Goal: Answer question/provide support: Share knowledge or assist other users

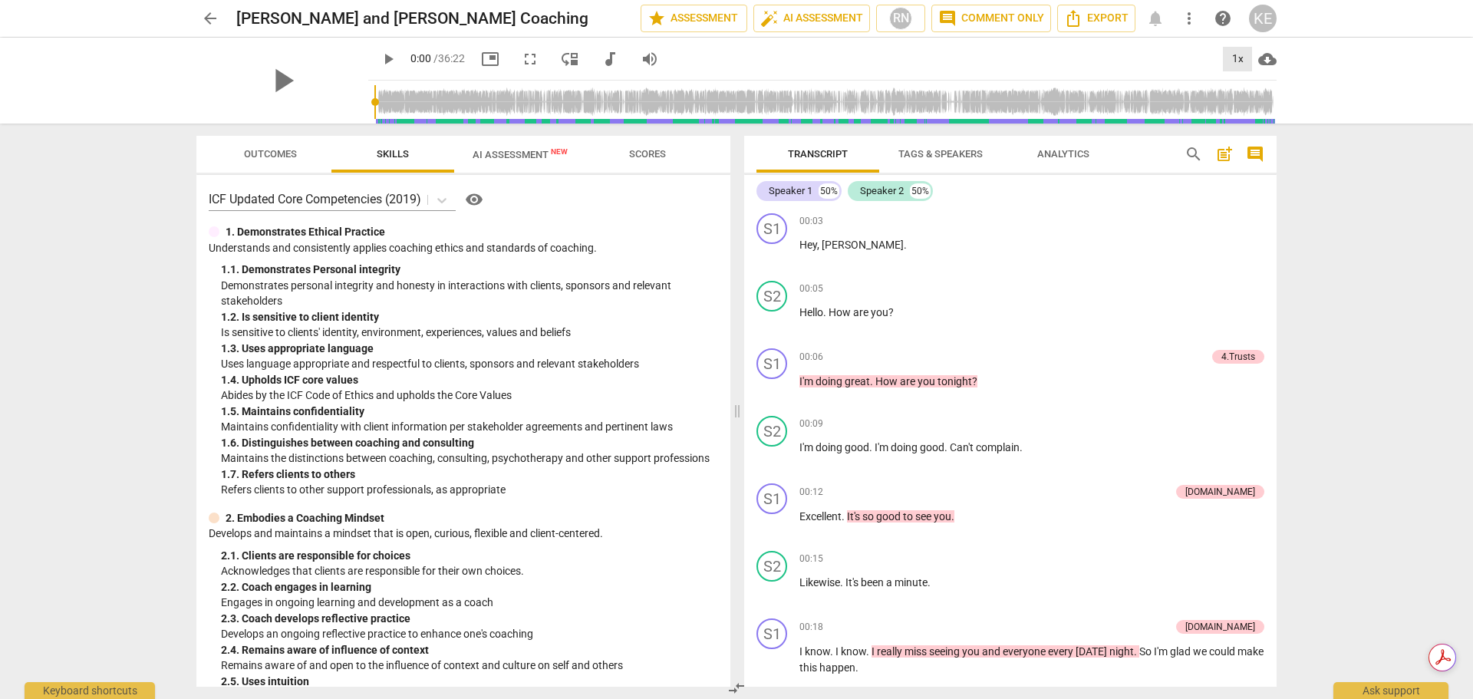
click at [1244, 58] on div "1x" at bounding box center [1237, 59] width 29 height 25
click at [1248, 153] on li "1.5x" at bounding box center [1248, 147] width 51 height 29
click at [379, 57] on span "play_arrow" at bounding box center [388, 59] width 18 height 18
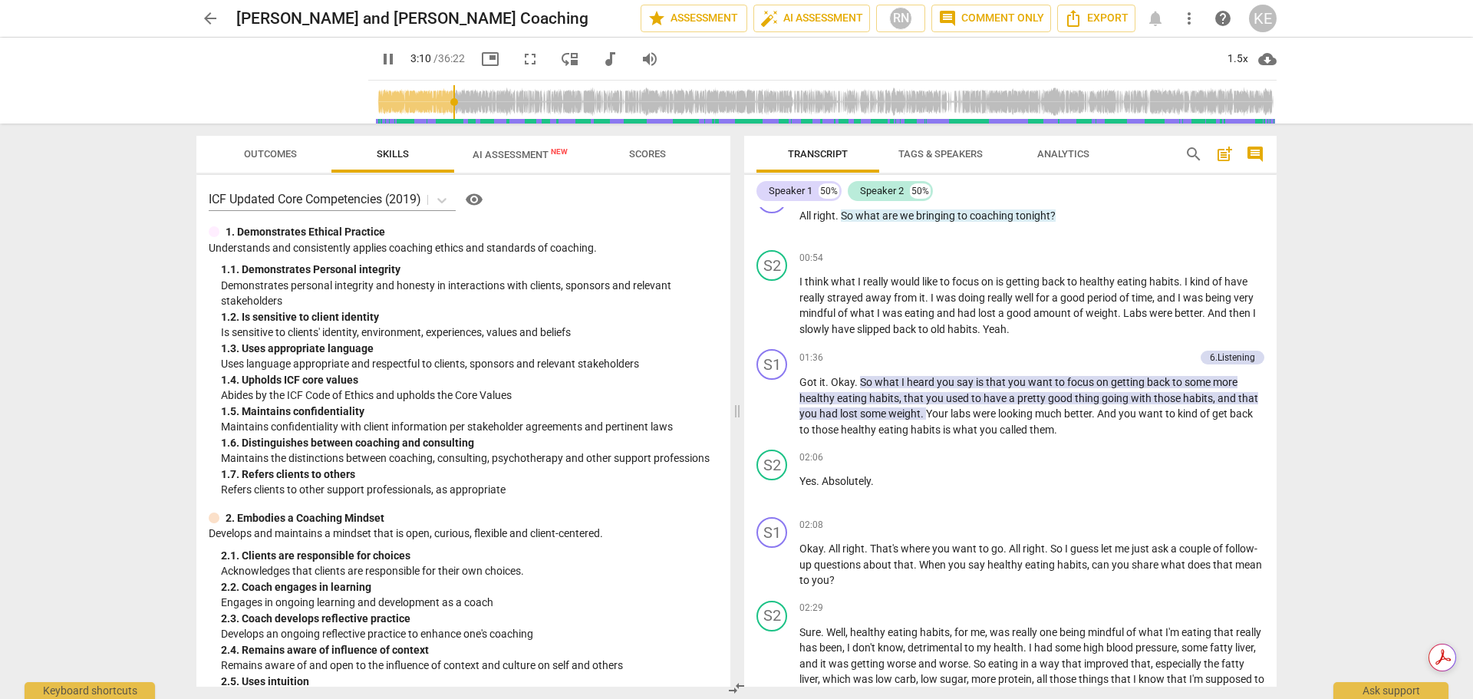
scroll to position [1325, 0]
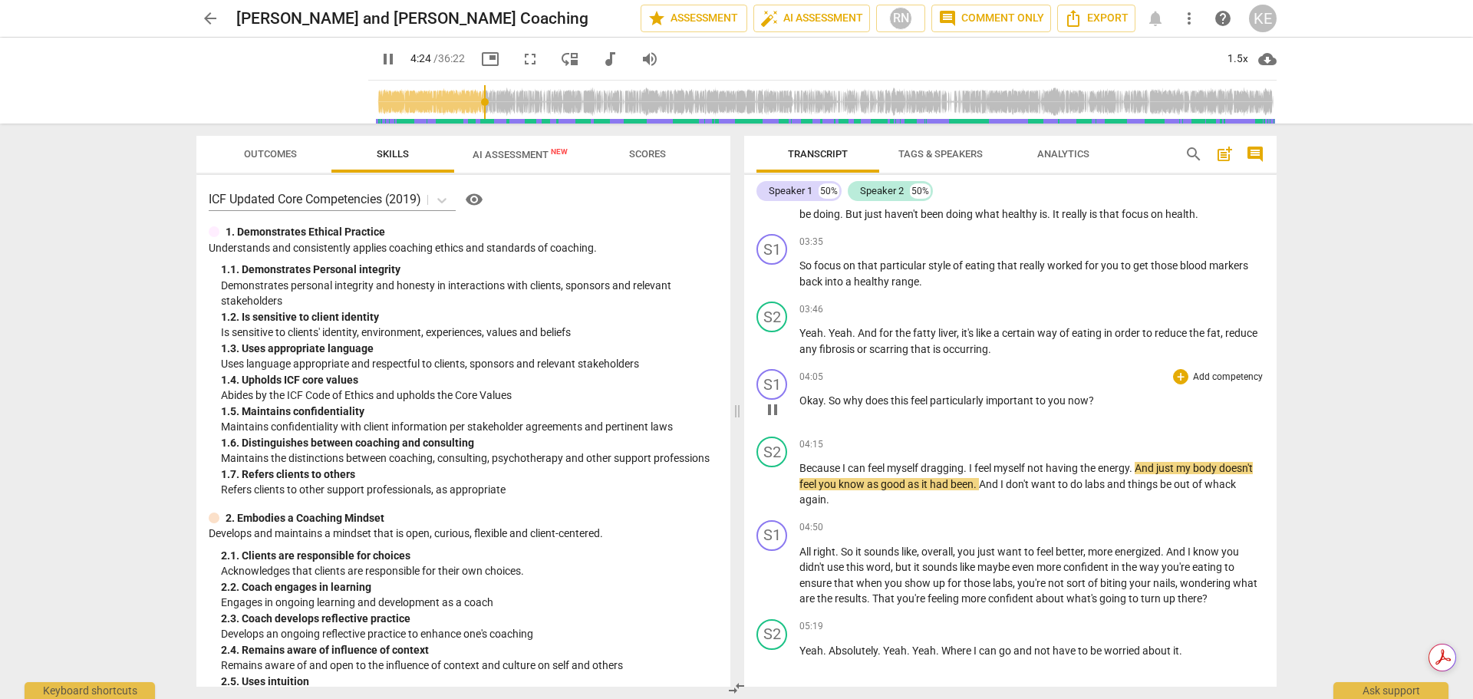
click at [905, 407] on span "this" at bounding box center [900, 400] width 20 height 12
click at [777, 419] on span "pause" at bounding box center [772, 409] width 18 height 18
type input "270"
click at [1006, 407] on span "important" at bounding box center [1011, 400] width 50 height 12
drag, startPoint x: 1025, startPoint y: 419, endPoint x: 992, endPoint y: 407, distance: 34.9
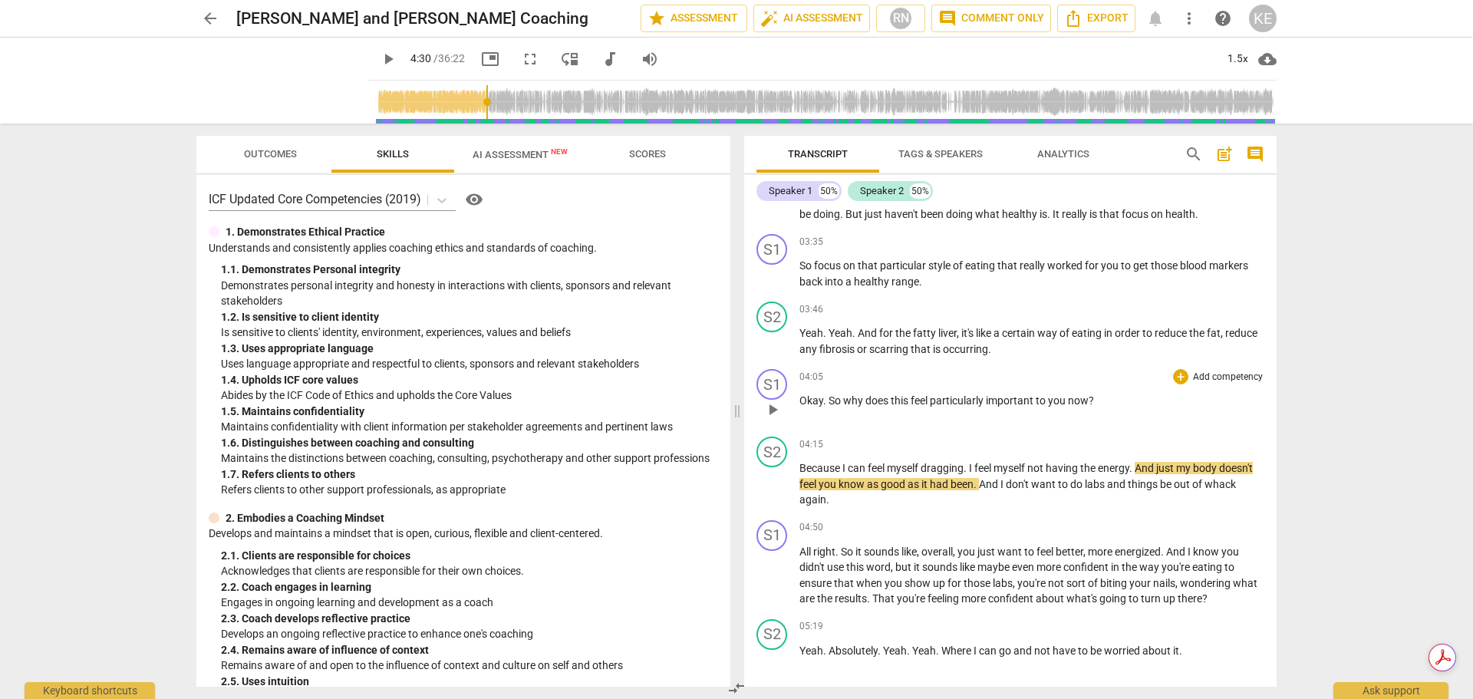
click at [992, 407] on div "04:05 + Add competency keyboard_arrow_right Okay . So why does this feel partic…" at bounding box center [1031, 396] width 465 height 55
click at [1219, 155] on span "post_add" at bounding box center [1224, 154] width 18 height 18
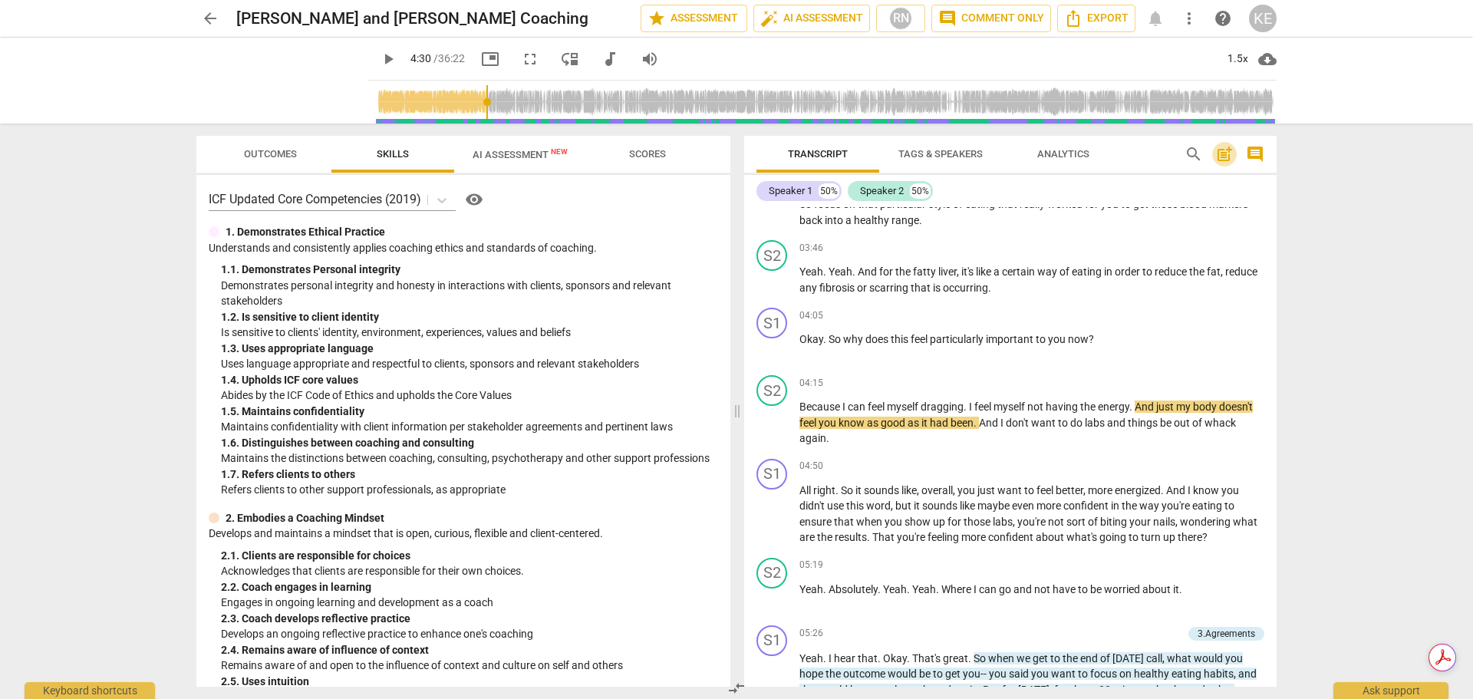
scroll to position [34, 0]
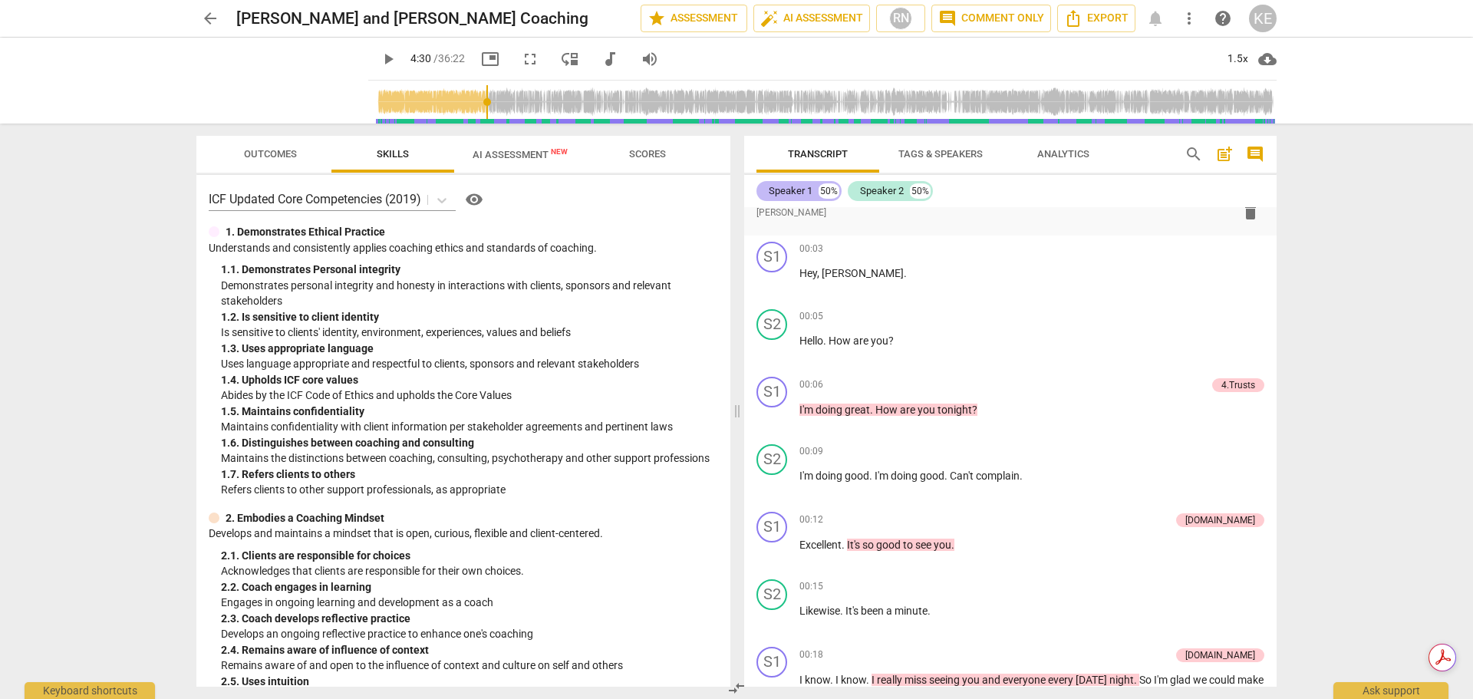
click at [795, 193] on div "Speaker 1" at bounding box center [791, 190] width 44 height 15
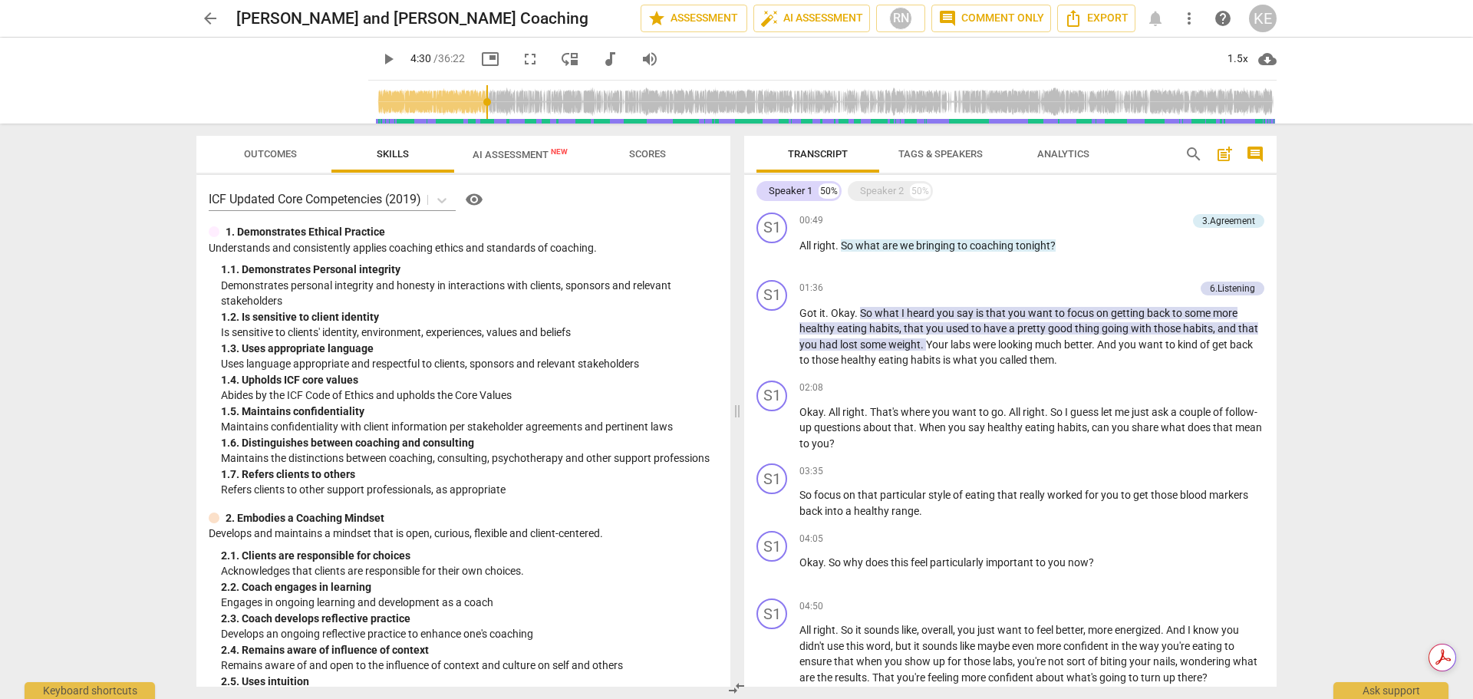
scroll to position [494, 0]
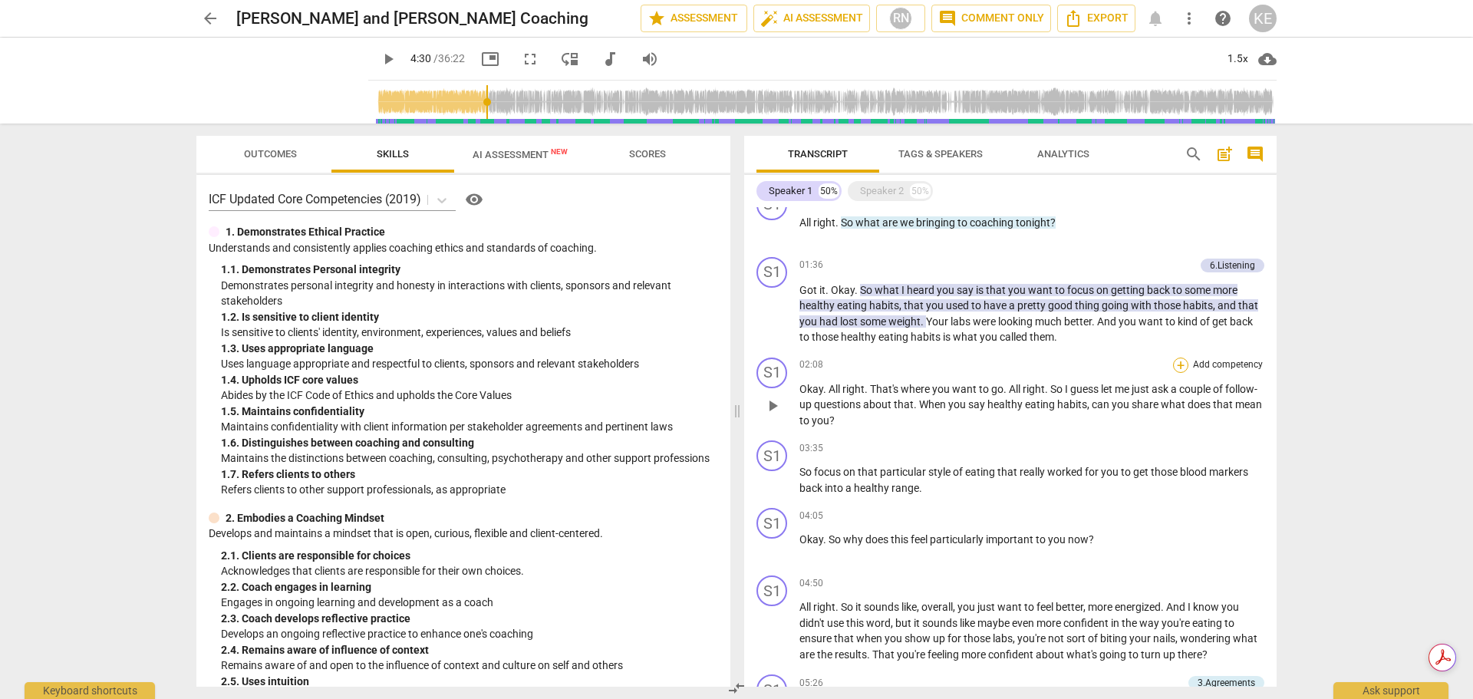
click at [1182, 367] on div "+" at bounding box center [1180, 364] width 15 height 15
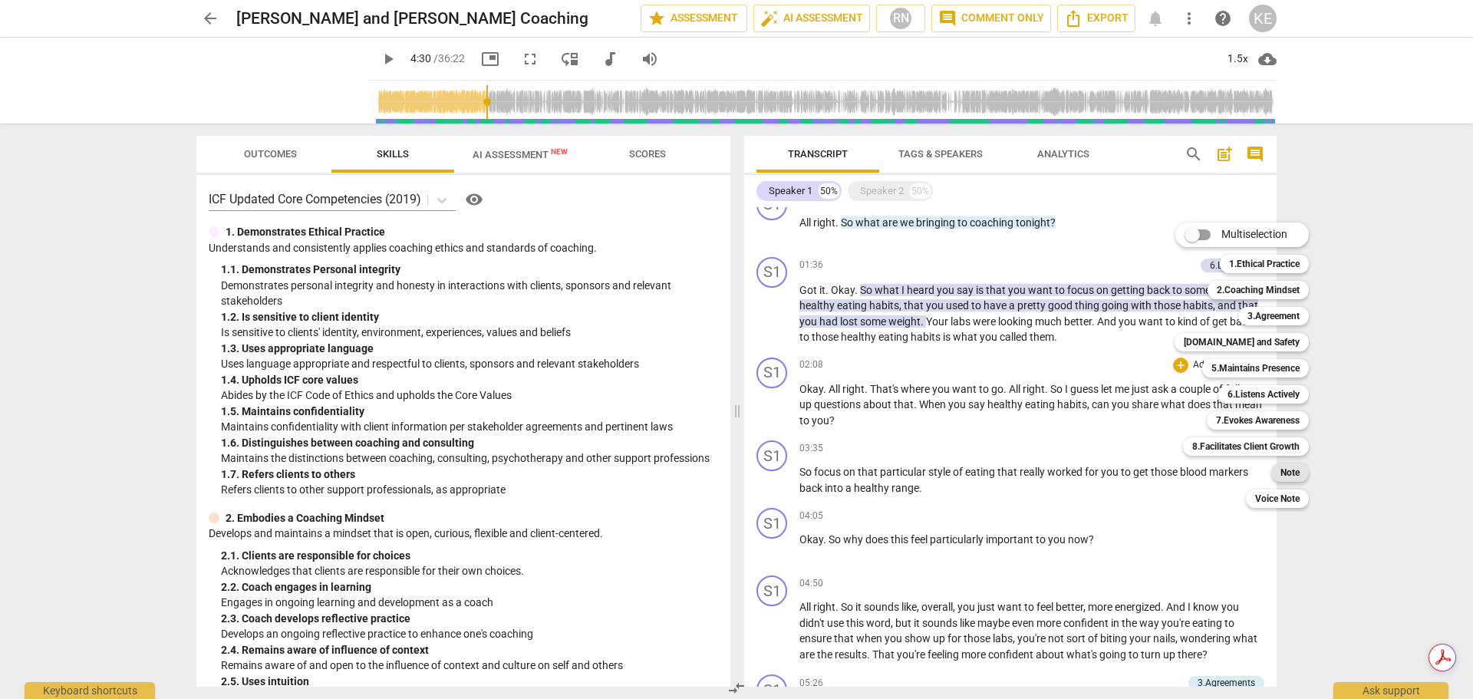
click at [1285, 475] on b "Note" at bounding box center [1289, 472] width 19 height 18
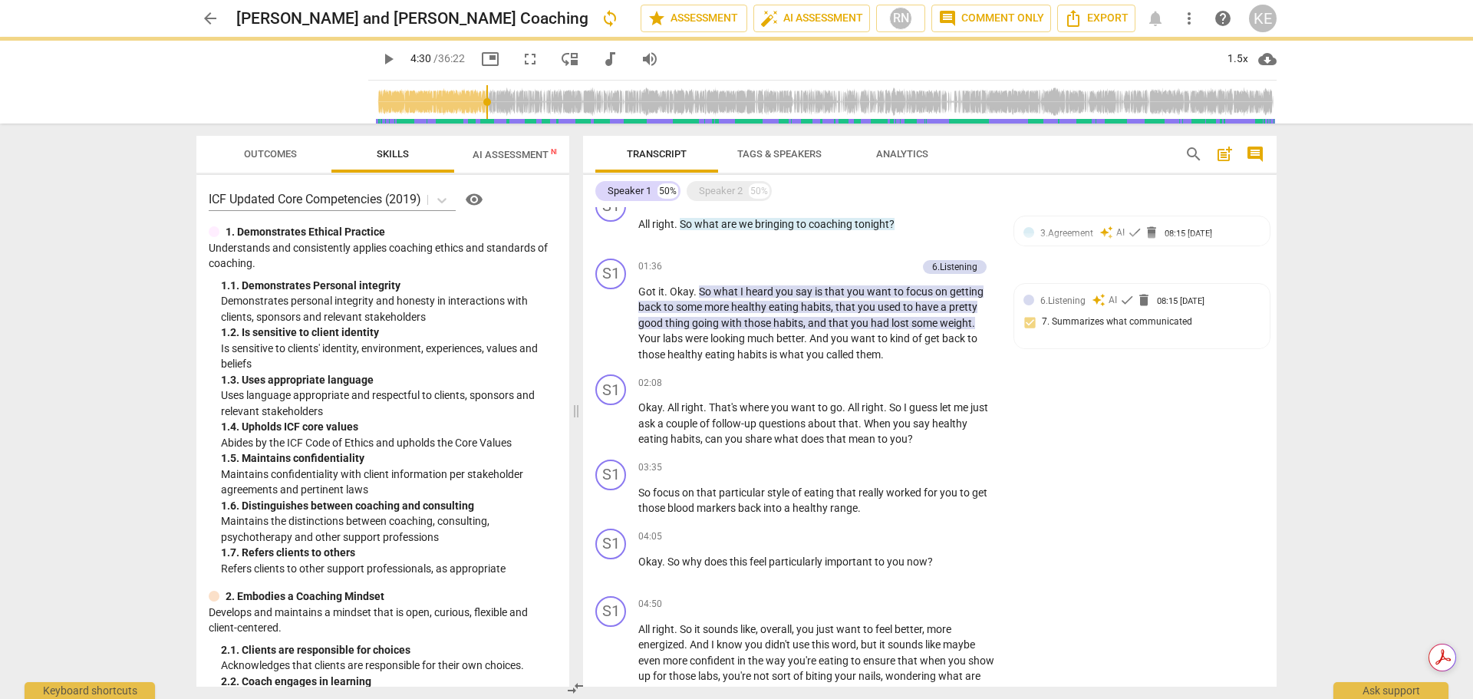
scroll to position [495, 0]
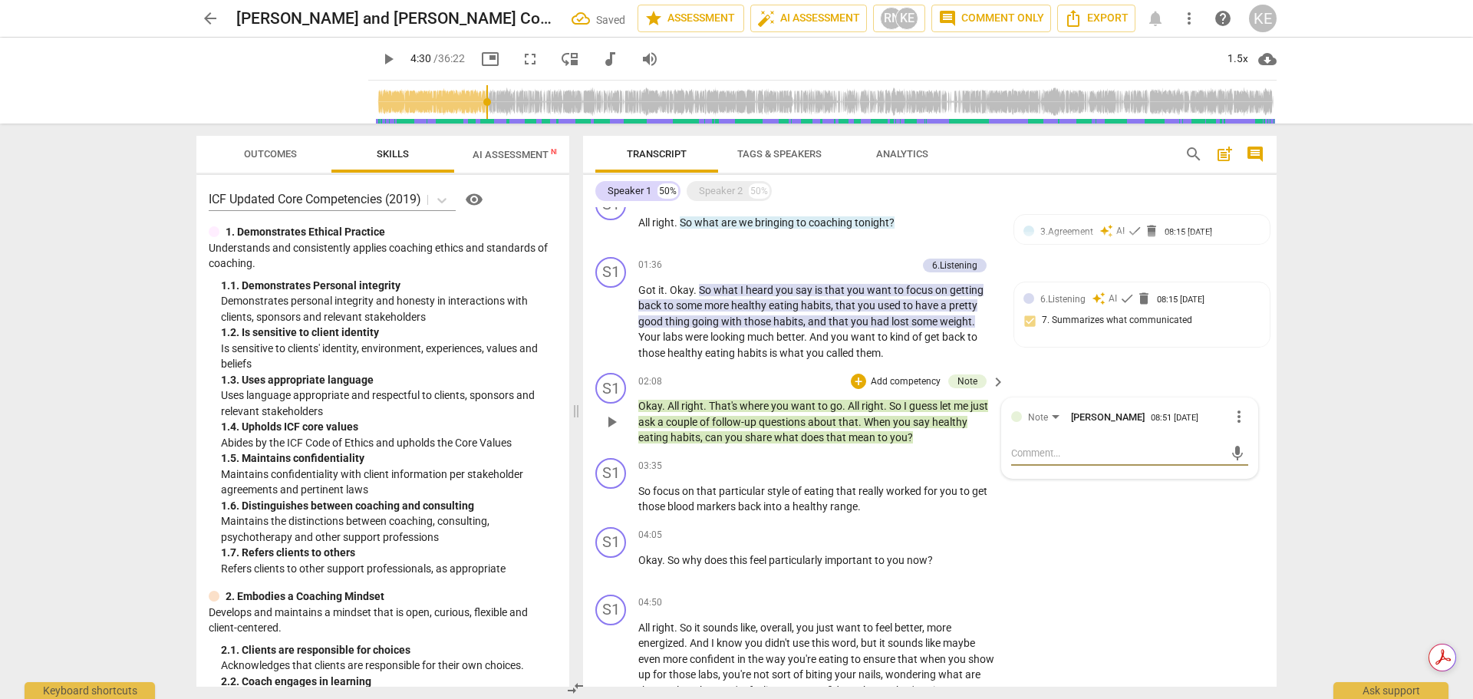
type textarea "G"
type textarea "Gooo"
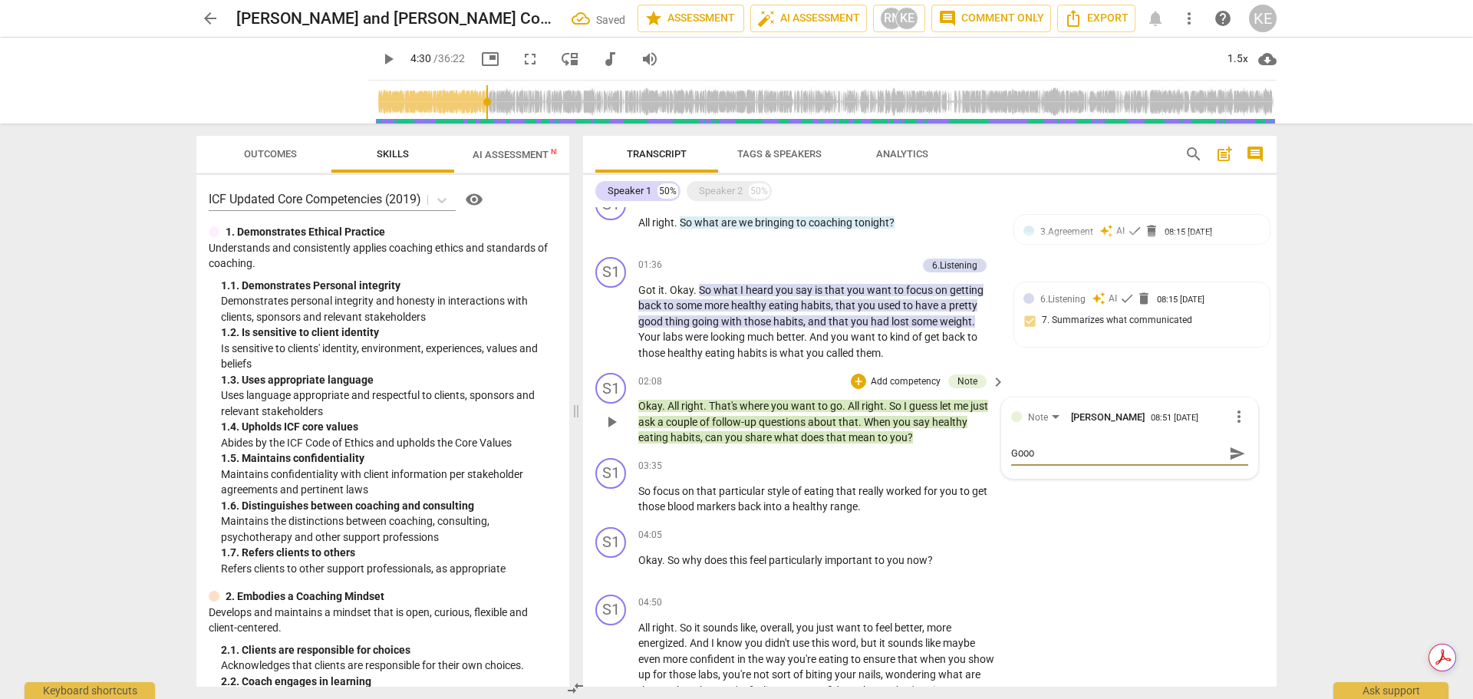
type textarea "Gooo"
type textarea "Goo"
type textarea "Good"
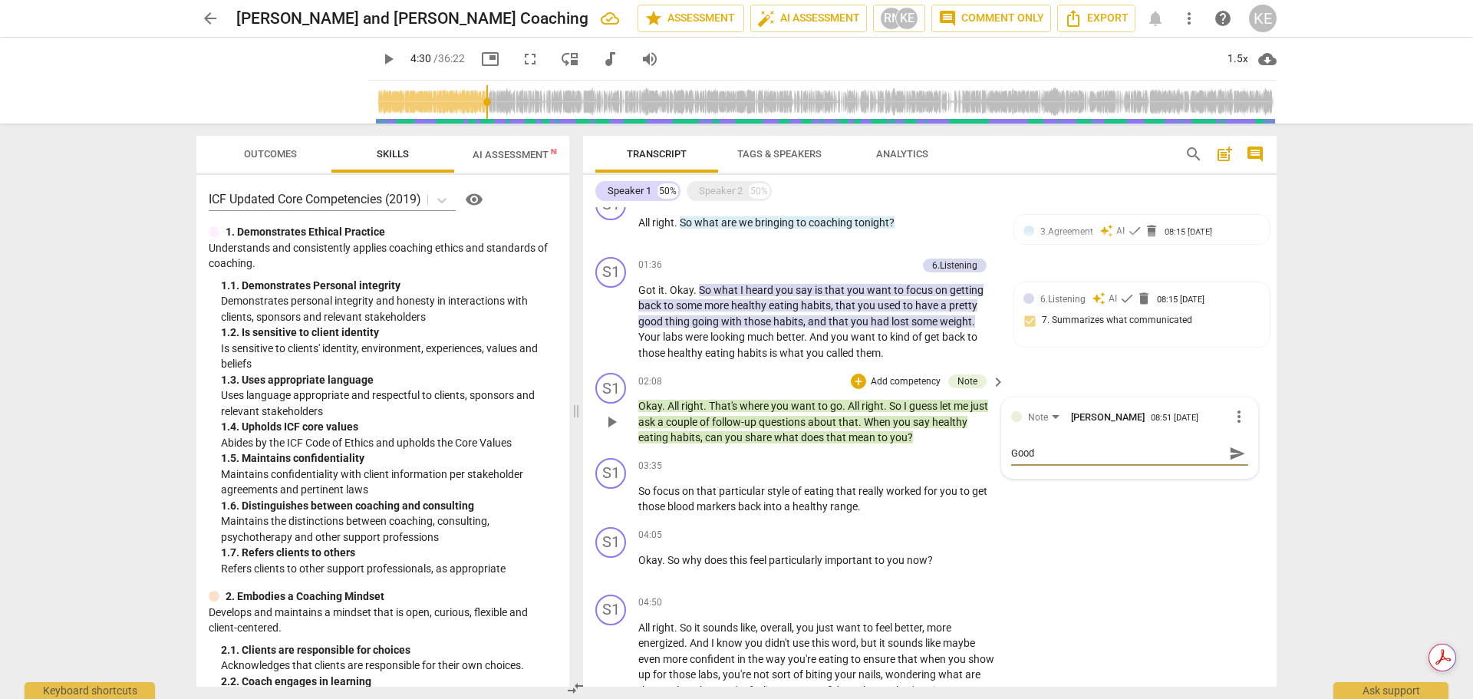
type textarea "Good"
type textarea "Good q"
type textarea "Good qu"
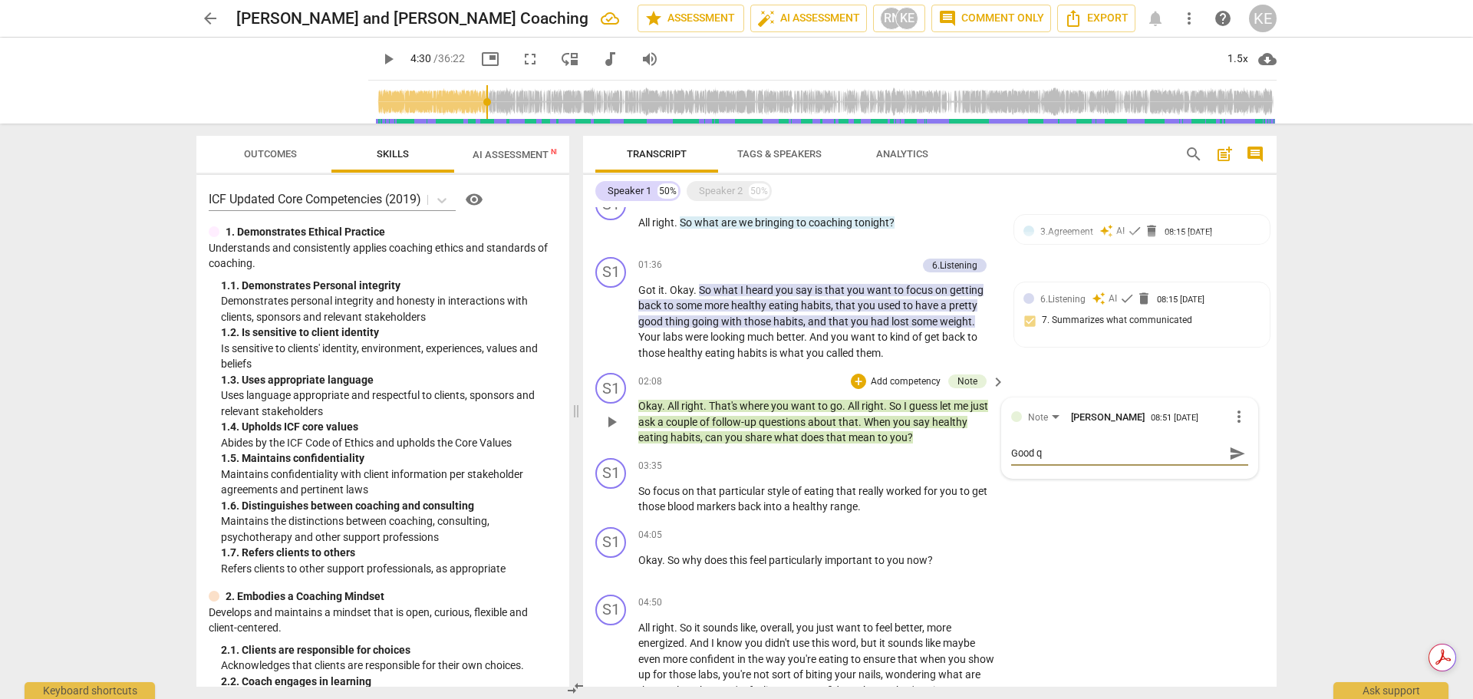
type textarea "Good qu"
type textarea "Good que"
type textarea "Good ques"
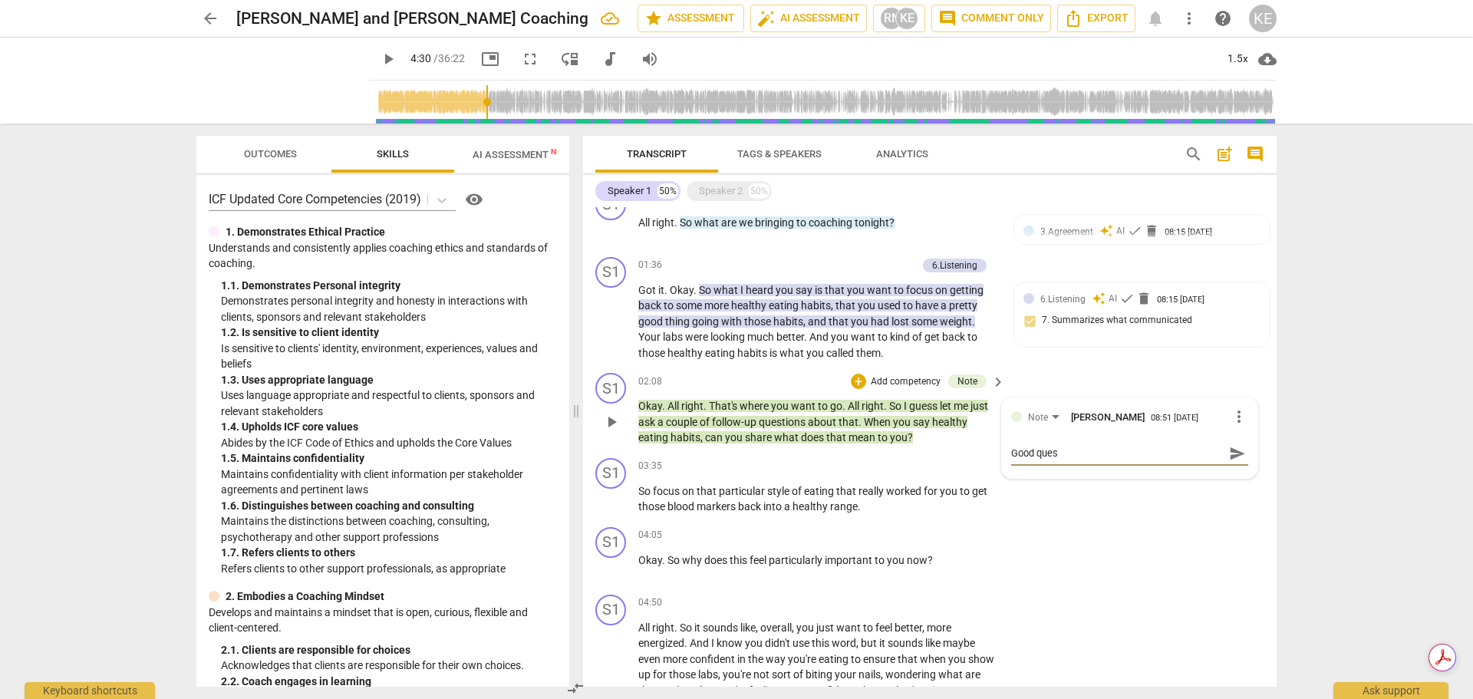
type textarea "Good quest"
type textarea "Good questi"
type textarea "Good questio"
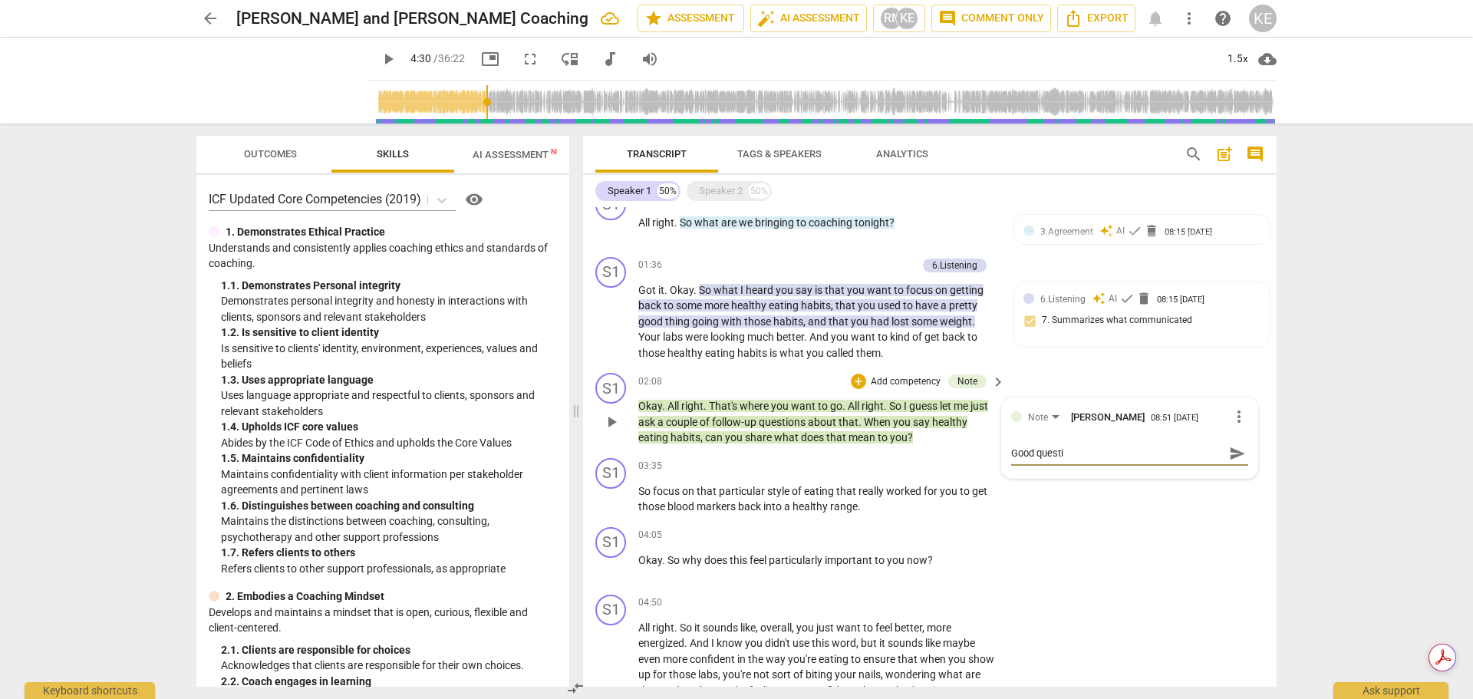
type textarea "Good questio"
type textarea "Good question"
click at [1320, 506] on div "arrow_back [PERSON_NAME] and [PERSON_NAME] Coaching star Assessment auto_fix_hi…" at bounding box center [736, 349] width 1473 height 699
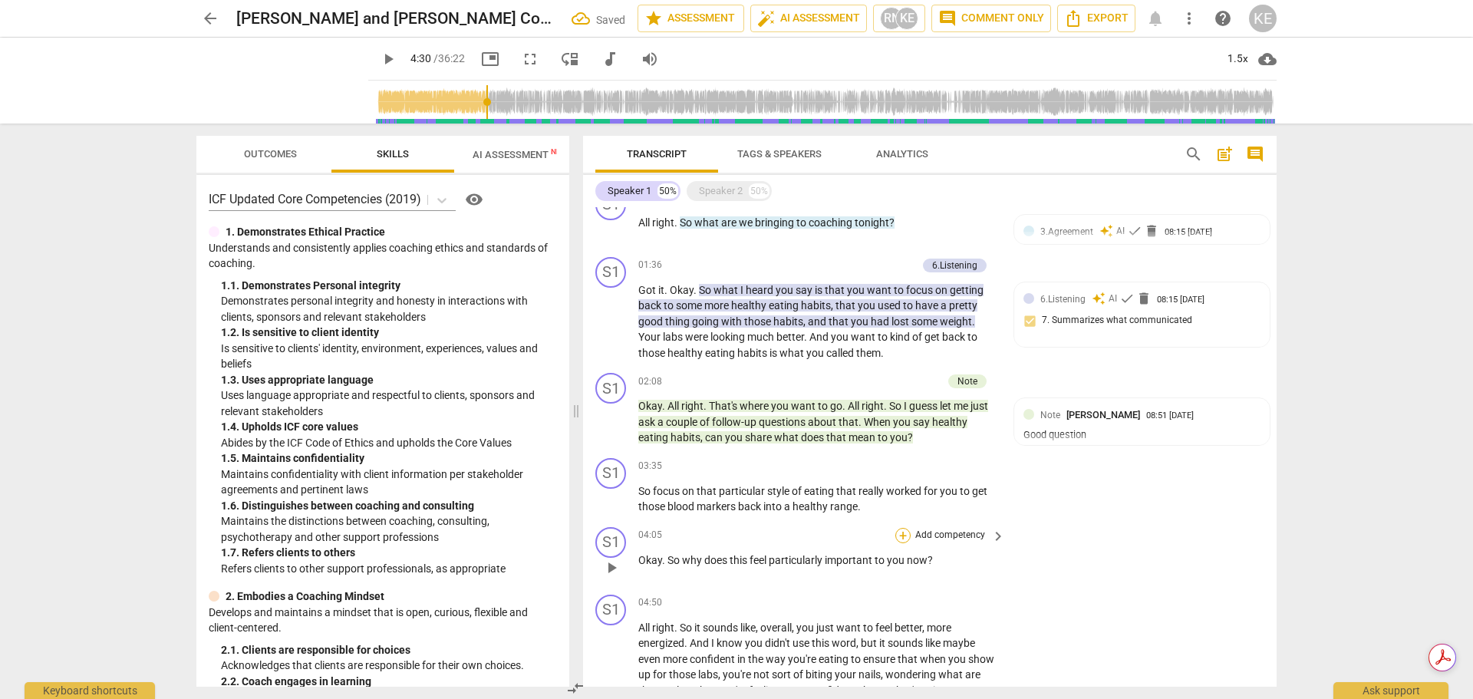
click at [903, 538] on div "+" at bounding box center [902, 535] width 15 height 15
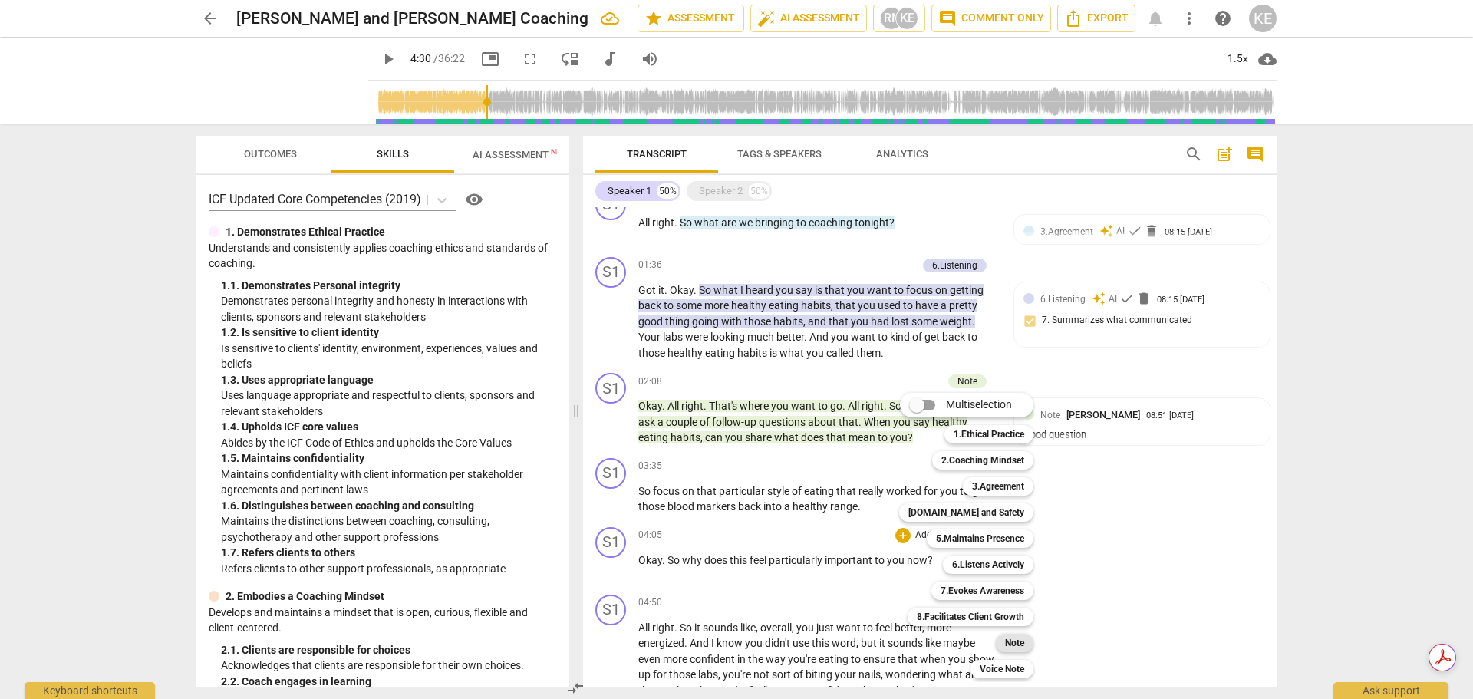
click at [1015, 643] on b "Note" at bounding box center [1014, 643] width 19 height 18
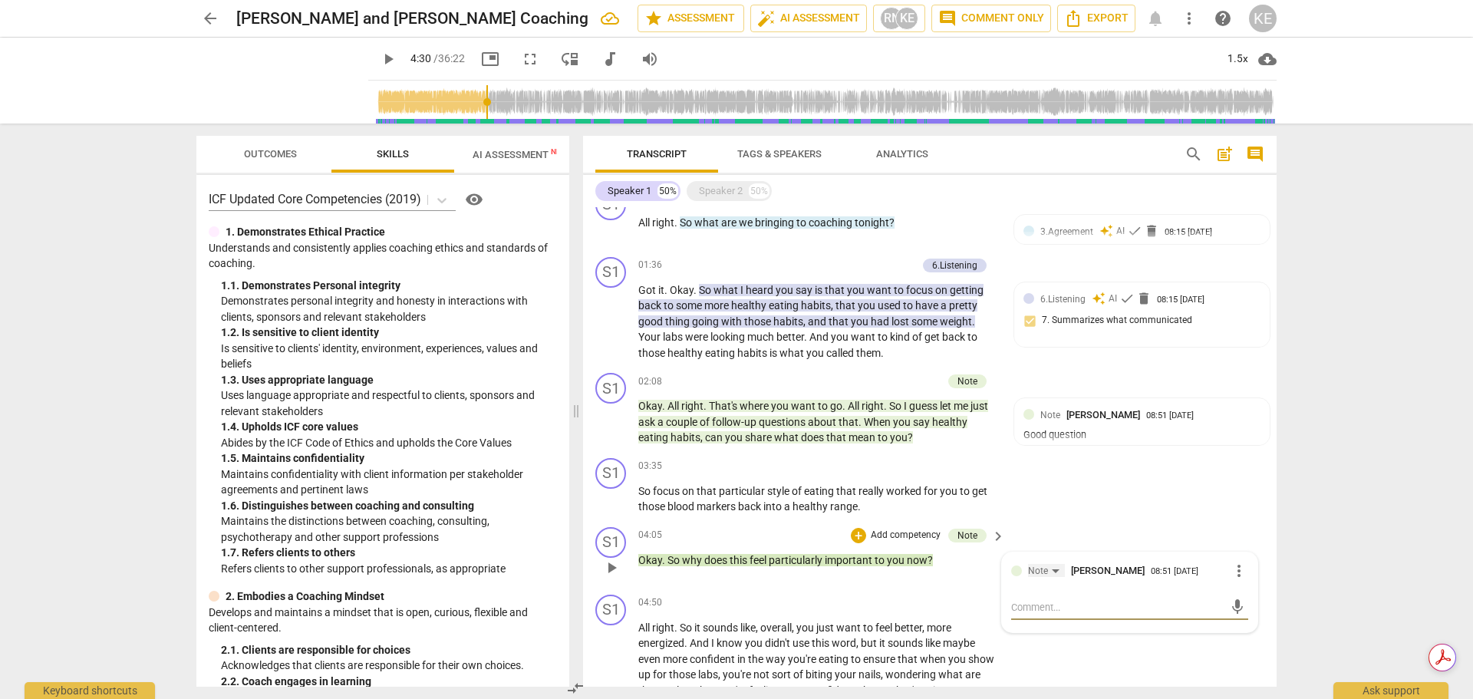
type textarea "I"
type textarea "In"
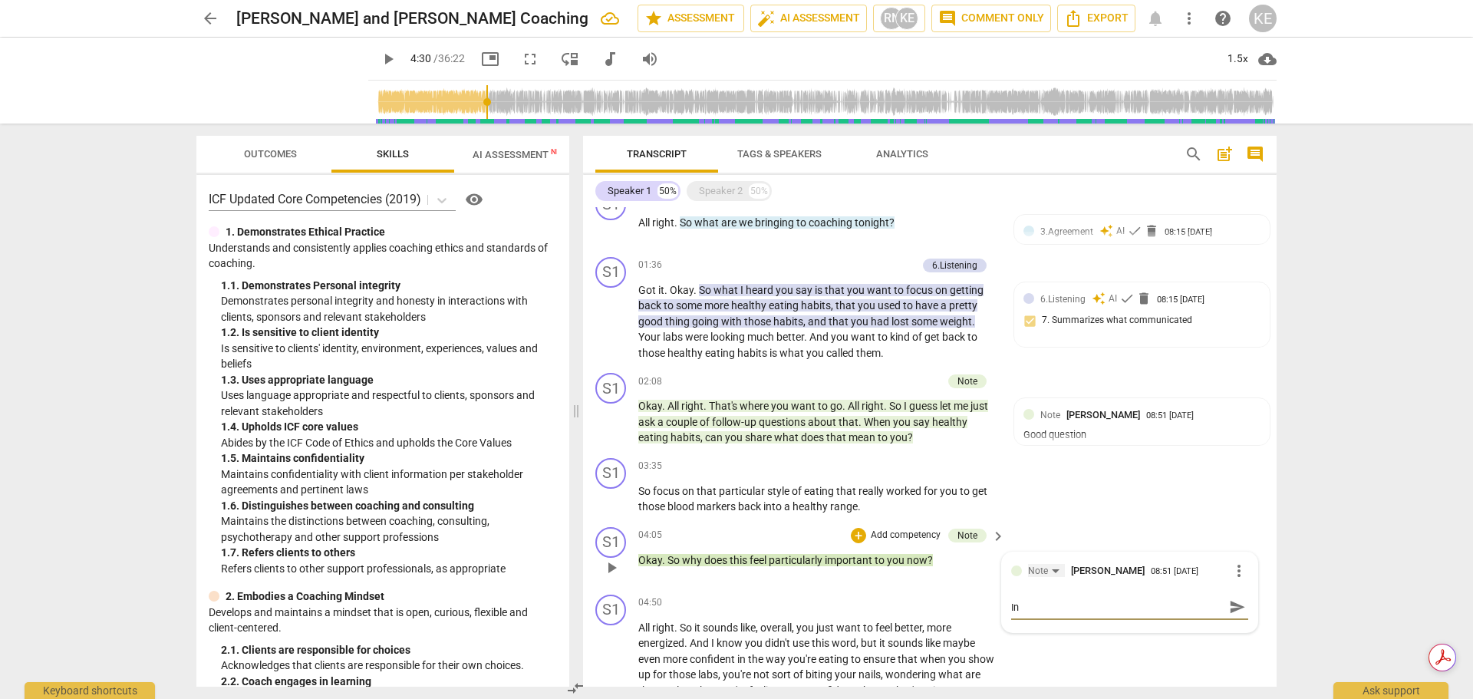
type textarea "In"
type textarea "In t"
type textarea "In th"
type textarea "In the"
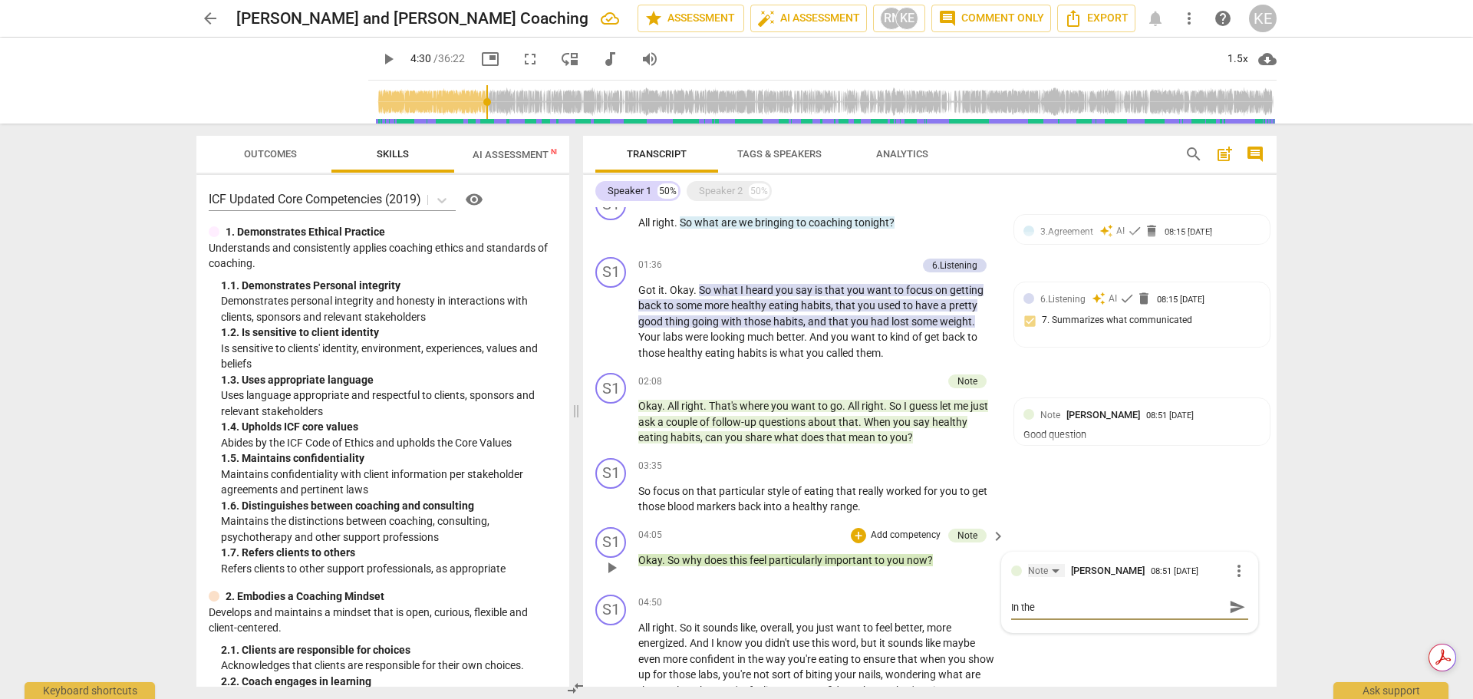
type textarea "In the"
type textarea "In the f"
type textarea "In the fu"
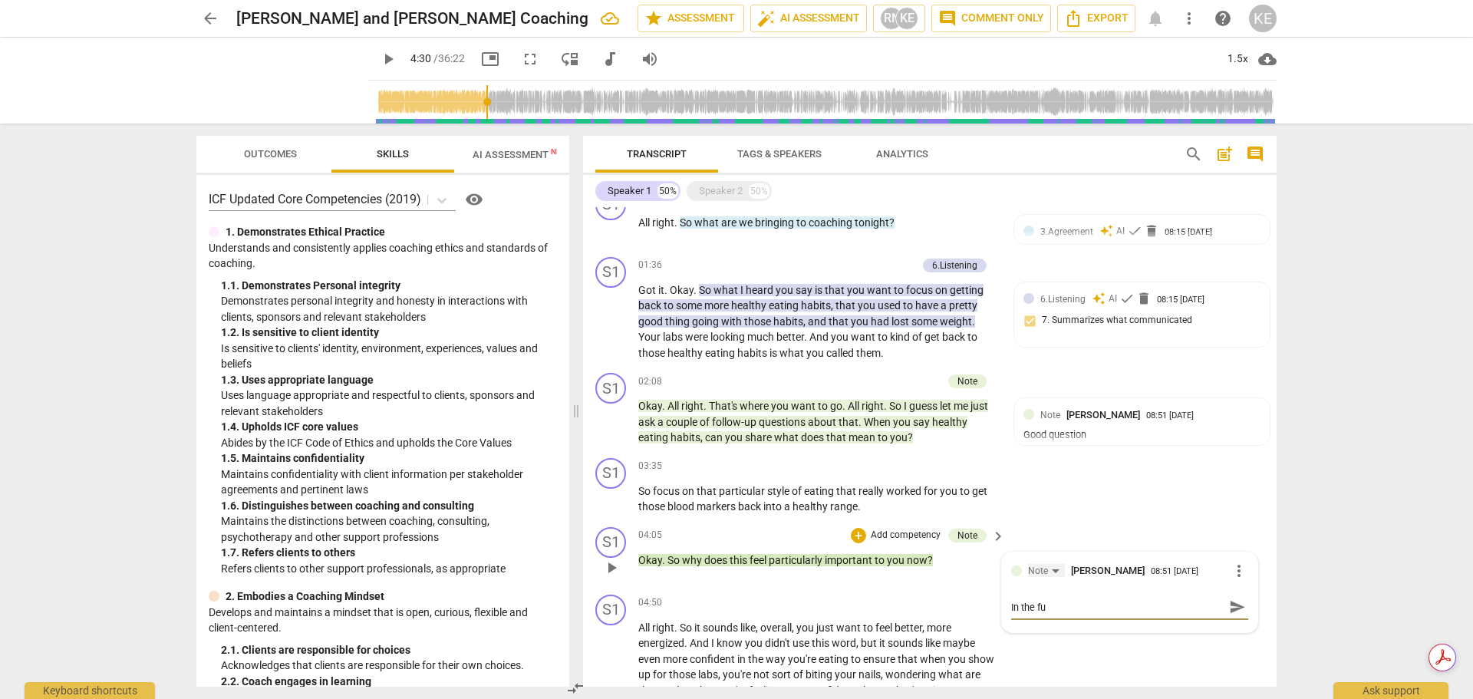
type textarea "In the fut"
type textarea "In the futu"
type textarea "In the futur"
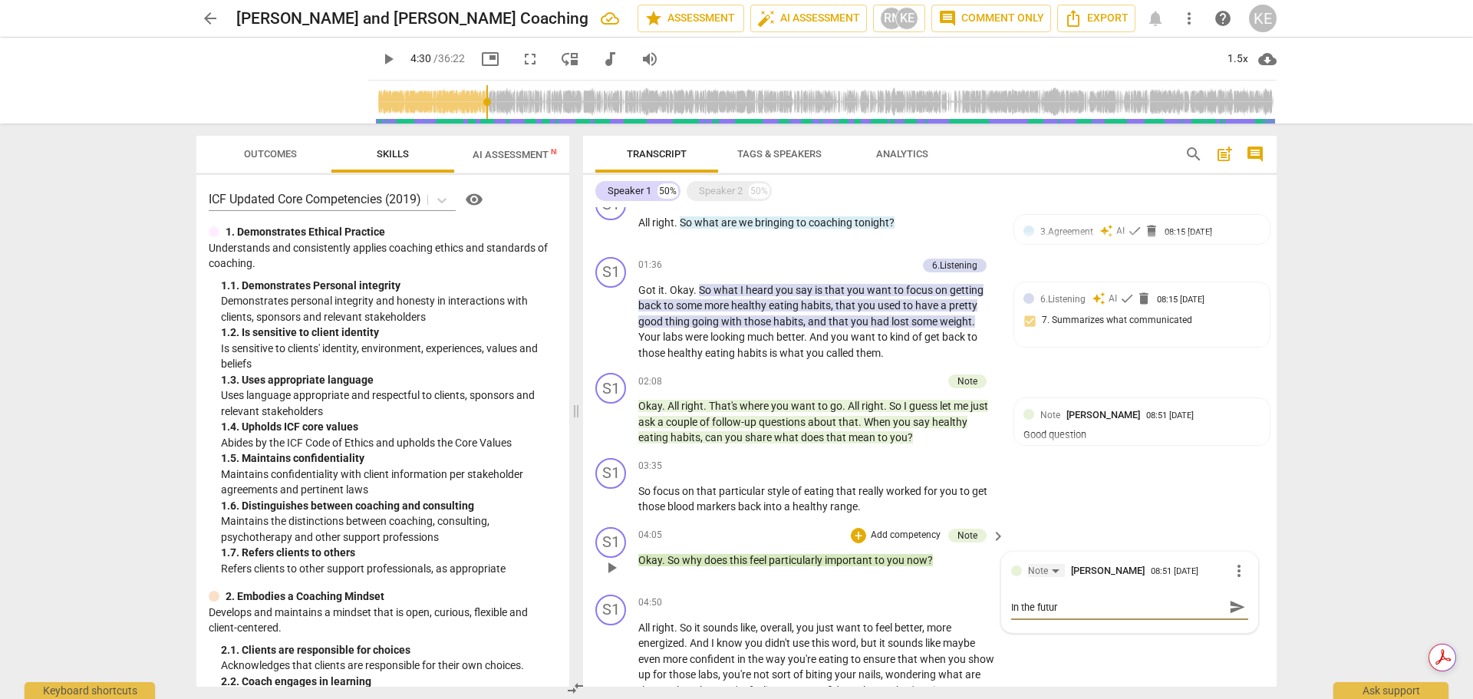
type textarea "In the future"
type textarea "In the future c"
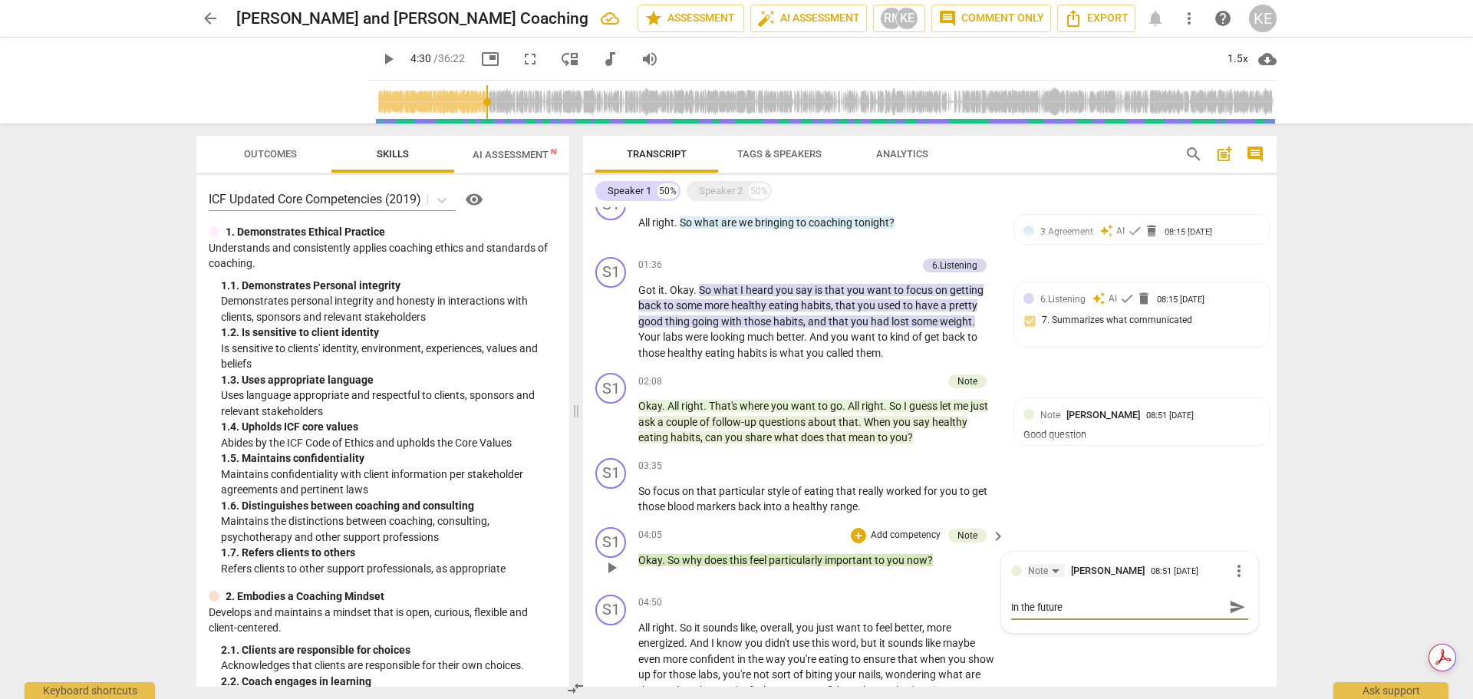
type textarea "In the future c"
type textarea "In the future ch"
type textarea "In the future cha"
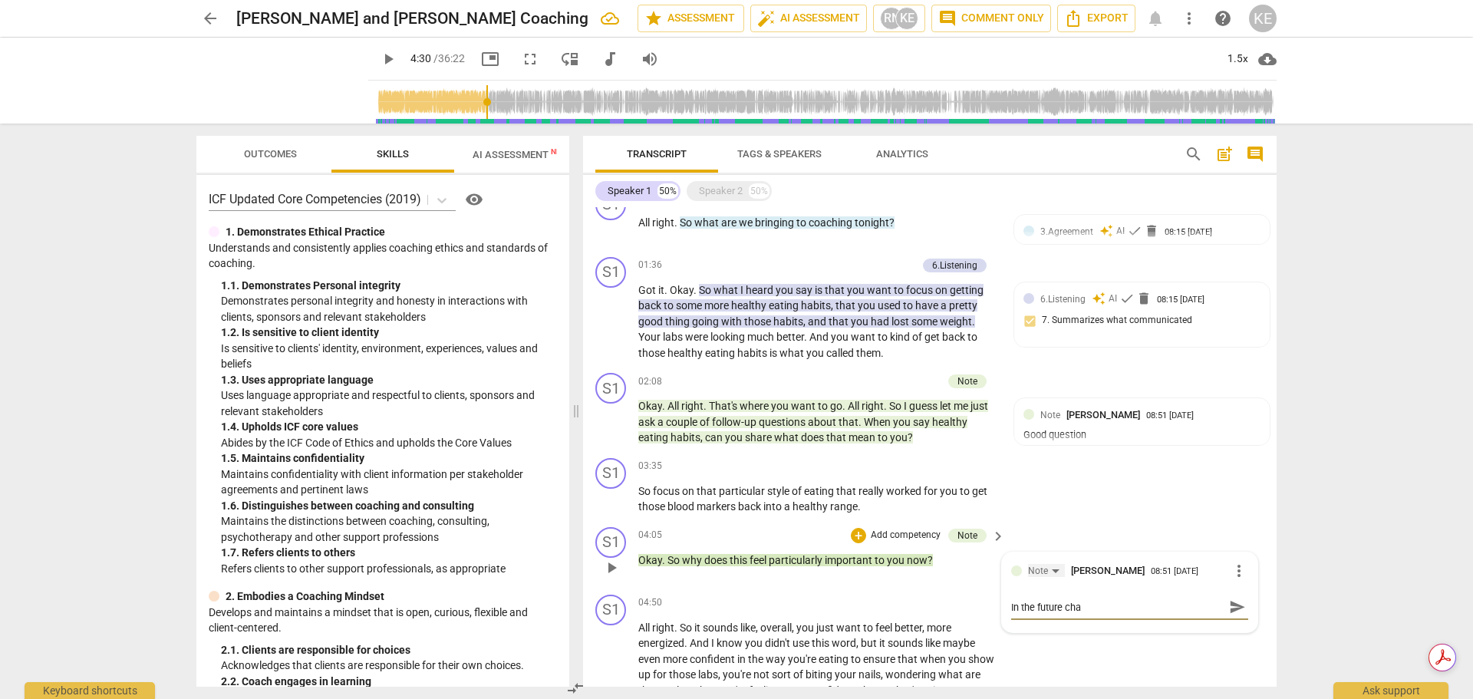
type textarea "In the future chan"
type textarea "In the future [PERSON_NAME]"
type textarea "In the future change"
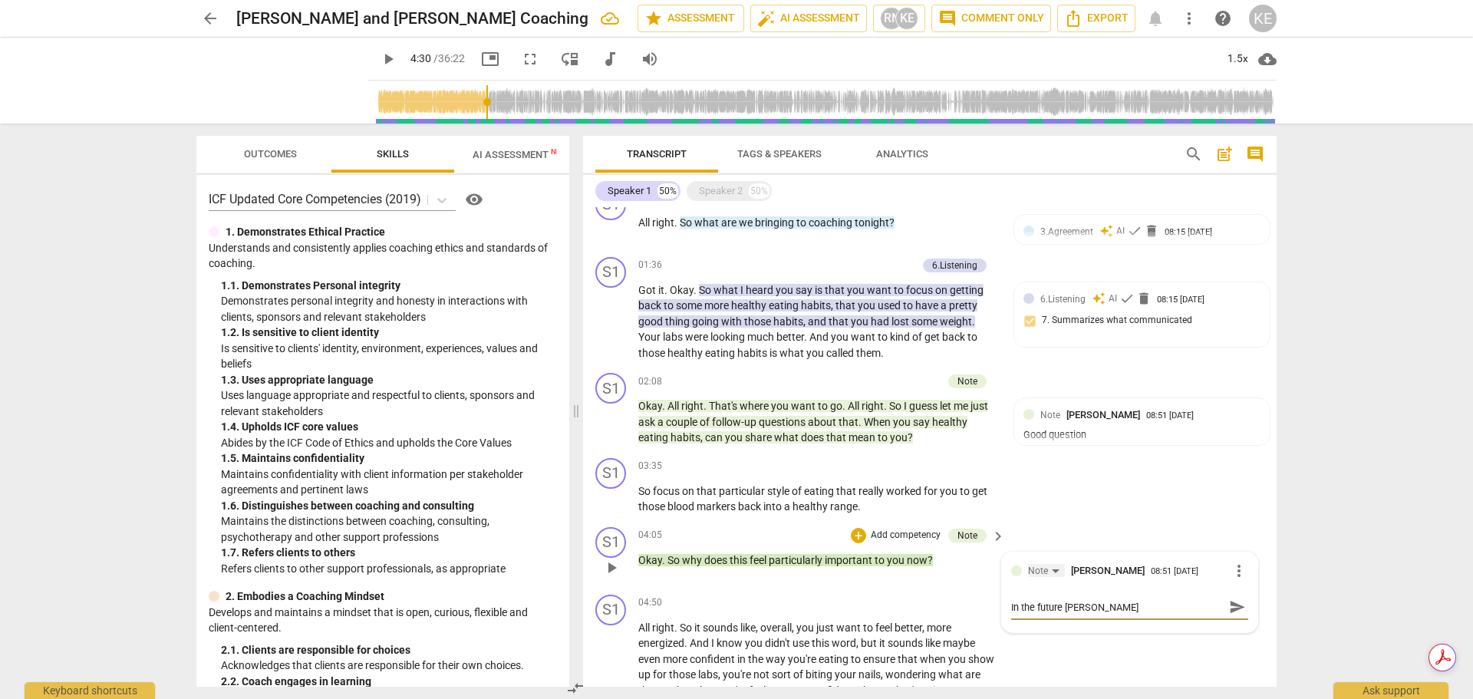
type textarea "In the future change"
type textarea "In the future change w"
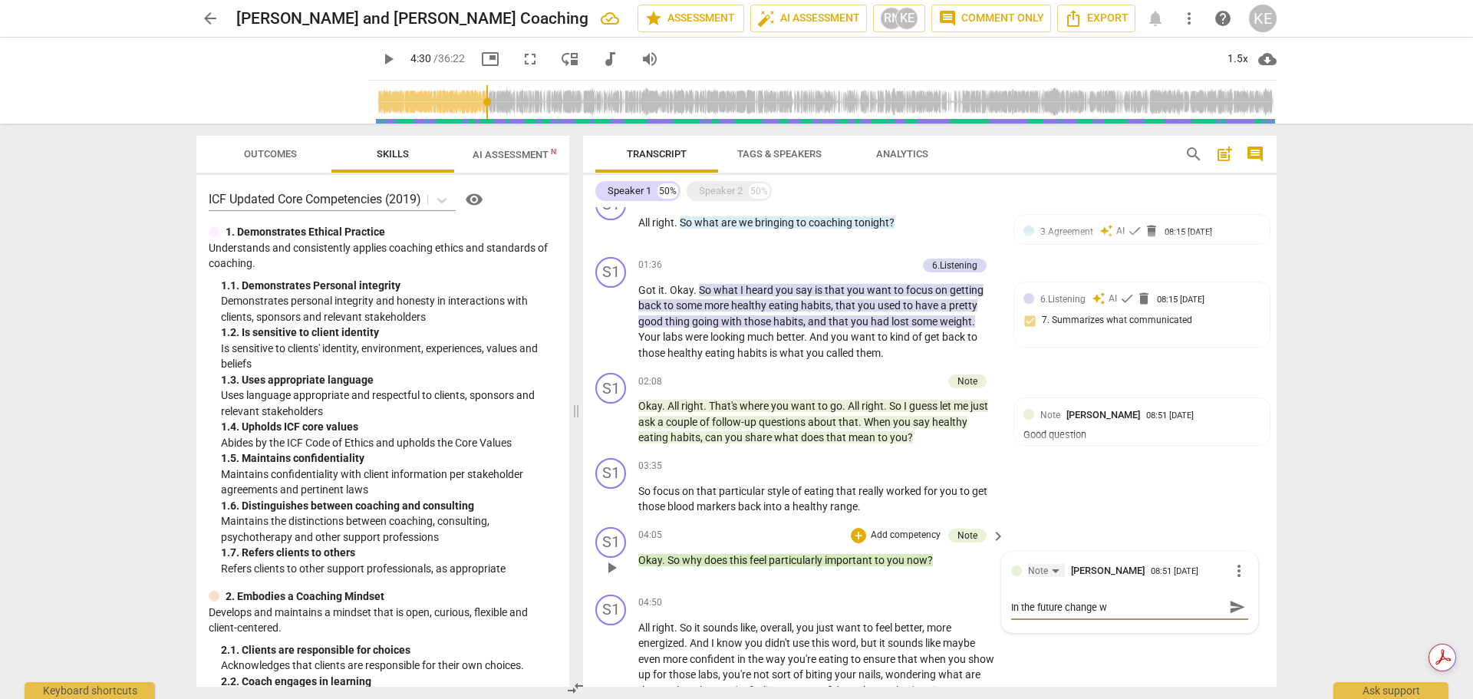
type textarea "In the future change wh"
type textarea "In the future change why"
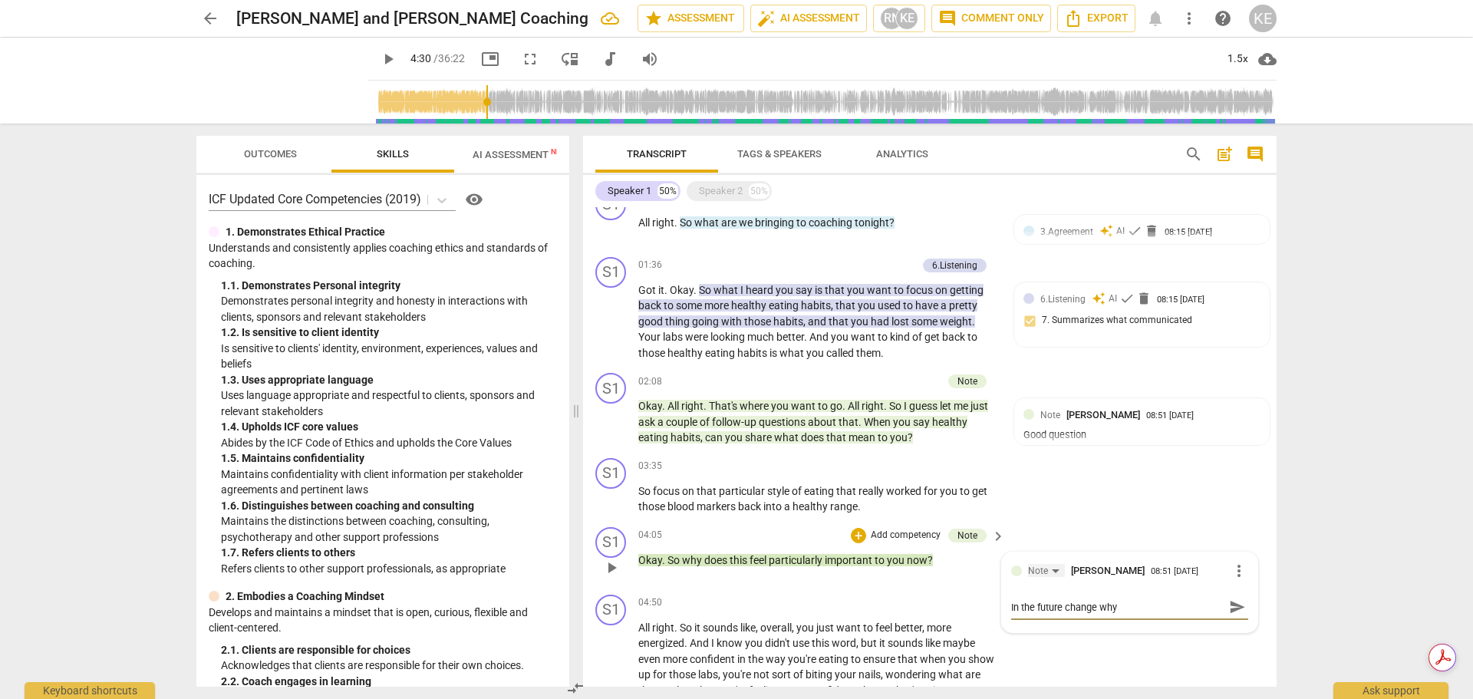
type textarea "In the future change why"
type textarea "In the future change why t"
type textarea "In the future change why to"
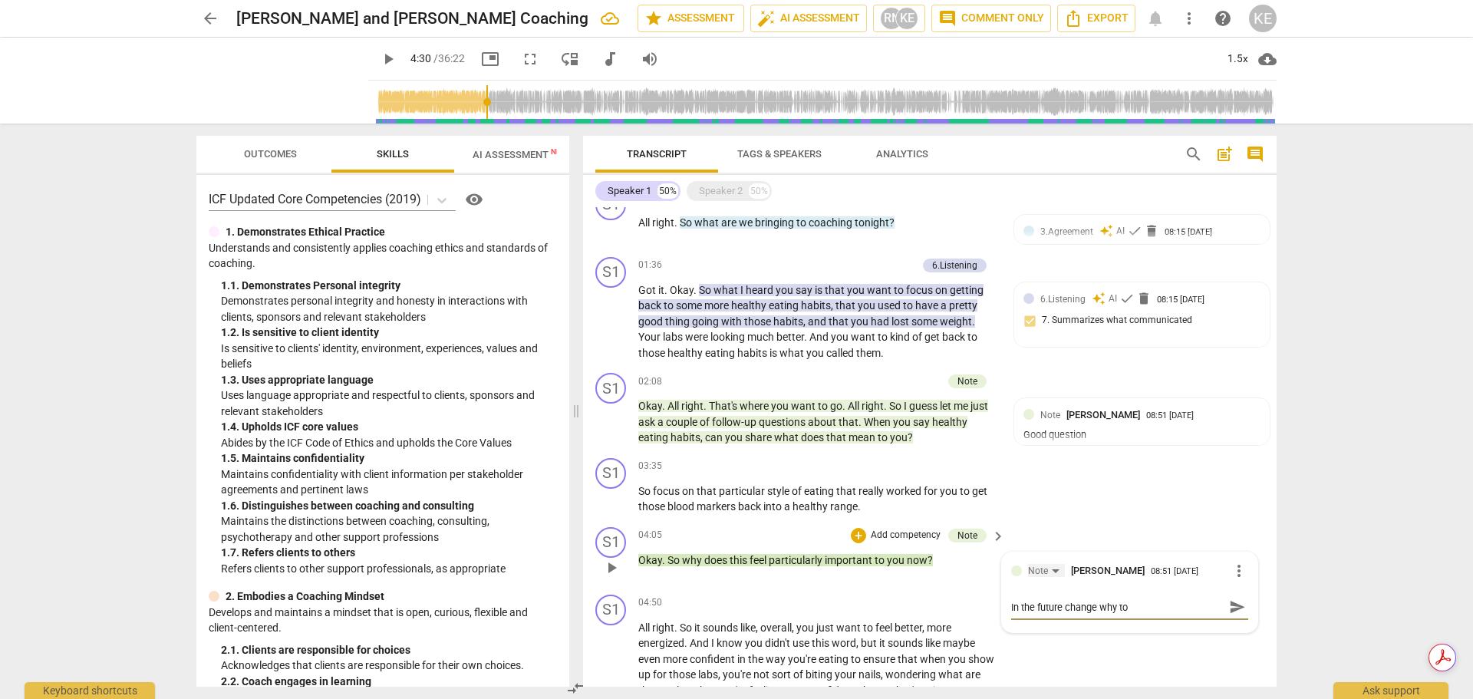
type textarea "In the future change why to"
type textarea "In the future change why to w"
type textarea "In the future change why to wh"
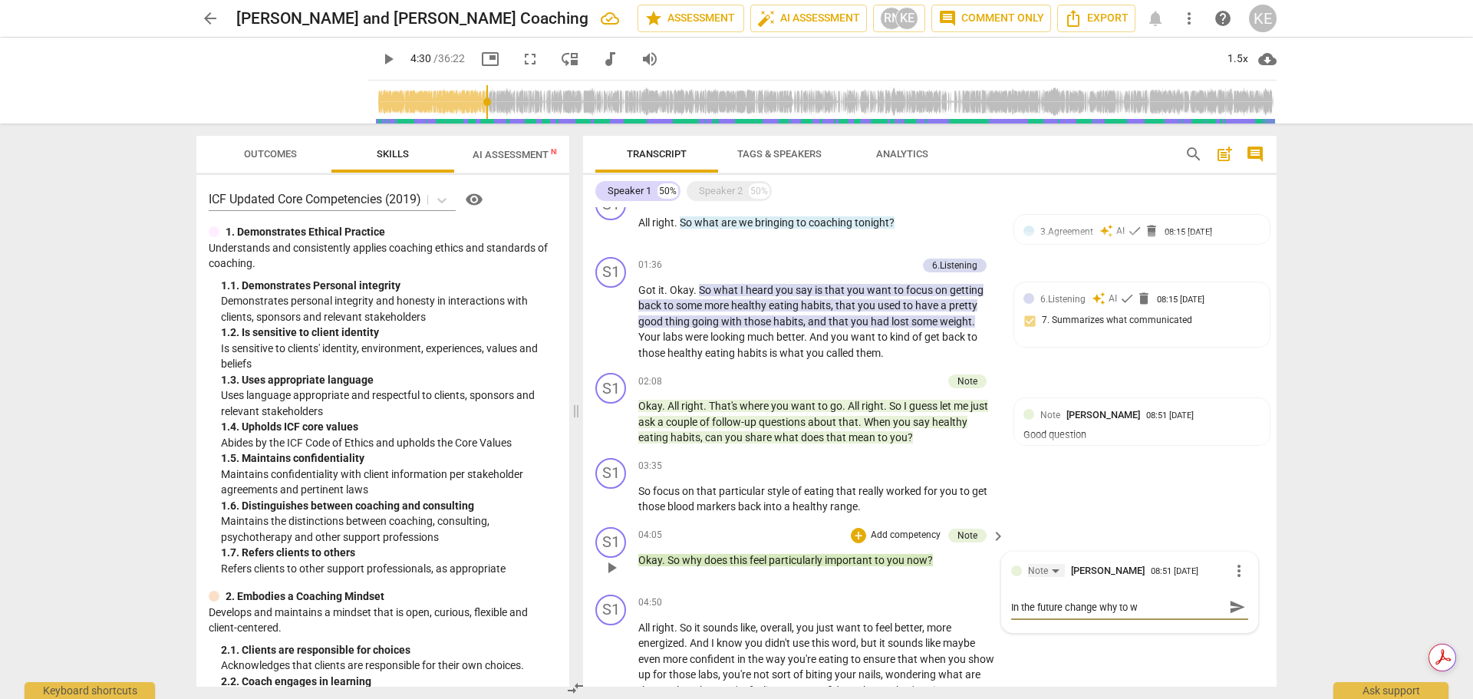
type textarea "In the future change why to wh"
type textarea "In the future change why to wha"
type textarea "In the future change why to what"
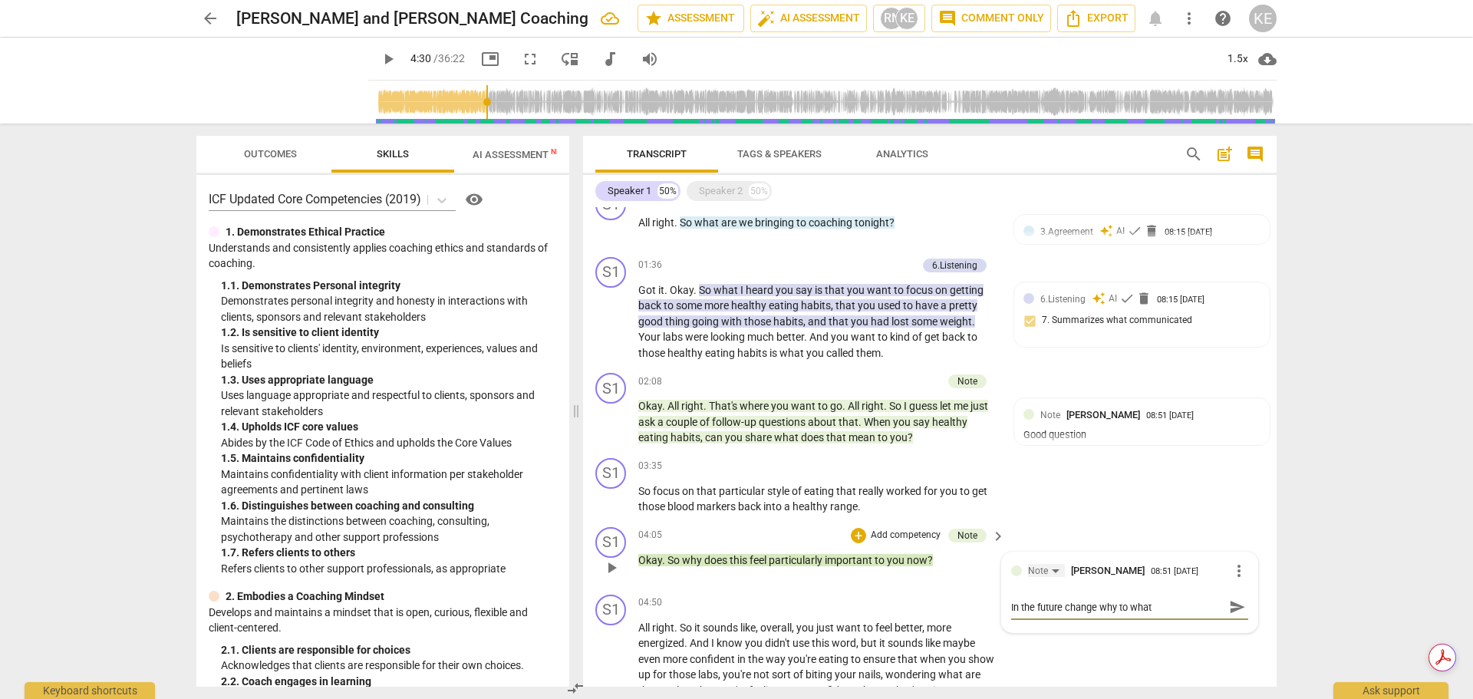
type textarea "In the future change why to what."
type textarea "In the future change why to what. W"
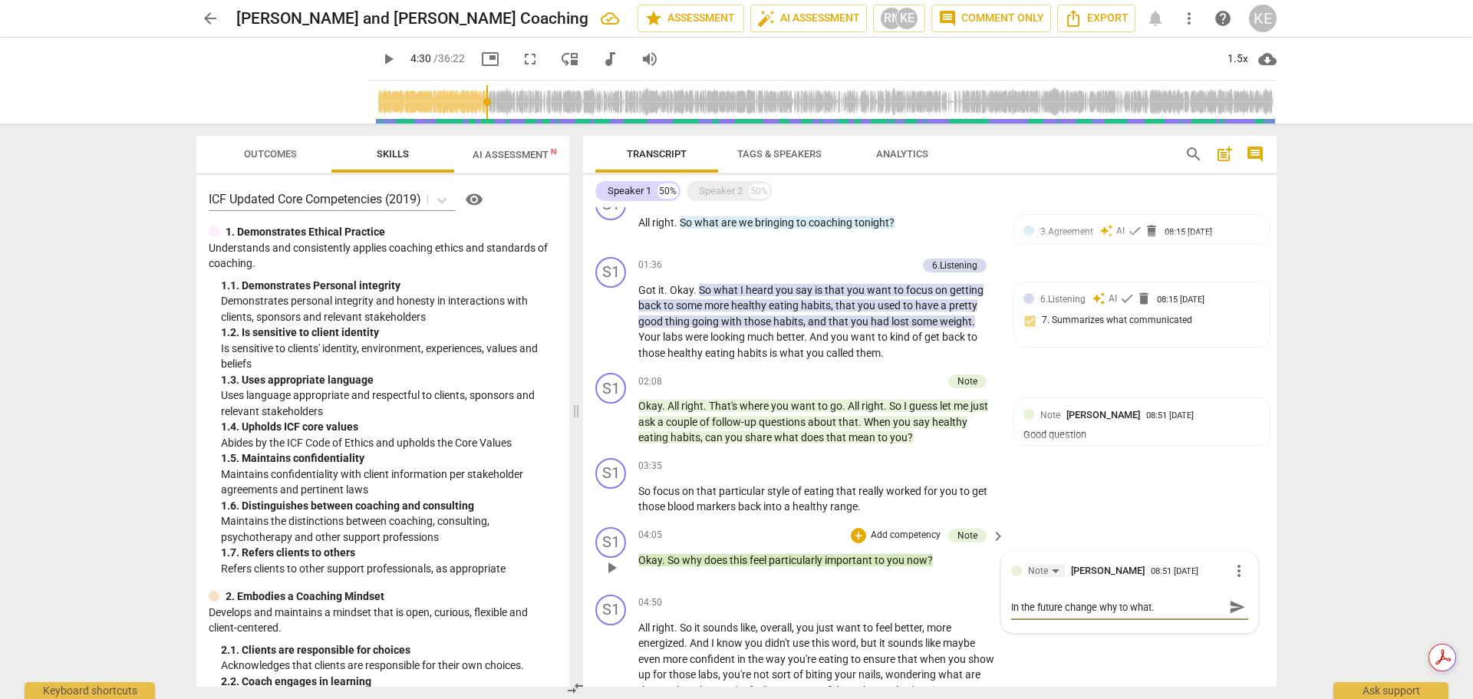
type textarea "In the future change why to what. W"
type textarea "In the future change why to what. Wh"
type textarea "In the future change why to what. Wha"
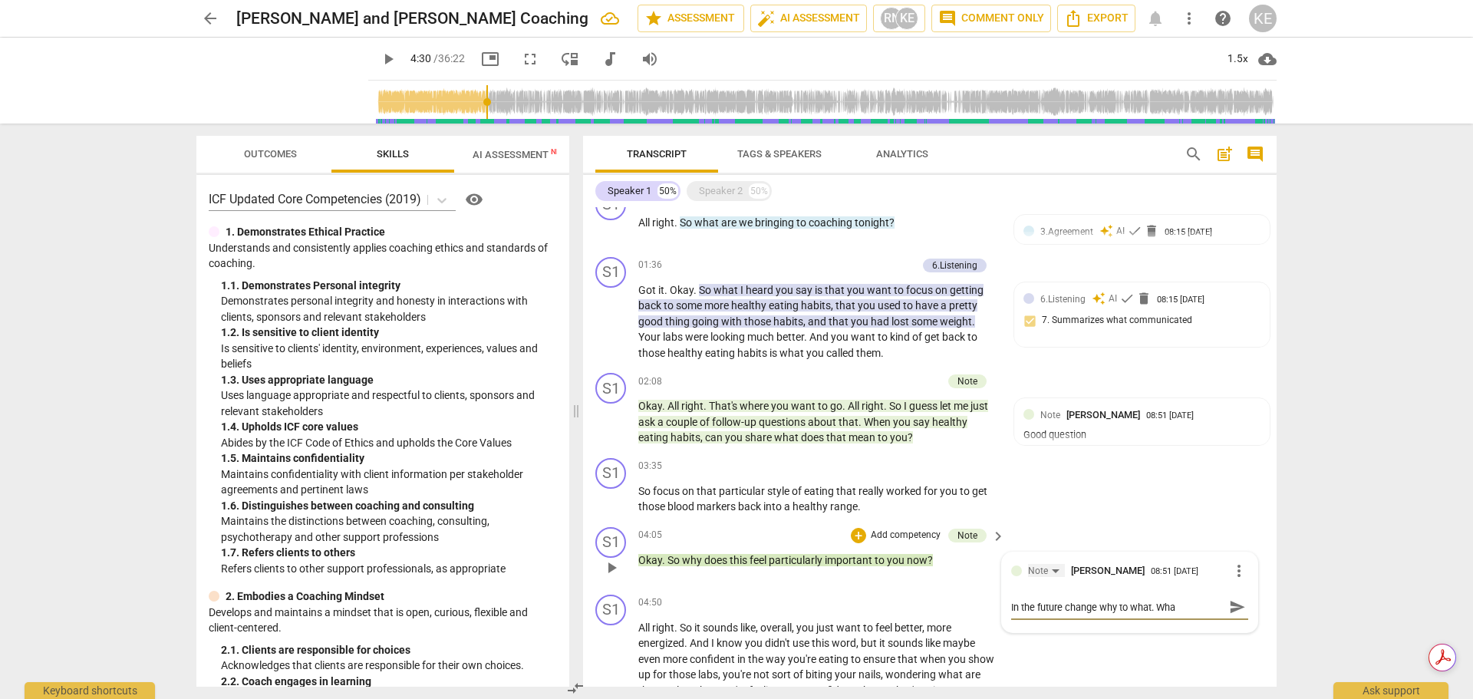
type textarea "In the future change why to what. What"
type textarea "In the future change why to what. What i"
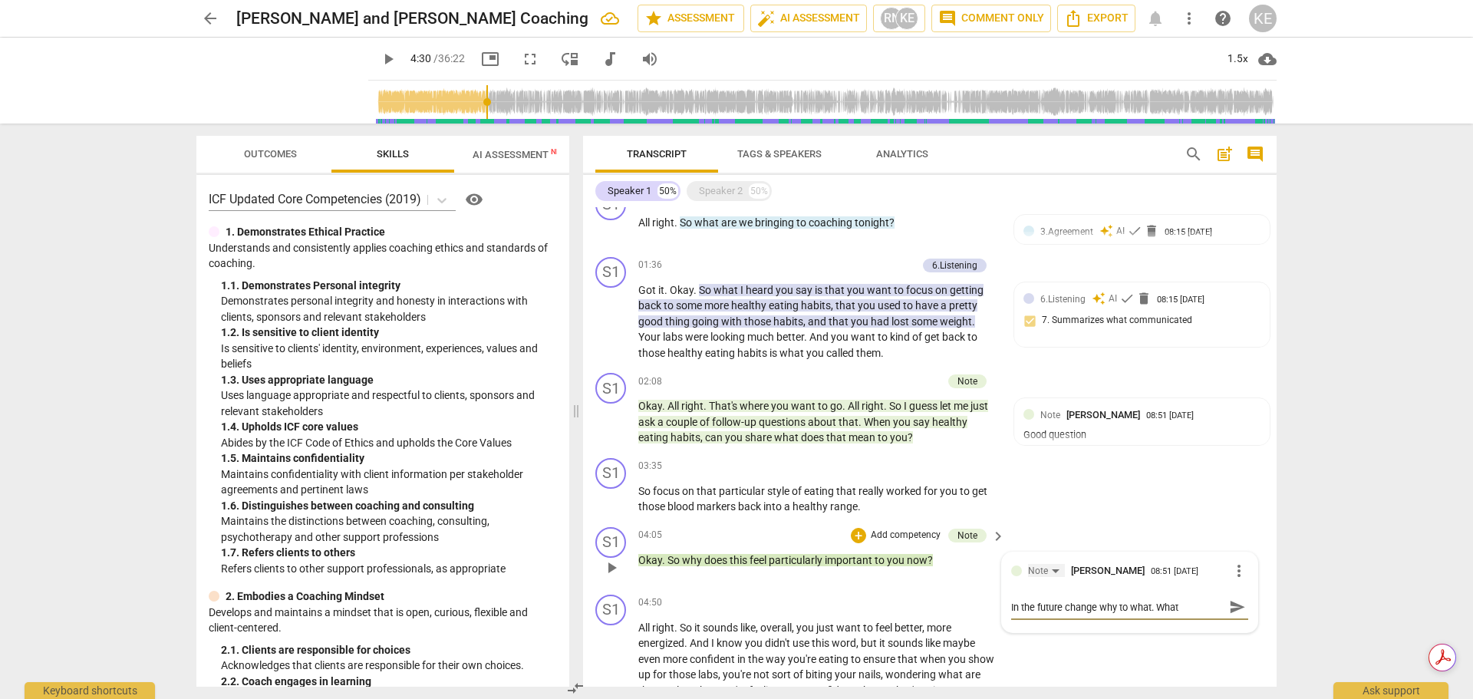
type textarea "In the future change why to what. What i"
type textarea "In the future change why to what. What is"
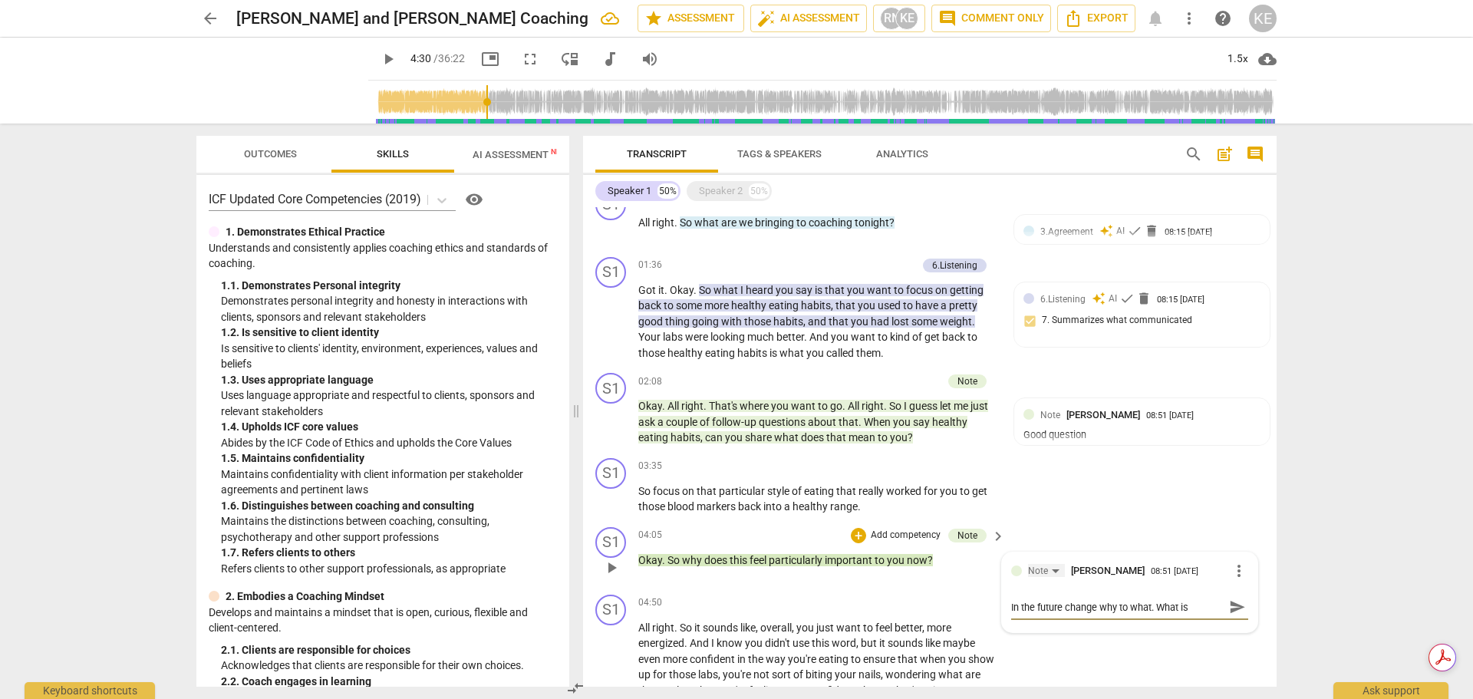
type textarea "In the future change why to what. What is i"
type textarea "In the future change why to what. What is it"
type textarea "In the future change why to what. What is it a"
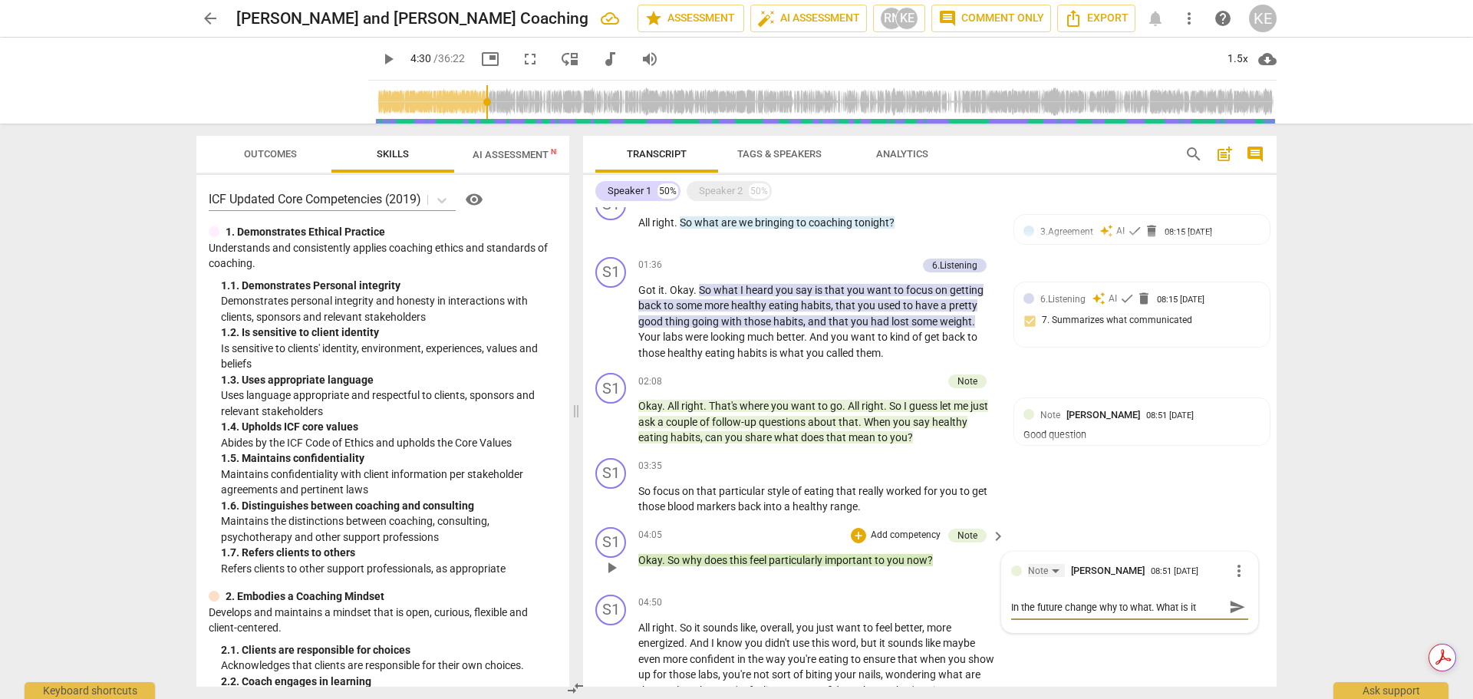
type textarea "In the future change why to what. What is it a"
type textarea "In the future change why to what. What is it ab"
type textarea "In the future change why to what. What is it abo"
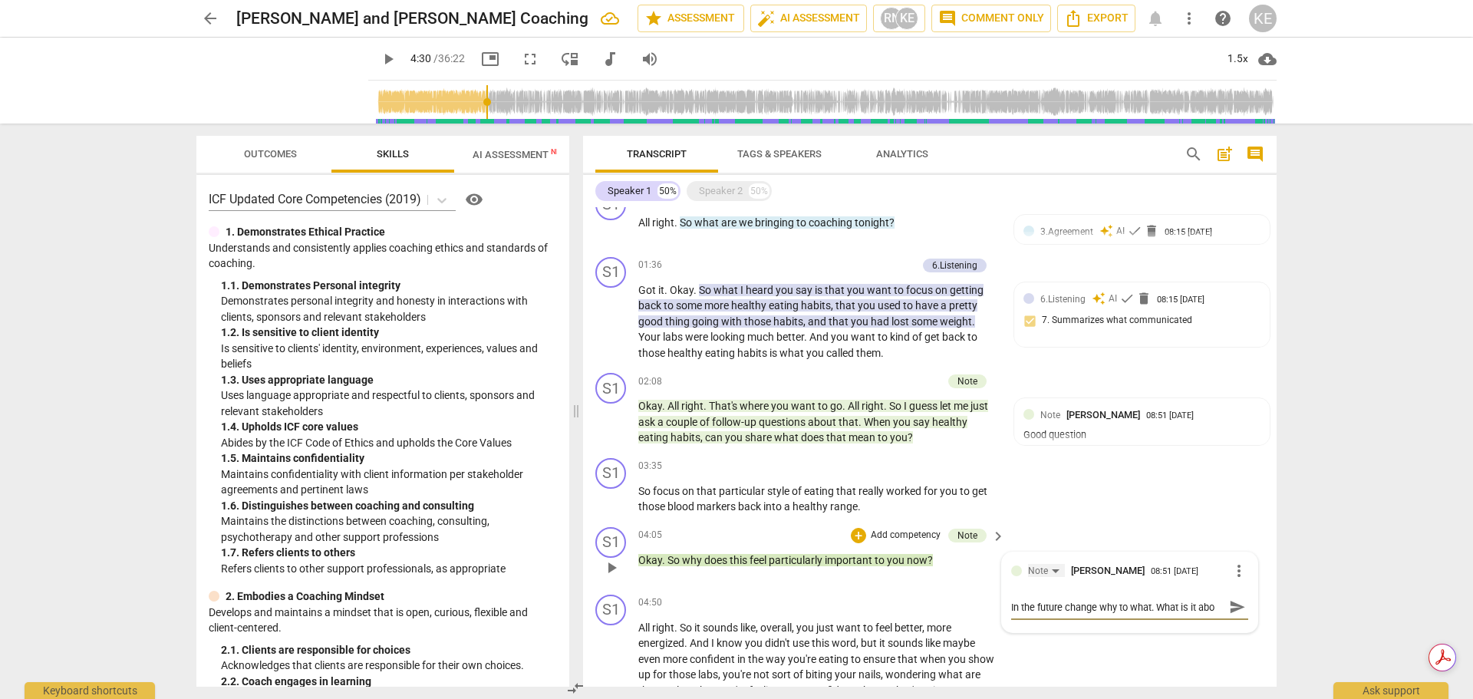
type textarea "In the future change why to what. What is it abou"
type textarea "In the future change why to what. What is it about"
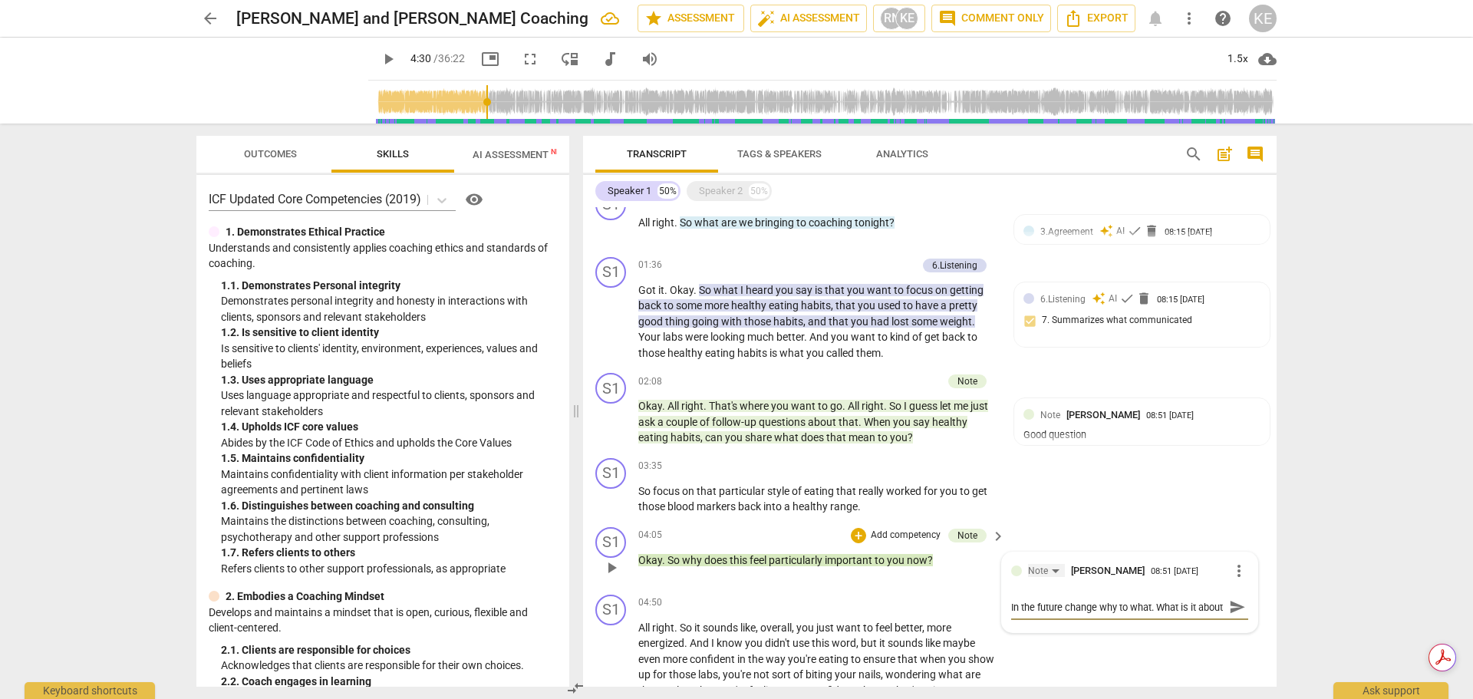
type textarea "In the future change why to what. What is it about"
type textarea "In the future change why to what. What is it about t"
type textarea "In the future change why to what. What is it about th"
type textarea "In the future change why to what. What is it about thi"
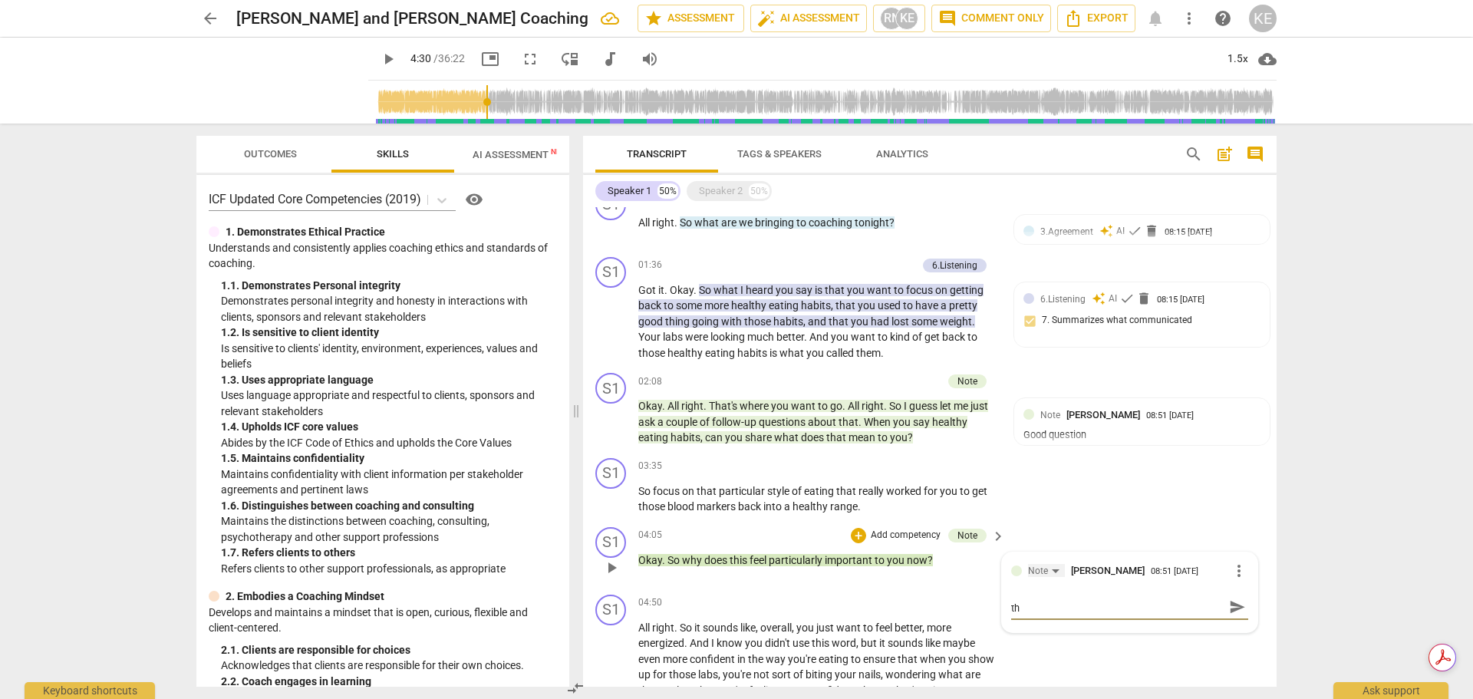
type textarea "In the future change why to what. What is it about thi"
type textarea "In the future change why to what. What is it about this"
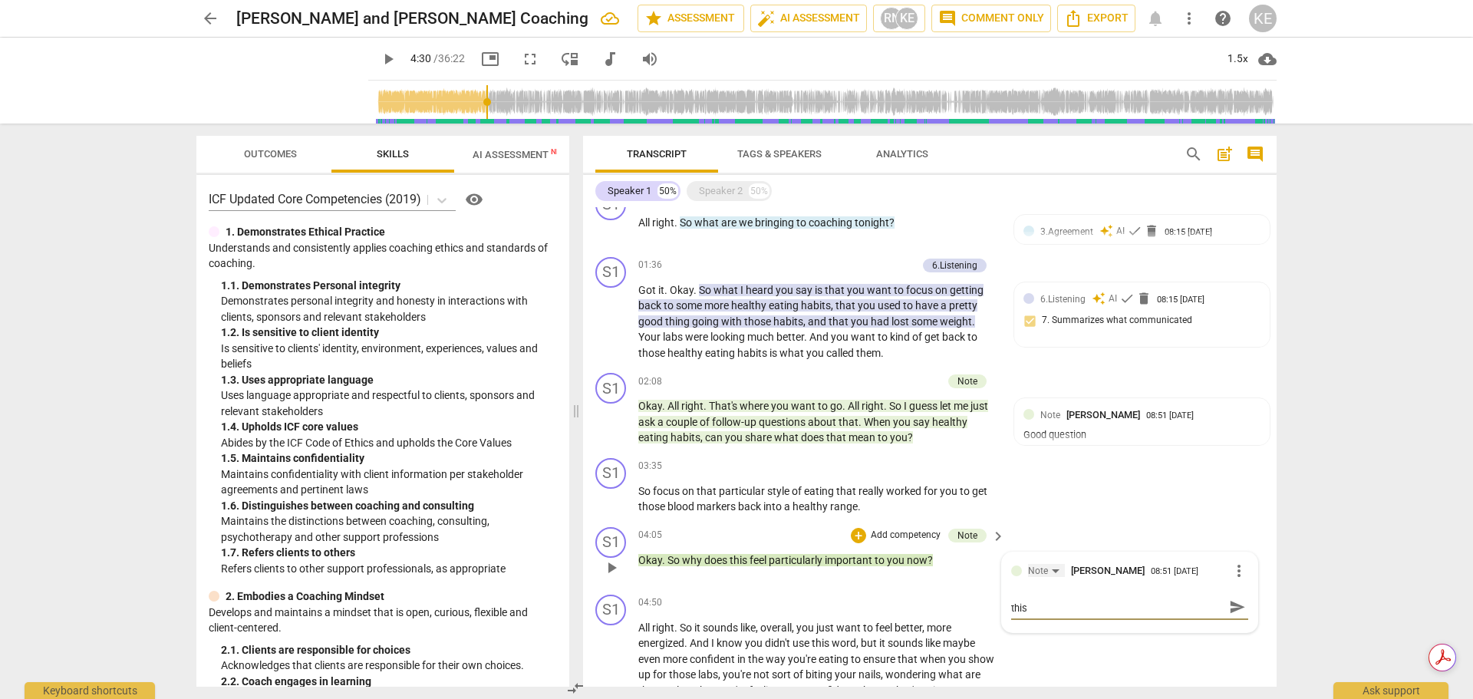
type textarea "In the future change why to what. What is it about this t"
type textarea "In the future change why to what. What is it about this th"
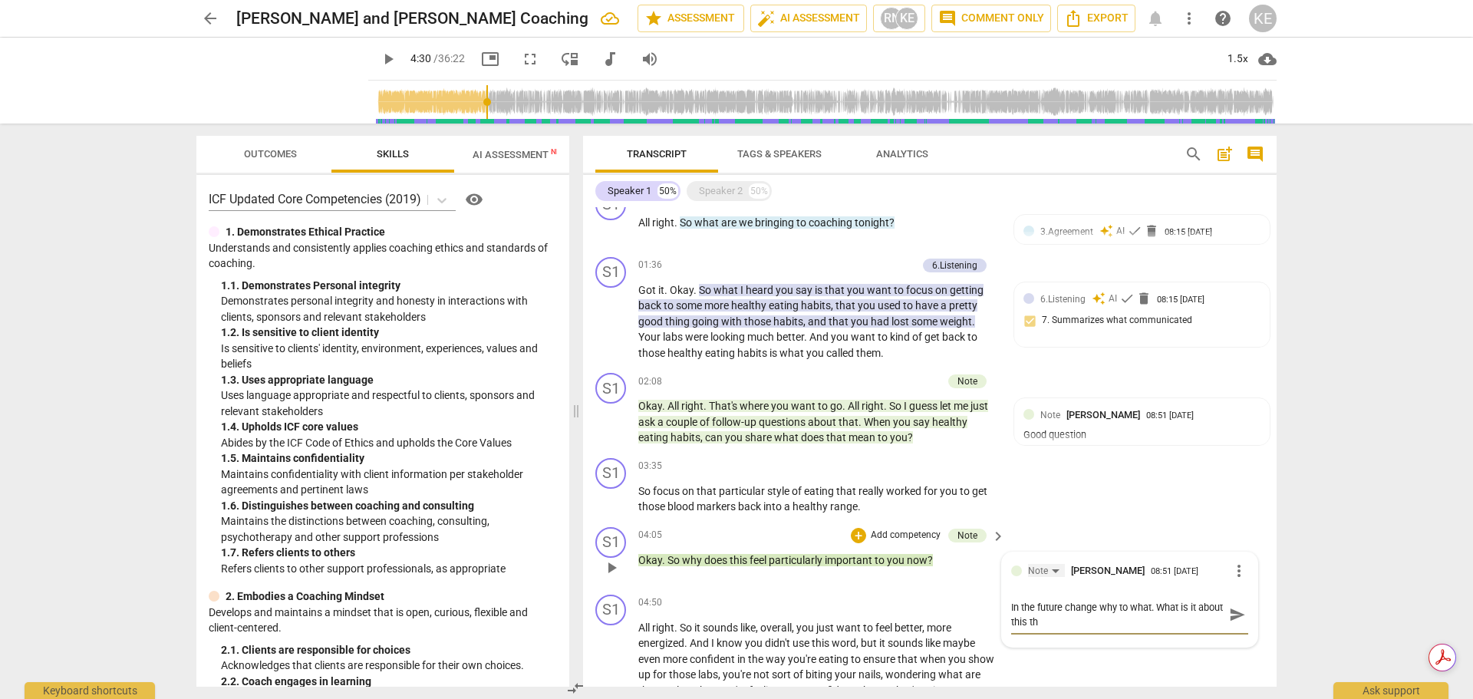
type textarea "In the future change why to what. What is it about this tha"
type textarea "In the future change why to what. What is it about this that"
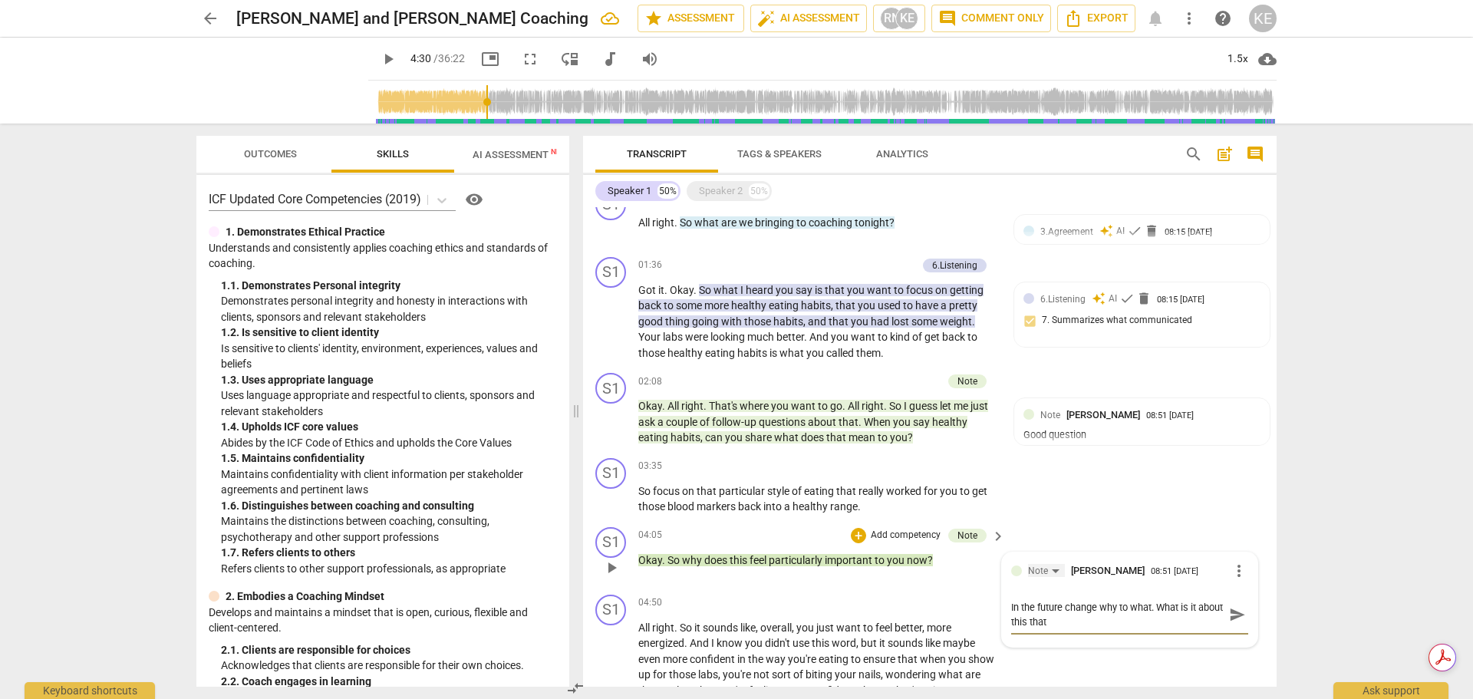
type textarea "In the future change why to what. What is it about this that"
type textarea "In the future change why to what. What is it about this that i"
type textarea "In the future change why to what. What is it about this that is"
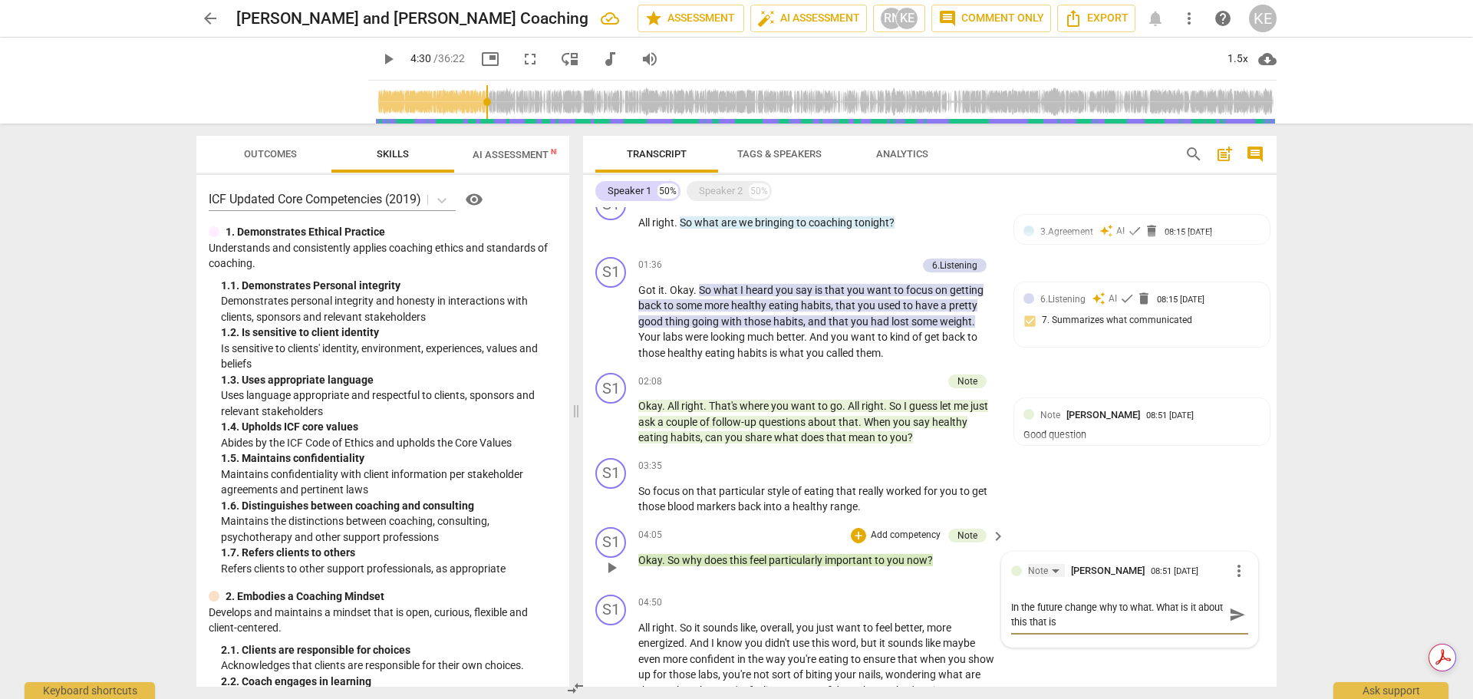
type textarea "In the future change why to what. What is it about this that is"
type textarea "In the future change why to what. What is it about this that is i"
type textarea "In the future change why to what. What is it about this that is im"
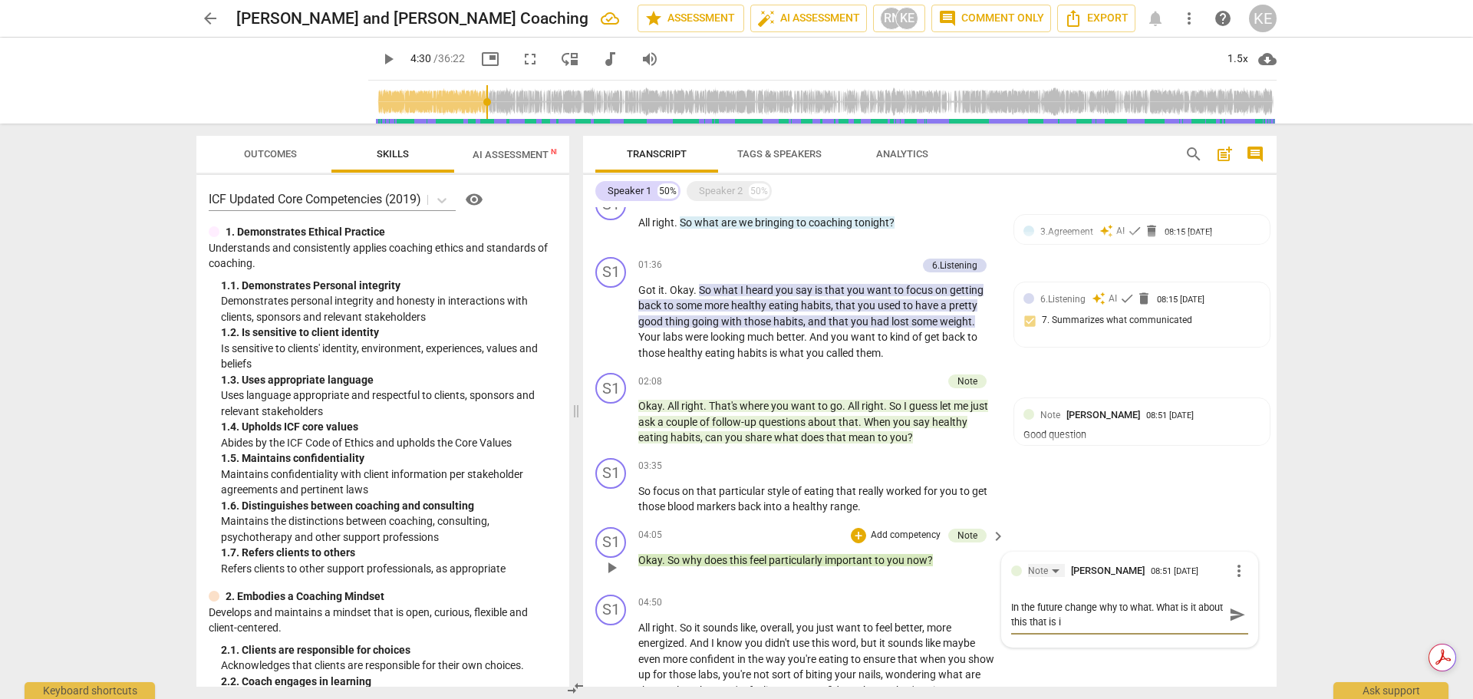
type textarea "In the future change why to what. What is it about this that is im"
type textarea "In the future change why to what. What is it about this that is imp"
type textarea "In the future change why to what. What is it about this that is impo"
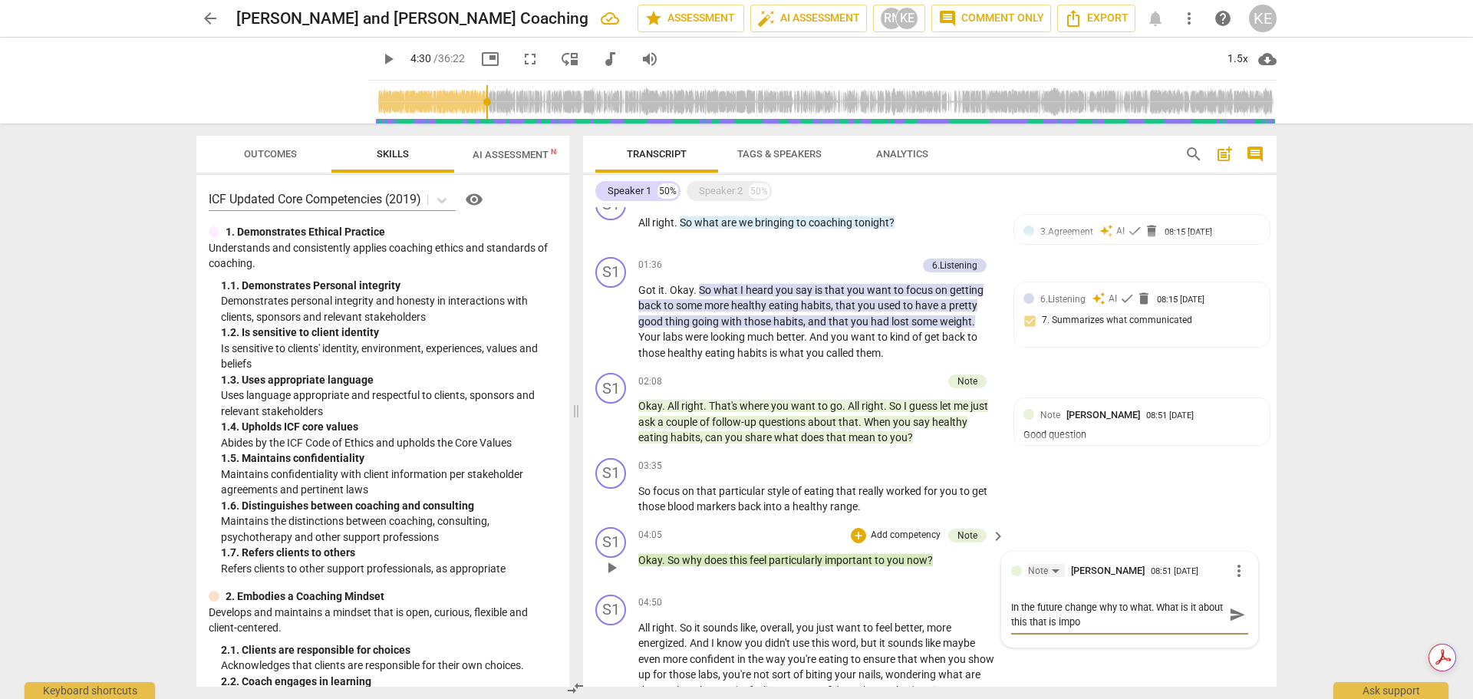
type textarea "In the future change why to what. What is it about this that is impor"
type textarea "In the future change why to what. What is it about this that is import"
type textarea "In the future change why to what. What is it about this that is importa"
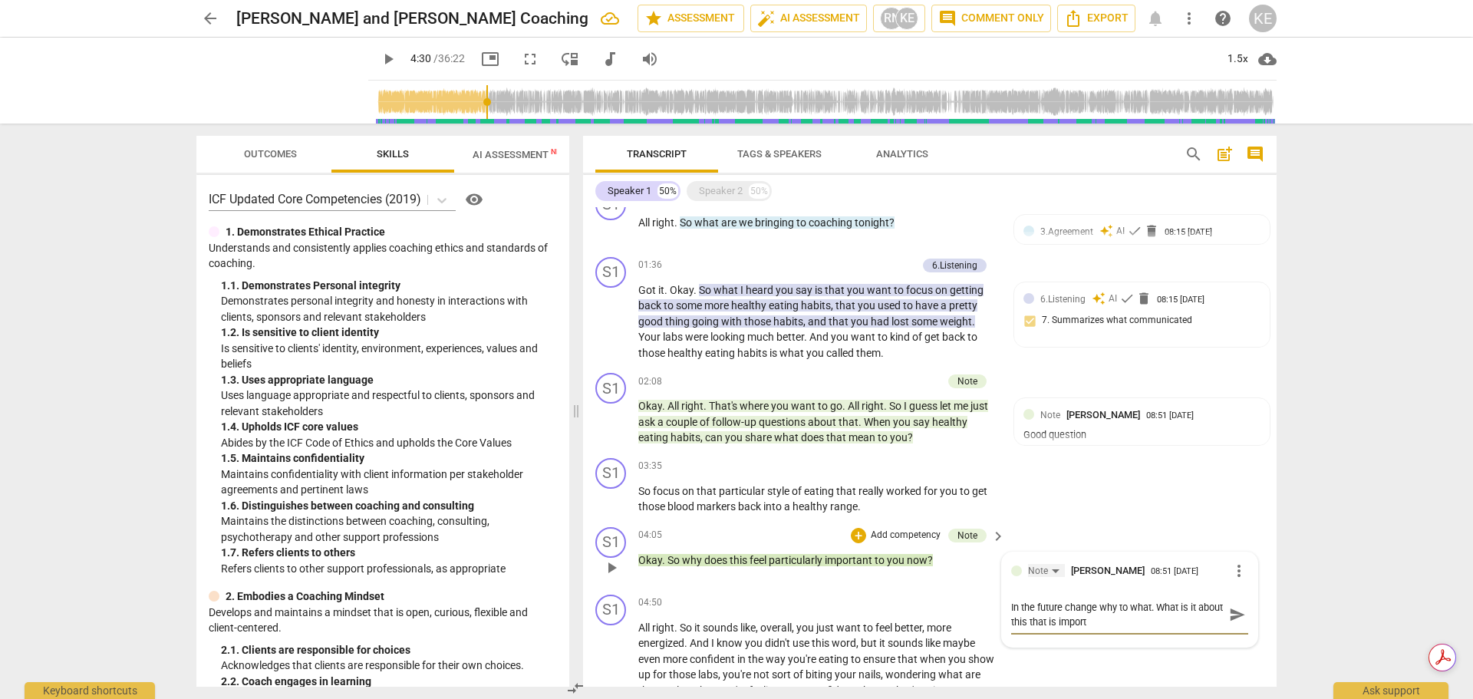
type textarea "In the future change why to what. What is it about this that is importa"
type textarea "In the future change why to what. What is it about this that is importan"
type textarea "In the future change why to what. What is it about this that is important"
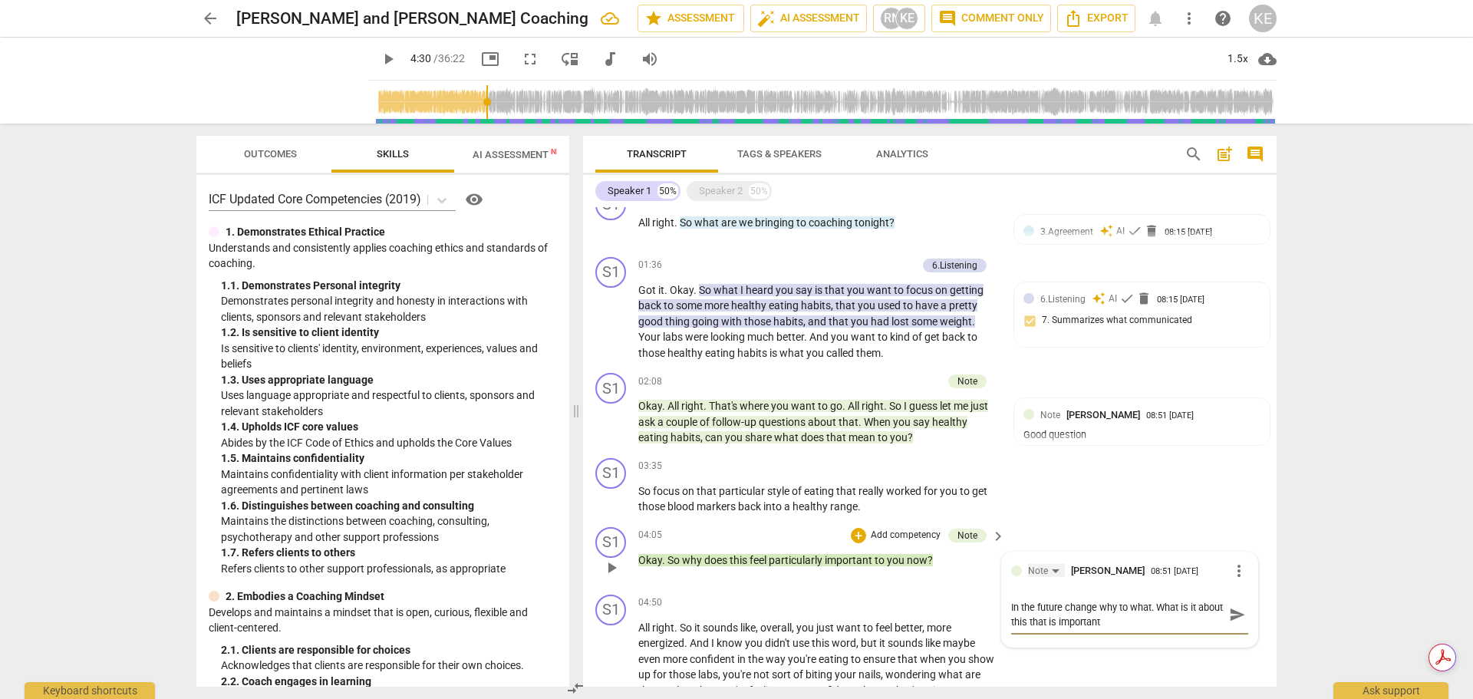
type textarea "In the future change why to what. What is it about this that is important"
type textarea "In the future change why to what. What is it about this that is important r"
type textarea "In the future change why to what. What is it about this that is important ri"
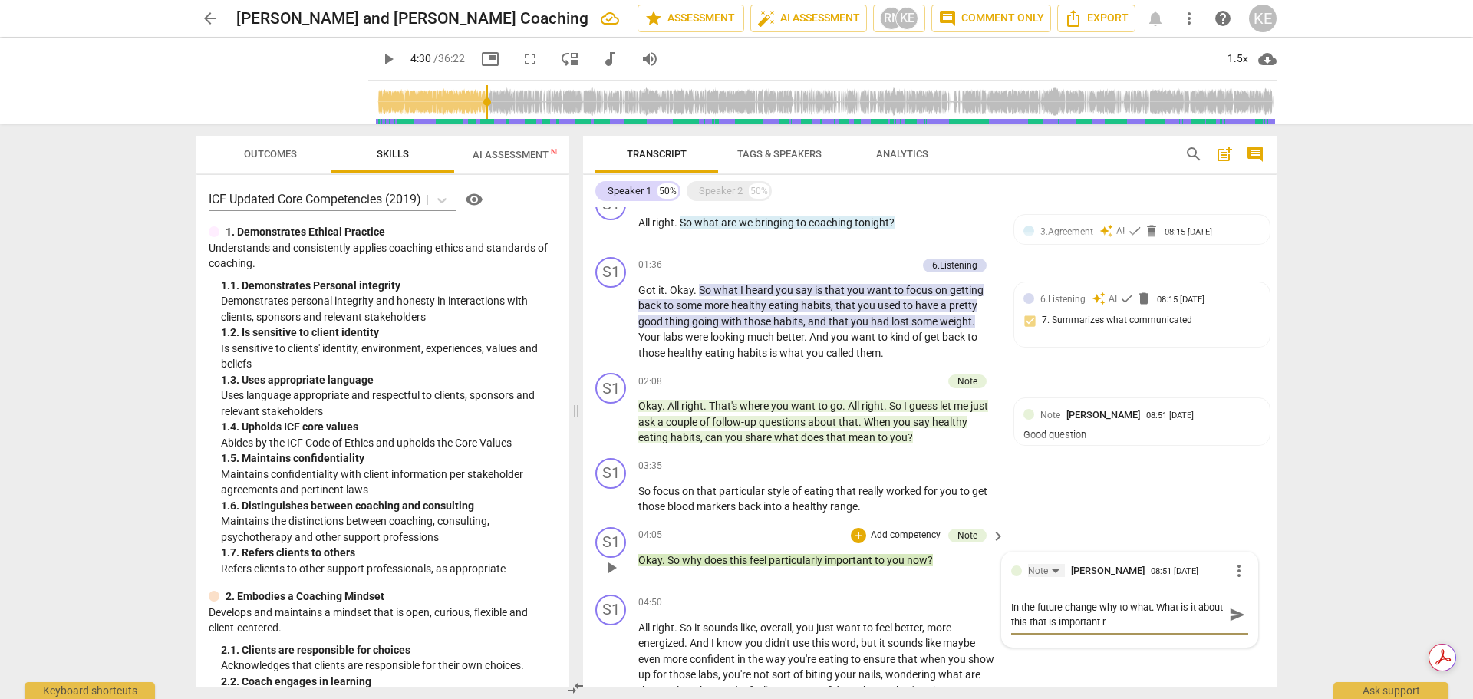
type textarea "In the future change why to what. What is it about this that is important ri"
type textarea "In the future change why to what. What is it about this that is important rig"
type textarea "In the future change why to what. What is it about this that is important righ"
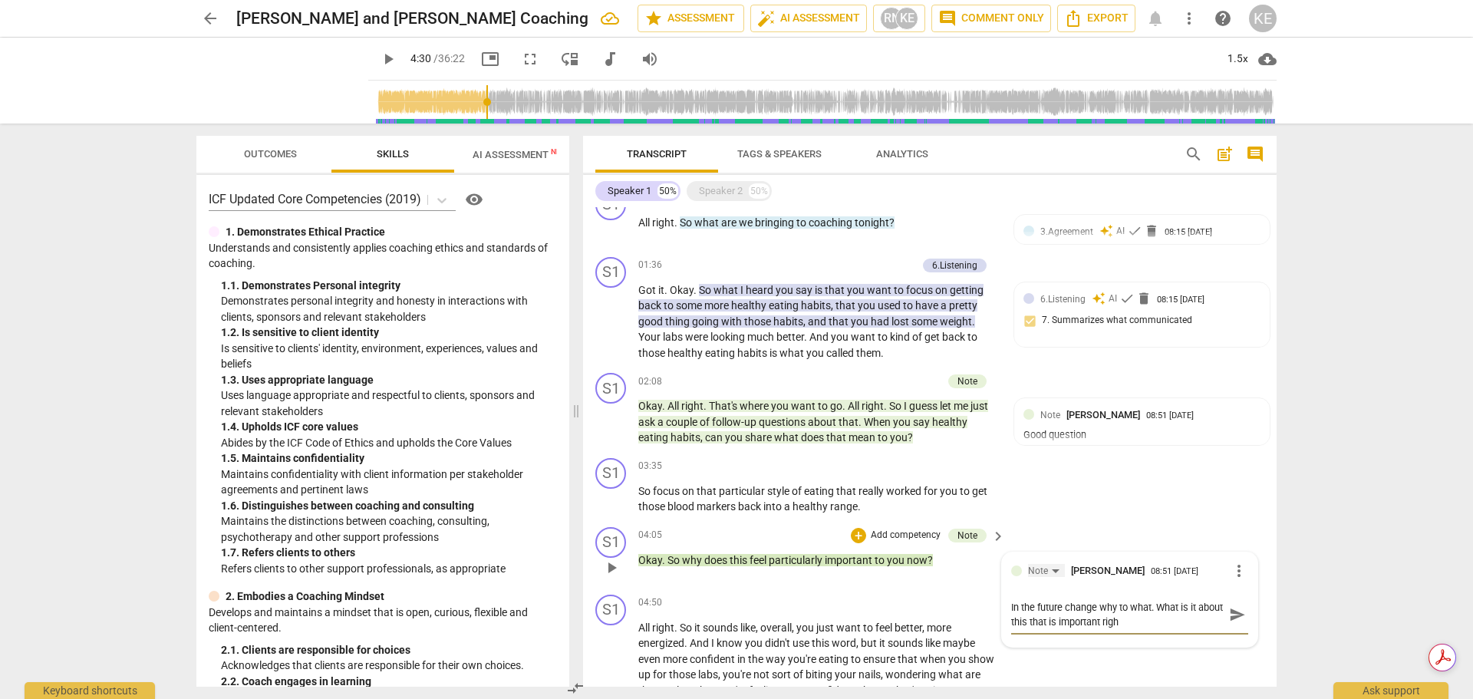
type textarea "In the future change why to what. What is it about this that is important right"
type textarea "In the future change why to what. What is it about this that is important right…"
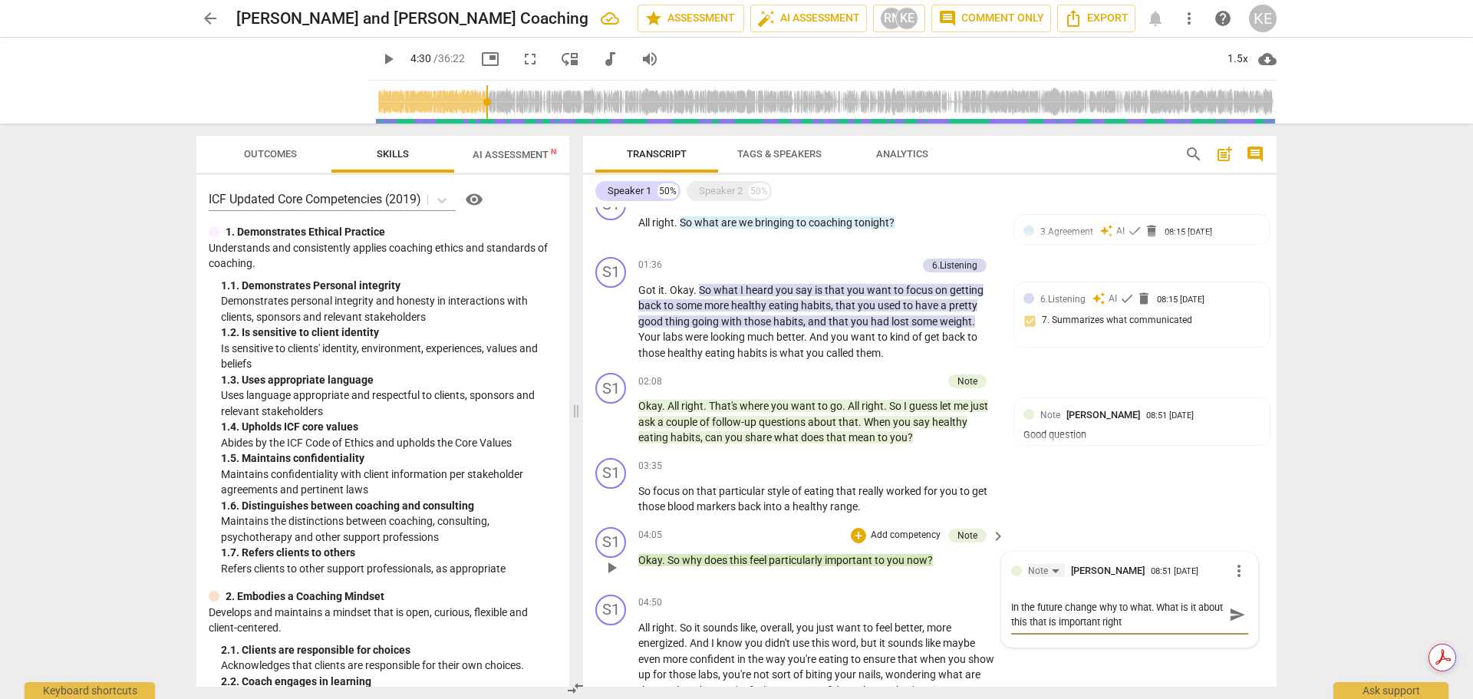
type textarea "In the future change why to what. What is it about this that is important right…"
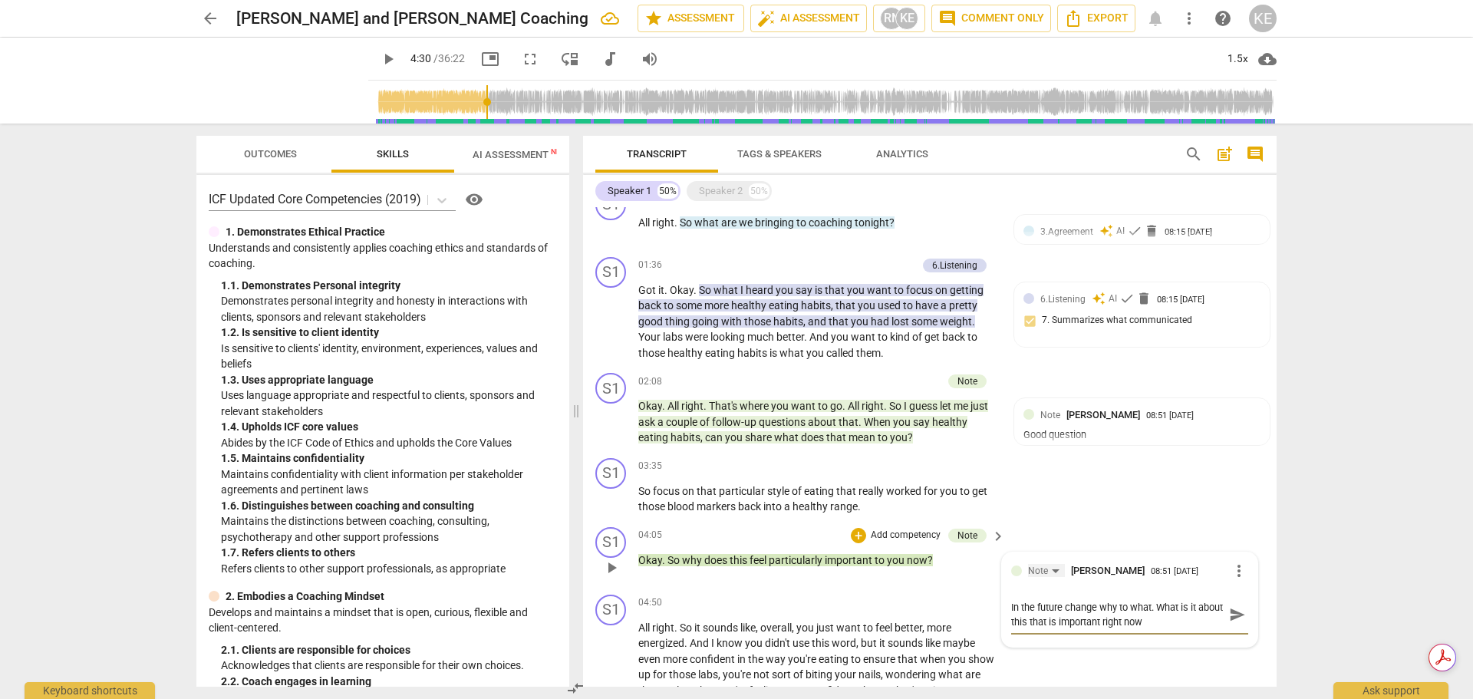
type textarea "In the future change why to what. What is it about this that is important right…"
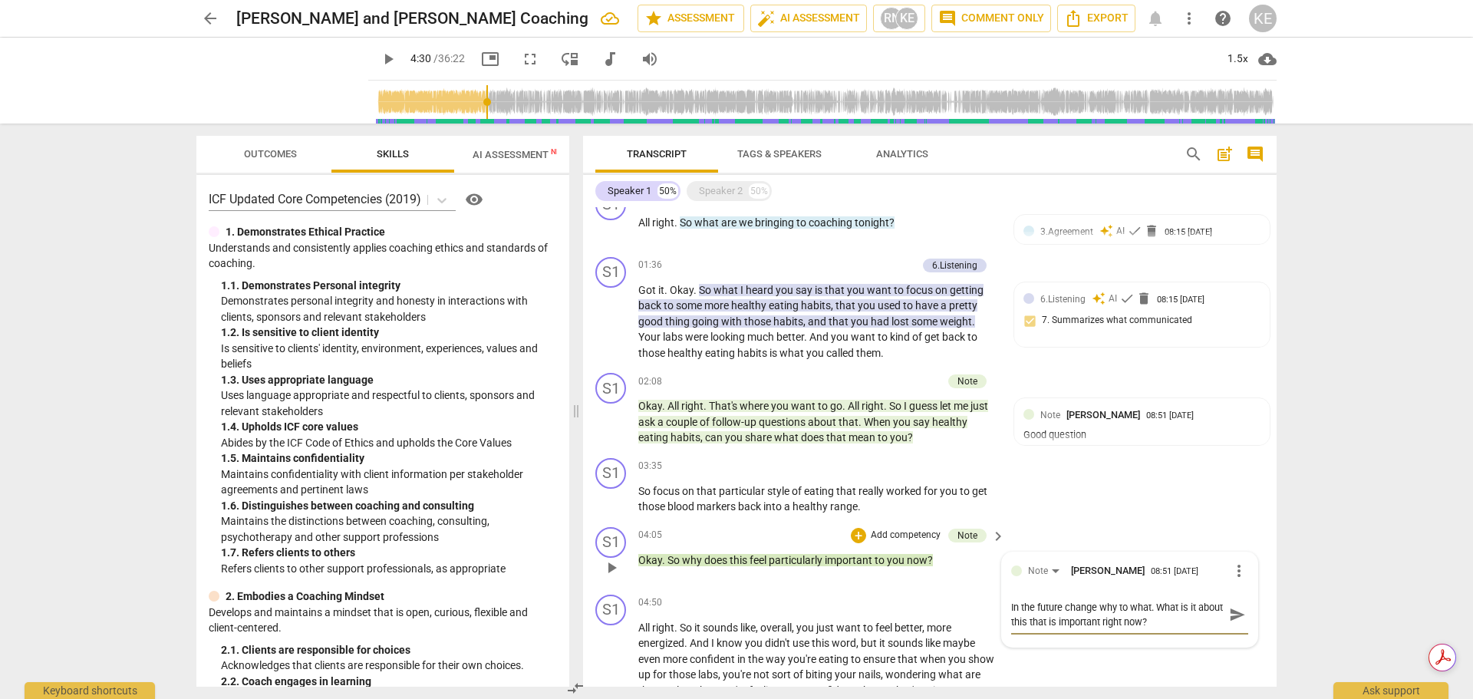
type textarea "In the future change why to what. What is it about this that is important right…"
click at [1236, 612] on span "send" at bounding box center [1237, 614] width 17 height 17
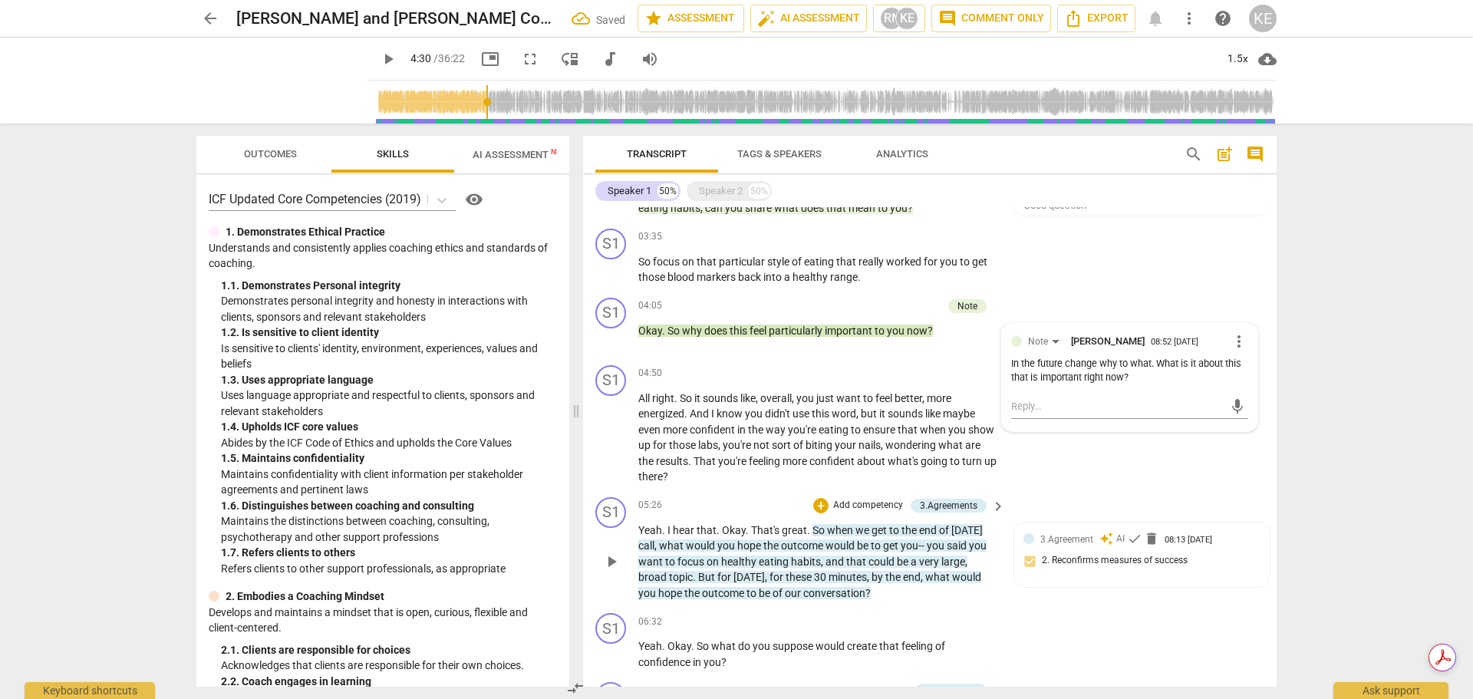
scroll to position [726, 0]
click at [619, 561] on span "play_arrow" at bounding box center [611, 560] width 18 height 18
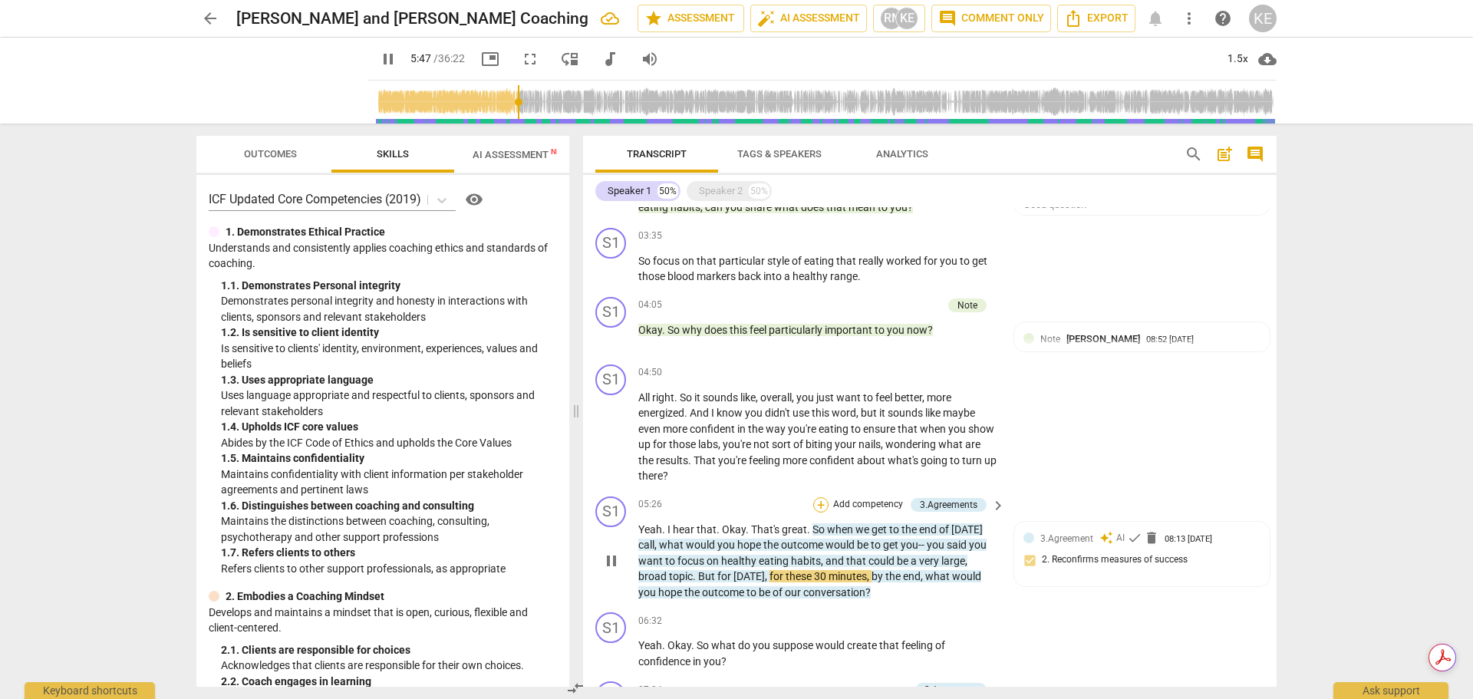
click at [825, 503] on div "+" at bounding box center [820, 504] width 15 height 15
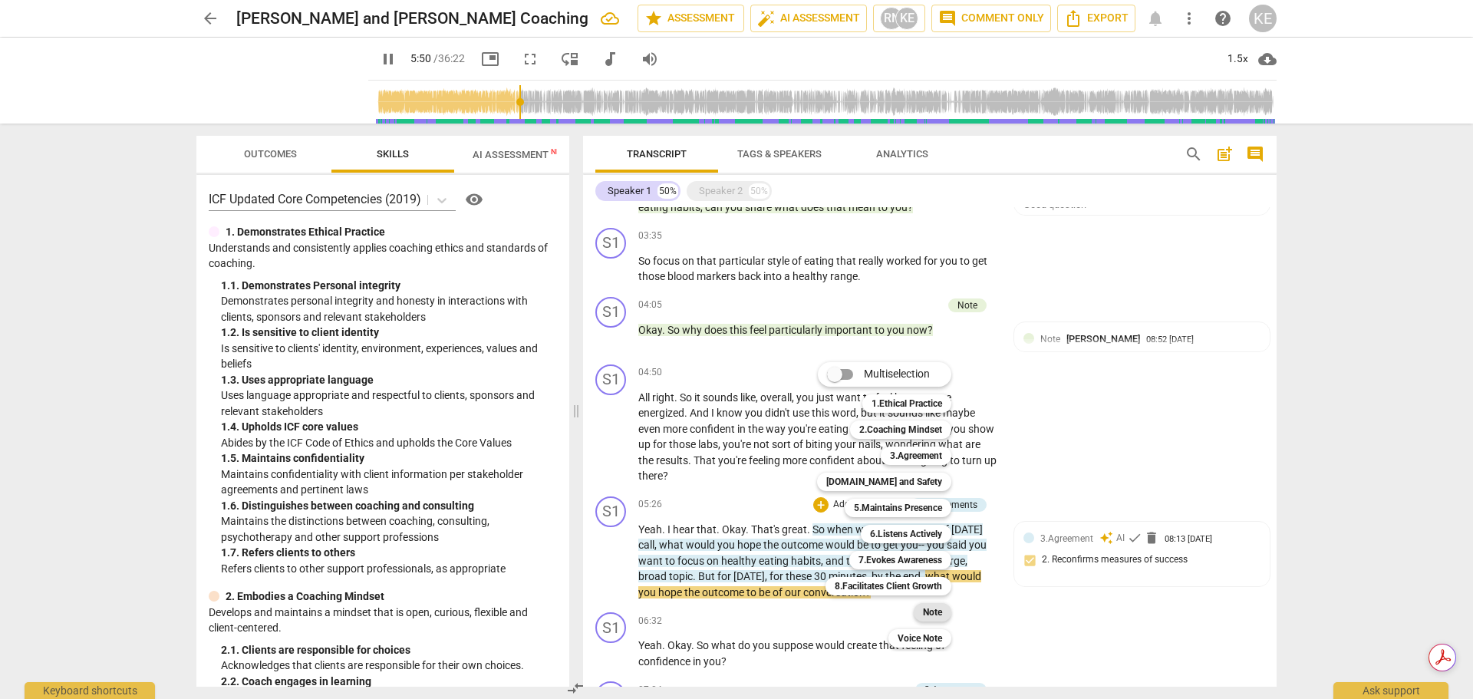
click at [934, 612] on b "Note" at bounding box center [932, 612] width 19 height 18
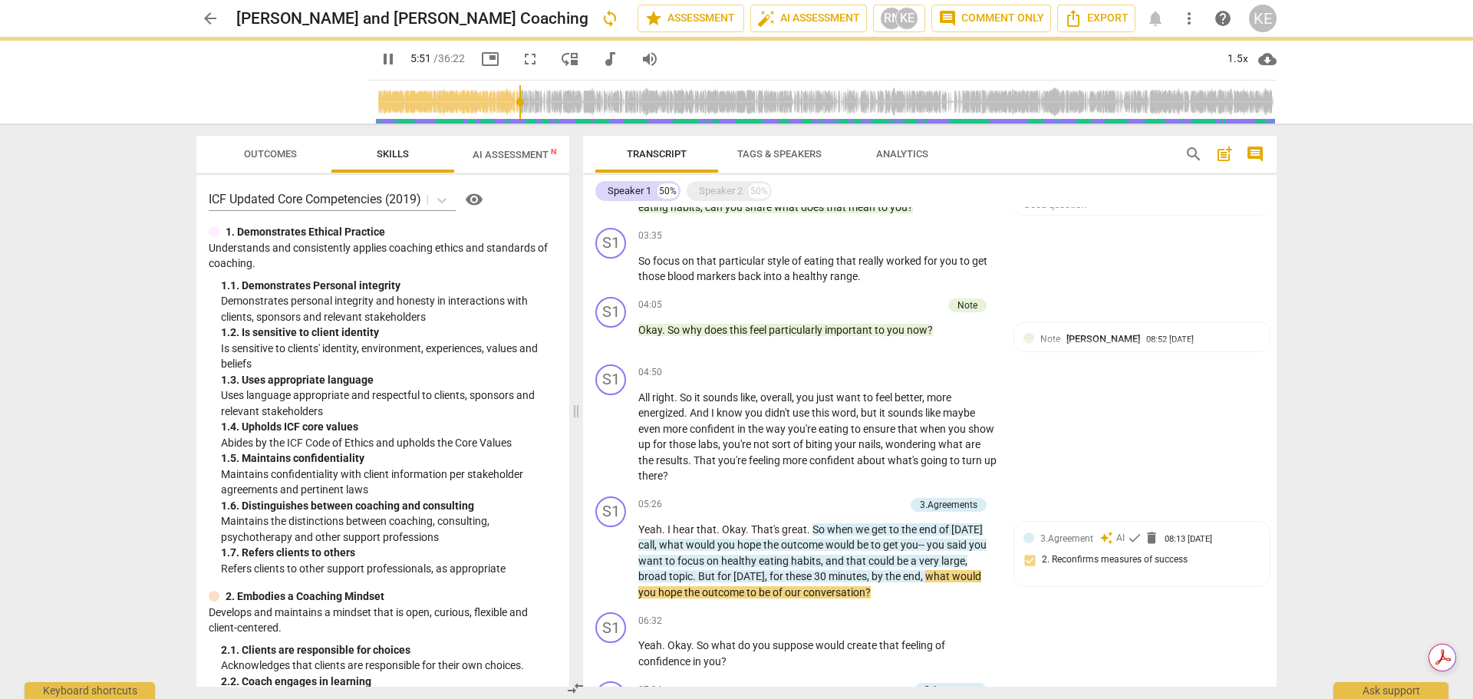
type input "352"
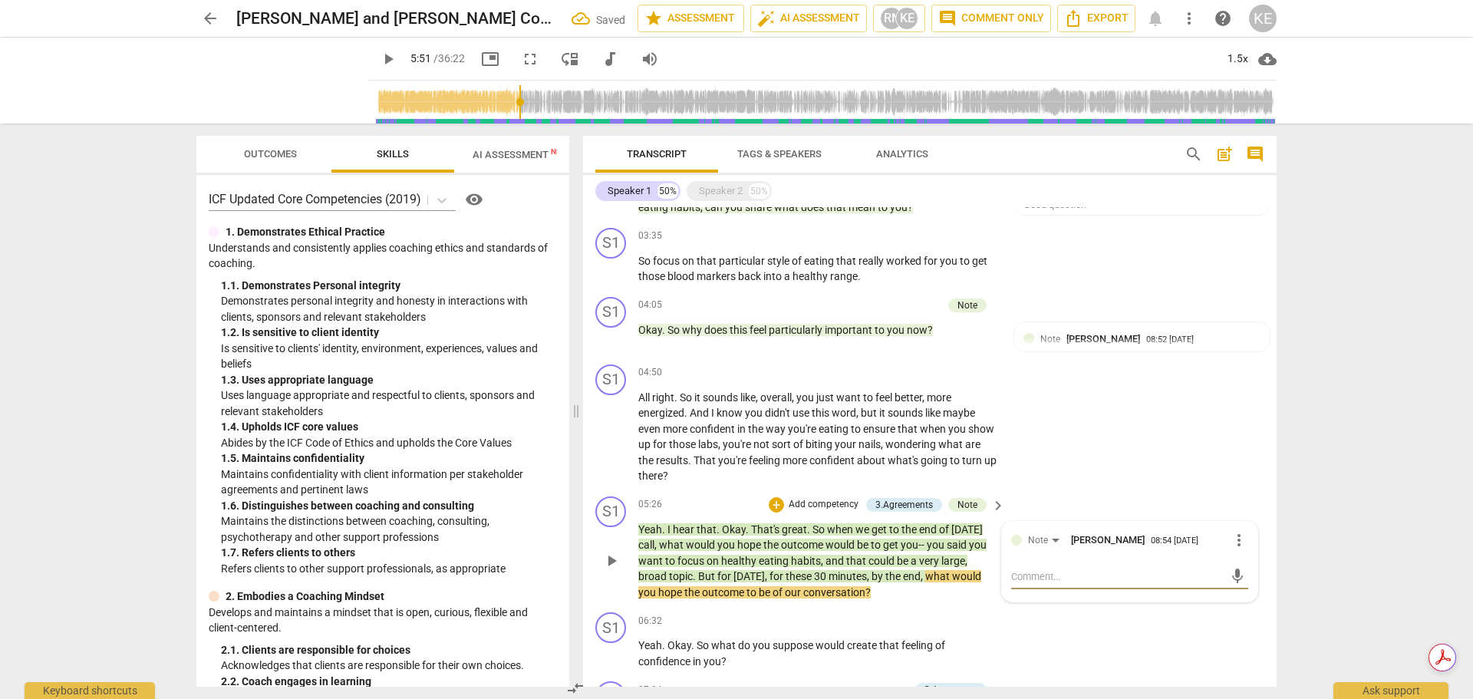
type textarea "A"
type textarea "A lit"
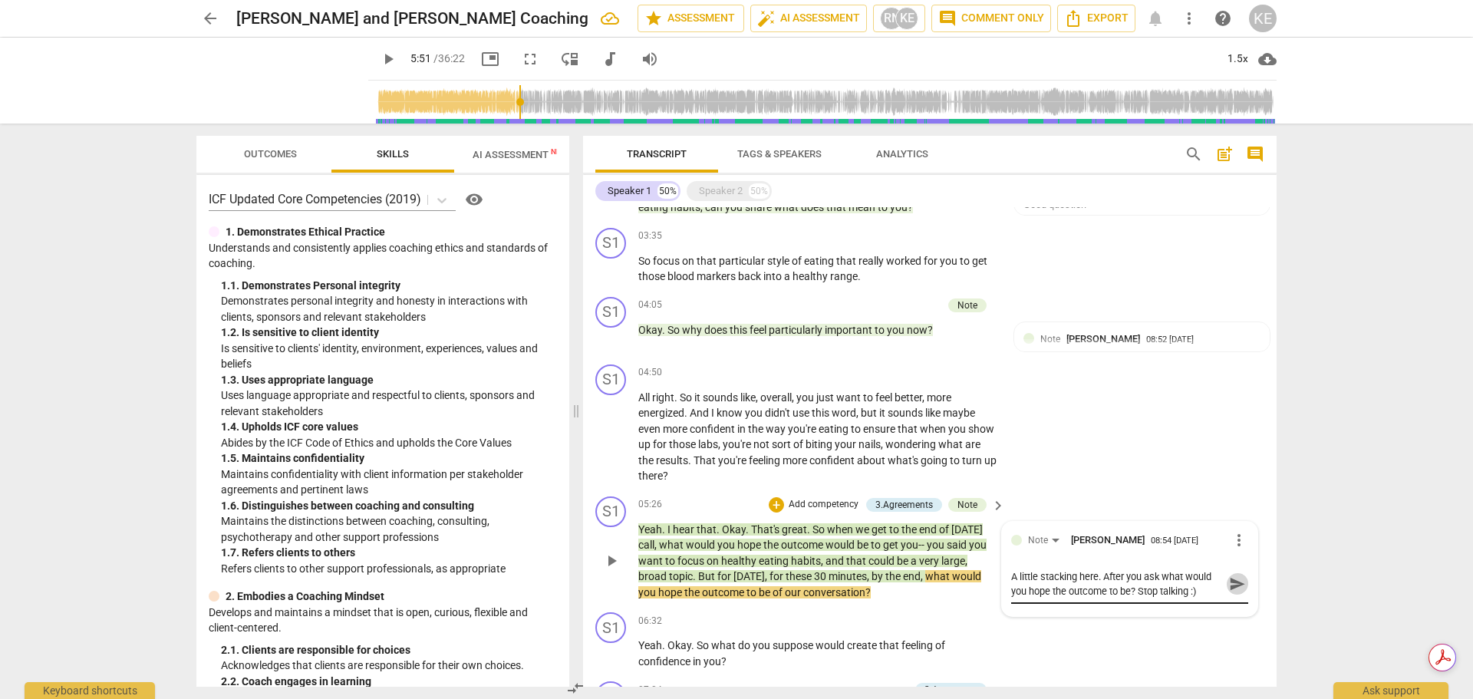
click at [1241, 584] on span "send" at bounding box center [1237, 583] width 22 height 18
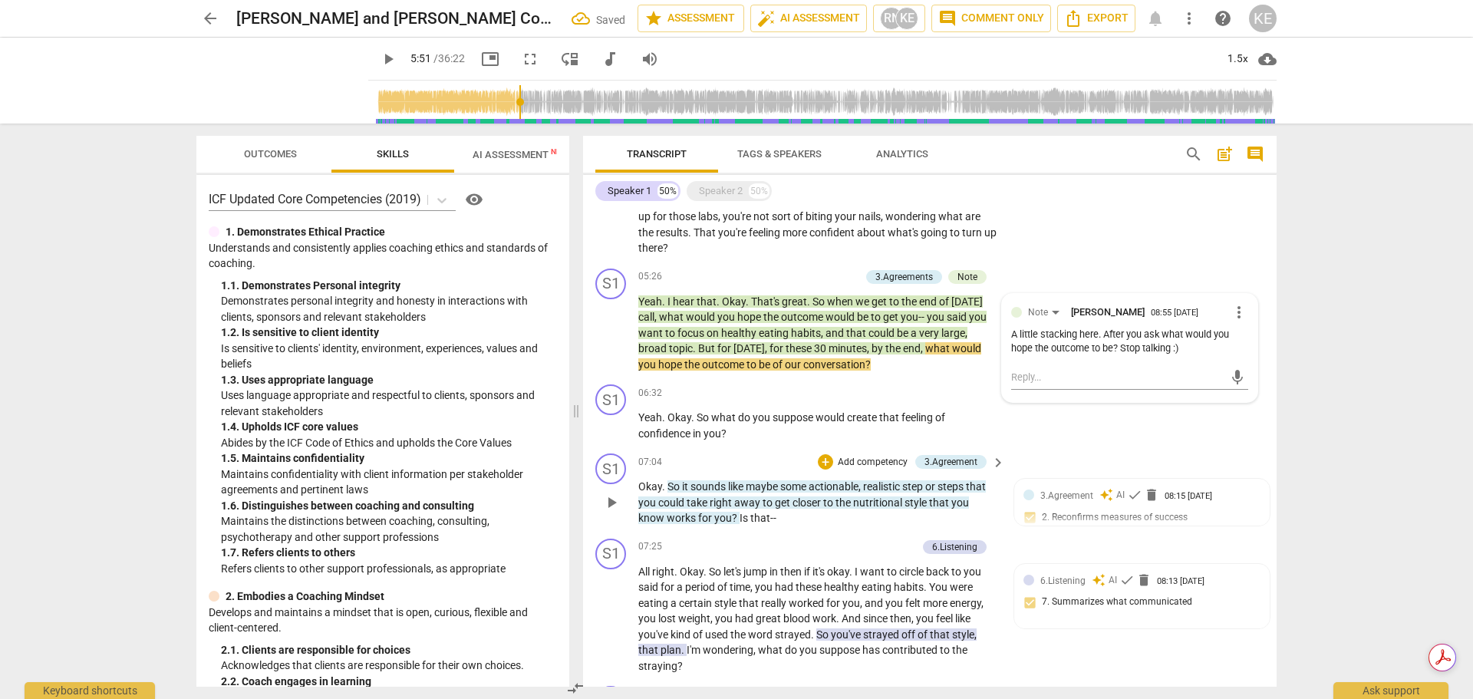
scroll to position [956, 0]
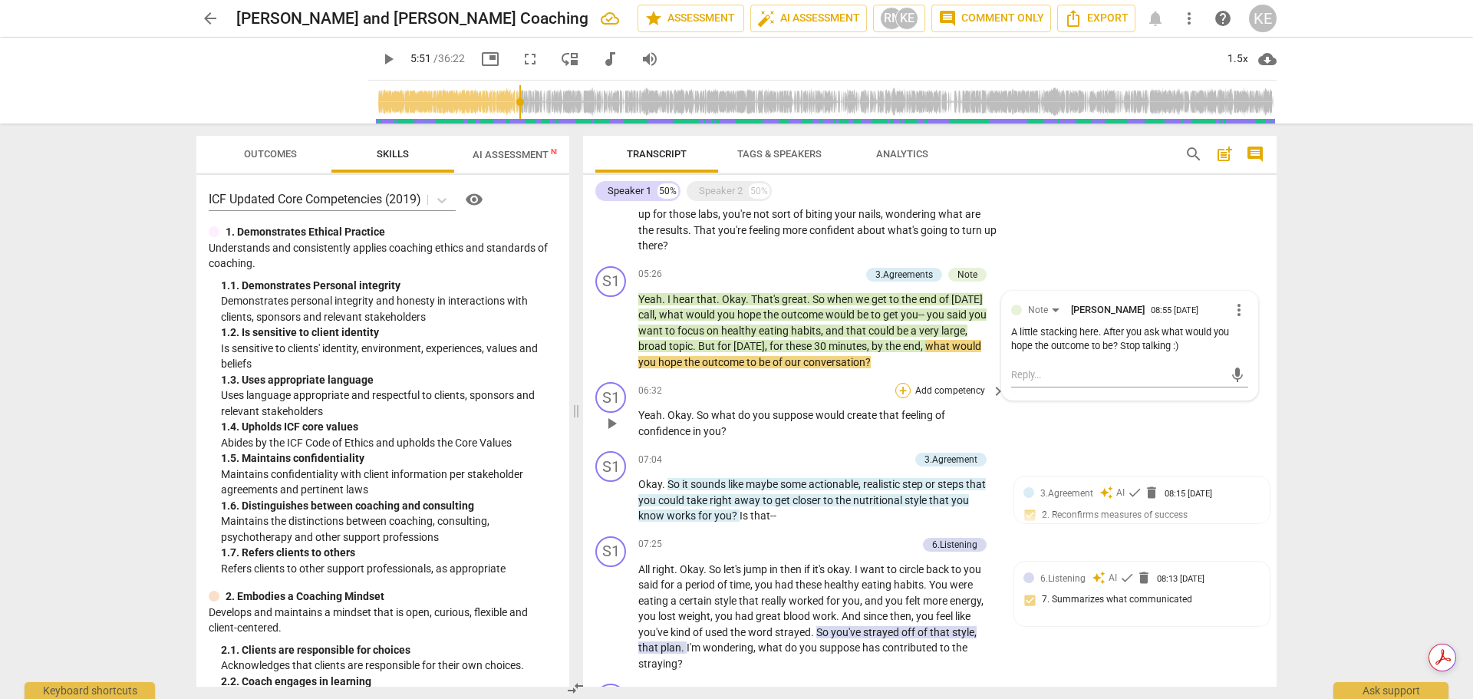
click at [904, 390] on div "+" at bounding box center [902, 390] width 15 height 15
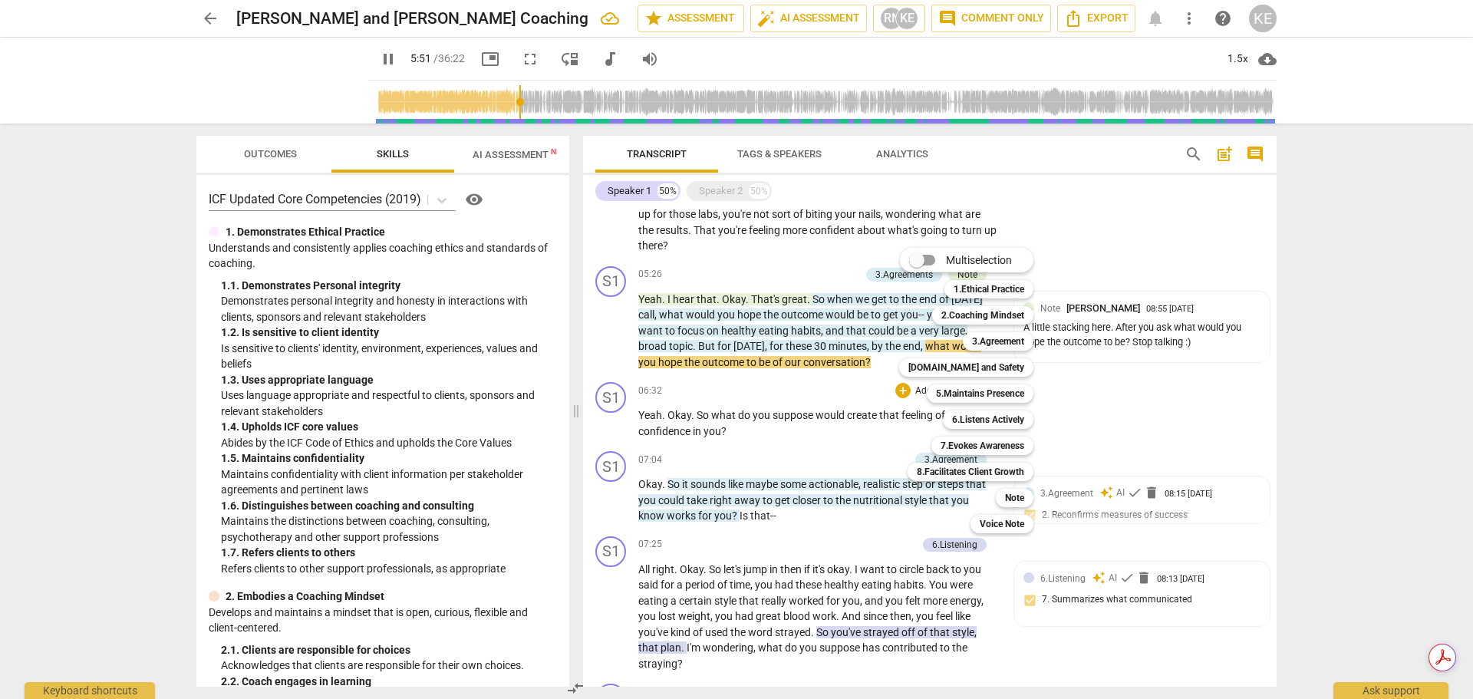
click at [899, 391] on div "Multiselection m 1.Ethical Practice 1 2.Coaching Mindset 2 3.Agreement 3 [DOMAI…" at bounding box center [978, 390] width 170 height 293
click at [1001, 497] on div "Note" at bounding box center [1015, 498] width 38 height 18
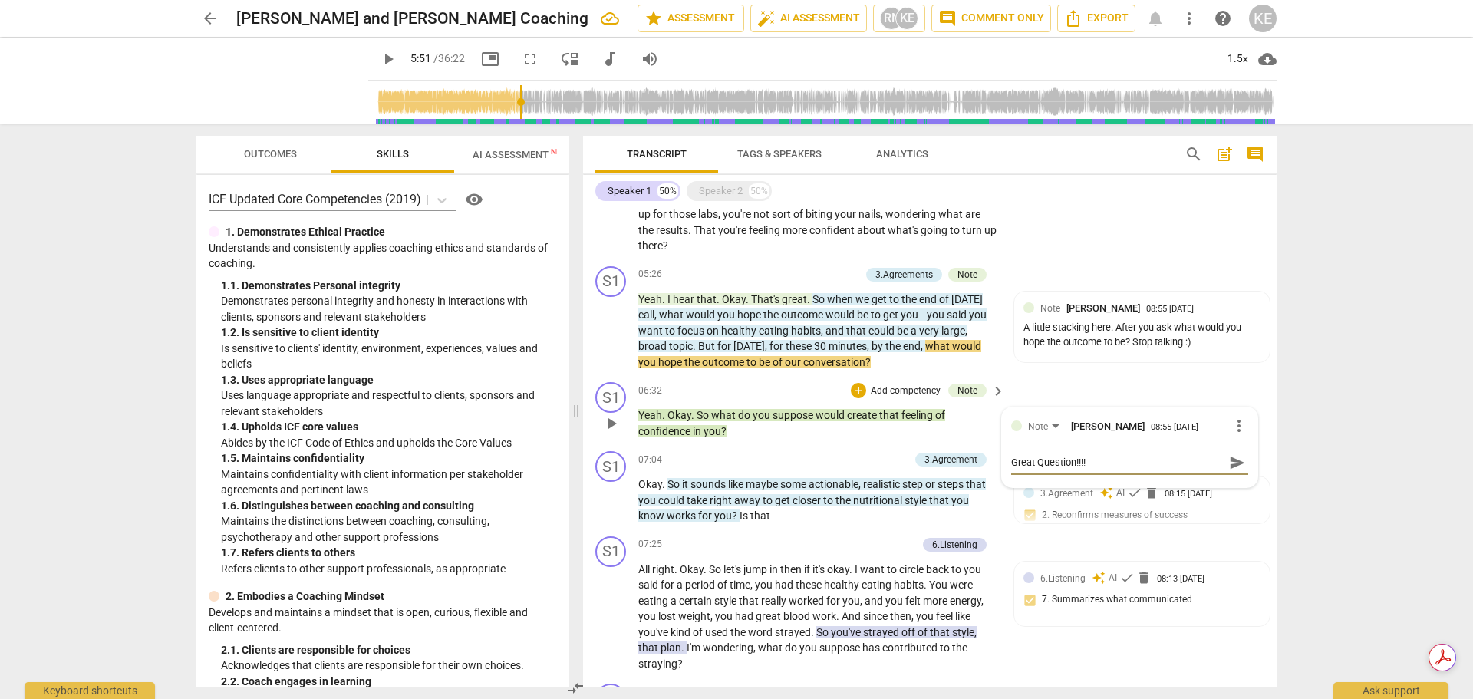
click at [1238, 466] on span "send" at bounding box center [1237, 462] width 17 height 17
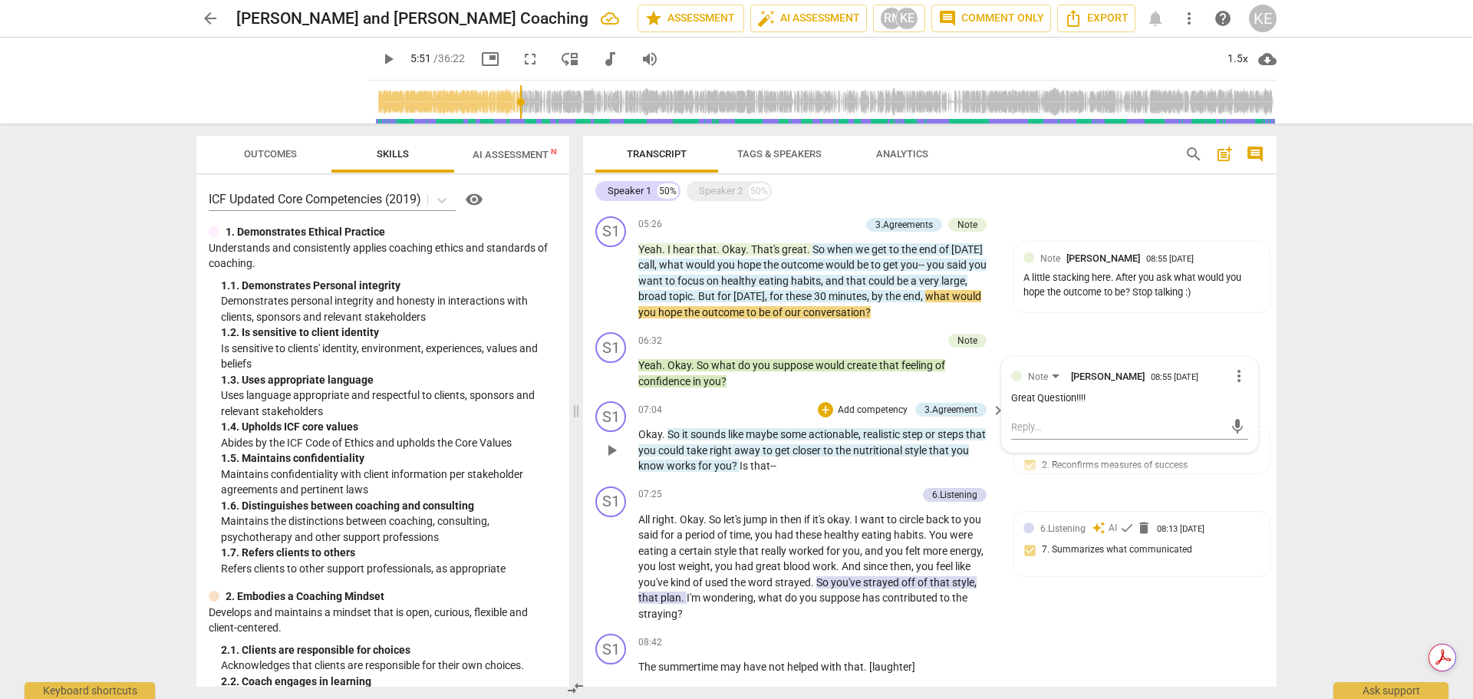
scroll to position [1032, 0]
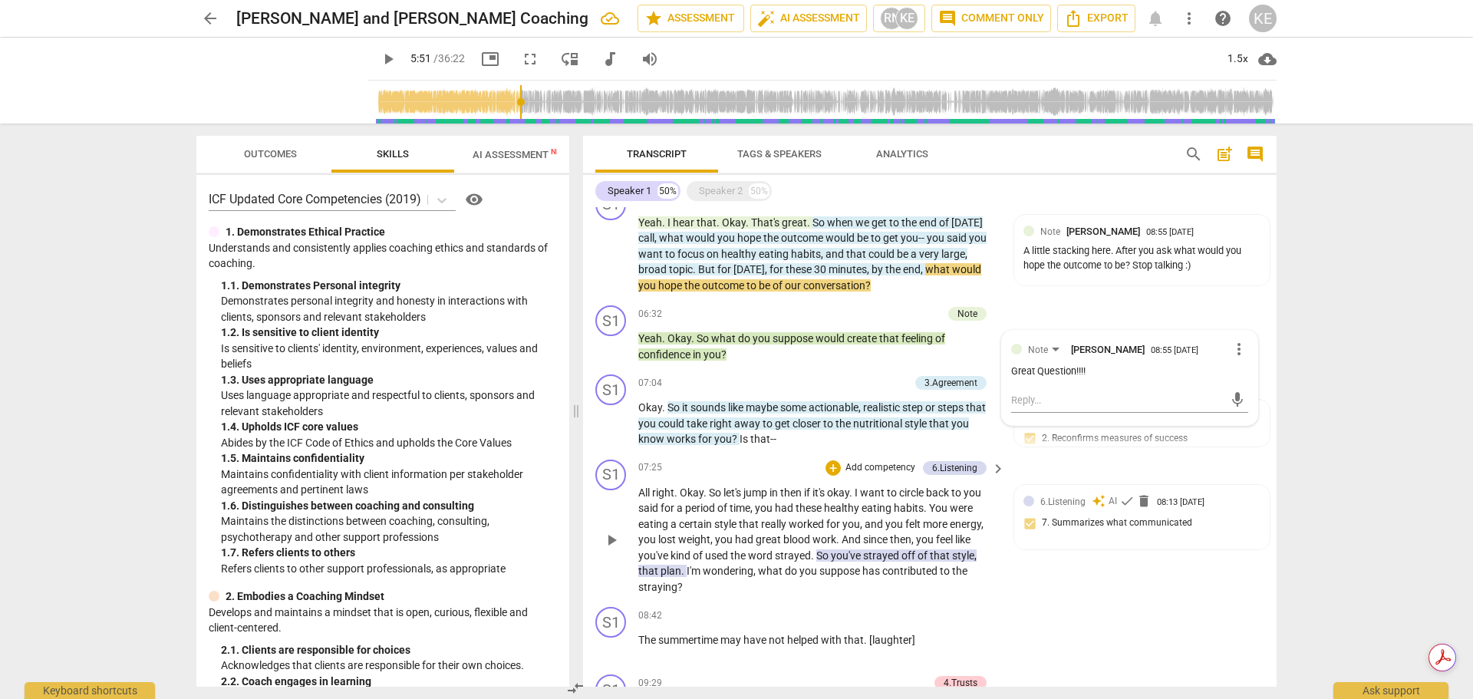
click at [870, 469] on p "Add competency" at bounding box center [880, 468] width 73 height 14
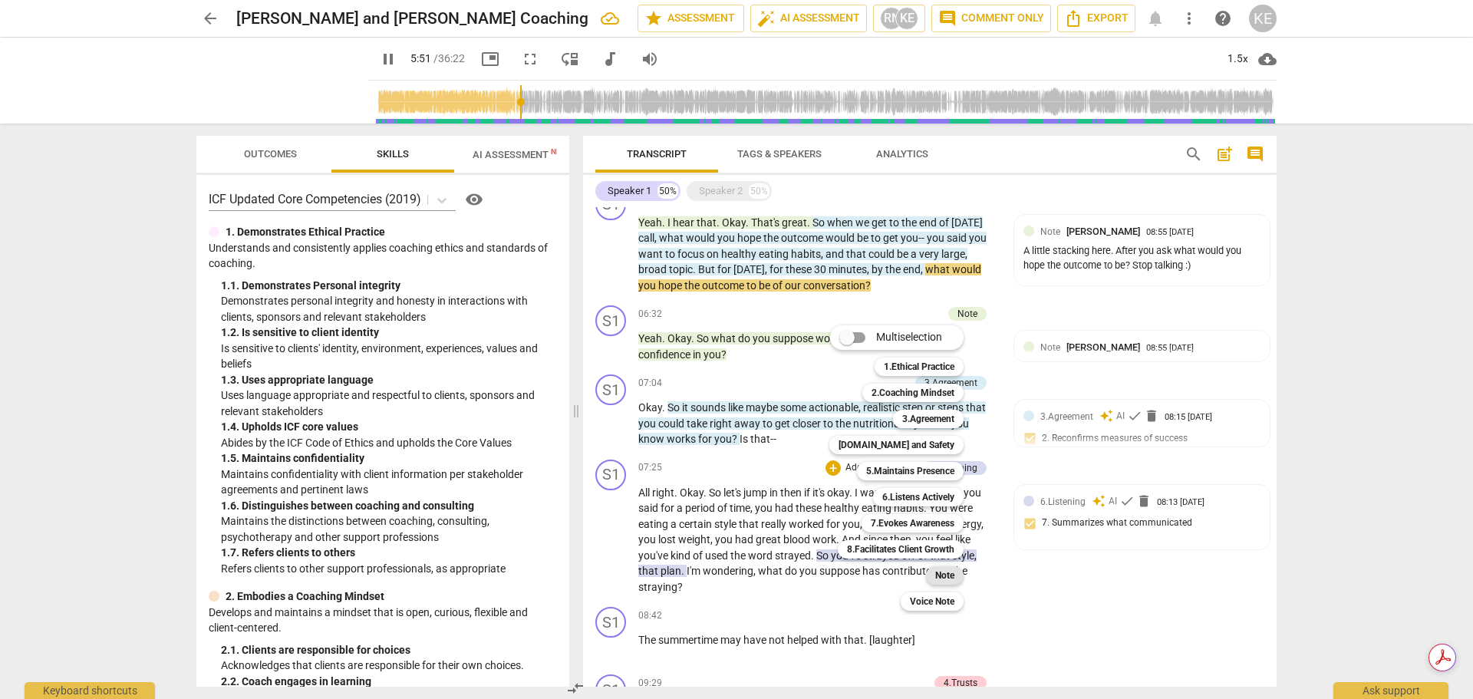
click at [954, 574] on b "Note" at bounding box center [944, 575] width 19 height 18
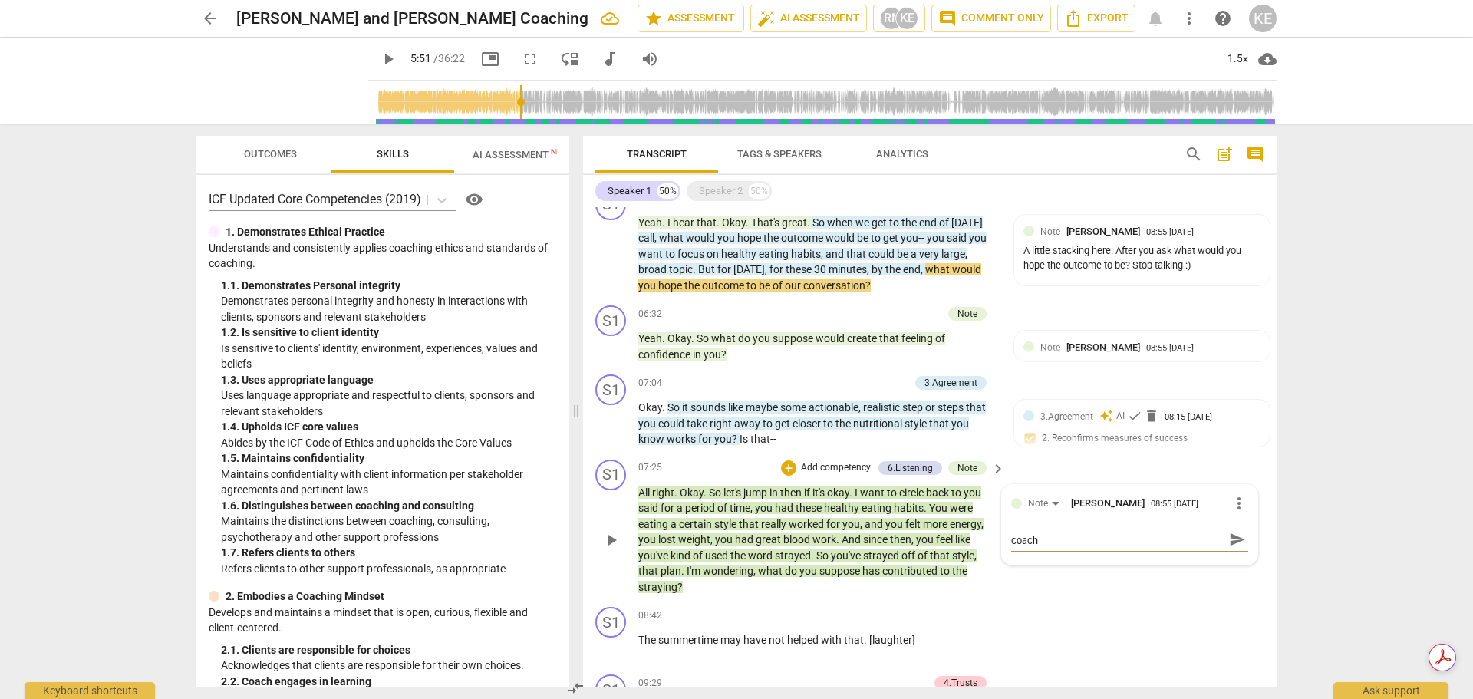
scroll to position [0, 0]
click at [1229, 549] on span "send" at bounding box center [1237, 546] width 17 height 17
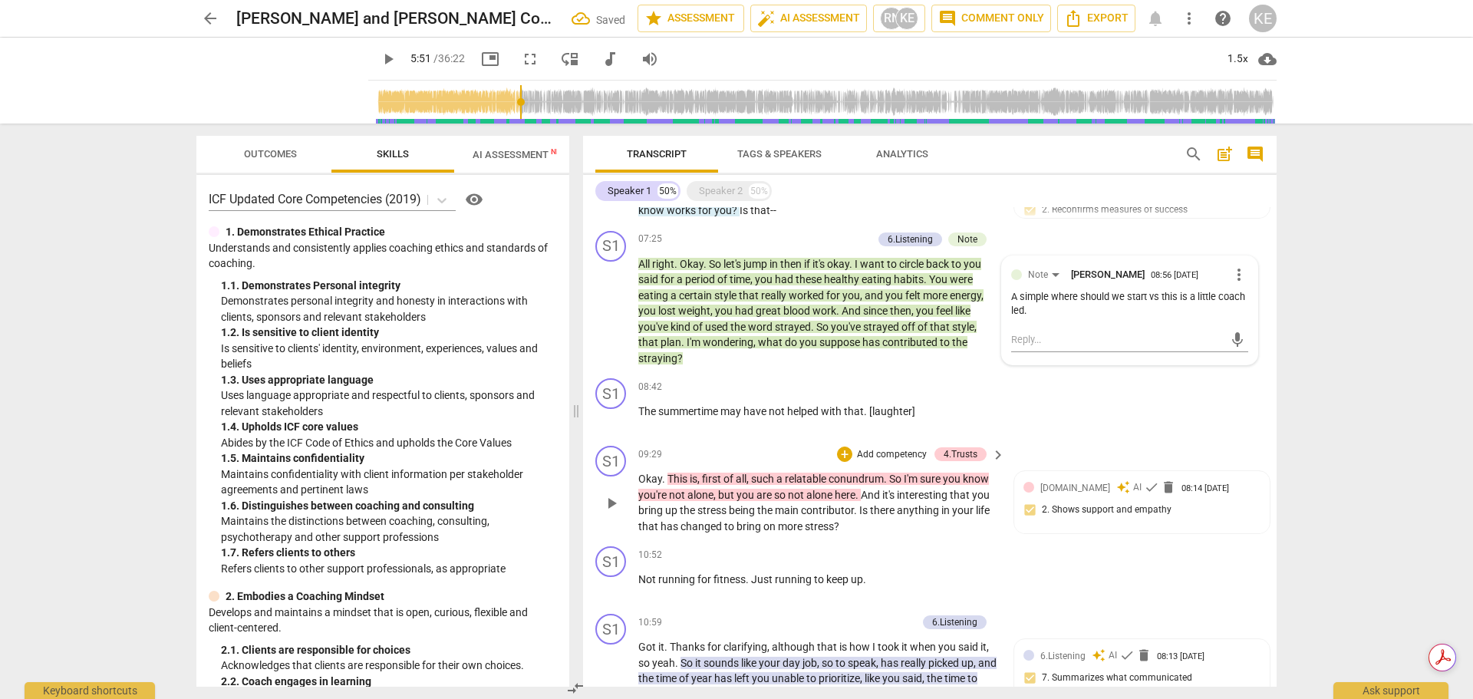
scroll to position [1262, 0]
click at [991, 455] on span "keyboard_arrow_right" at bounding box center [998, 453] width 18 height 18
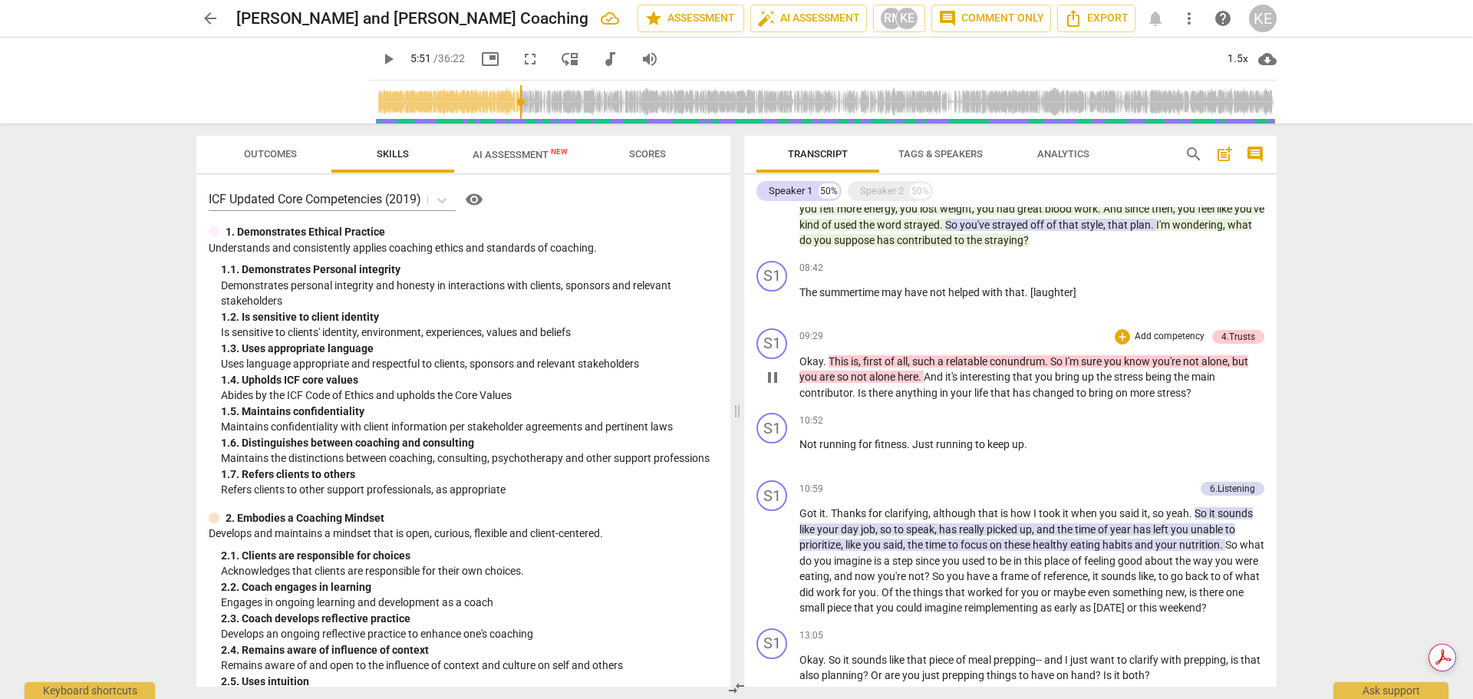
scroll to position [1193, 0]
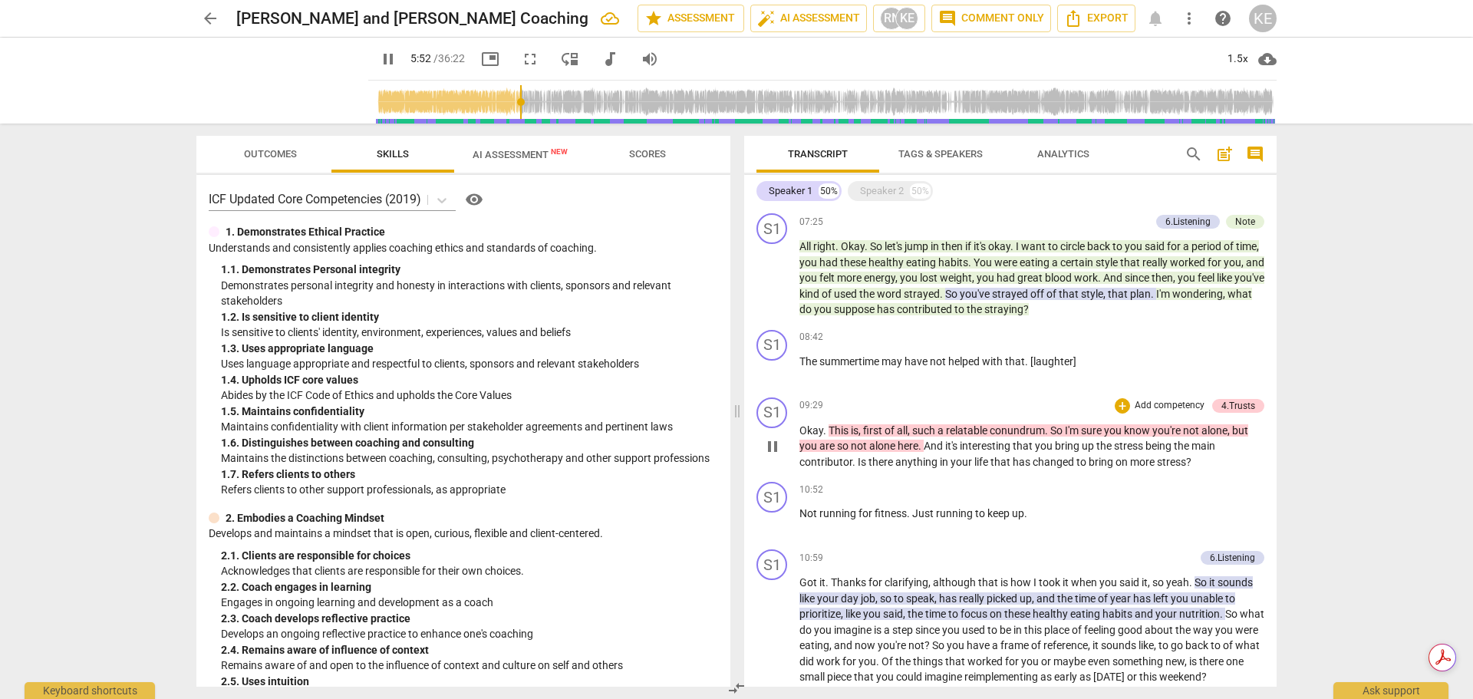
click at [1125, 407] on div "+ Add competency" at bounding box center [1159, 405] width 91 height 15
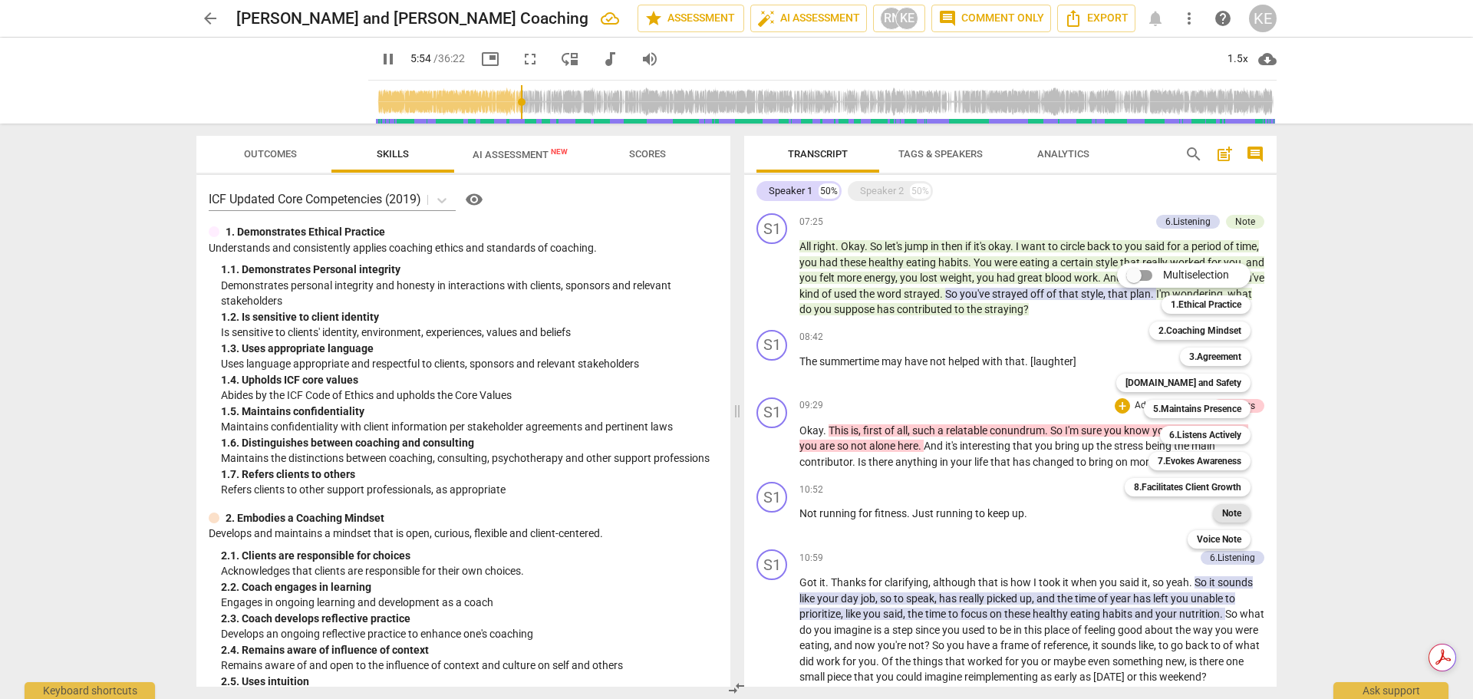
click at [1226, 512] on b "Note" at bounding box center [1231, 513] width 19 height 18
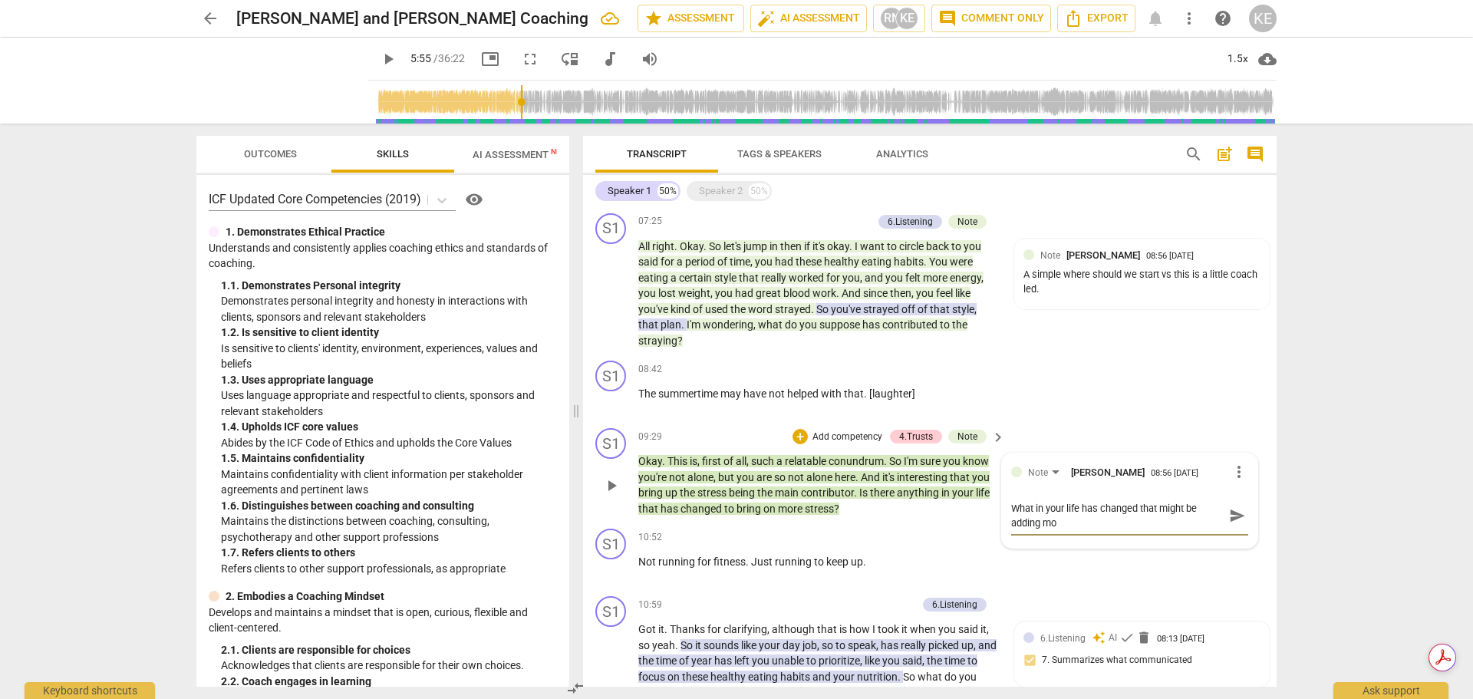
scroll to position [0, 0]
click at [1011, 509] on textarea "What in your life has changed that might be adding more stress?" at bounding box center [1117, 515] width 212 height 29
click at [1231, 518] on span "send" at bounding box center [1237, 523] width 17 height 17
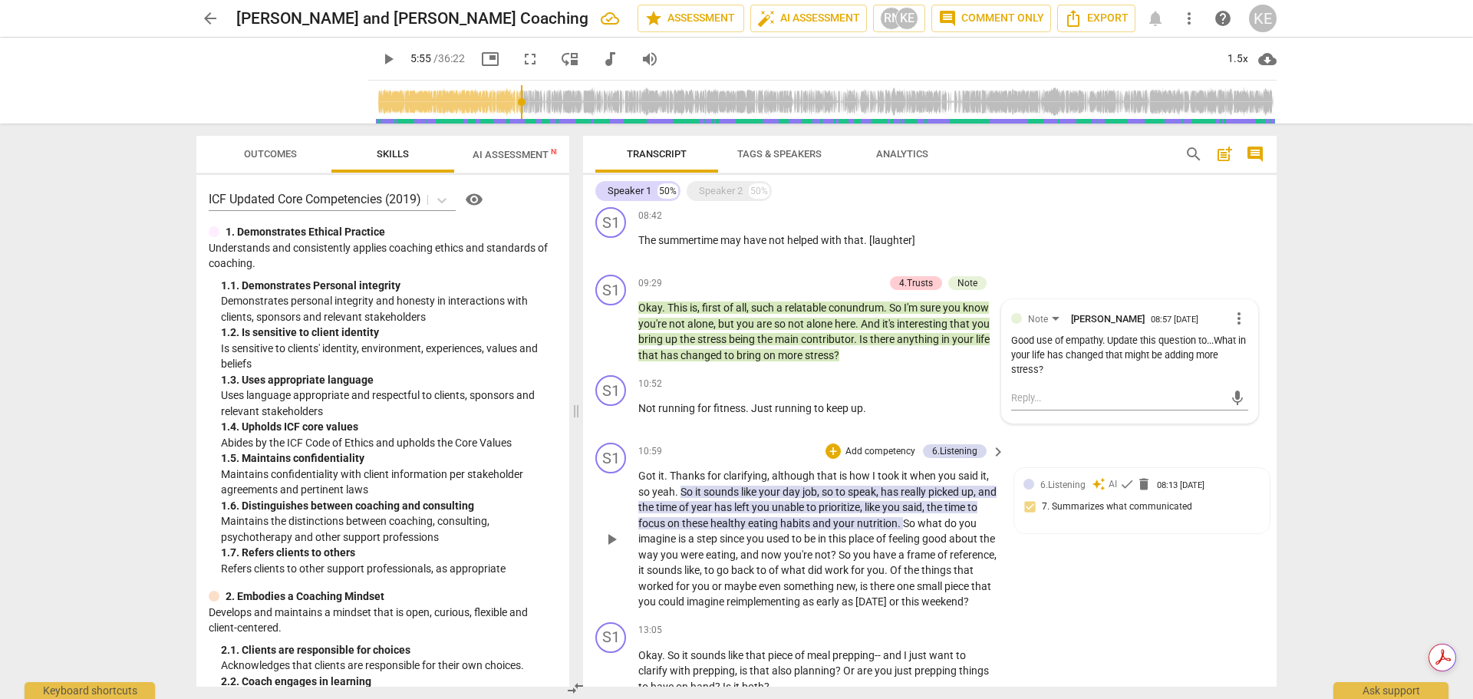
click at [855, 448] on p "Add competency" at bounding box center [880, 452] width 73 height 14
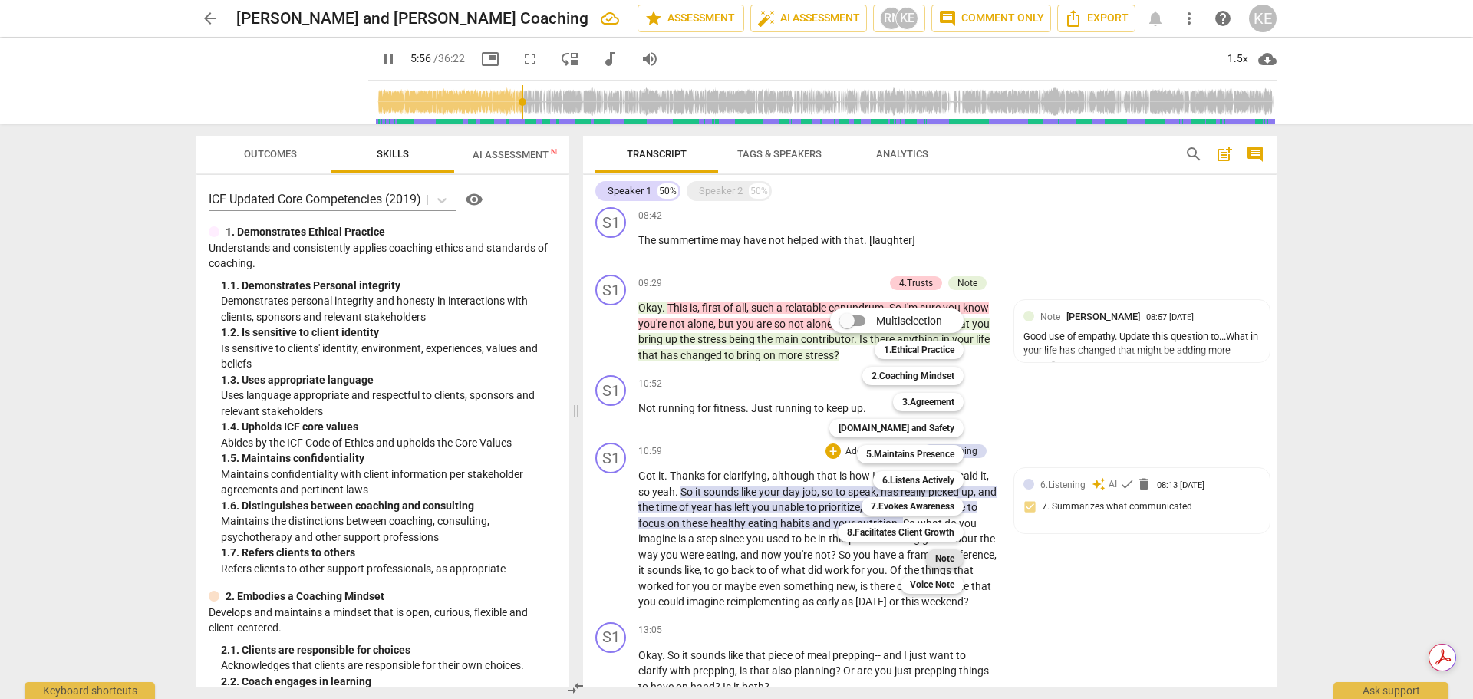
click at [942, 553] on b "Note" at bounding box center [944, 558] width 19 height 18
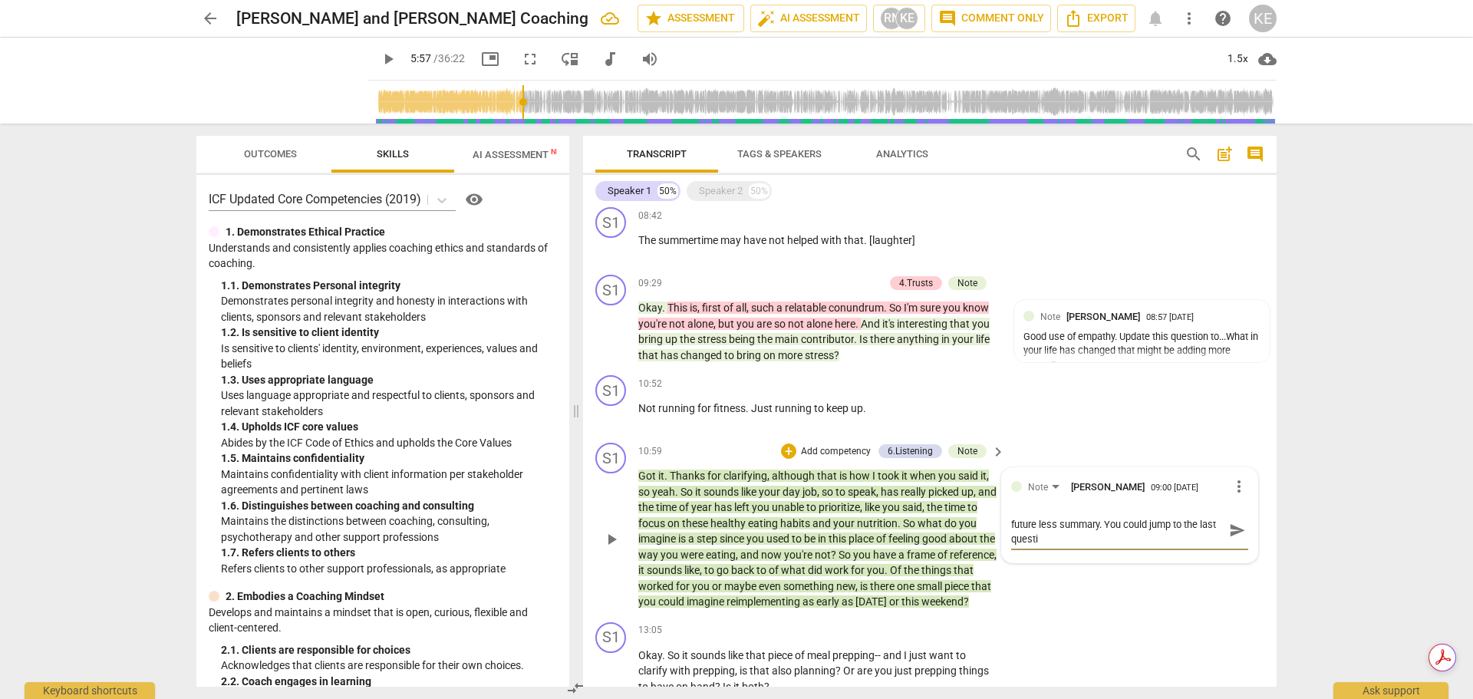
scroll to position [0, 0]
click at [1238, 540] on span "send" at bounding box center [1237, 537] width 17 height 17
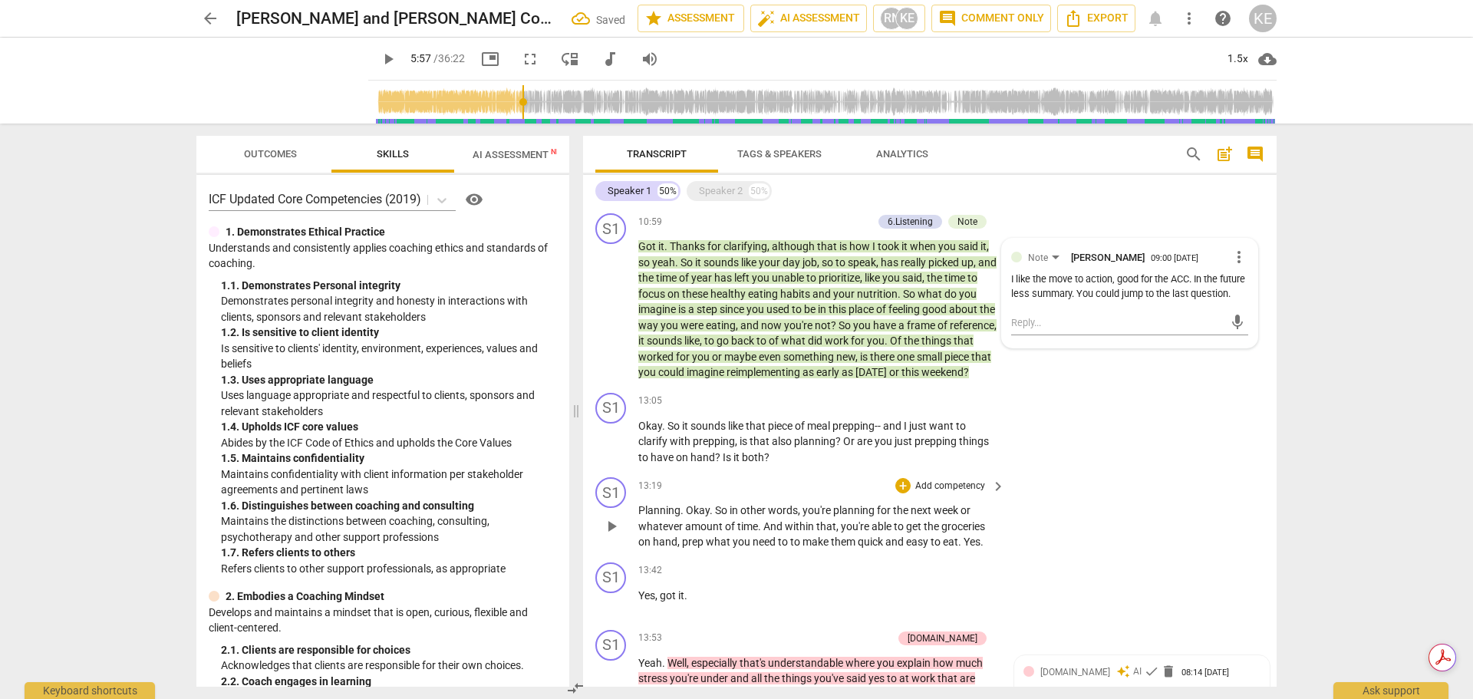
scroll to position [1662, 0]
click at [904, 408] on div "+" at bounding box center [902, 400] width 15 height 15
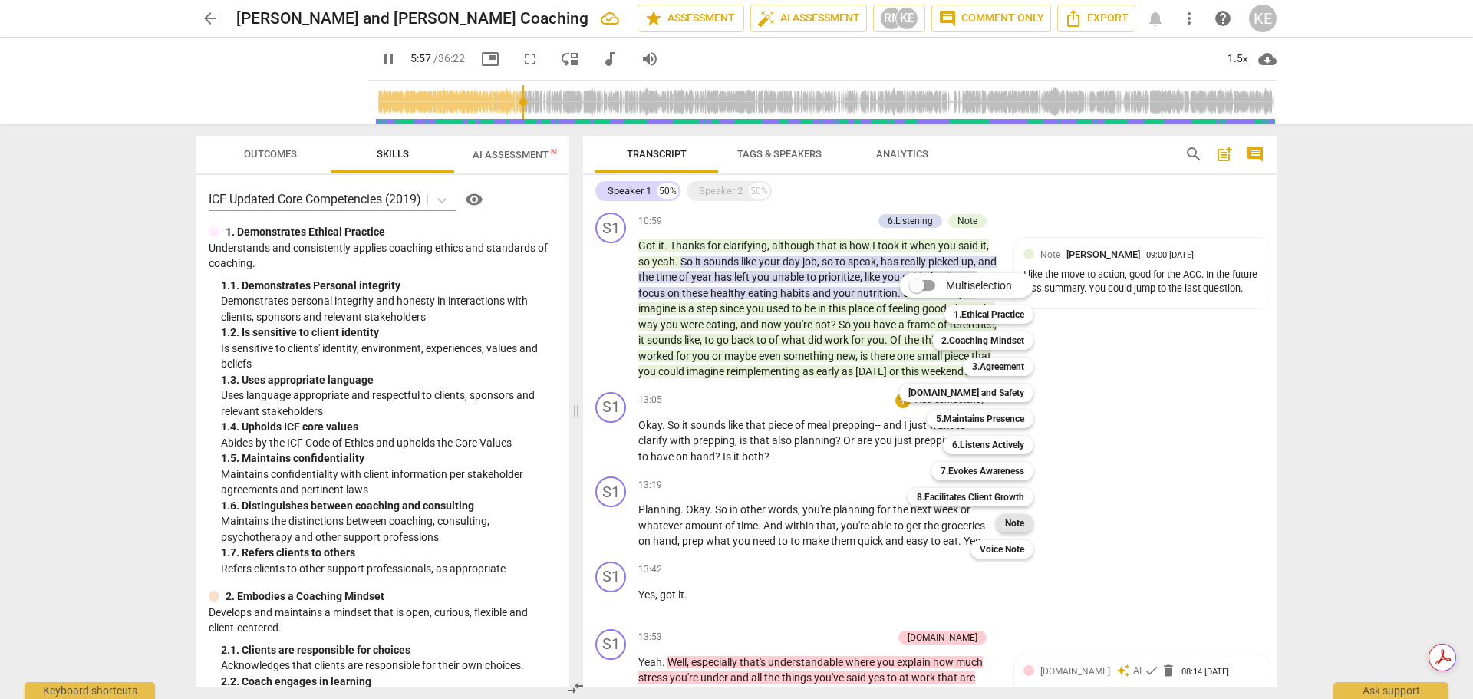
click at [1009, 522] on b "Note" at bounding box center [1014, 523] width 19 height 18
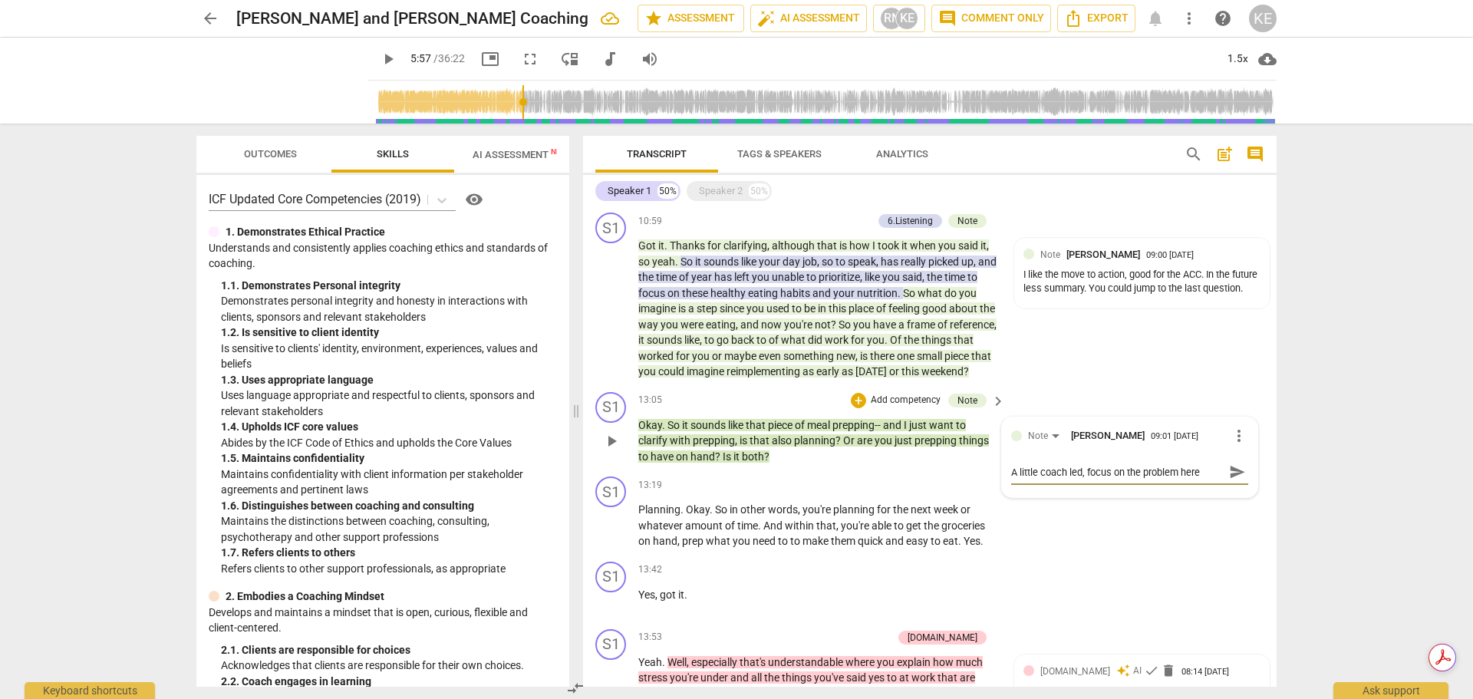
click at [1226, 481] on span "send" at bounding box center [1237, 471] width 22 height 18
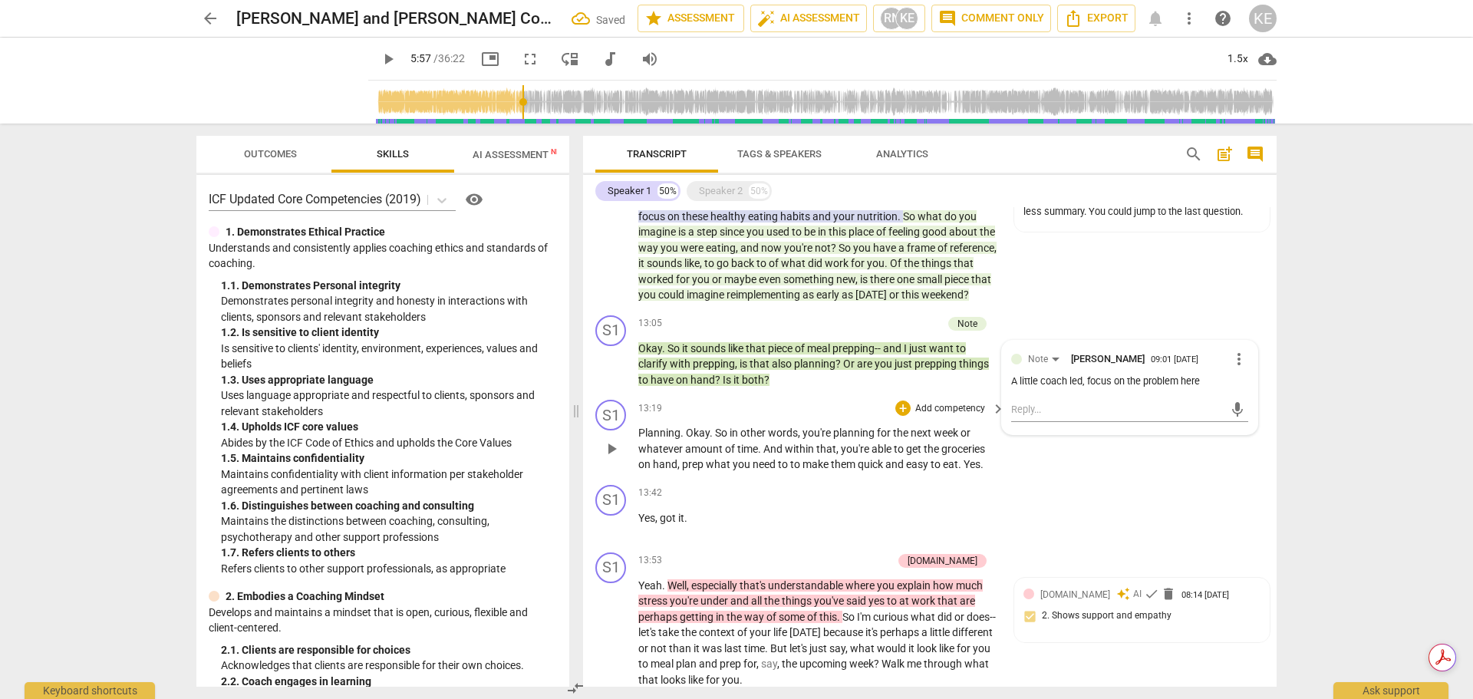
scroll to position [1815, 0]
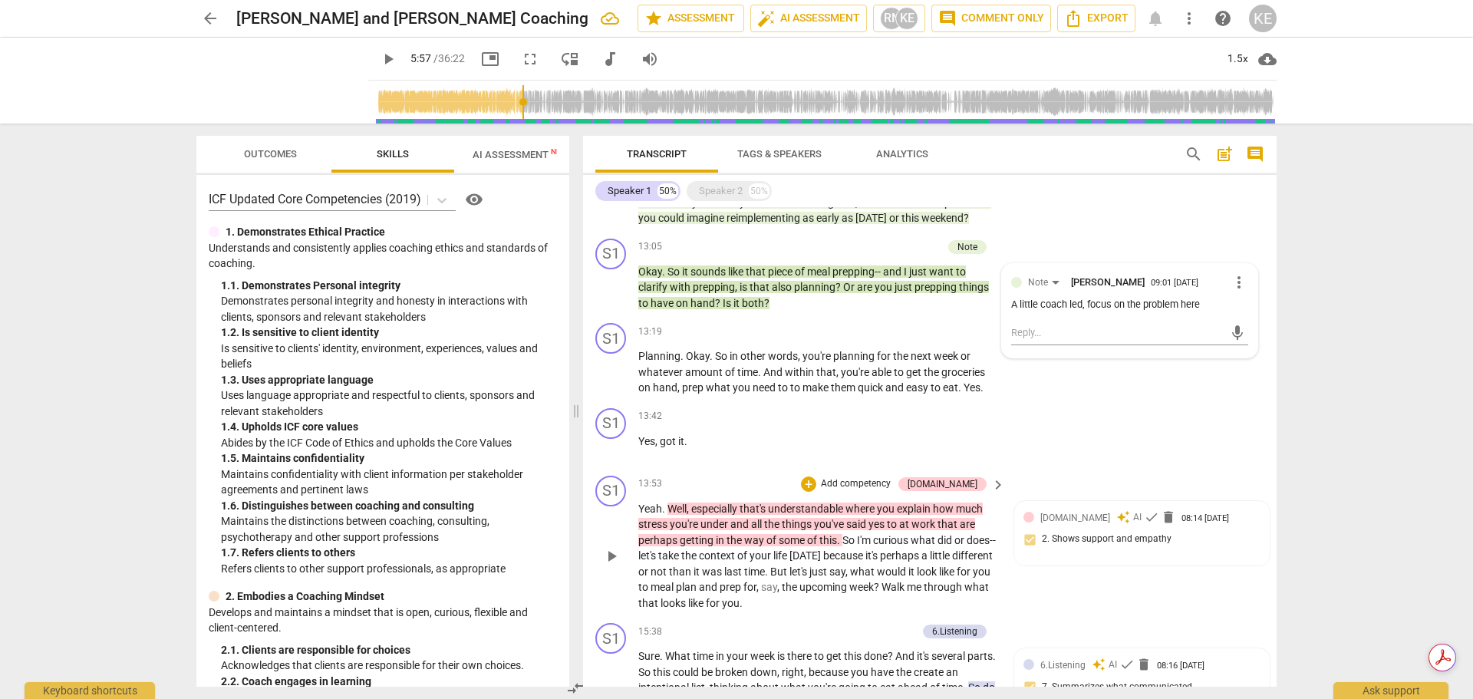
click at [995, 494] on span "keyboard_arrow_right" at bounding box center [998, 485] width 18 height 18
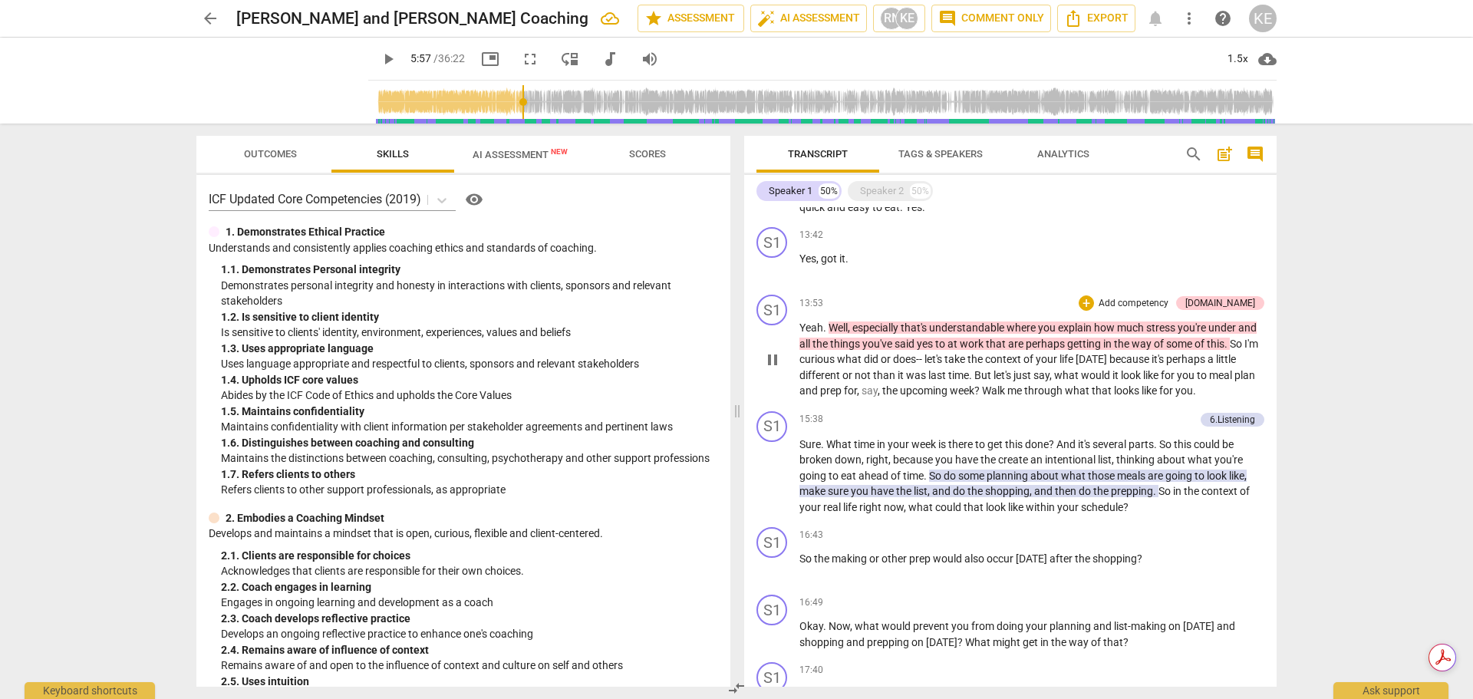
scroll to position [1684, 0]
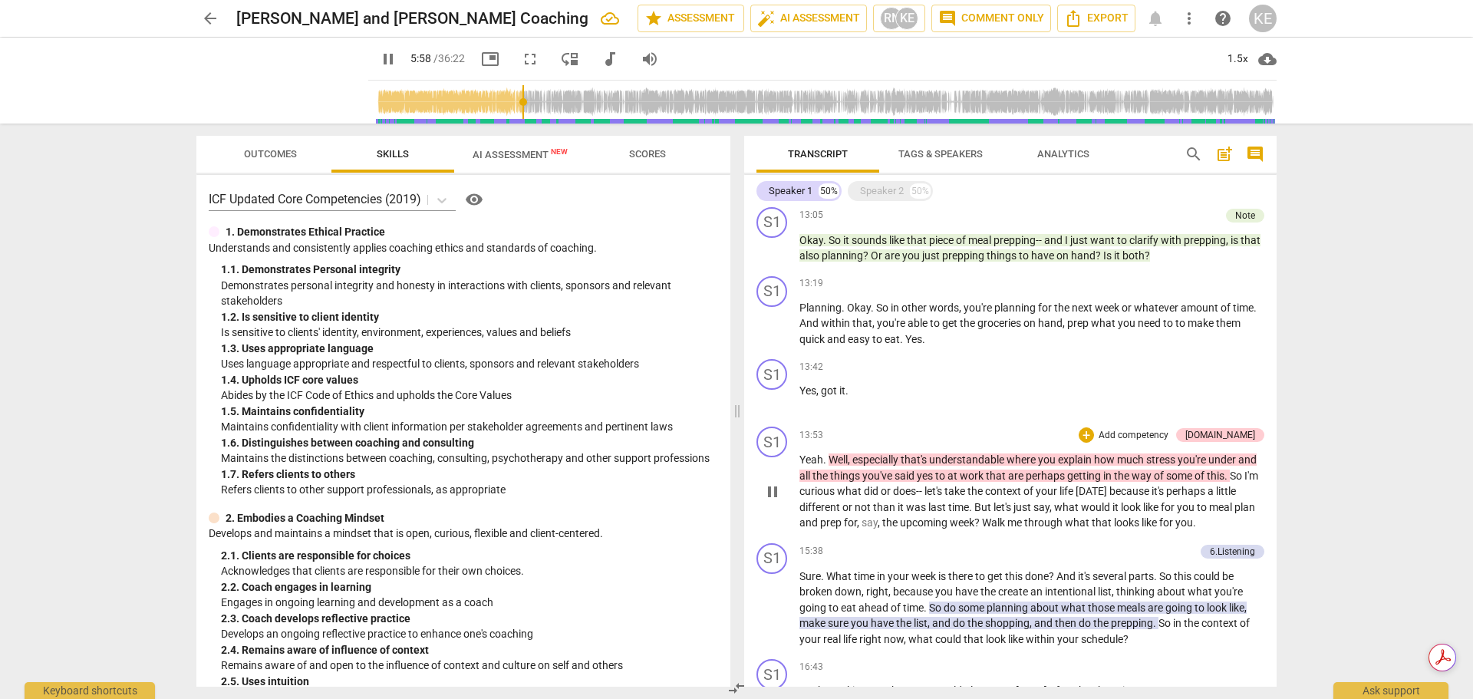
click at [1151, 443] on p "Add competency" at bounding box center [1133, 436] width 73 height 14
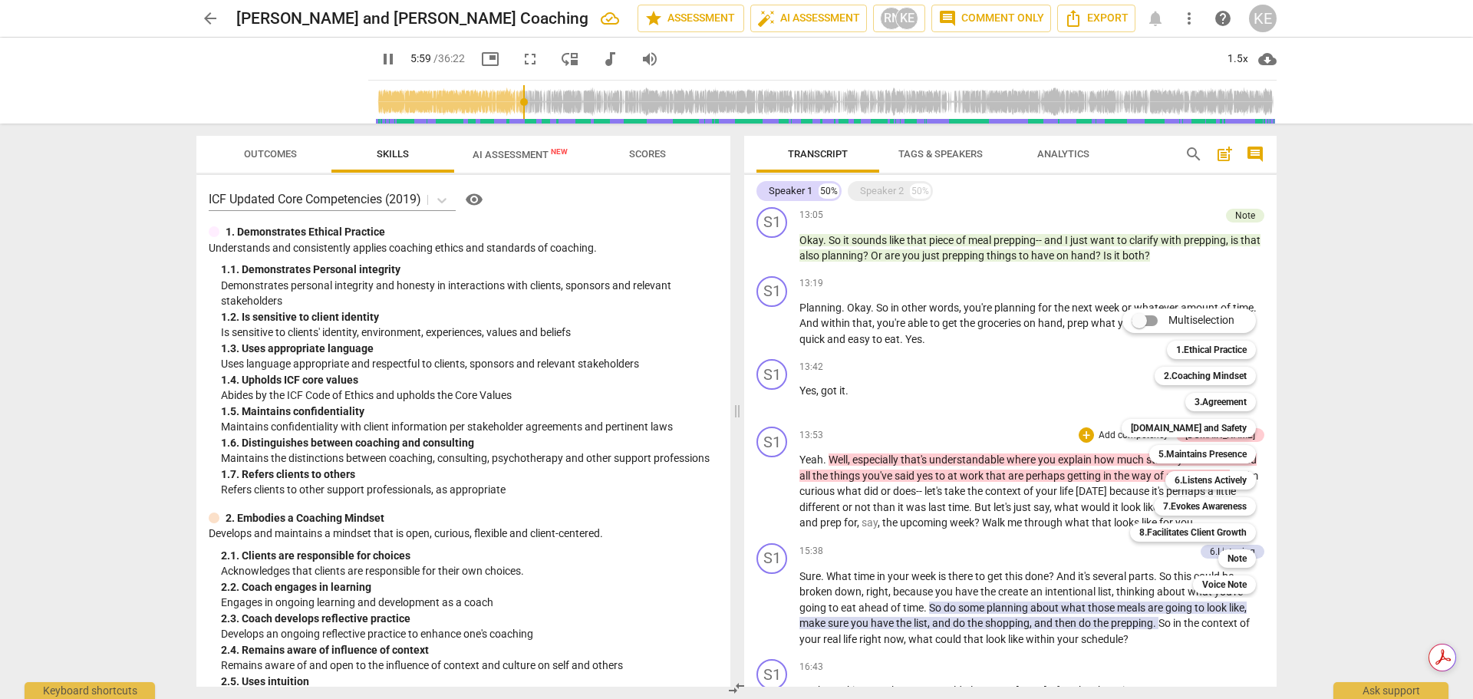
click at [1127, 454] on div "Multiselection m 1.Ethical Practice 1 2.Coaching Mindset 2 3.Agreement 3 [DOMAI…" at bounding box center [1200, 450] width 170 height 293
click at [1233, 558] on b "Note" at bounding box center [1236, 558] width 19 height 18
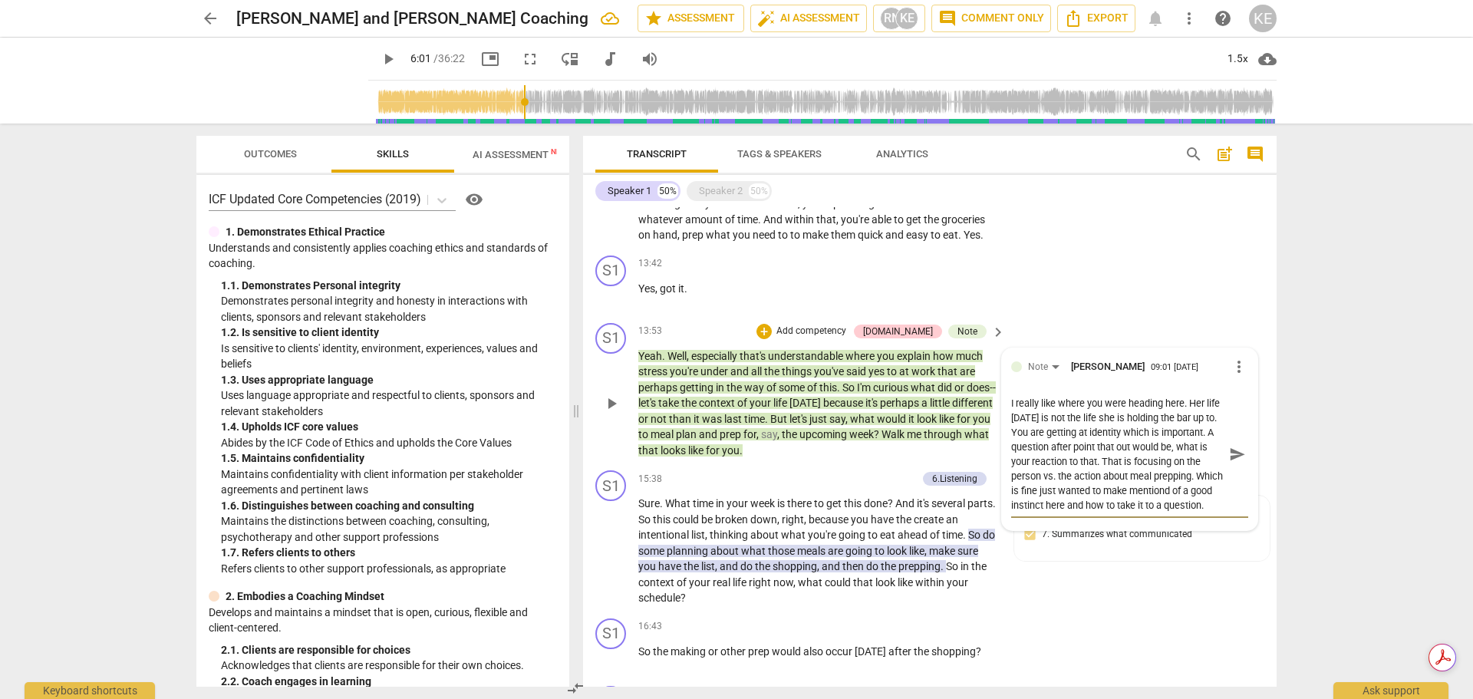
scroll to position [1969, 0]
click at [1229, 462] on span "send" at bounding box center [1237, 453] width 17 height 17
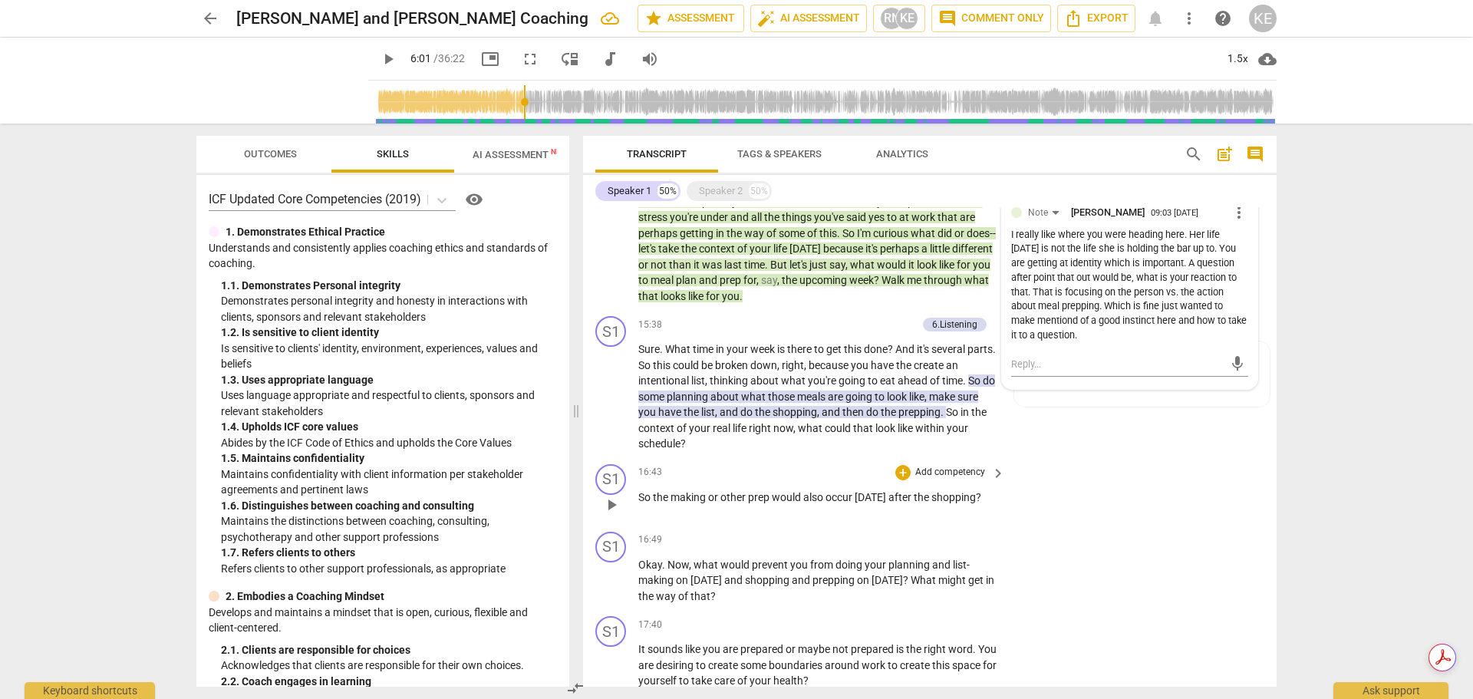
scroll to position [2199, 0]
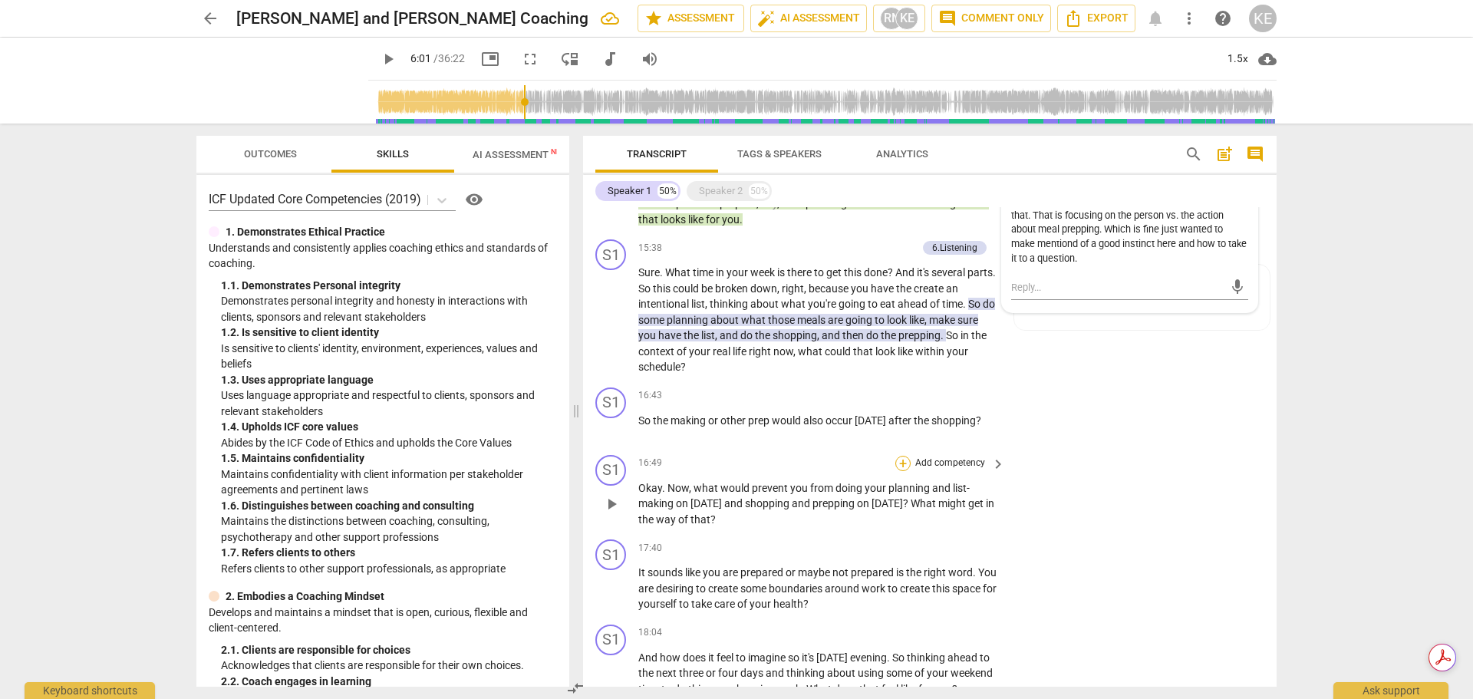
click at [900, 471] on div "+" at bounding box center [902, 463] width 15 height 15
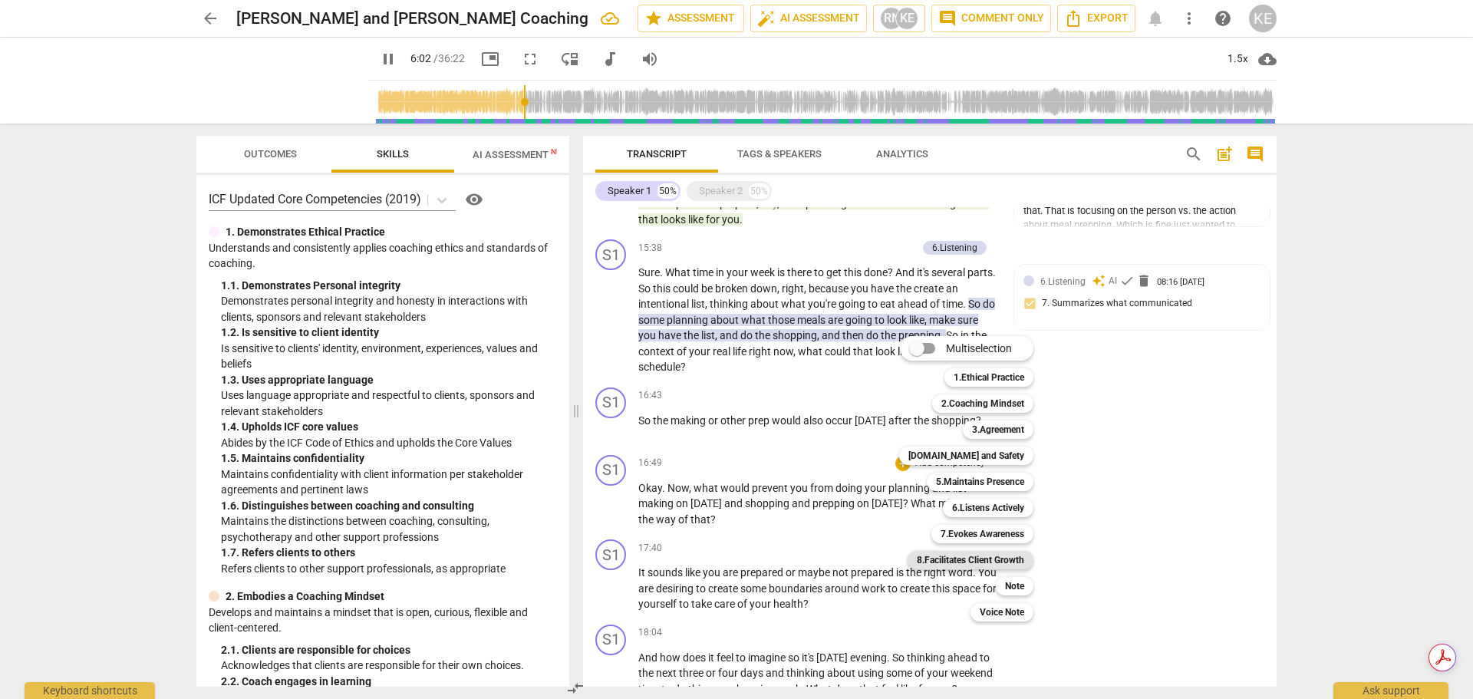
click at [1015, 561] on b "8.Facilitates Client Growth" at bounding box center [970, 560] width 107 height 18
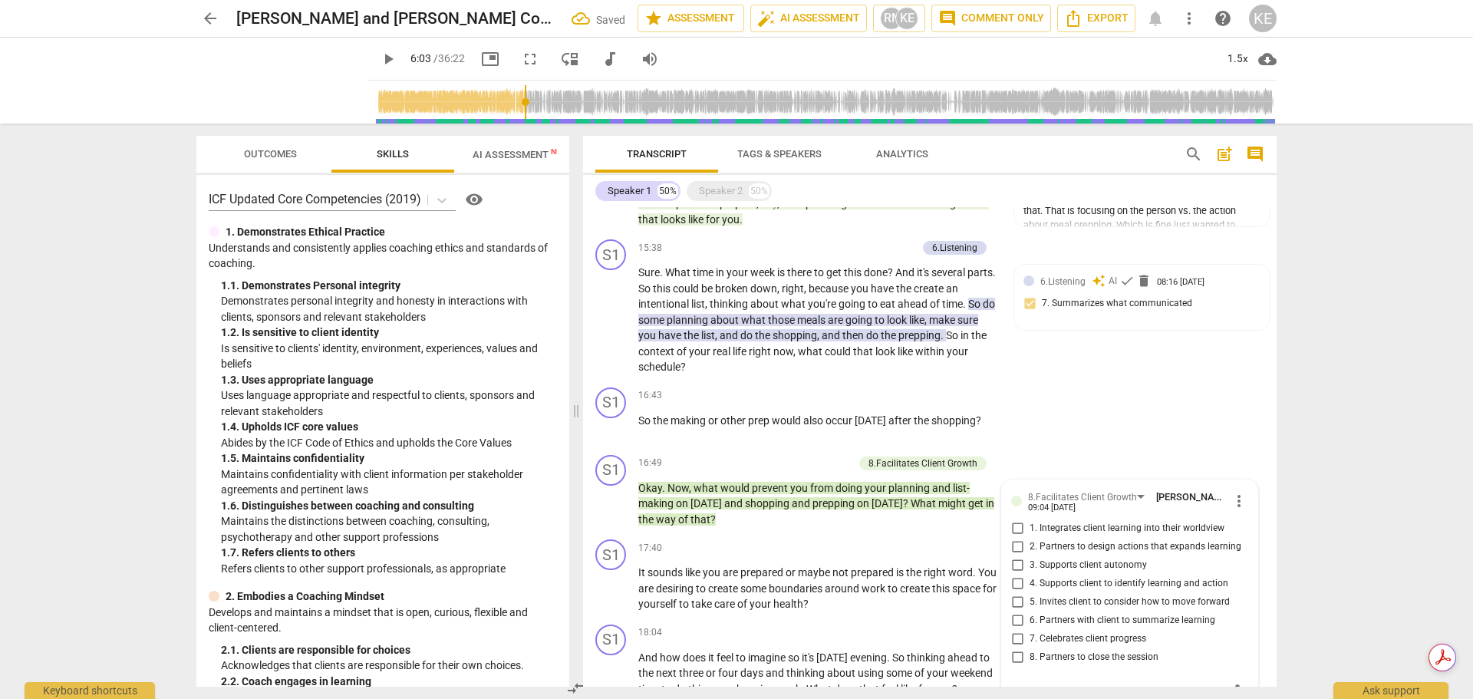
scroll to position [2460, 0]
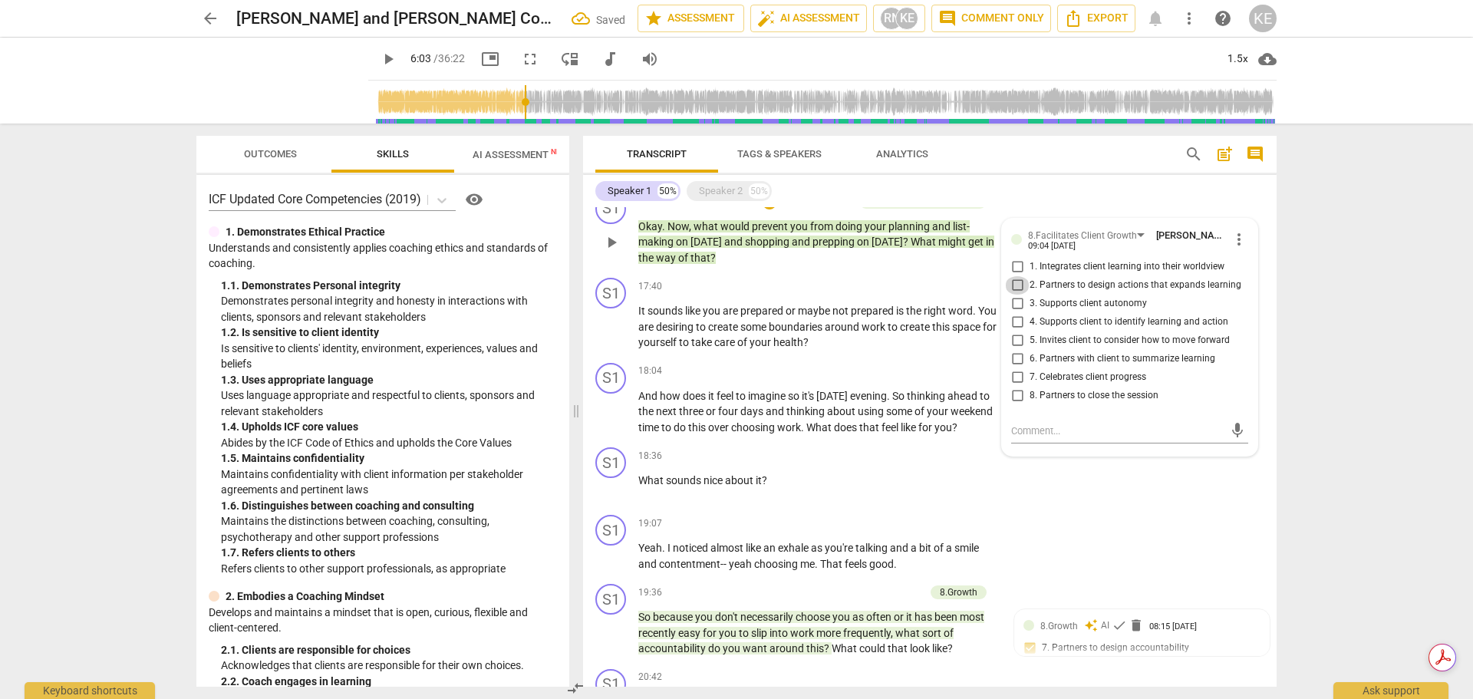
click at [1014, 295] on input "2. Partners to design actions that expands learning" at bounding box center [1017, 285] width 25 height 18
click at [1015, 331] on input "4. Supports client to identify learning and action" at bounding box center [1017, 322] width 25 height 18
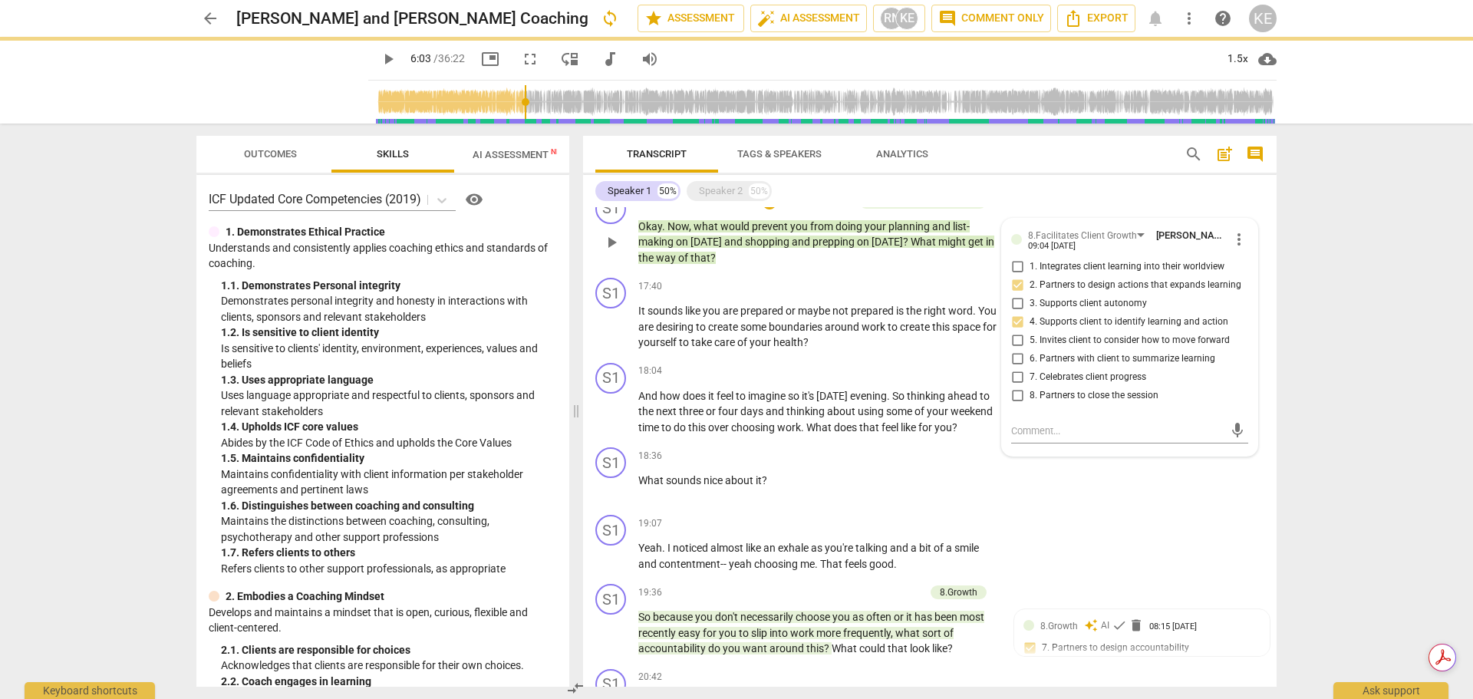
click at [1013, 350] on input "5. Invites client to consider how to move forward" at bounding box center [1017, 340] width 25 height 18
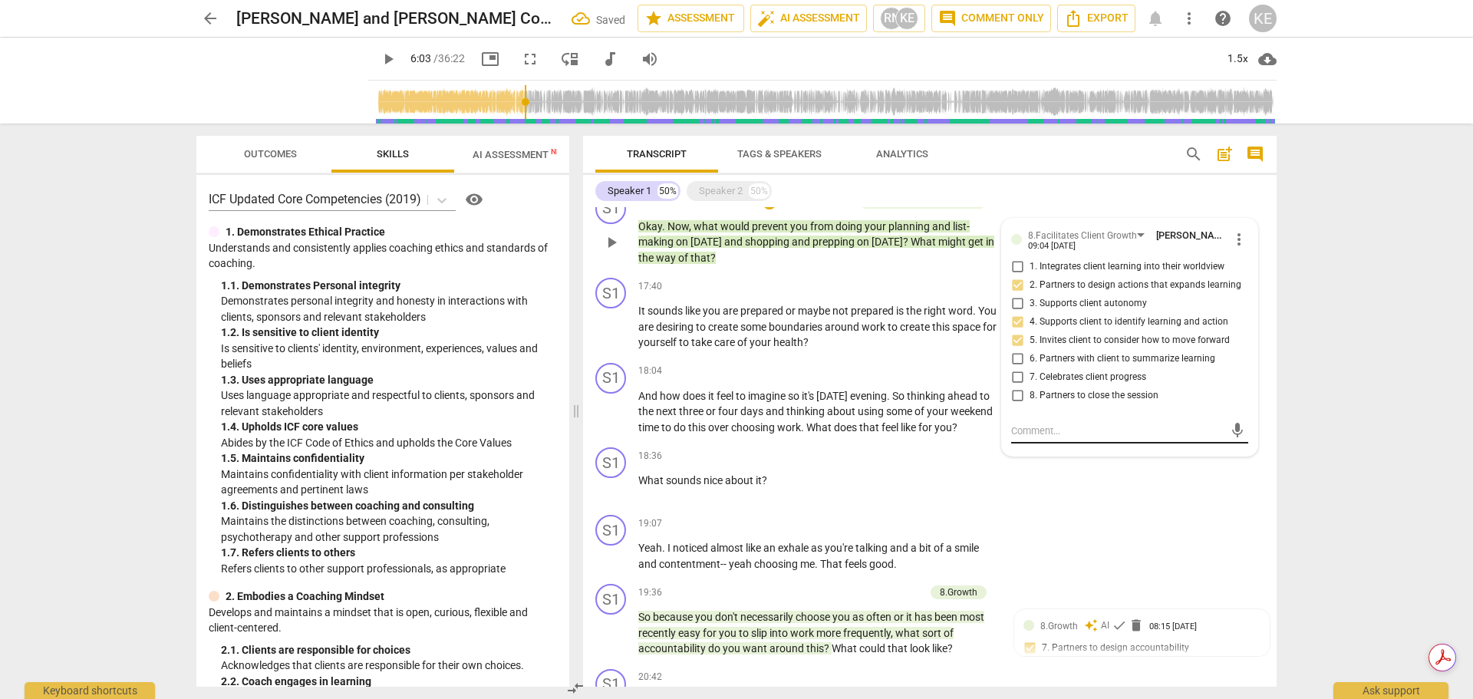
click at [1024, 438] on textarea at bounding box center [1117, 430] width 212 height 15
click at [1230, 439] on span "send" at bounding box center [1237, 430] width 17 height 17
click at [874, 502] on div "18:36 + Add competency keyboard_arrow_right What sounds nice about it ?" at bounding box center [822, 474] width 368 height 55
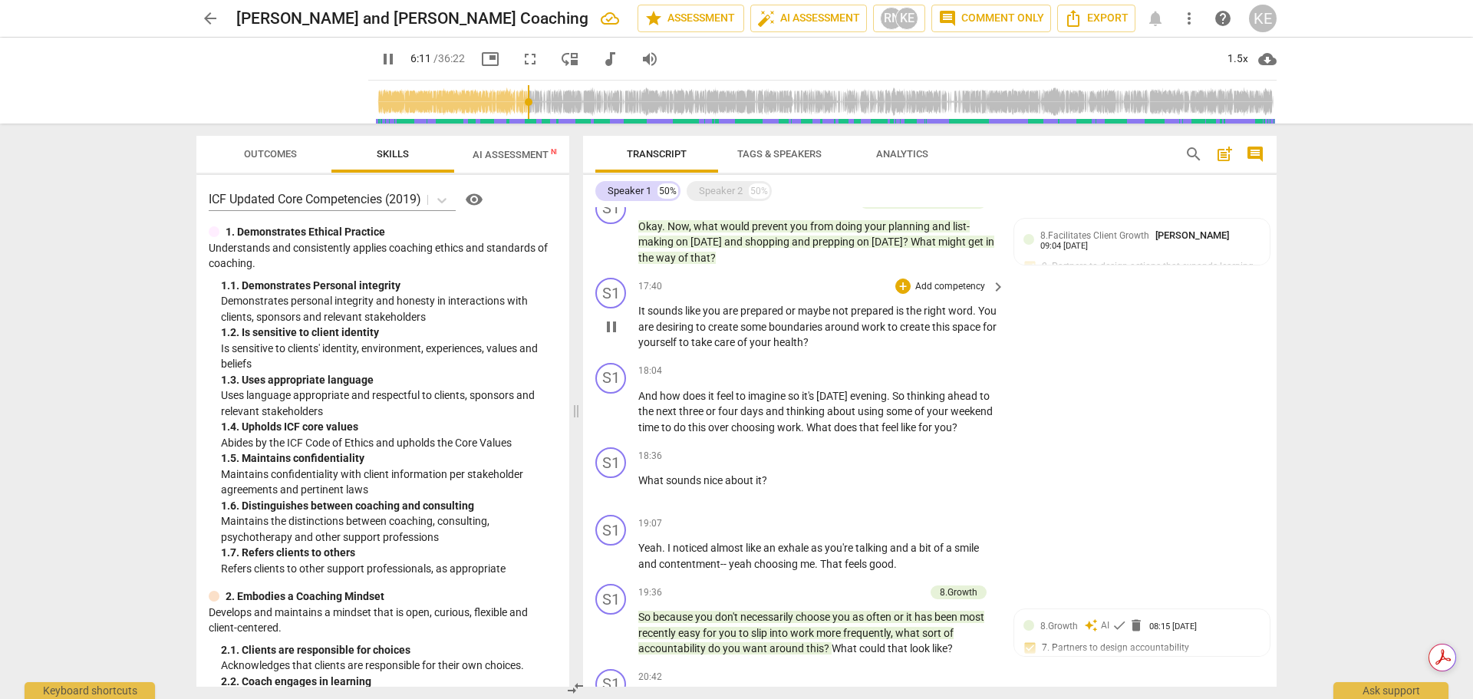
click at [609, 336] on span "pause" at bounding box center [611, 327] width 18 height 18
click at [913, 294] on p "Add competency" at bounding box center [949, 287] width 73 height 14
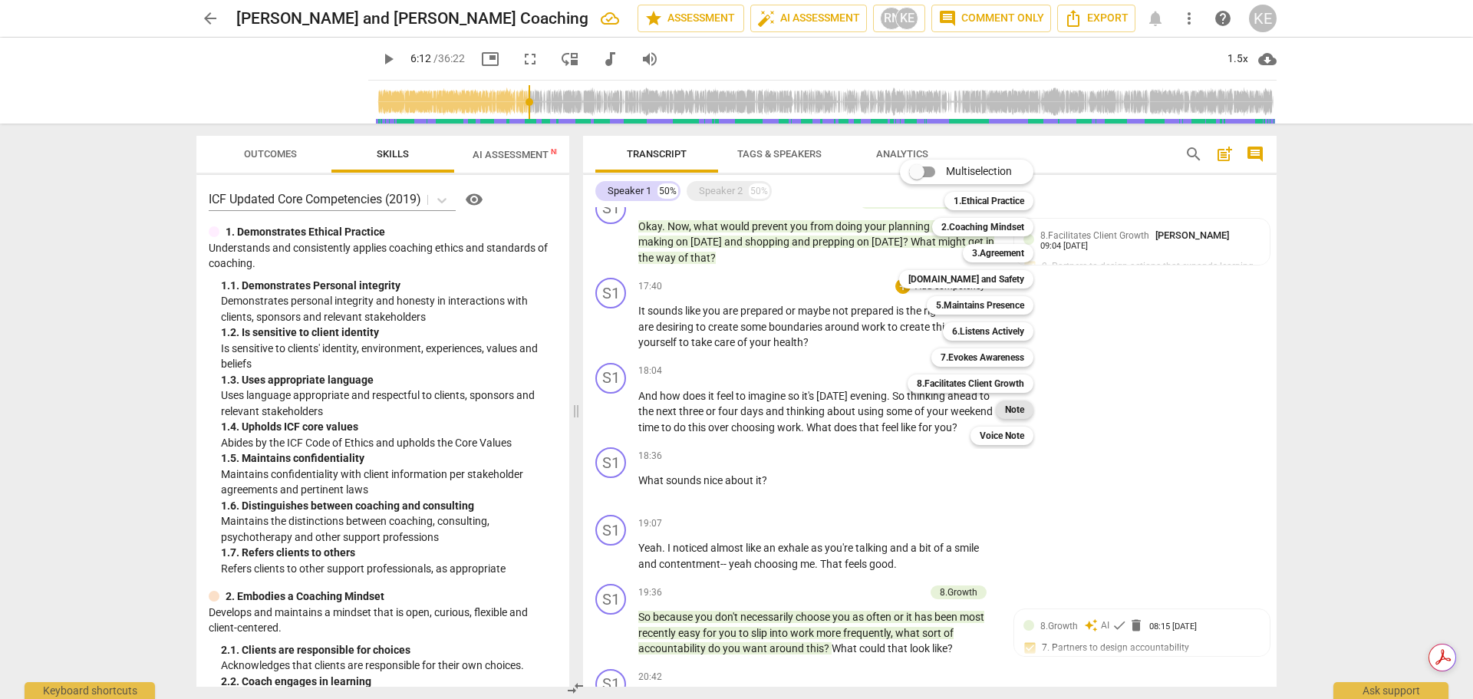
click at [1005, 410] on b "Note" at bounding box center [1014, 409] width 19 height 18
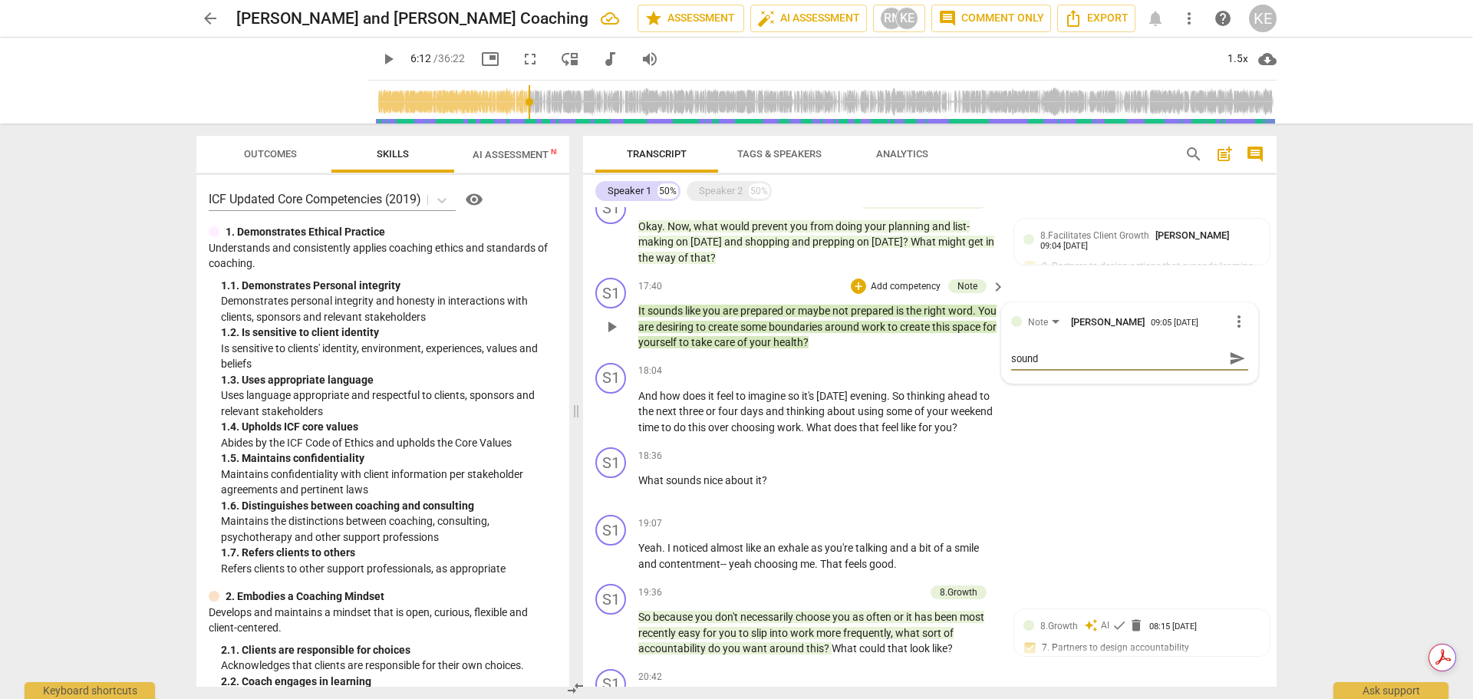
scroll to position [0, 0]
click at [1230, 374] on span "send" at bounding box center [1237, 365] width 17 height 17
click at [906, 379] on div "+" at bounding box center [902, 371] width 15 height 15
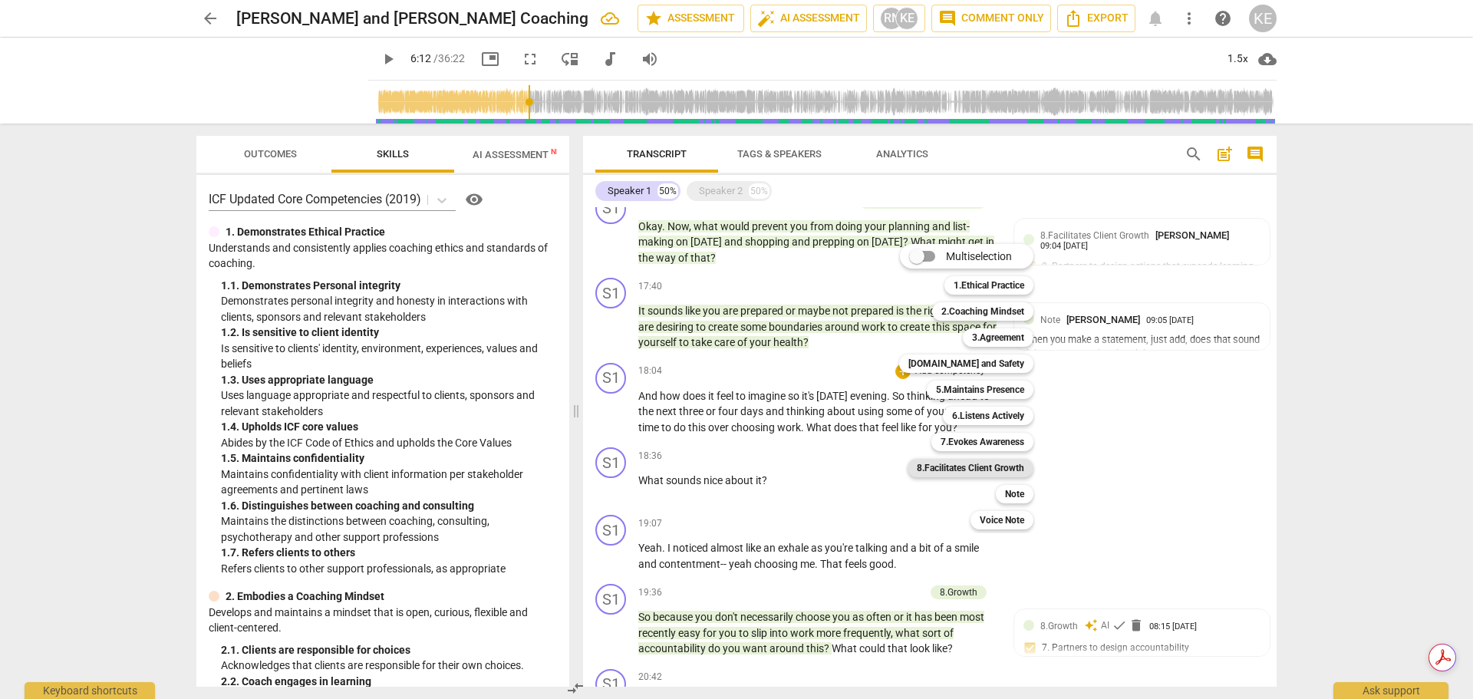
click at [993, 471] on b "8.Facilitates Client Growth" at bounding box center [970, 468] width 107 height 18
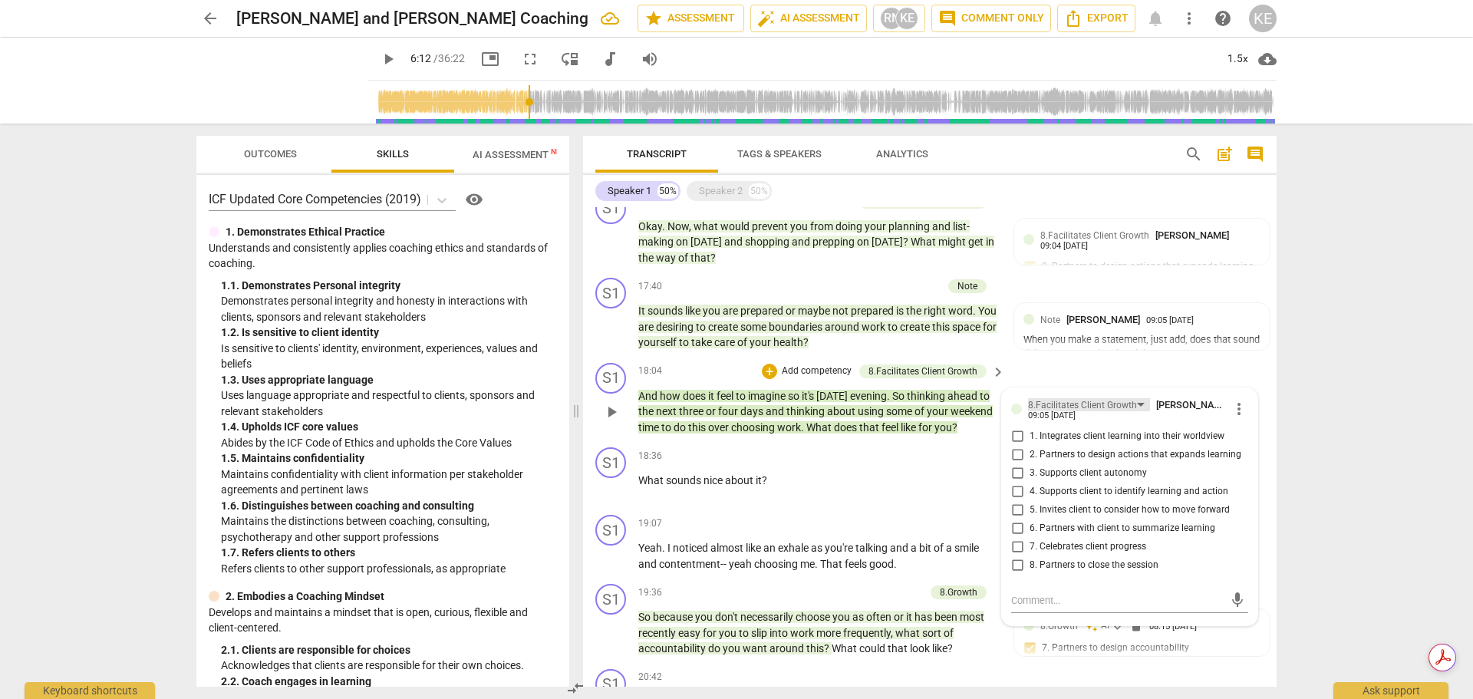
click at [1128, 413] on div "8.Facilitates Client Growth" at bounding box center [1082, 405] width 109 height 15
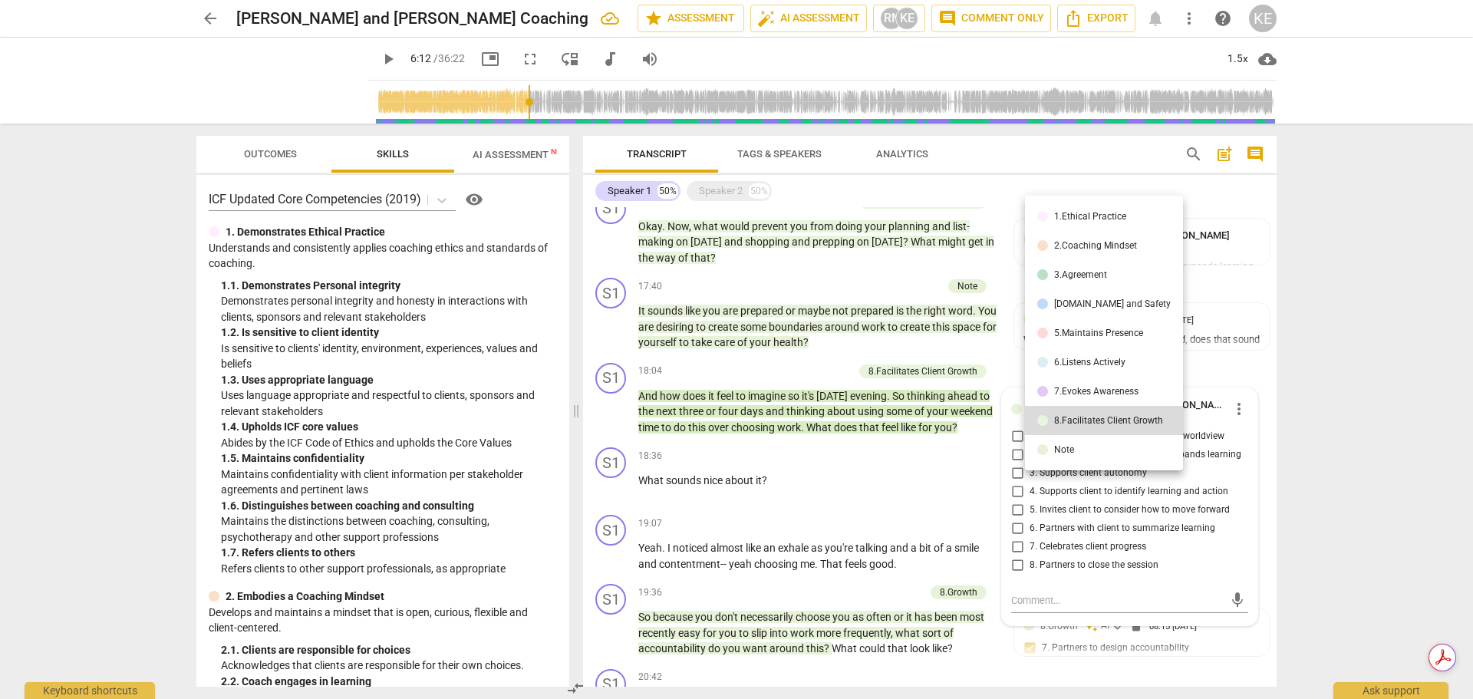
click at [1101, 387] on div "7.Evokes Awareness" at bounding box center [1096, 391] width 84 height 9
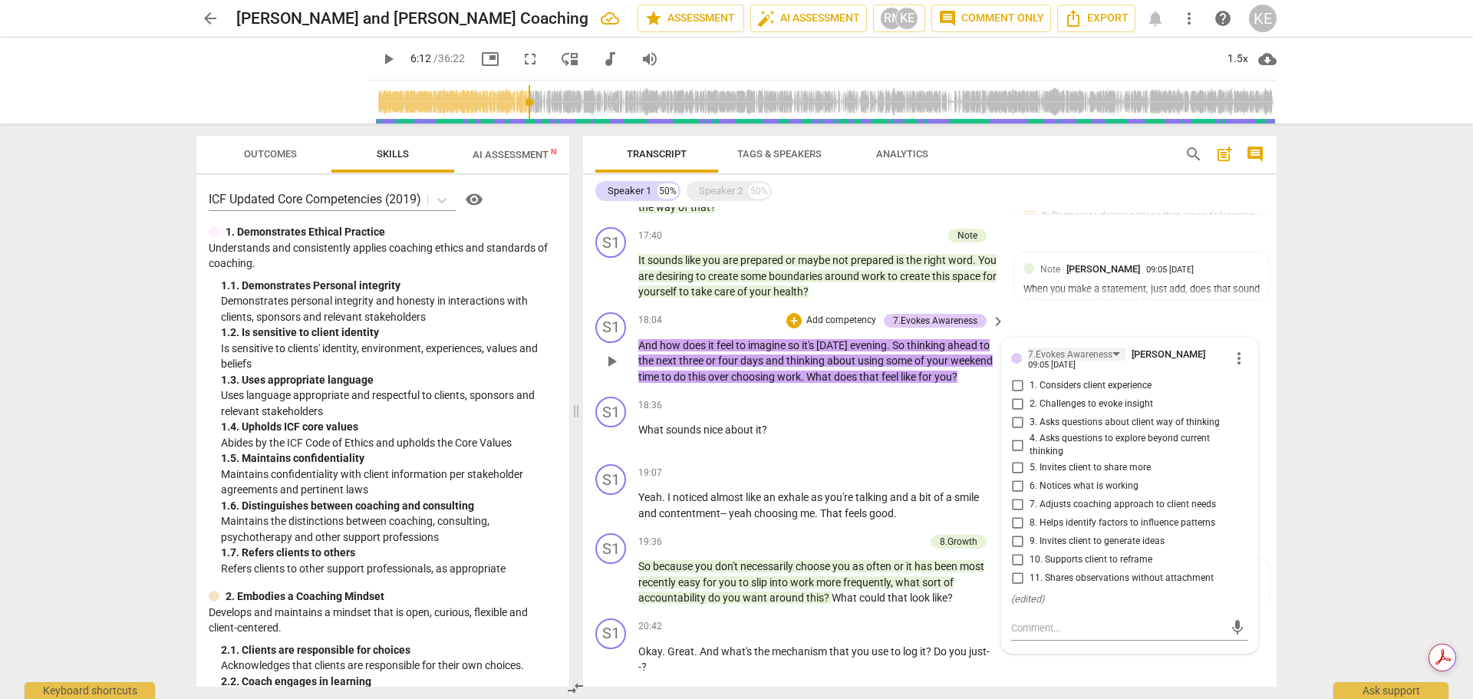
scroll to position [2537, 0]
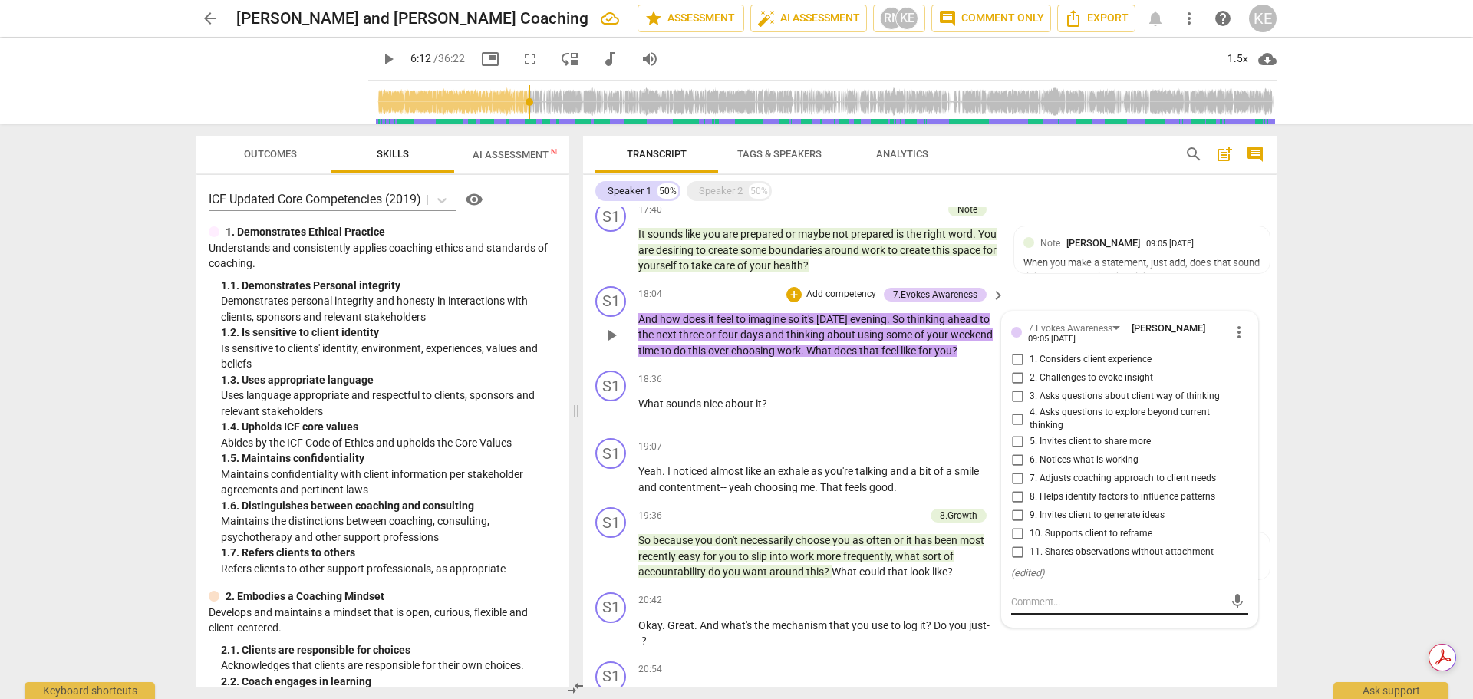
click at [1031, 609] on textarea at bounding box center [1117, 601] width 212 height 15
click at [1102, 336] on div "7.Evokes Awareness" at bounding box center [1070, 328] width 84 height 15
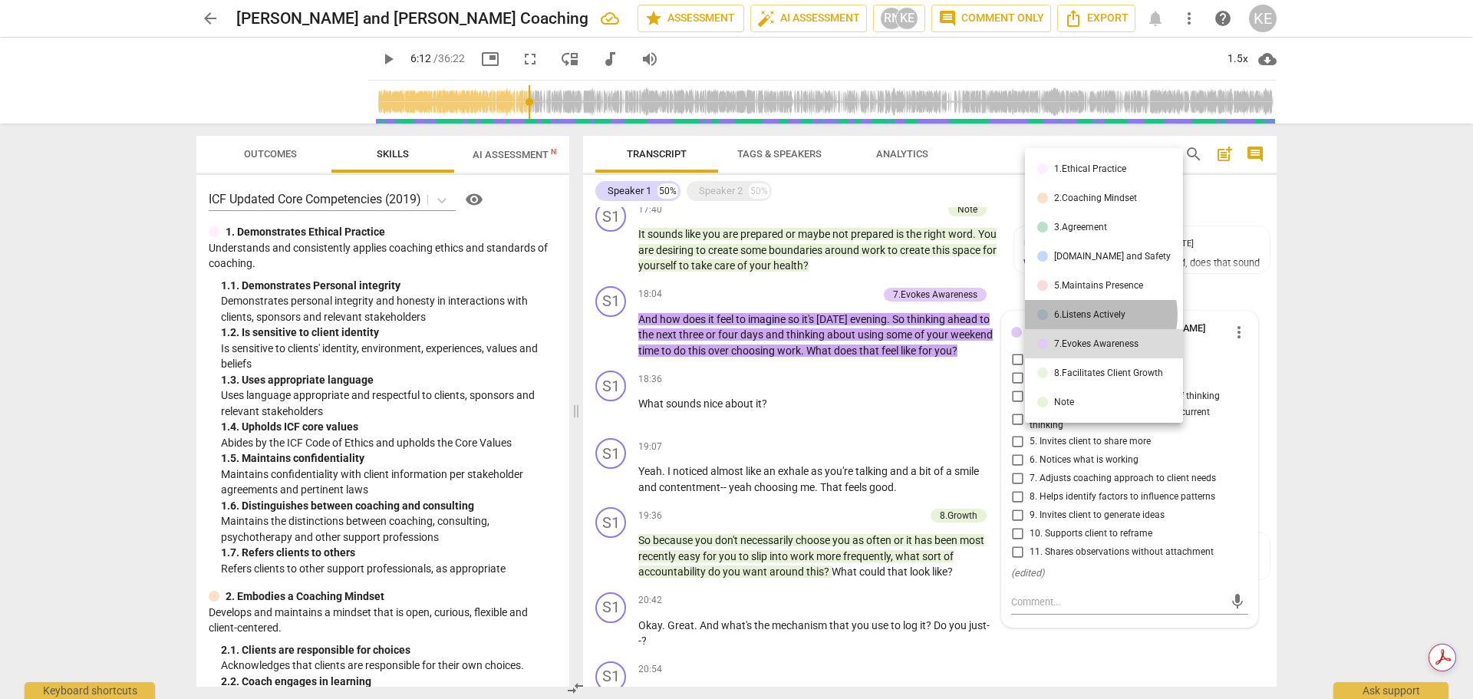
click at [1100, 314] on div "6.Listens Actively" at bounding box center [1089, 314] width 71 height 9
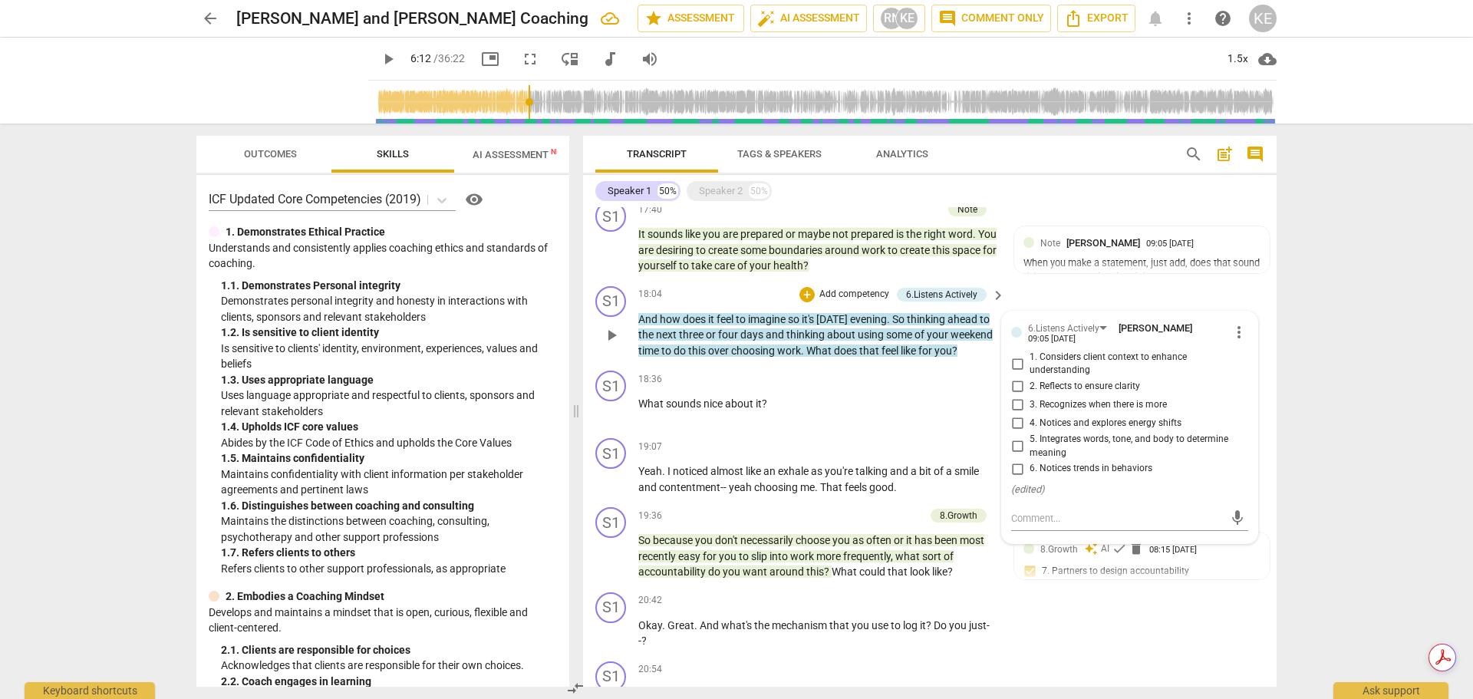
click at [1012, 373] on input "1. Considers client context to enhance understanding" at bounding box center [1017, 363] width 25 height 18
click at [1036, 525] on textarea at bounding box center [1117, 518] width 212 height 15
click at [1229, 527] on span "send" at bounding box center [1237, 518] width 17 height 17
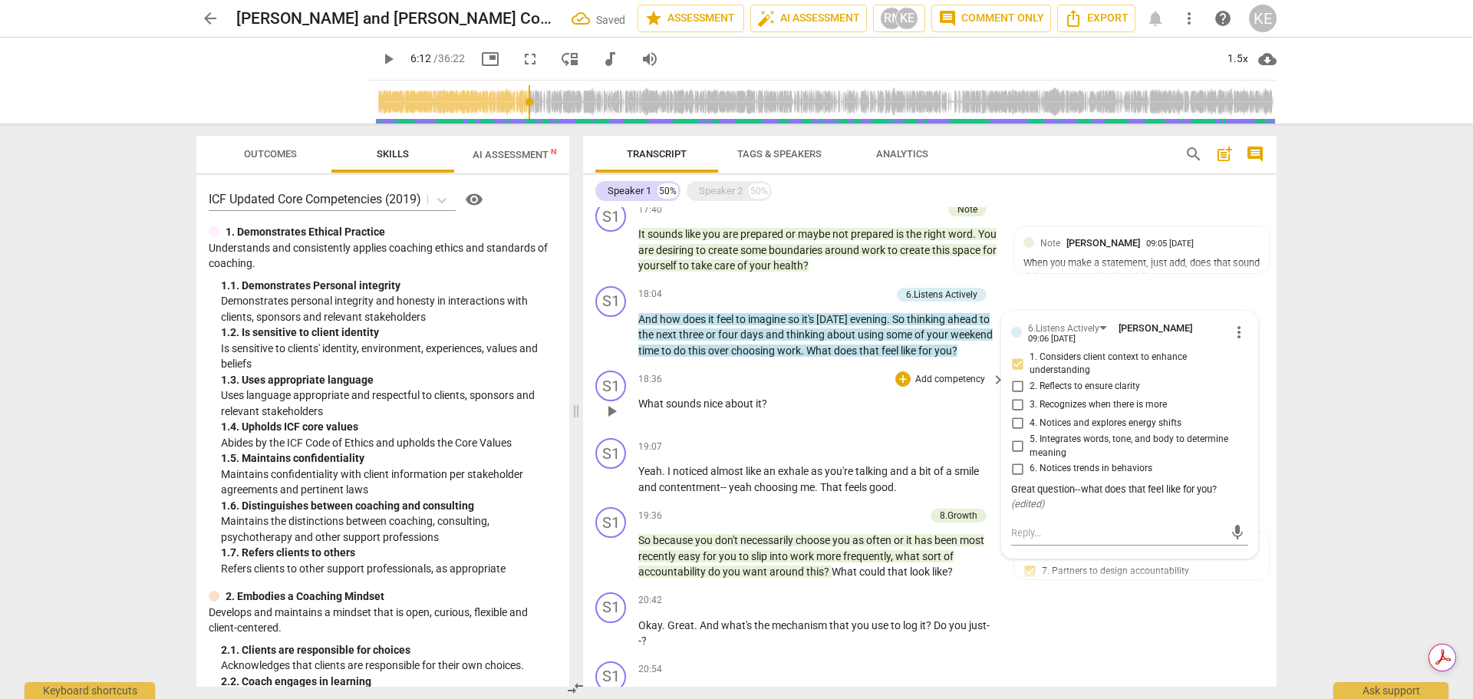
click at [607, 420] on span "play_arrow" at bounding box center [611, 411] width 18 height 18
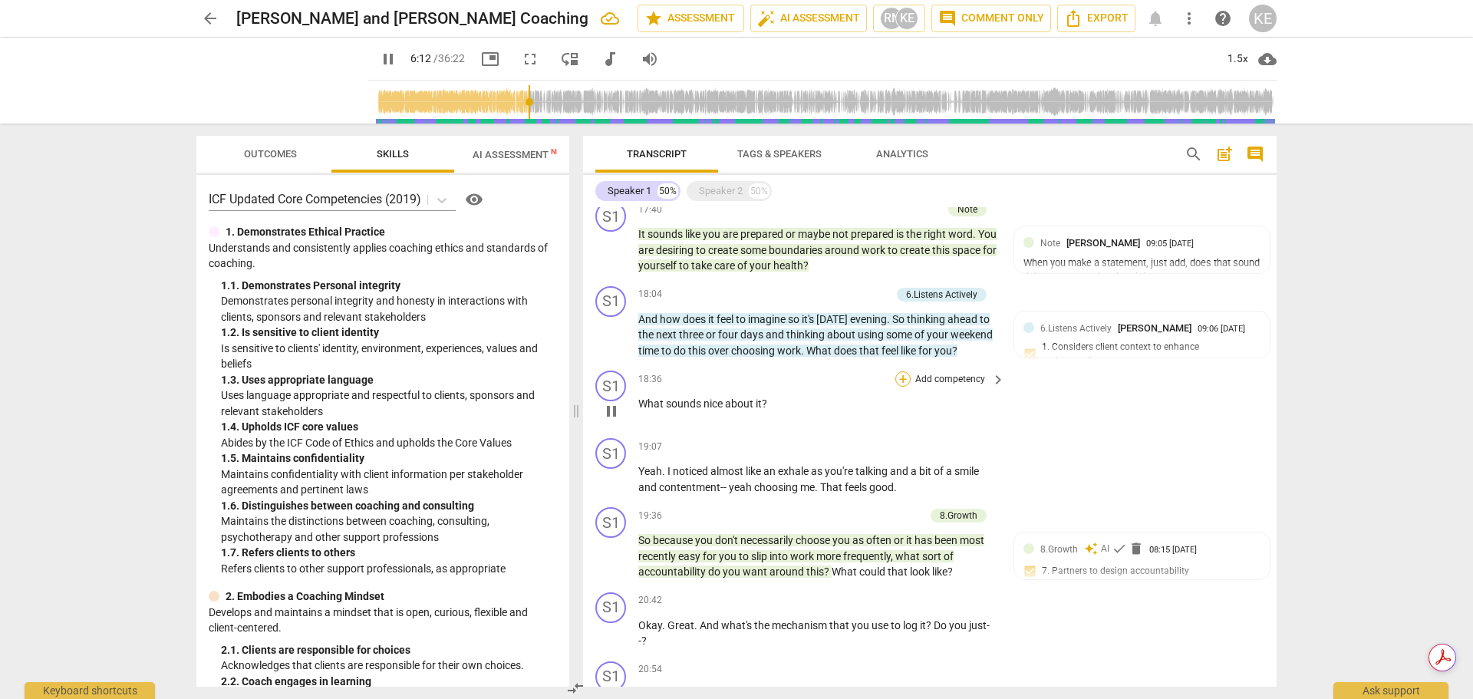
click at [897, 387] on div "+" at bounding box center [902, 378] width 15 height 15
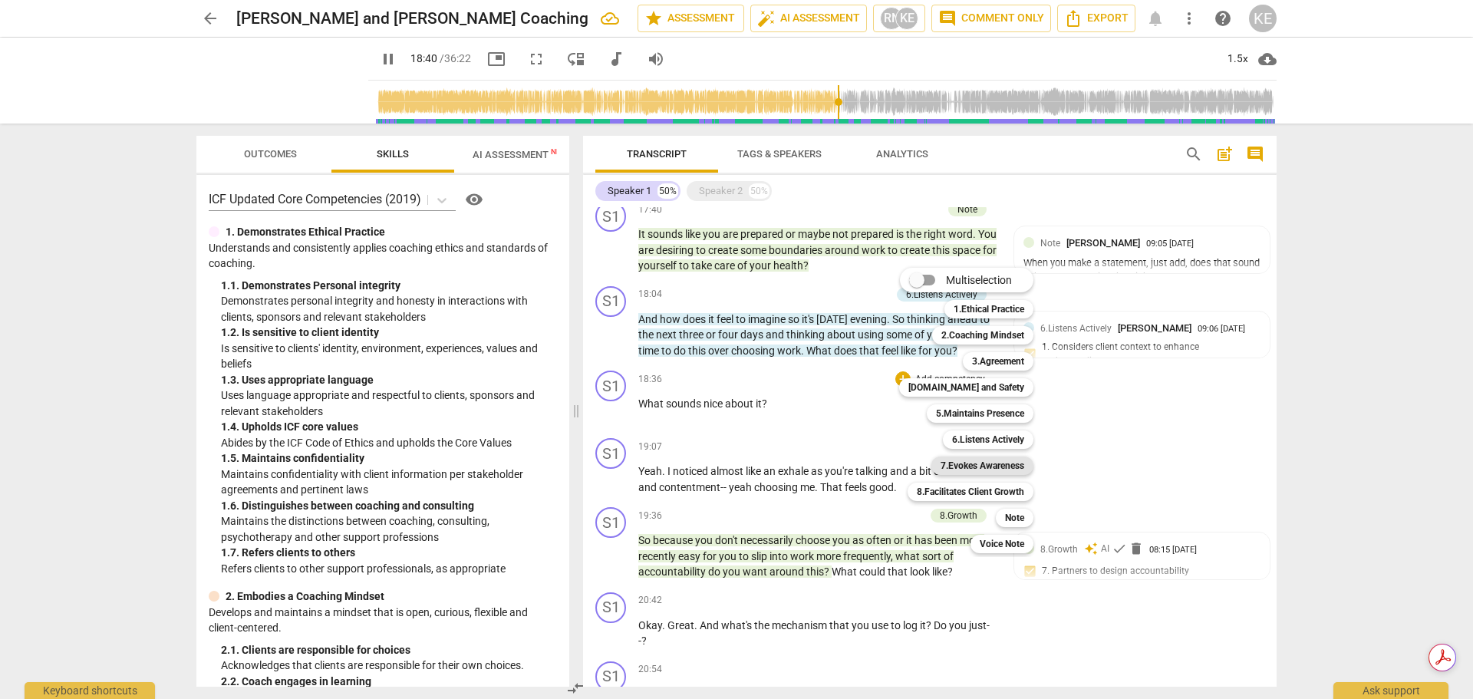
click at [992, 463] on b "7.Evokes Awareness" at bounding box center [982, 465] width 84 height 18
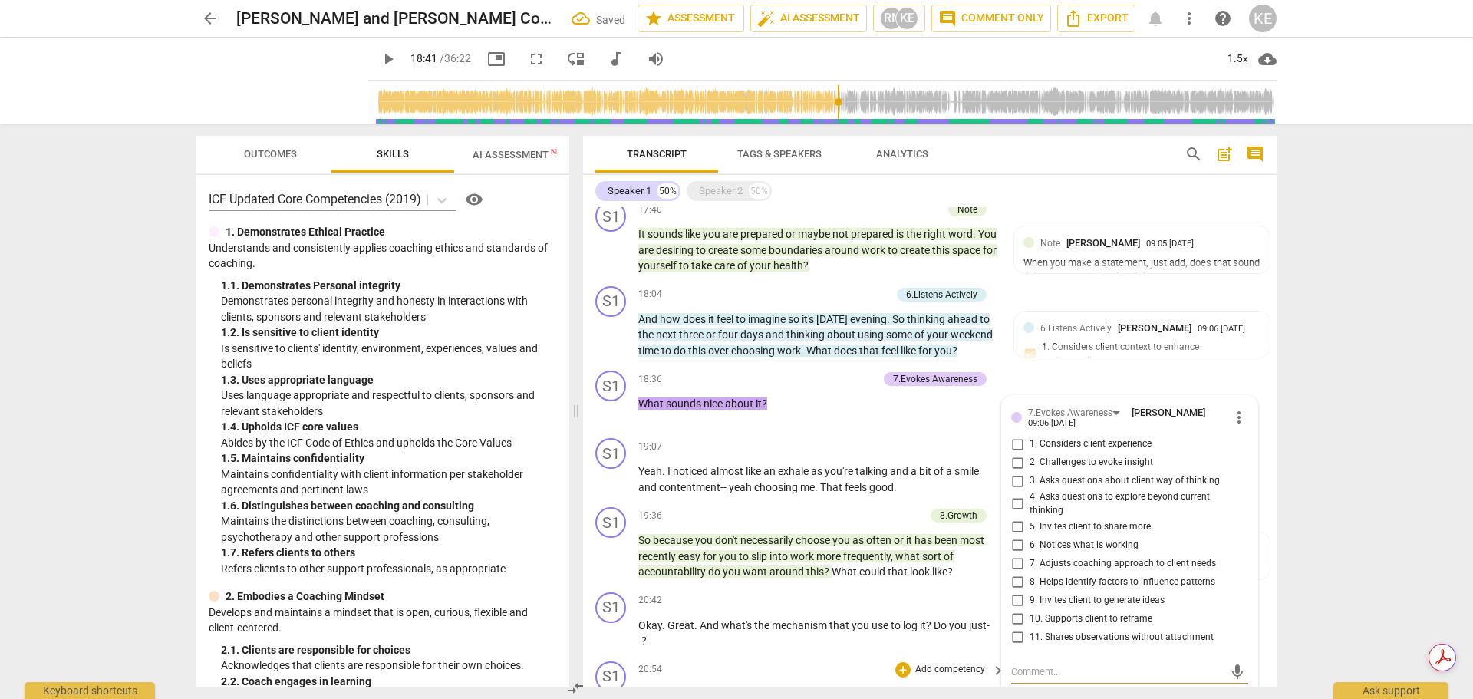
scroll to position [2794, 0]
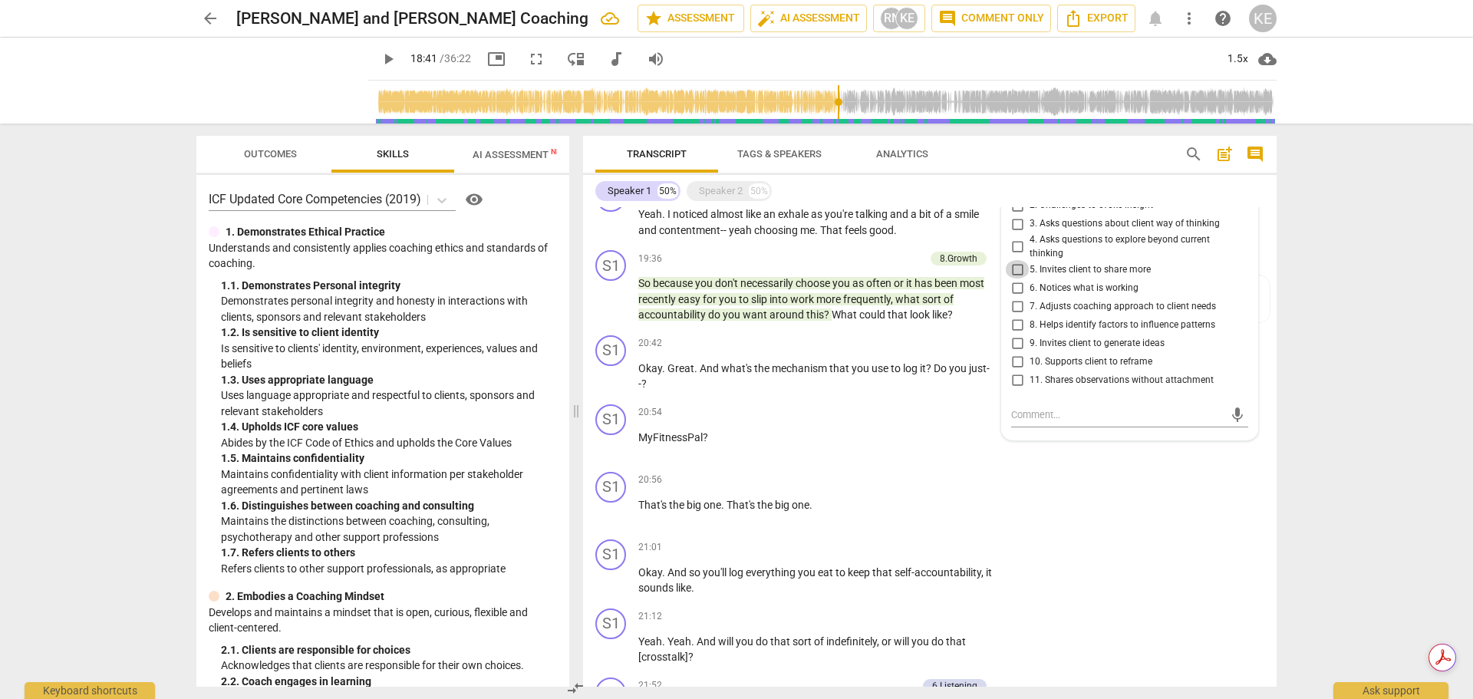
click at [1015, 278] on input "5. Invites client to share more" at bounding box center [1017, 269] width 25 height 18
click at [1025, 427] on div "mic" at bounding box center [1129, 415] width 237 height 25
click at [1011, 215] on input "2. Challenges to evoke insight" at bounding box center [1017, 205] width 25 height 18
click at [1022, 427] on div "mic" at bounding box center [1129, 415] width 237 height 25
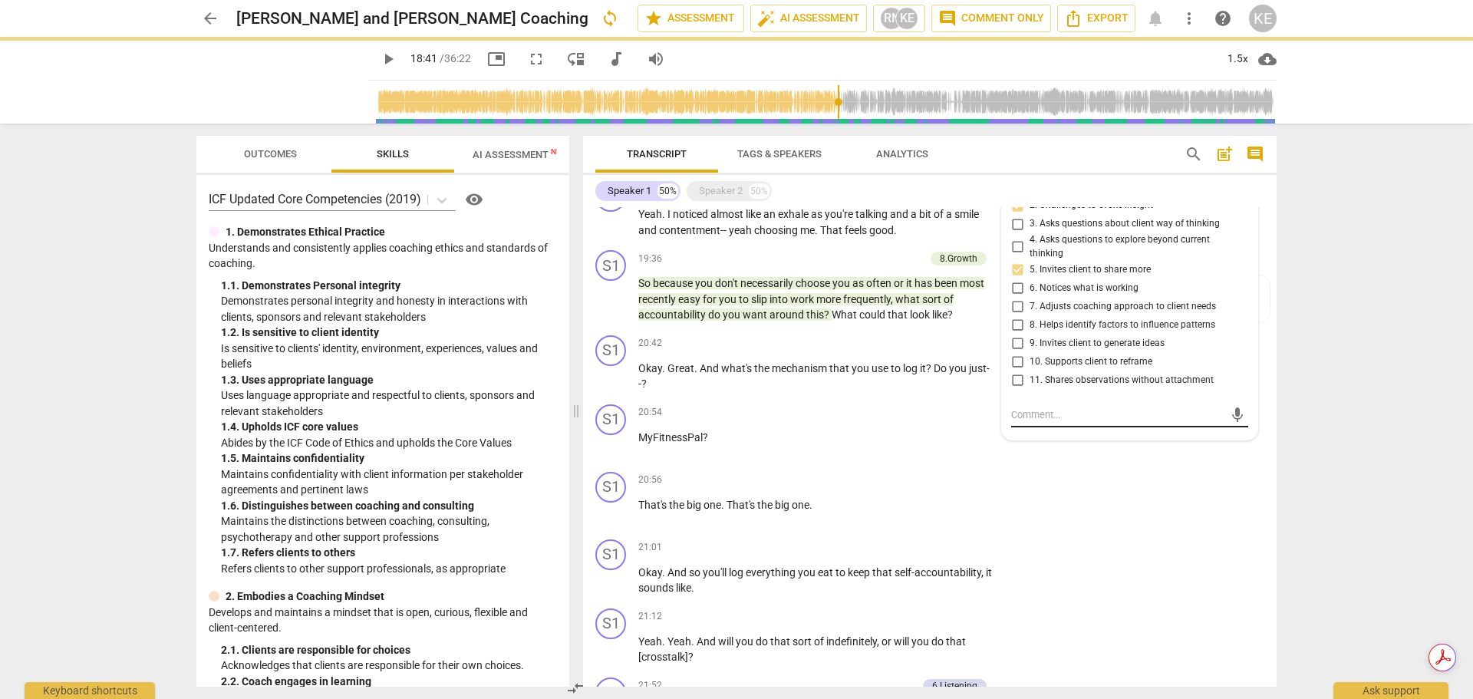
click at [1023, 427] on div "mic" at bounding box center [1129, 415] width 237 height 25
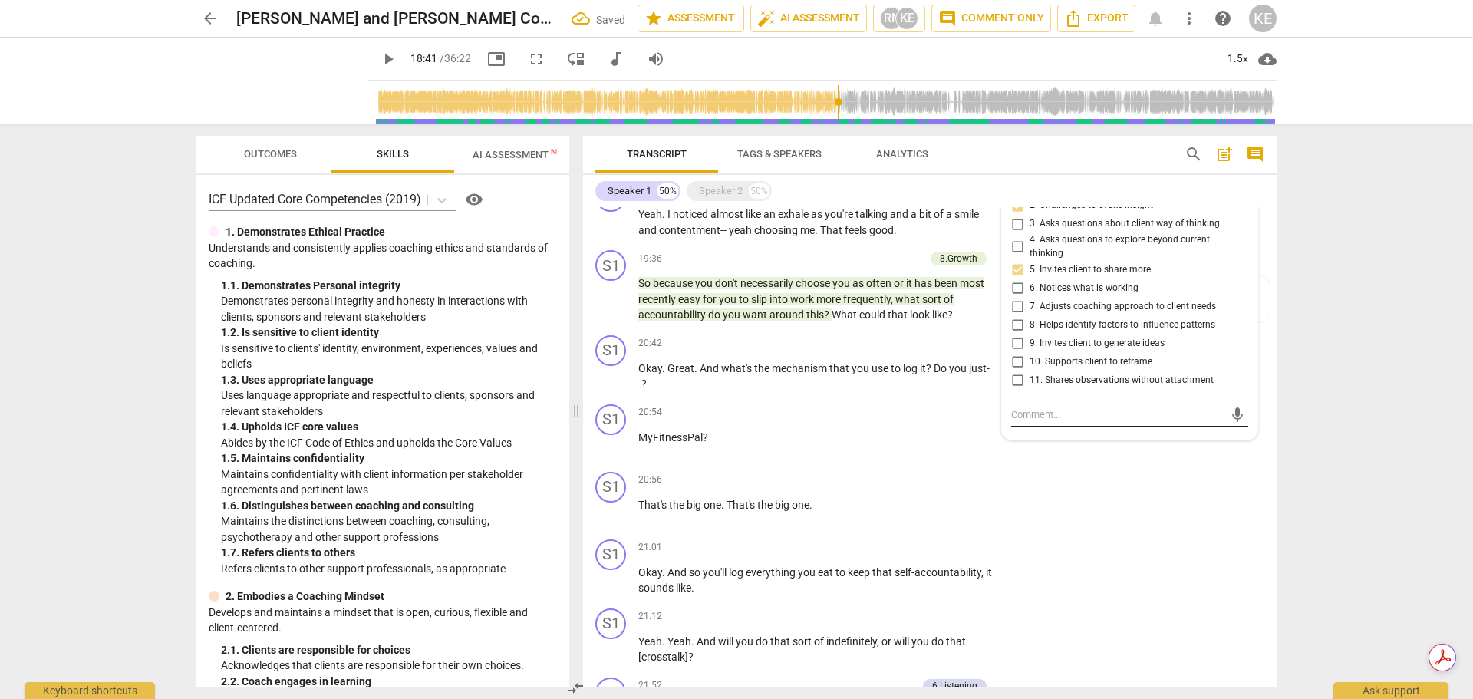
click at [1021, 427] on div "mic" at bounding box center [1129, 415] width 237 height 25
click at [1018, 422] on textarea at bounding box center [1117, 414] width 212 height 15
click at [1229, 423] on span "send" at bounding box center [1237, 415] width 17 height 17
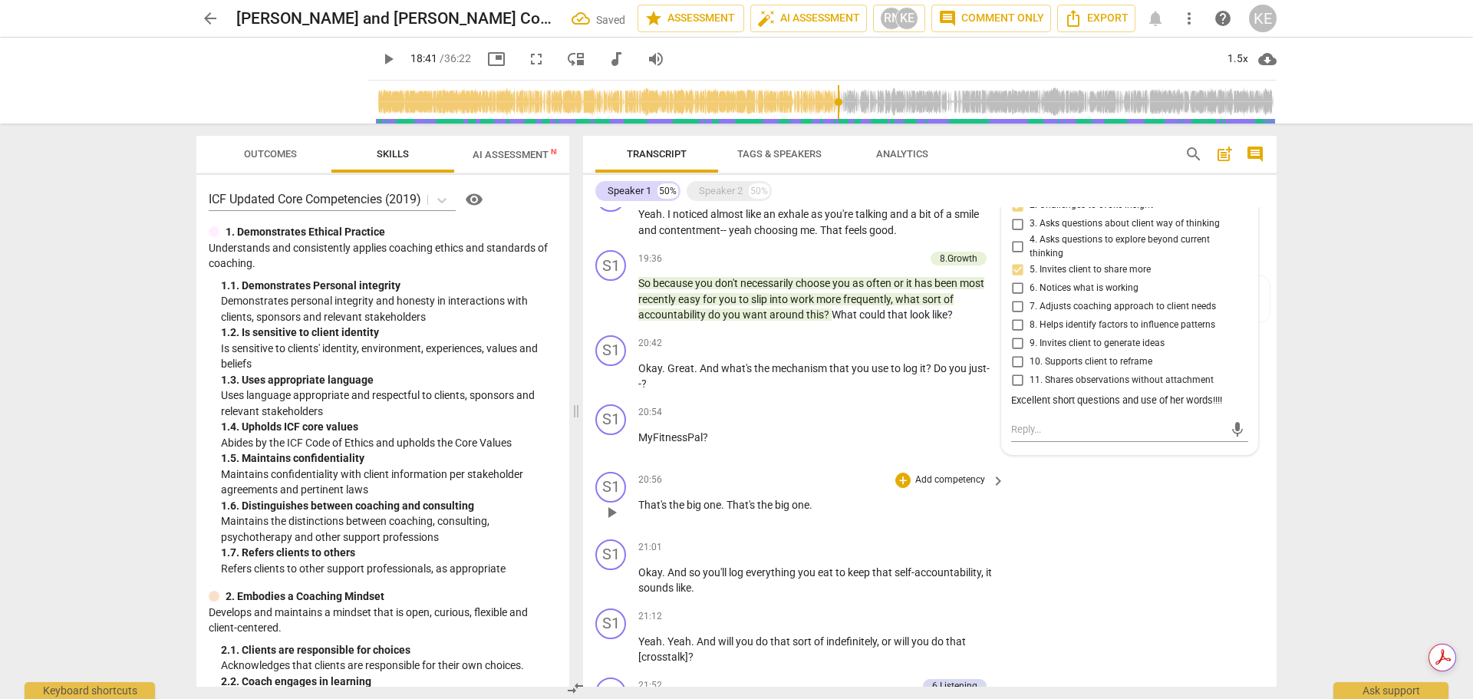
click at [1137, 533] on div "S1 play_arrow pause 20:56 + Add competency keyboard_arrow_right That's the big …" at bounding box center [929, 499] width 693 height 67
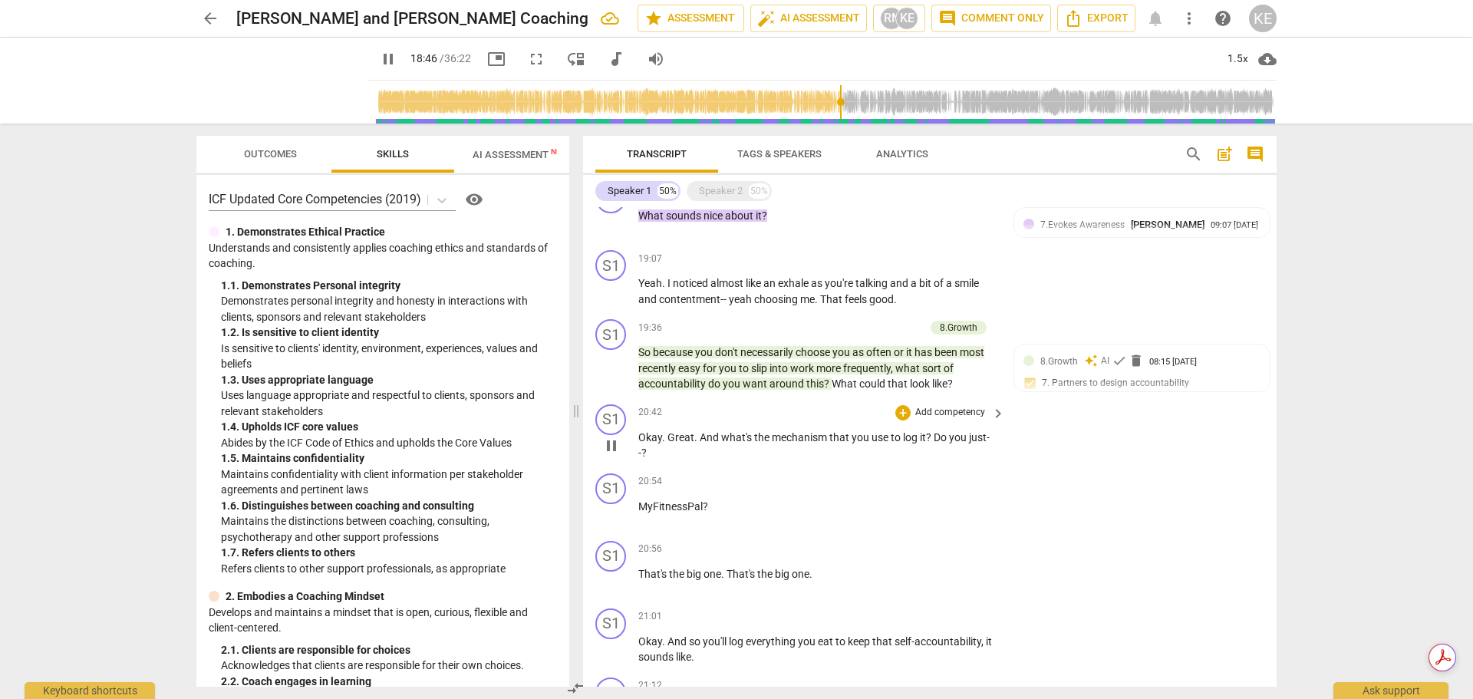
scroll to position [2717, 0]
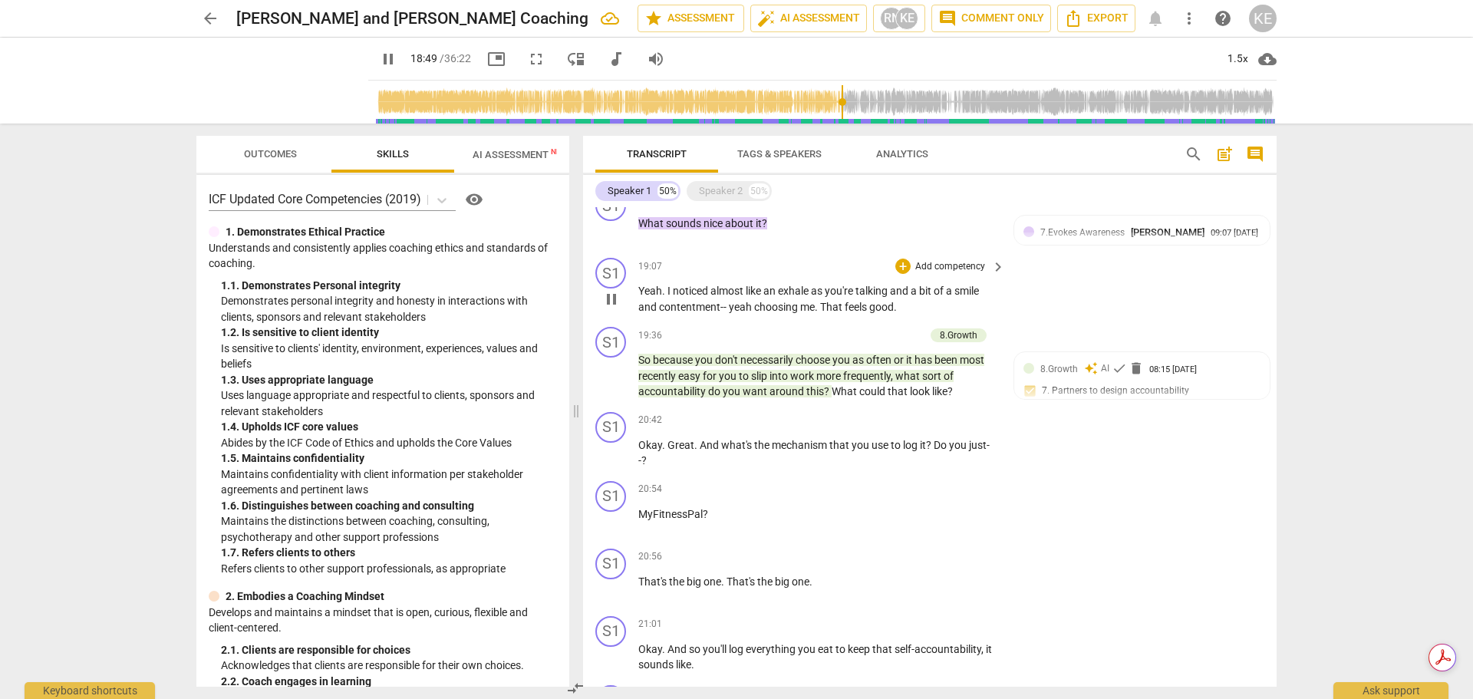
click at [617, 308] on span "pause" at bounding box center [611, 299] width 18 height 18
click at [955, 274] on p "Add competency" at bounding box center [949, 267] width 73 height 14
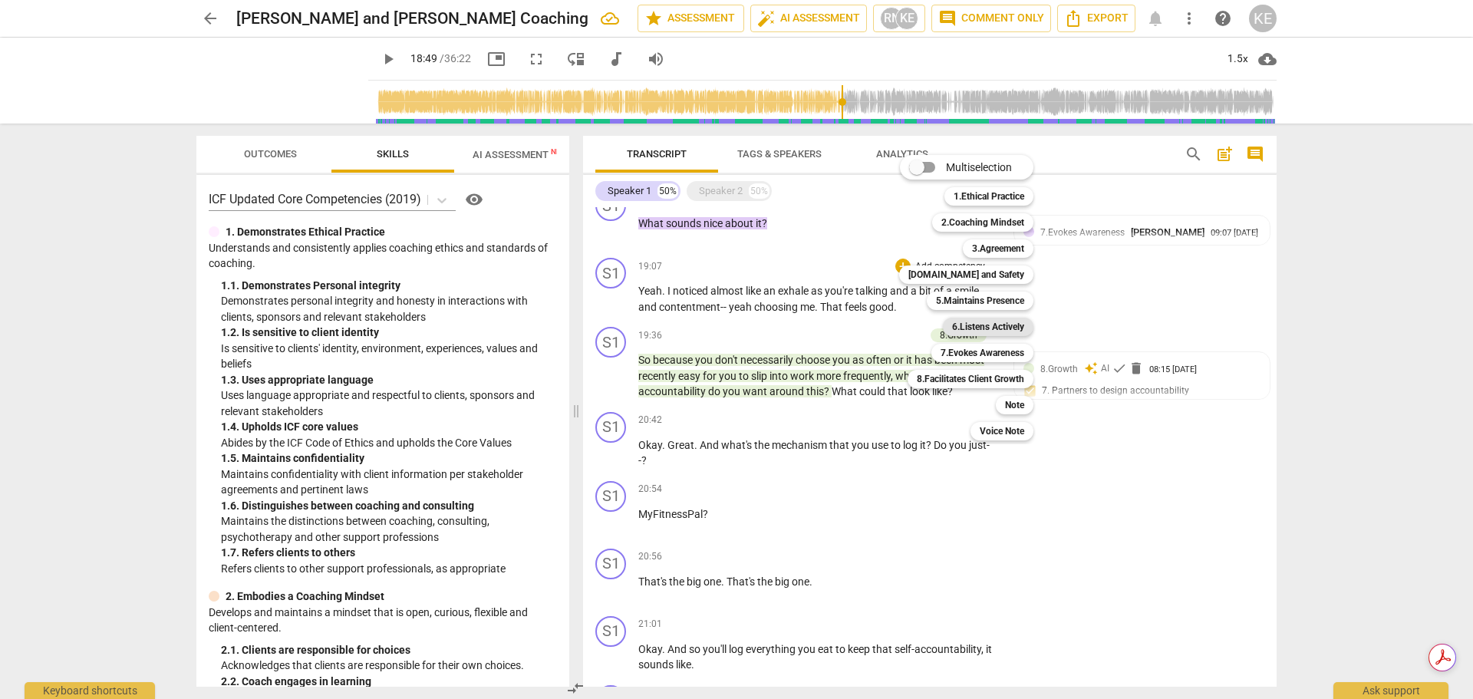
click at [1022, 322] on b "6.Listens Actively" at bounding box center [988, 327] width 72 height 18
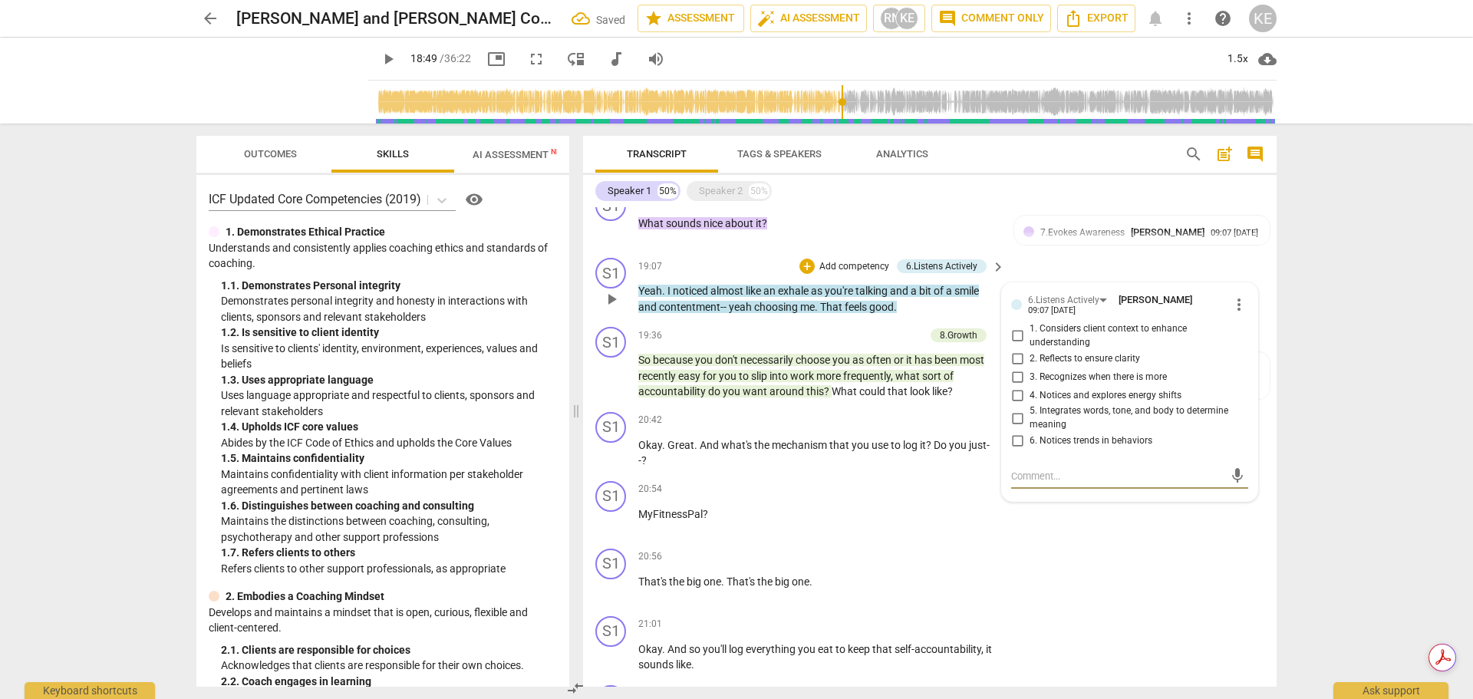
click at [1015, 404] on input "4. Notices and explores energy shifts" at bounding box center [1017, 395] width 25 height 18
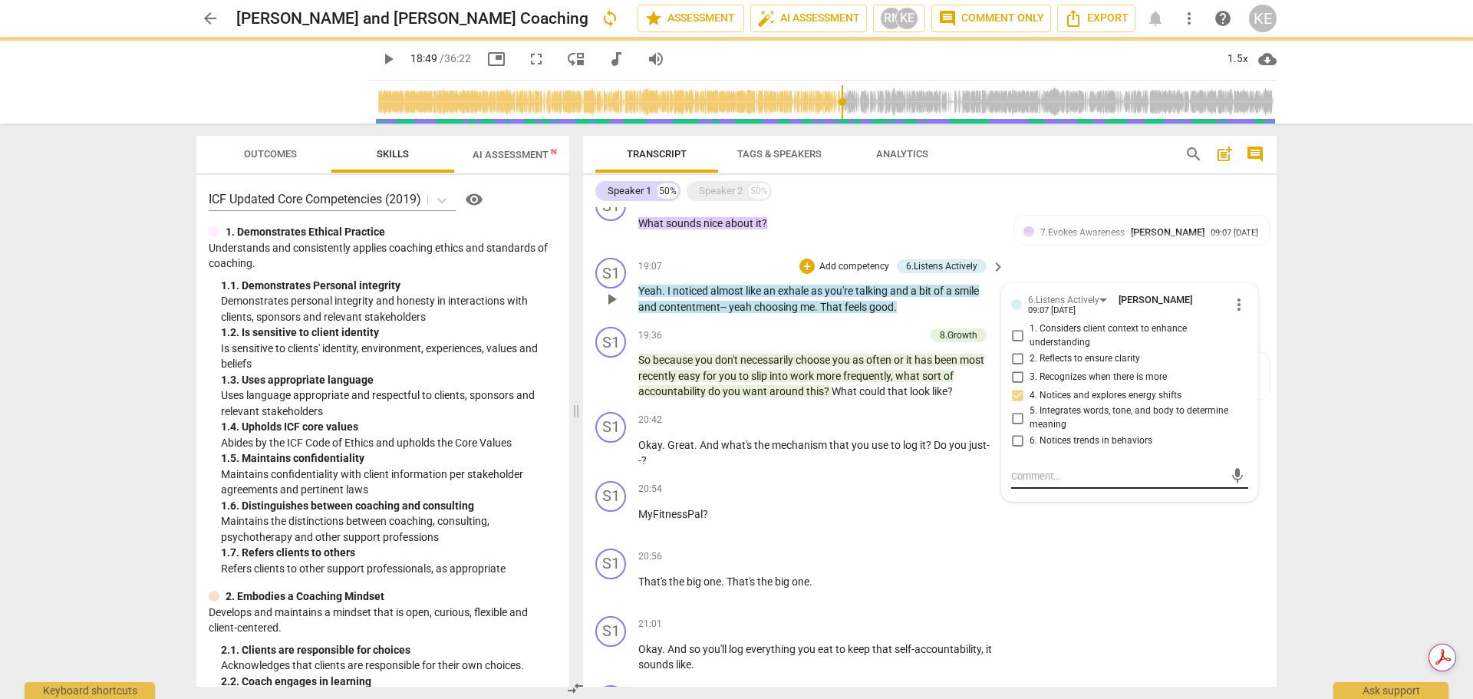
click at [1013, 427] on input "5. Integrates words, tone, and body to determine meaning" at bounding box center [1017, 418] width 25 height 18
click at [1021, 483] on textarea at bounding box center [1117, 476] width 212 height 15
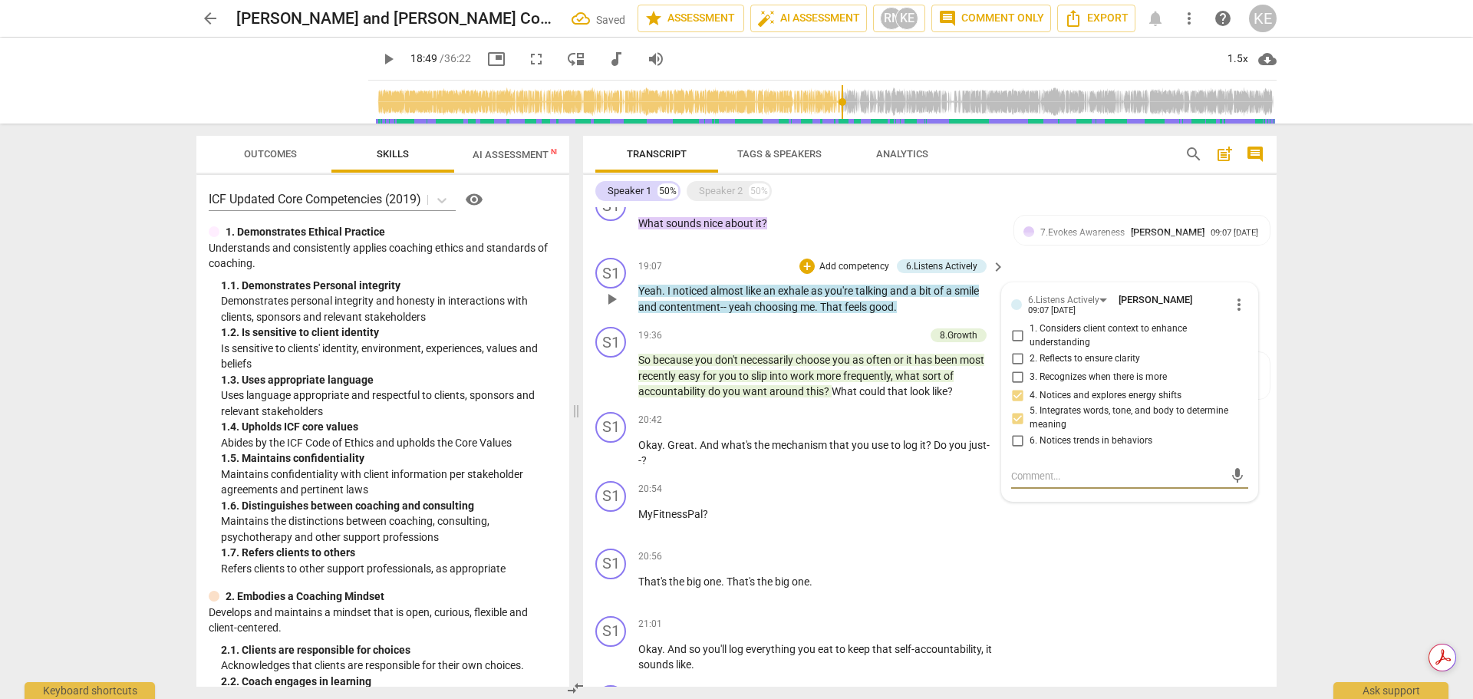
click at [1025, 483] on textarea at bounding box center [1117, 476] width 212 height 15
click at [1232, 484] on span "send" at bounding box center [1237, 475] width 17 height 17
click at [732, 344] on div "19:36 + Add competency 8.Growth keyboard_arrow_right" at bounding box center [822, 335] width 368 height 17
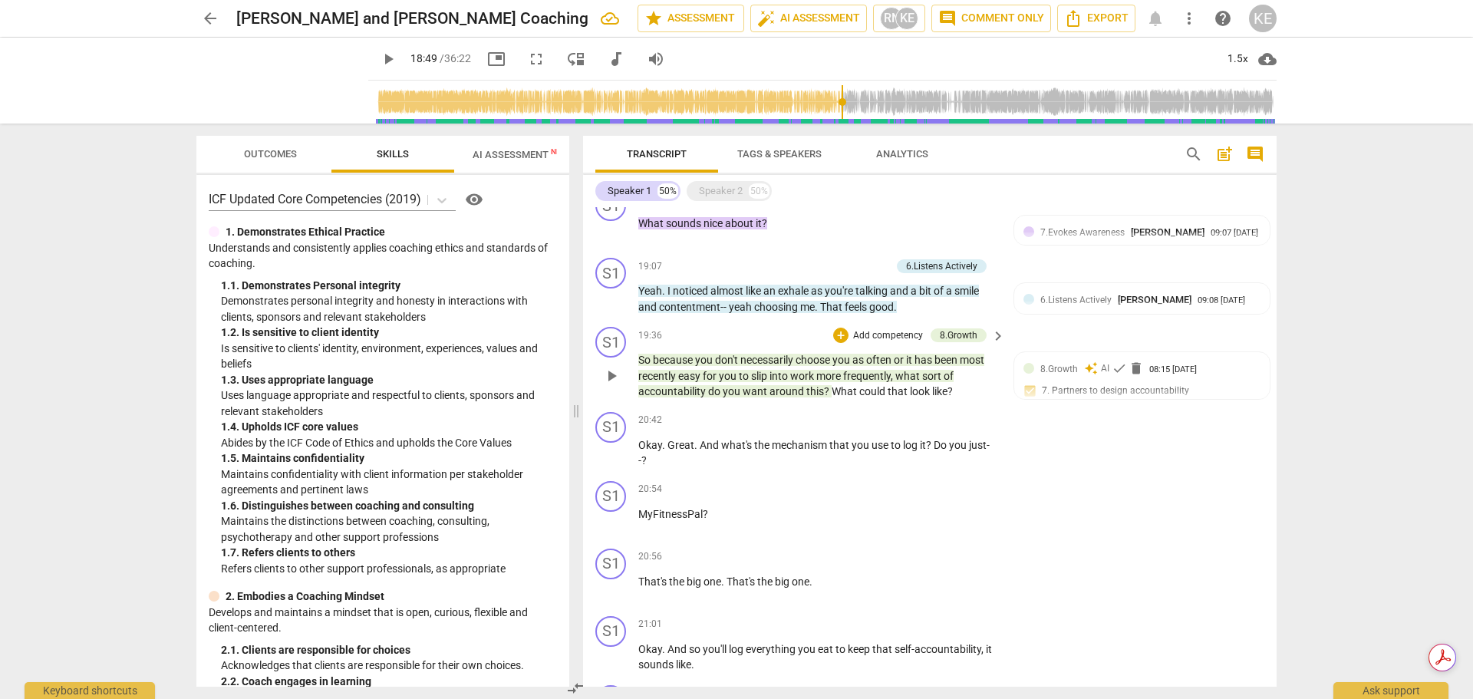
click at [996, 345] on span "keyboard_arrow_right" at bounding box center [998, 336] width 18 height 18
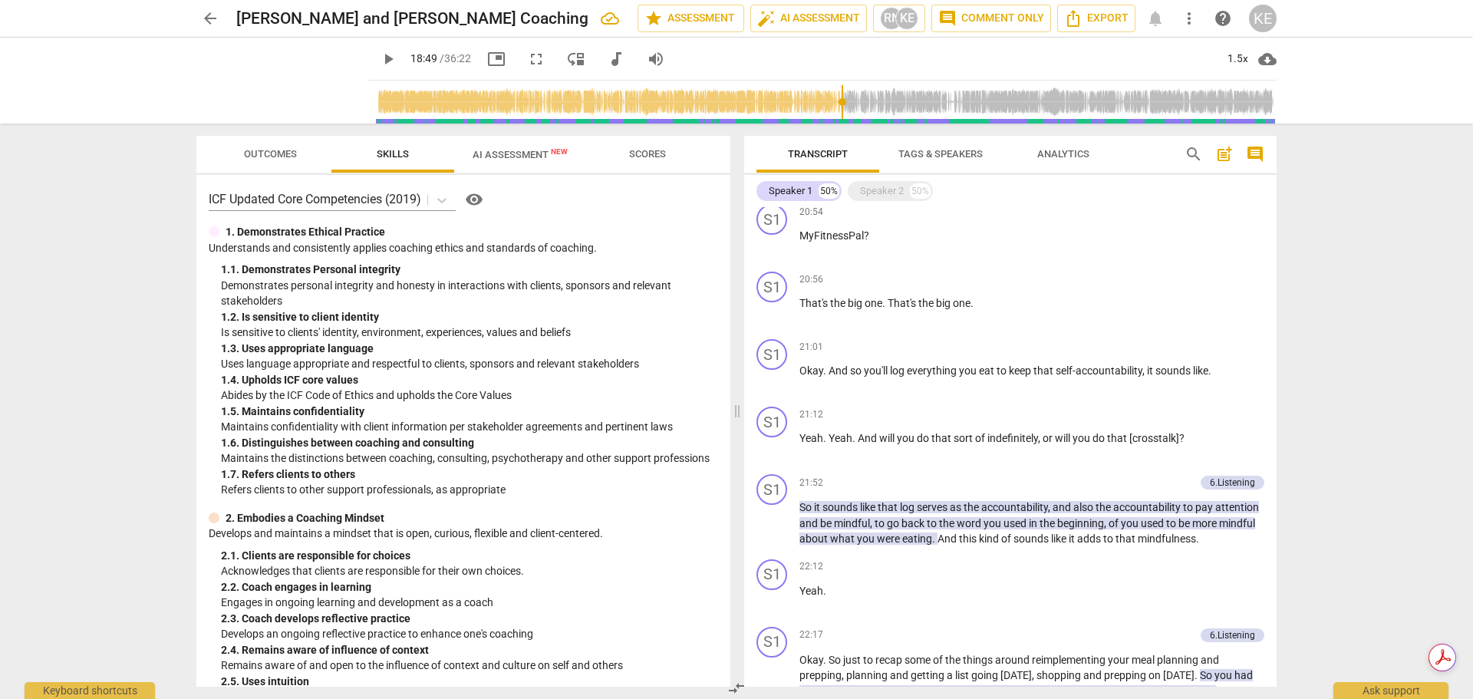
scroll to position [2458, 0]
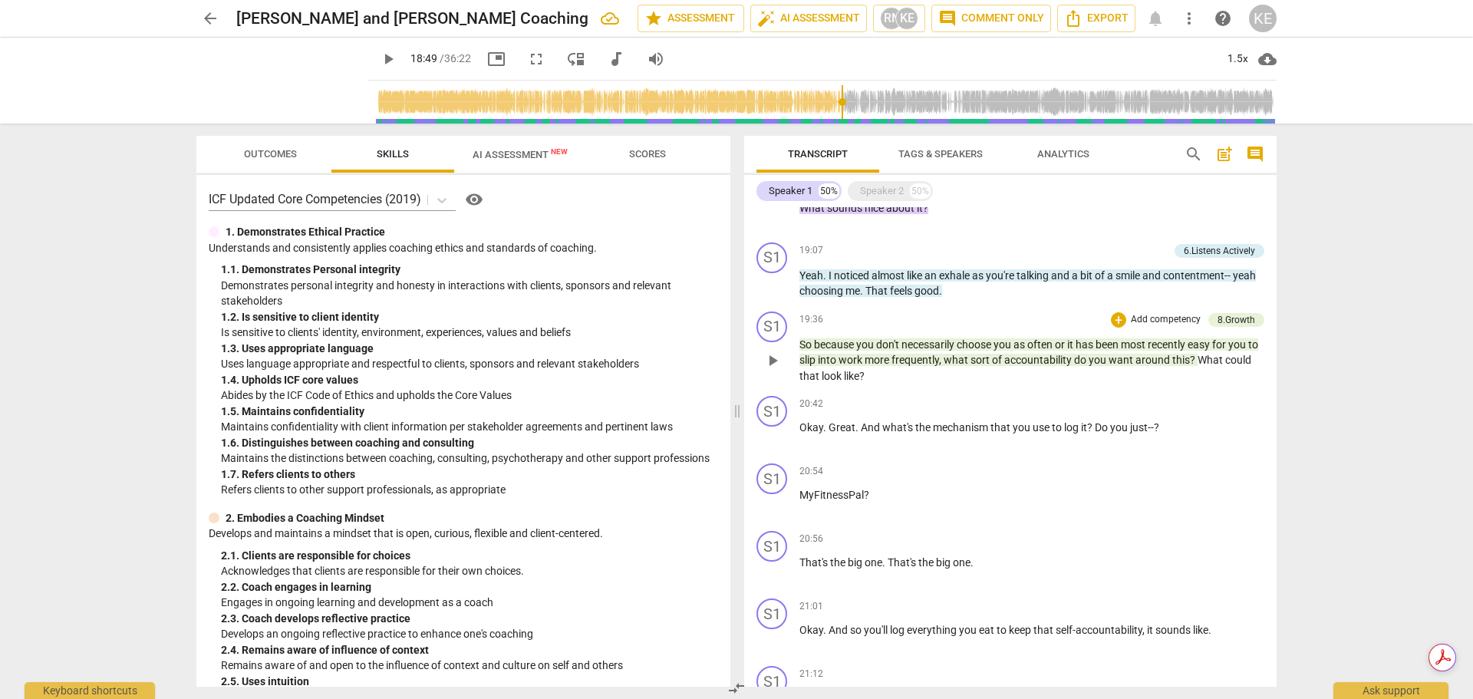
click at [1129, 327] on p "Add competency" at bounding box center [1165, 320] width 73 height 14
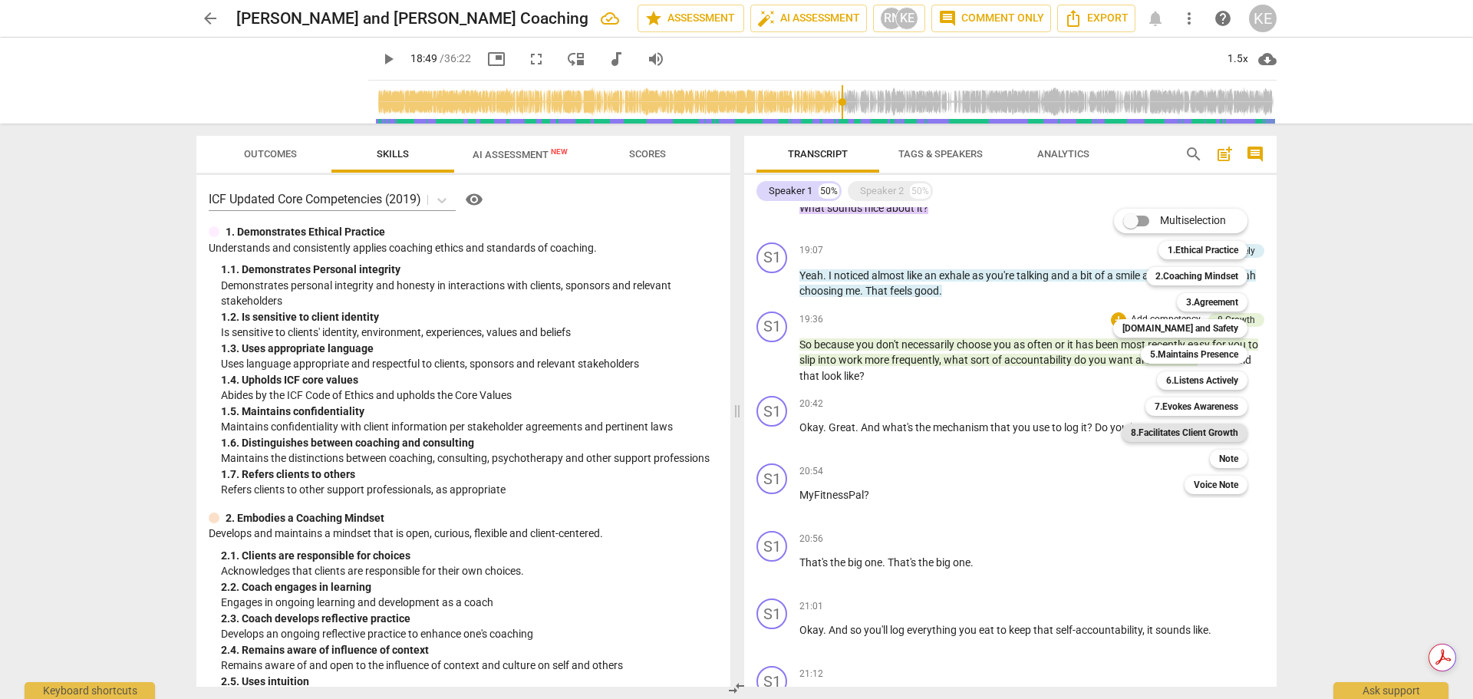
click at [1186, 432] on b "8.Facilitates Client Growth" at bounding box center [1184, 432] width 107 height 18
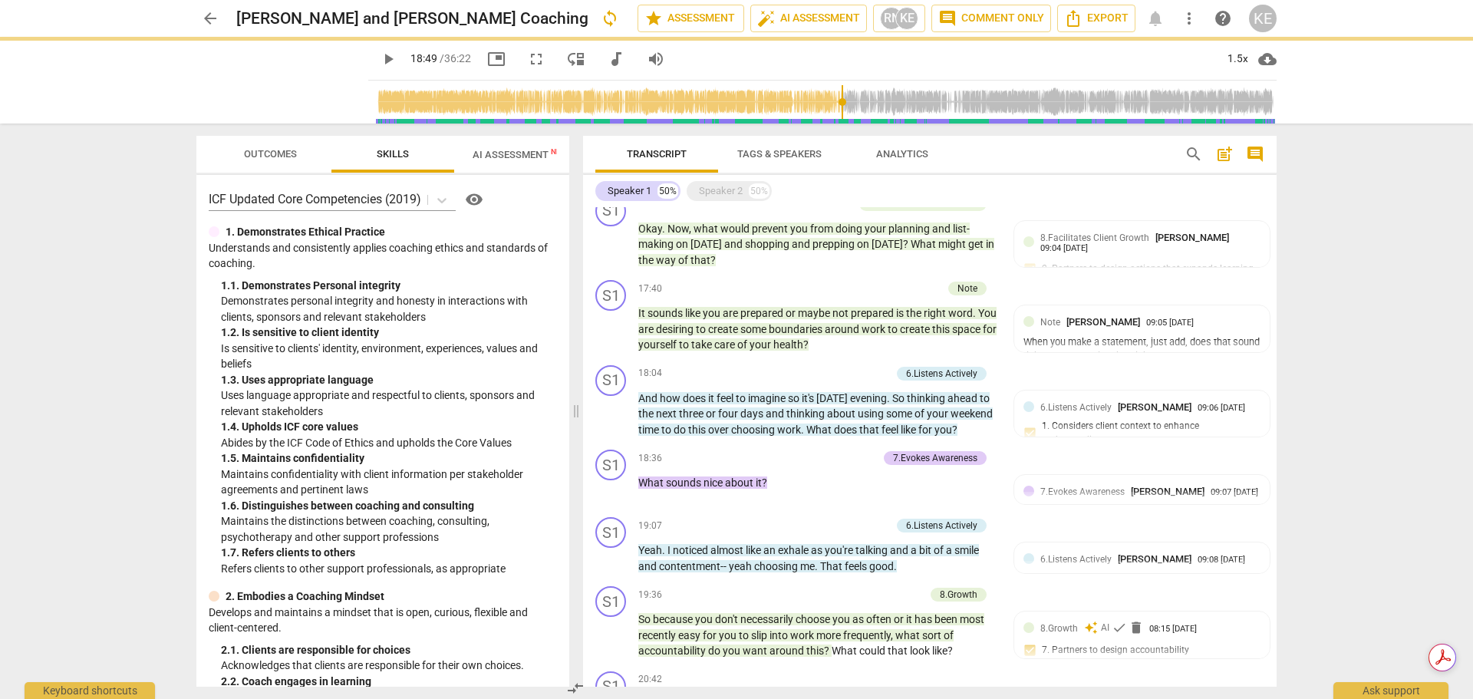
scroll to position [2734, 0]
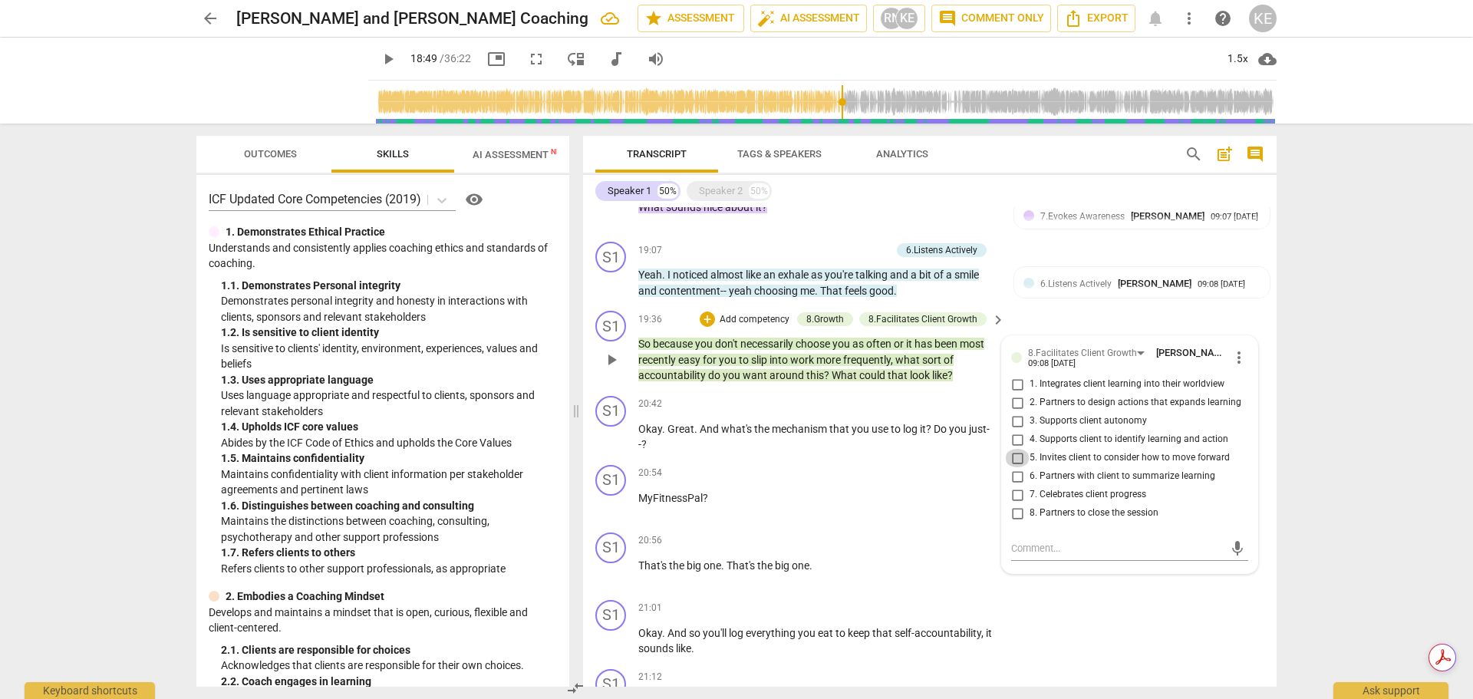
click at [1013, 467] on input "5. Invites client to consider how to move forward" at bounding box center [1017, 458] width 25 height 18
click at [1015, 430] on input "3. Supports client autonomy" at bounding box center [1017, 421] width 25 height 18
click at [1020, 561] on div "mic" at bounding box center [1129, 548] width 237 height 25
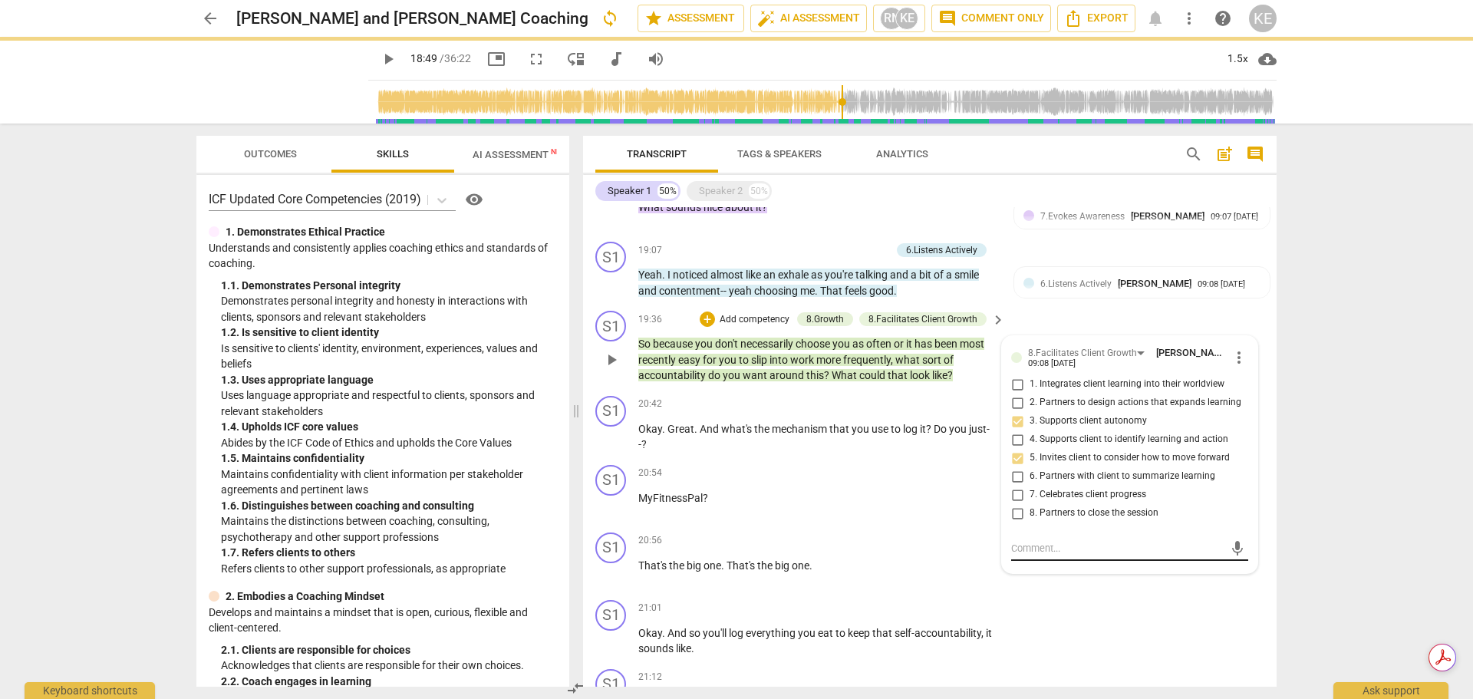
click at [1025, 555] on textarea at bounding box center [1117, 548] width 212 height 15
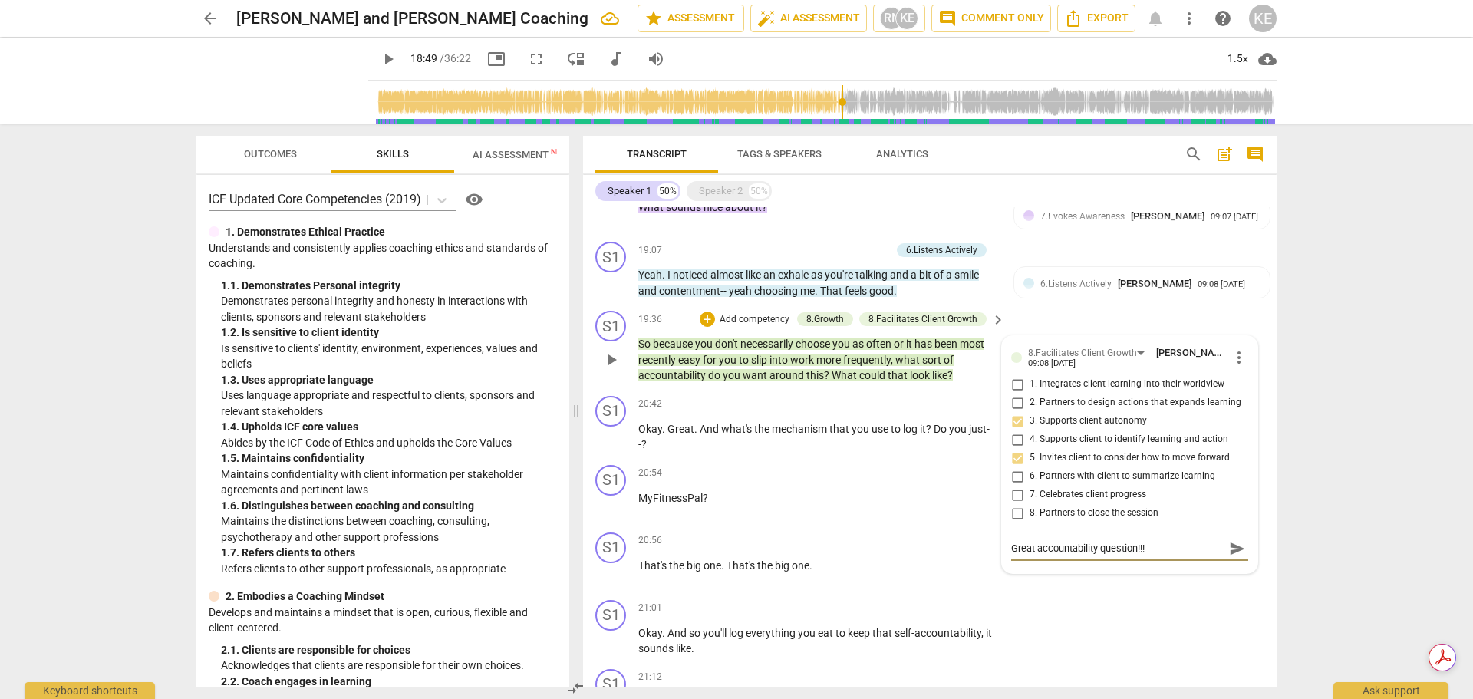
click at [1229, 557] on span "send" at bounding box center [1237, 548] width 17 height 17
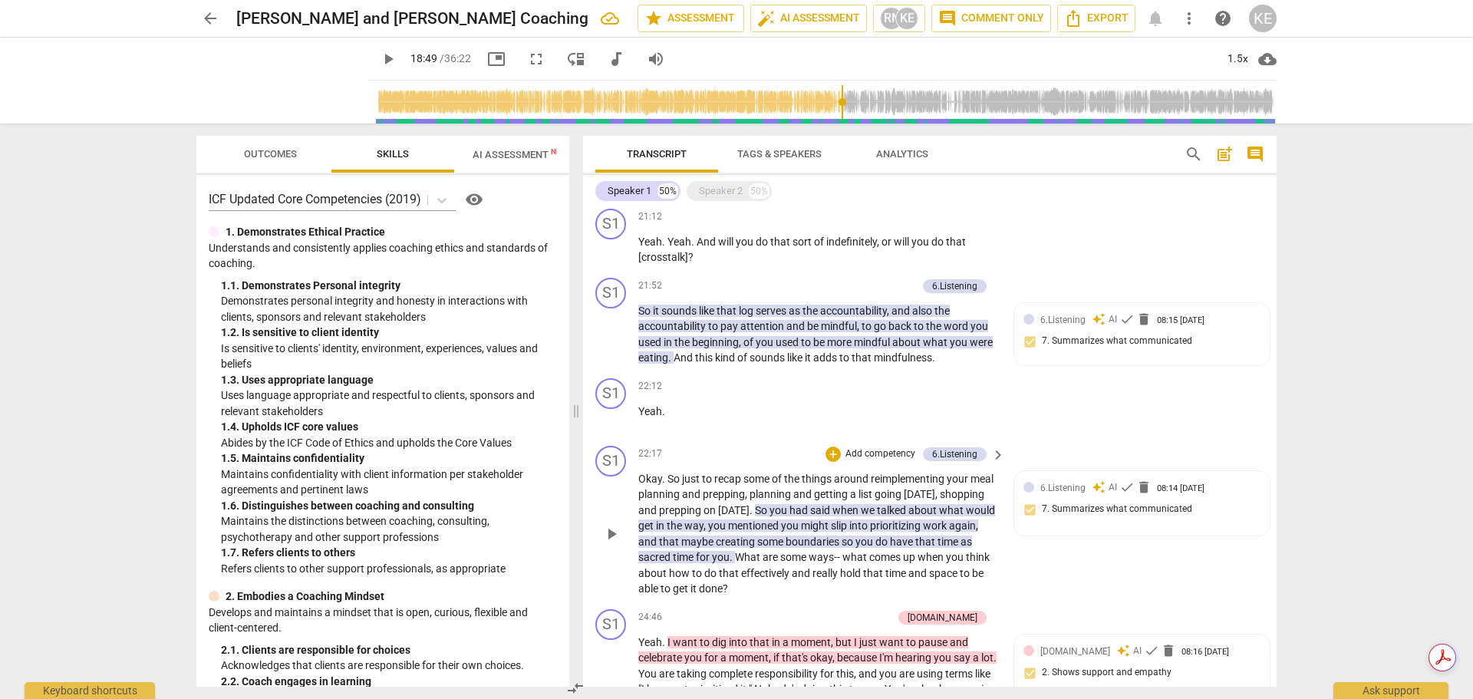
scroll to position [3270, 0]
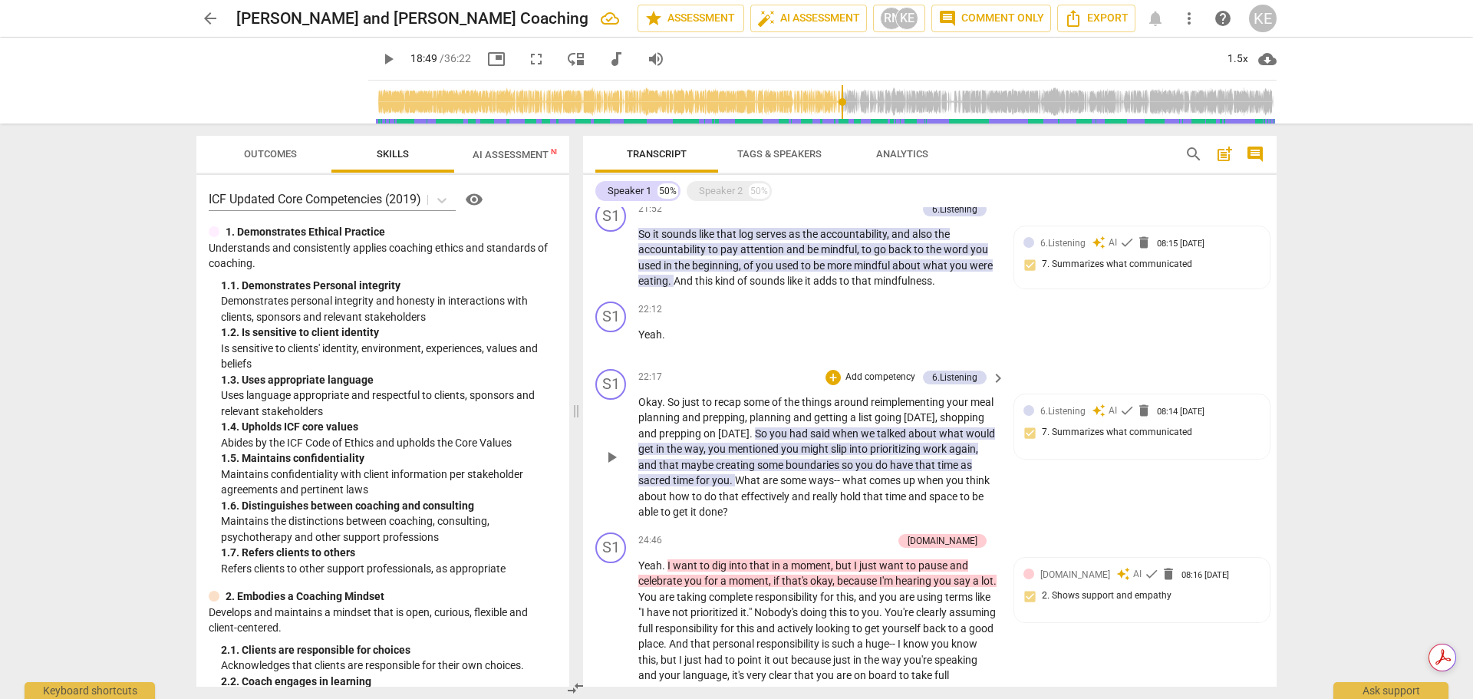
click at [992, 387] on span "keyboard_arrow_right" at bounding box center [998, 378] width 18 height 18
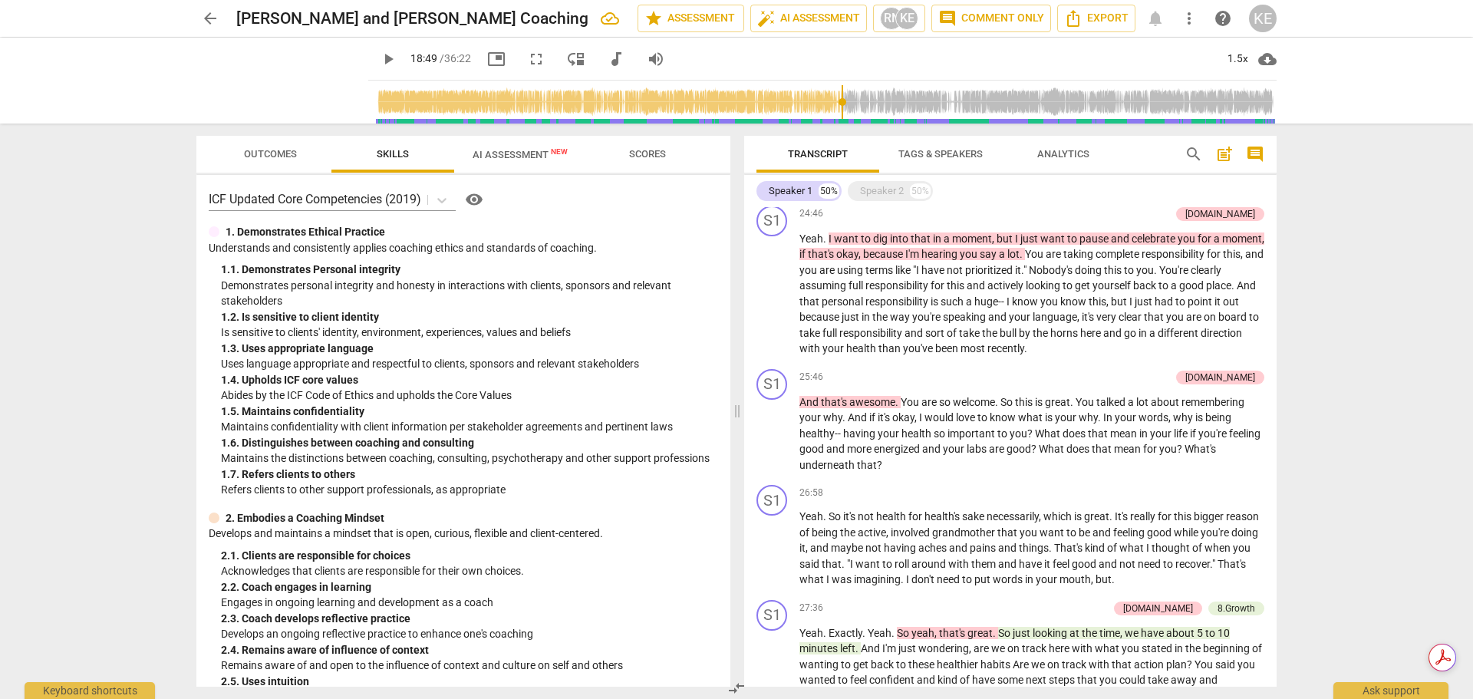
scroll to position [2991, 0]
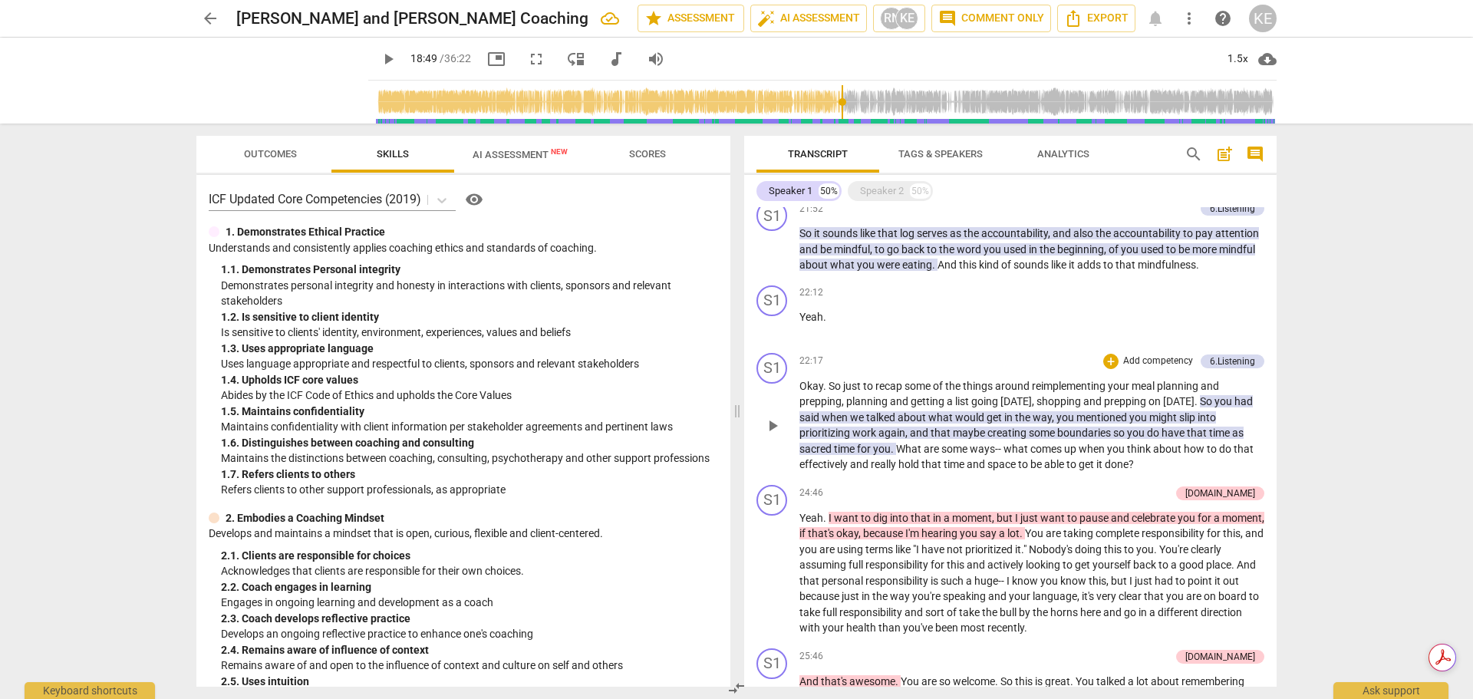
click at [1121, 368] on p "Add competency" at bounding box center [1157, 361] width 73 height 14
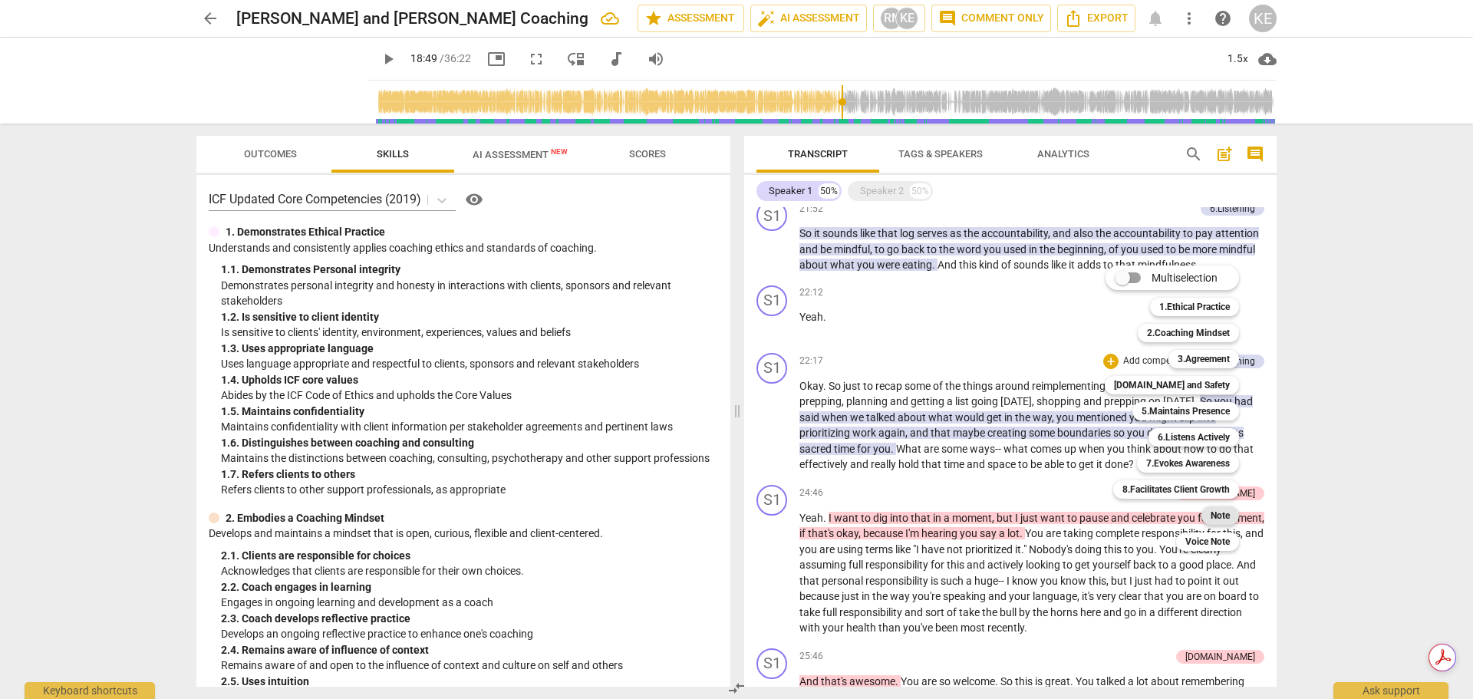
click at [1228, 513] on b "Note" at bounding box center [1219, 515] width 19 height 18
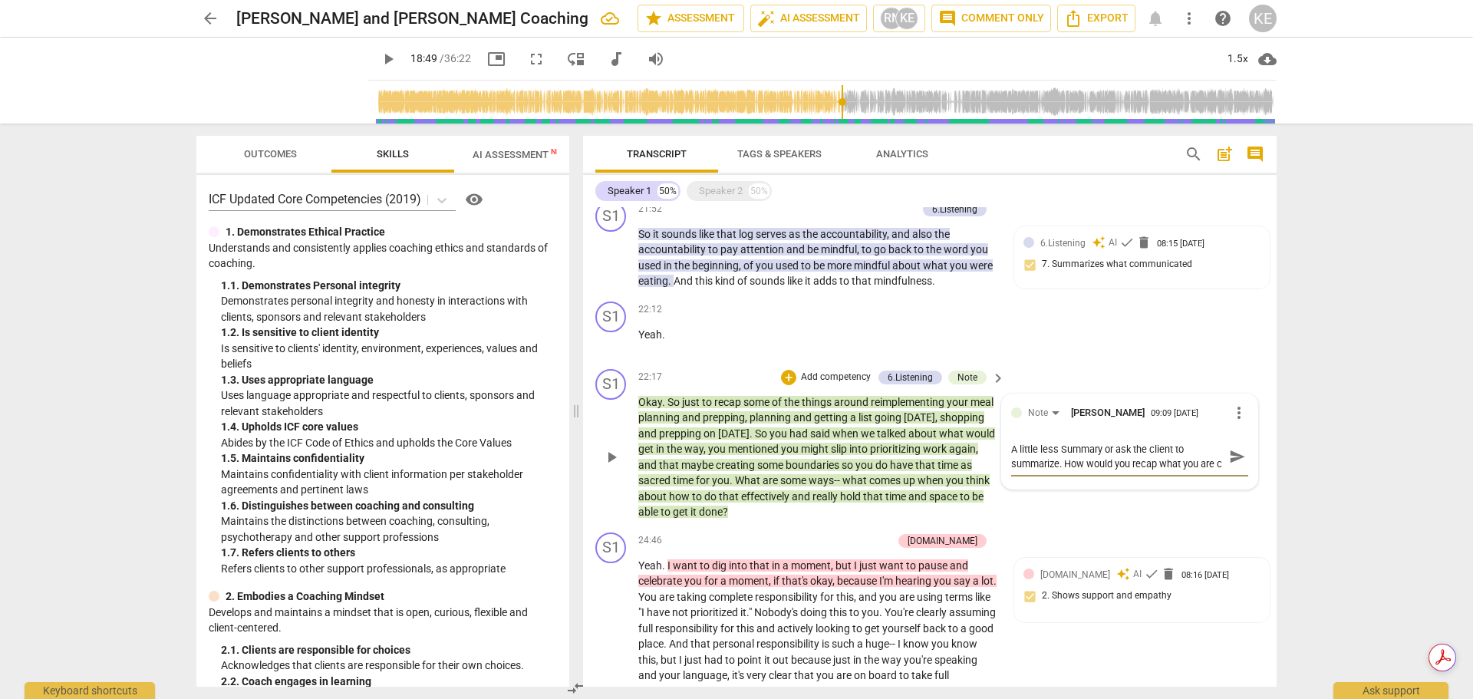
scroll to position [14, 0]
click at [1230, 465] on span "send" at bounding box center [1237, 456] width 17 height 17
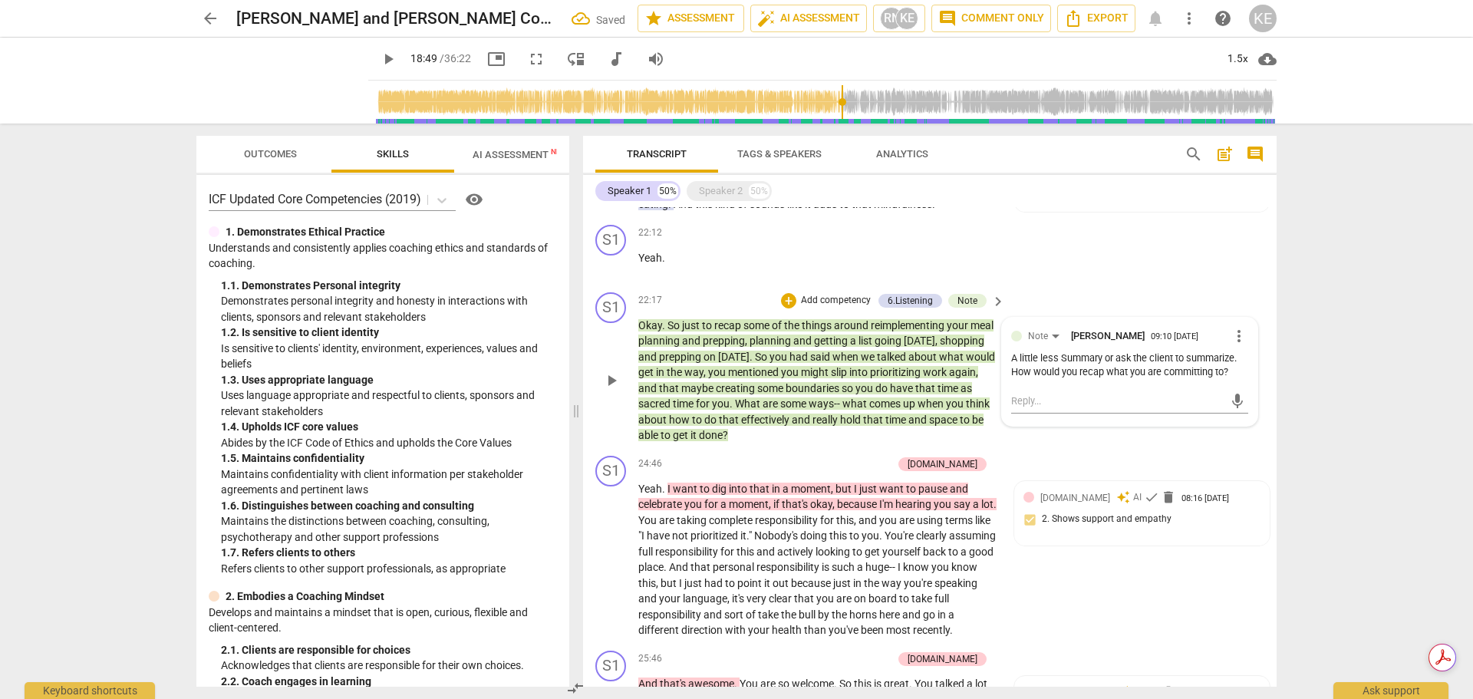
scroll to position [3424, 0]
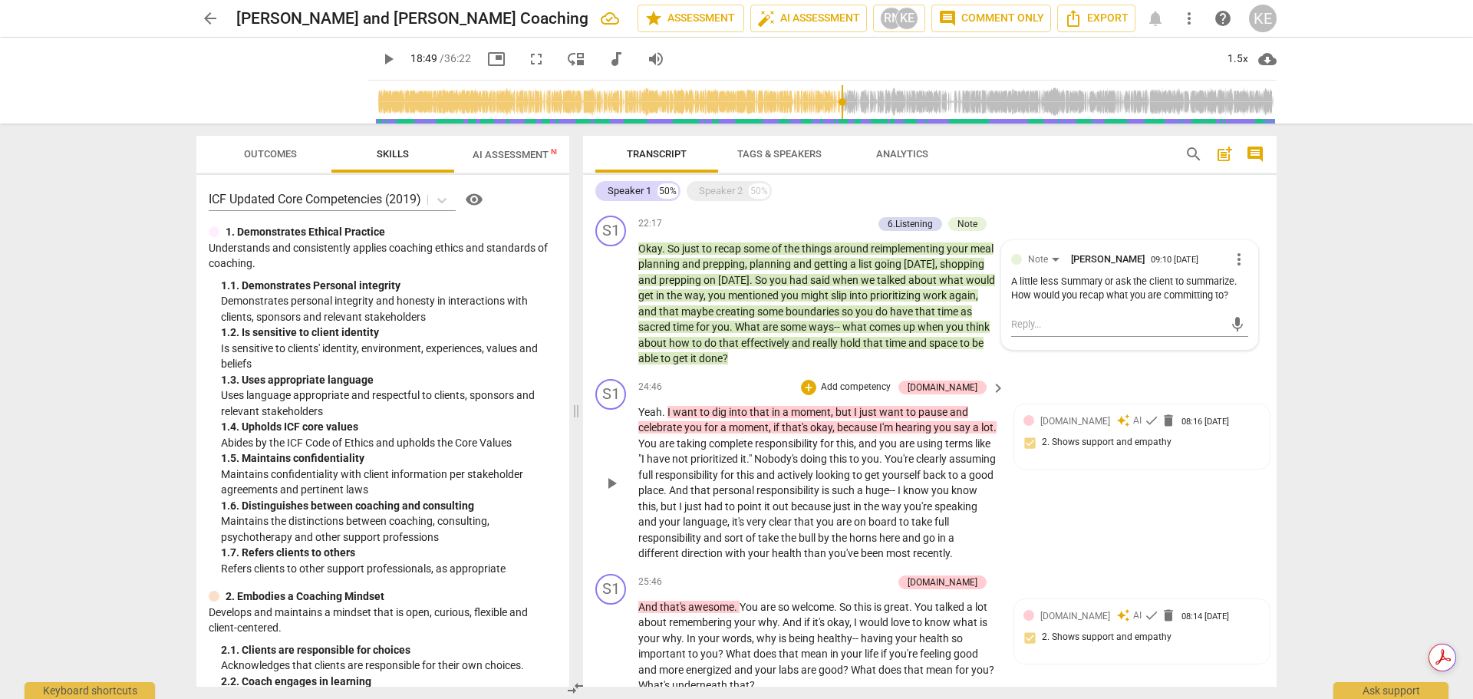
click at [991, 397] on span "keyboard_arrow_right" at bounding box center [998, 388] width 18 height 18
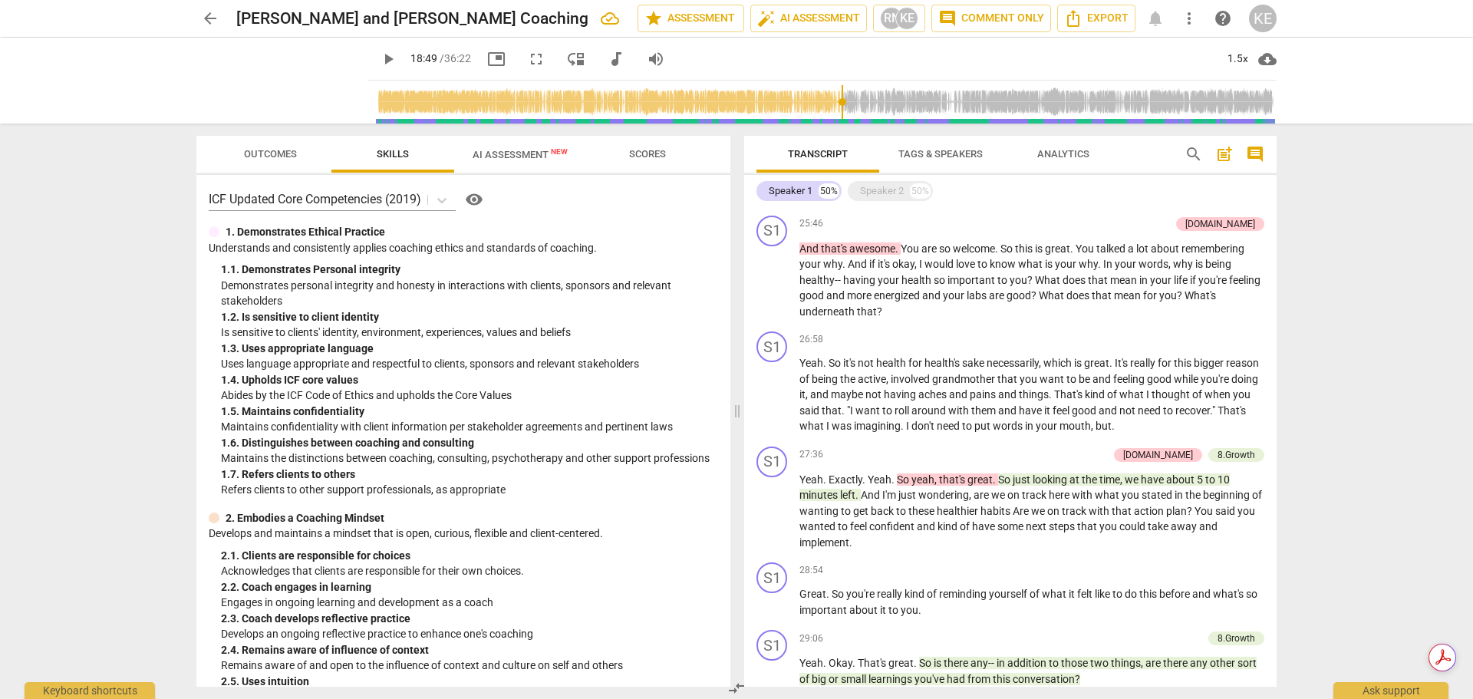
scroll to position [3144, 0]
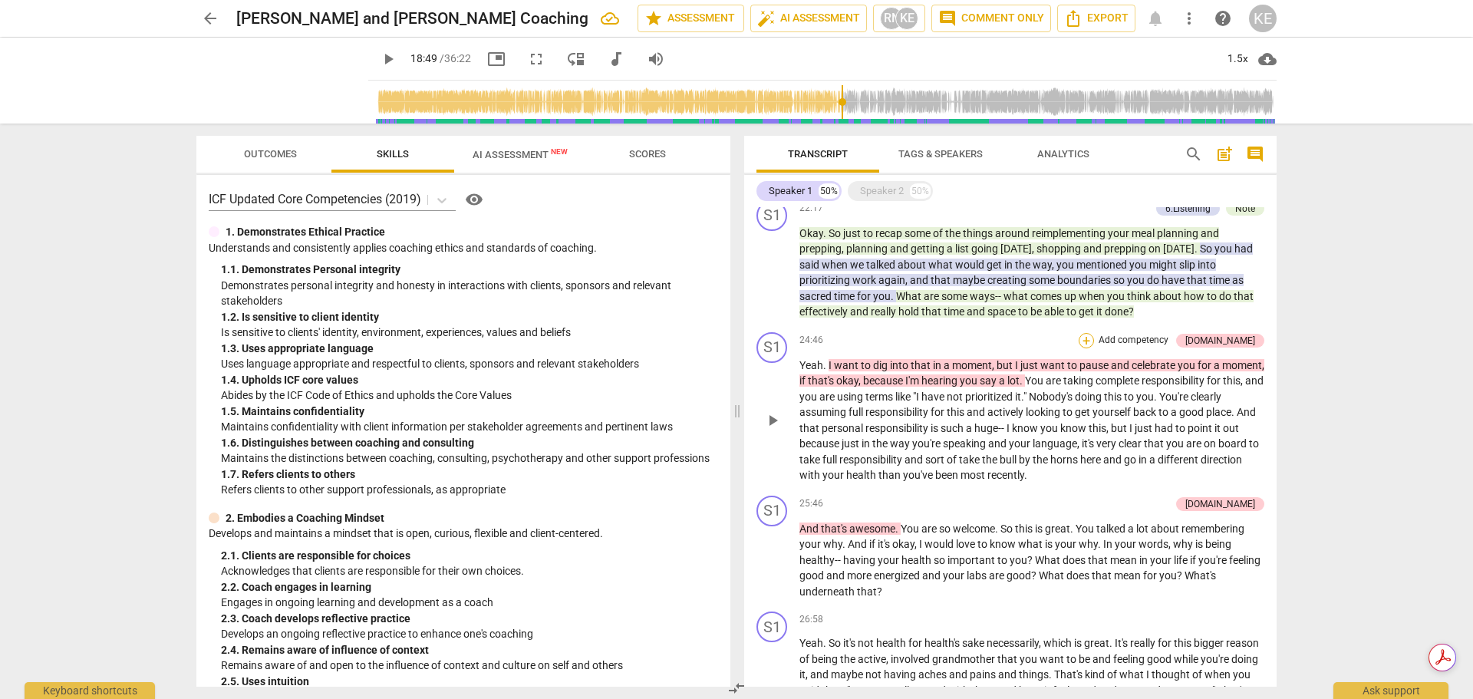
click at [1094, 348] on div "+" at bounding box center [1085, 340] width 15 height 15
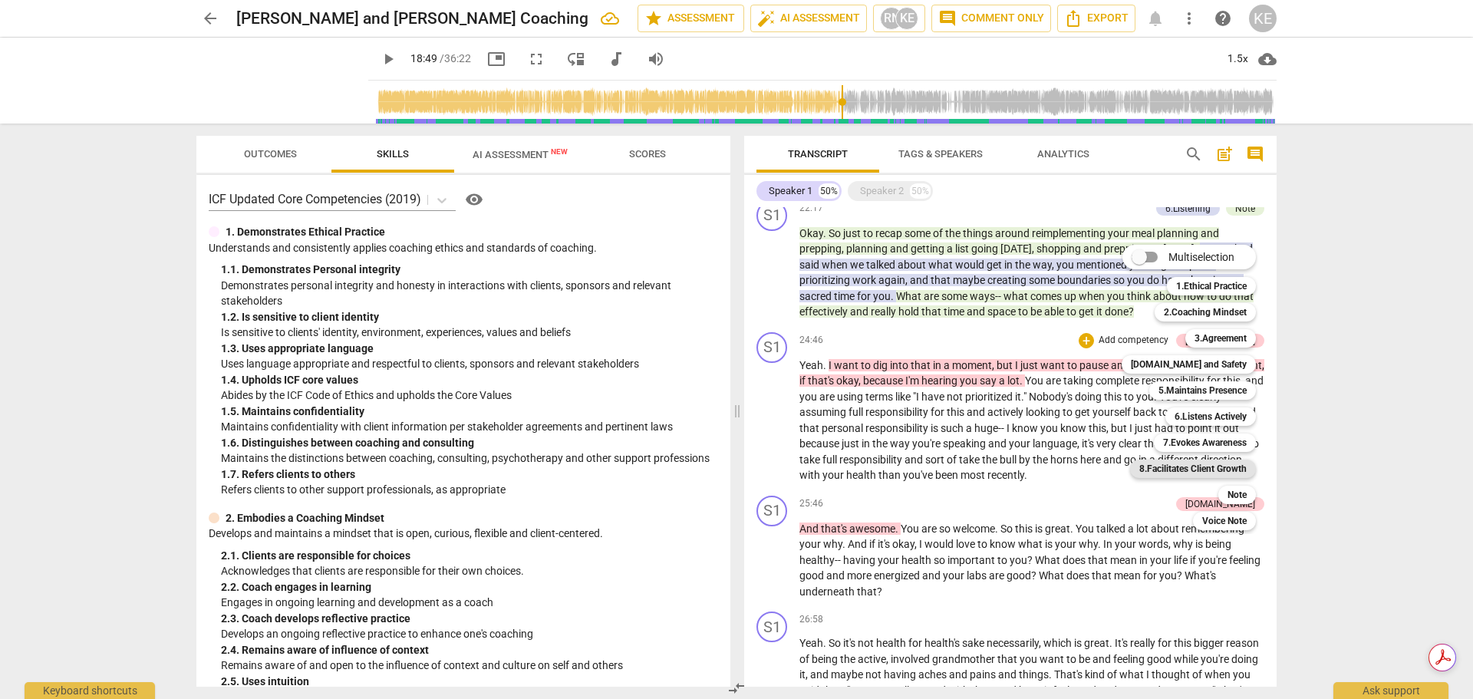
click at [1219, 473] on b "8.Facilitates Client Growth" at bounding box center [1192, 468] width 107 height 18
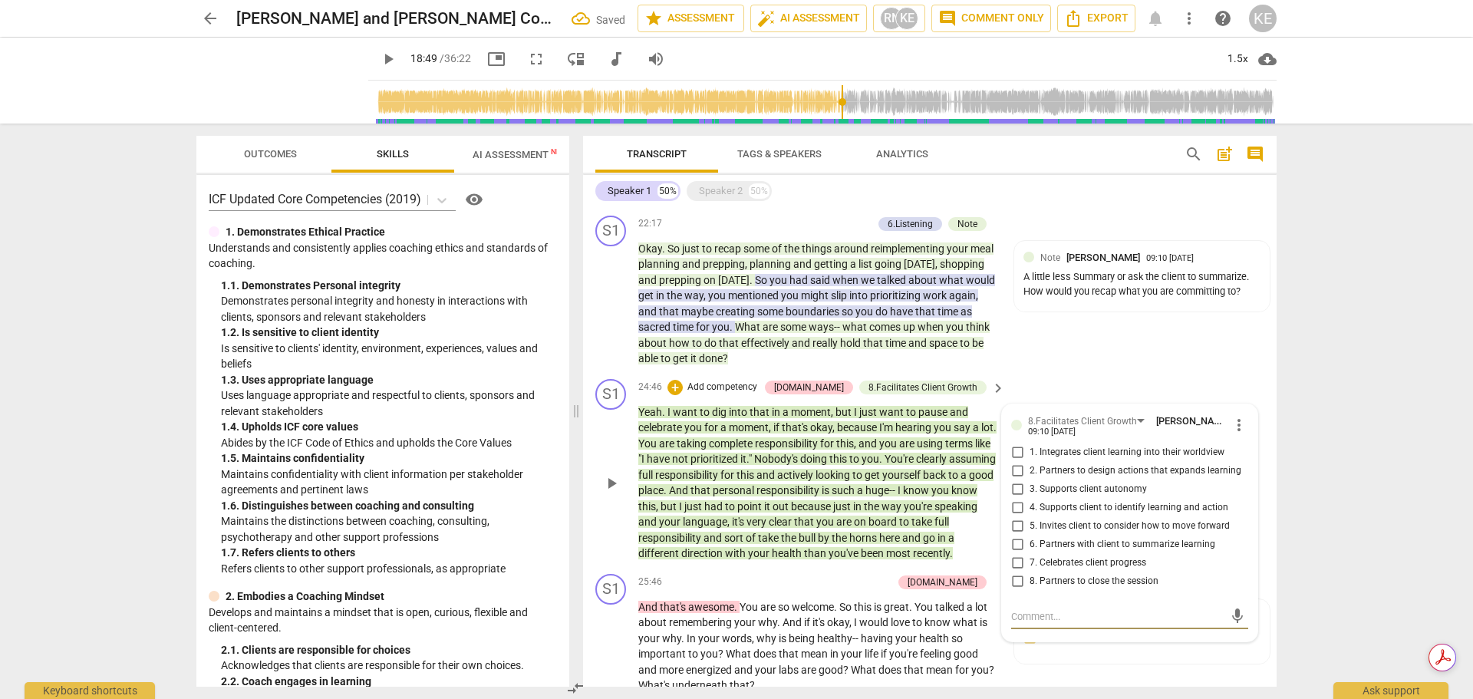
click at [1017, 572] on input "7. Celebrates client progress" at bounding box center [1017, 563] width 25 height 18
click at [1029, 624] on textarea at bounding box center [1117, 616] width 212 height 15
click at [1229, 624] on span "send" at bounding box center [1237, 615] width 17 height 17
click at [1243, 373] on div "S1 play_arrow pause 22:17 + Add competency 6.Listening Note keyboard_arrow_righ…" at bounding box center [929, 290] width 693 height 163
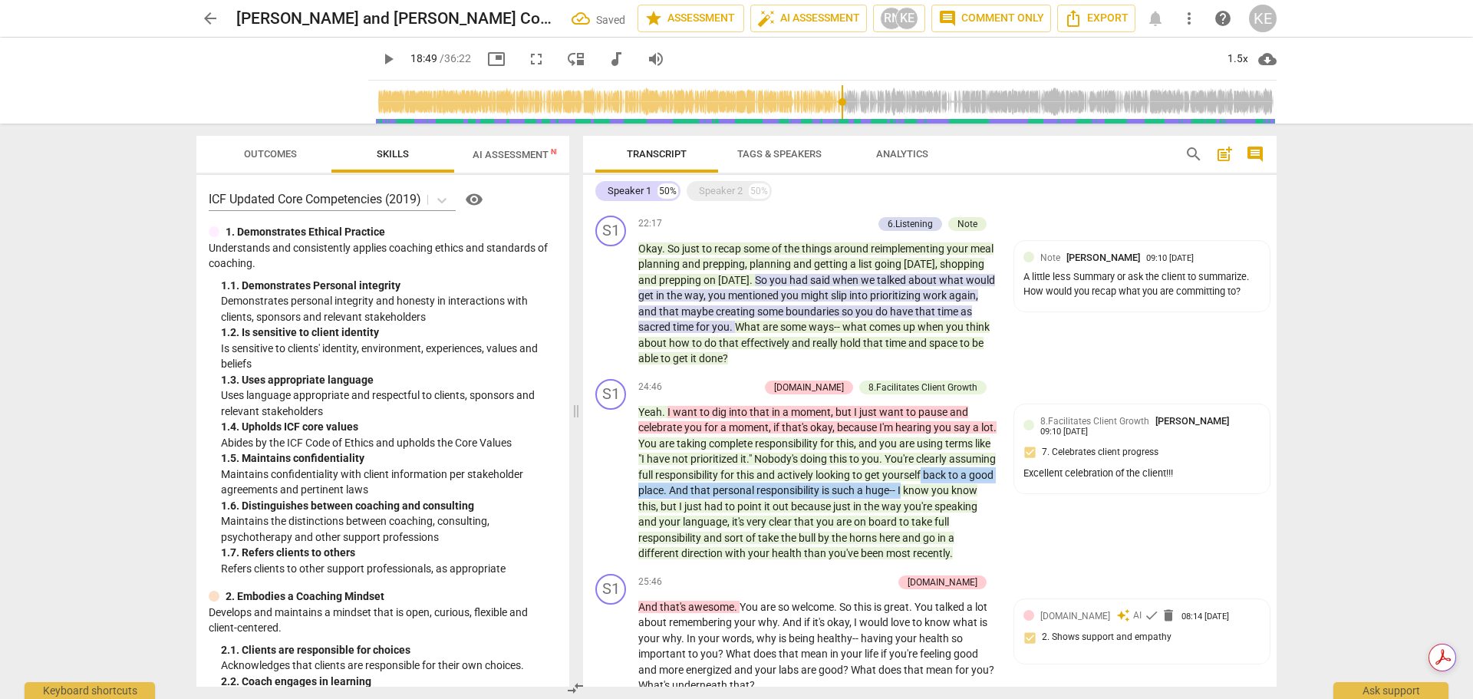
click at [1279, 528] on div "Transcript Tags & Speakers Analytics search post_add comment Speaker 1 50% Spea…" at bounding box center [933, 410] width 712 height 575
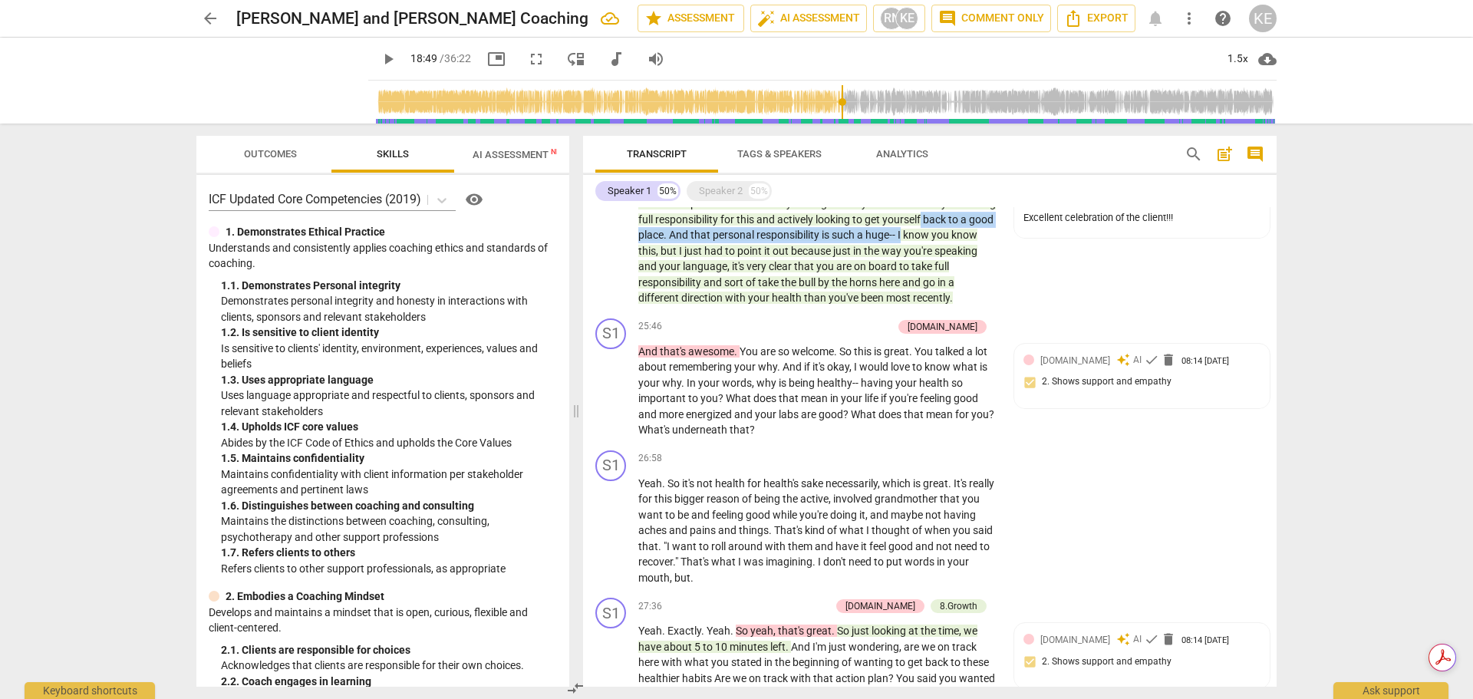
scroll to position [3688, 0]
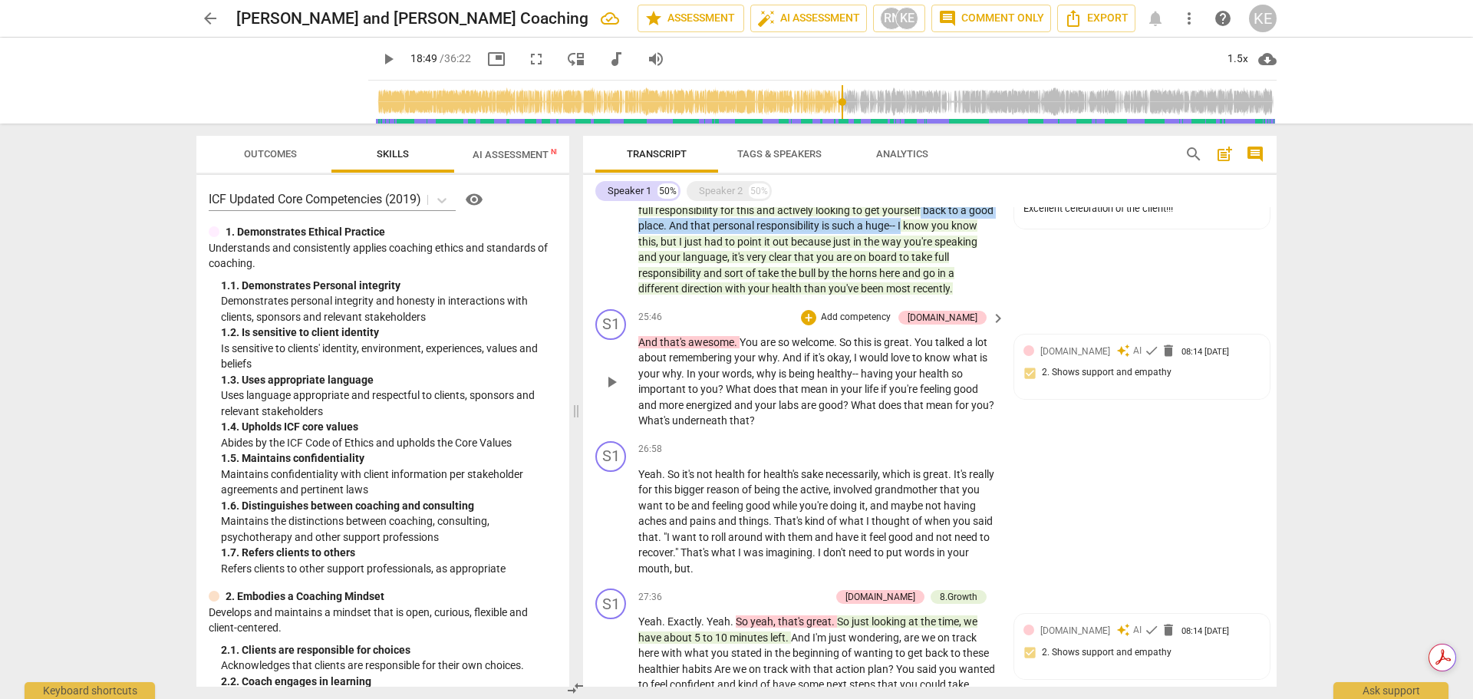
click at [892, 324] on p "Add competency" at bounding box center [855, 318] width 73 height 14
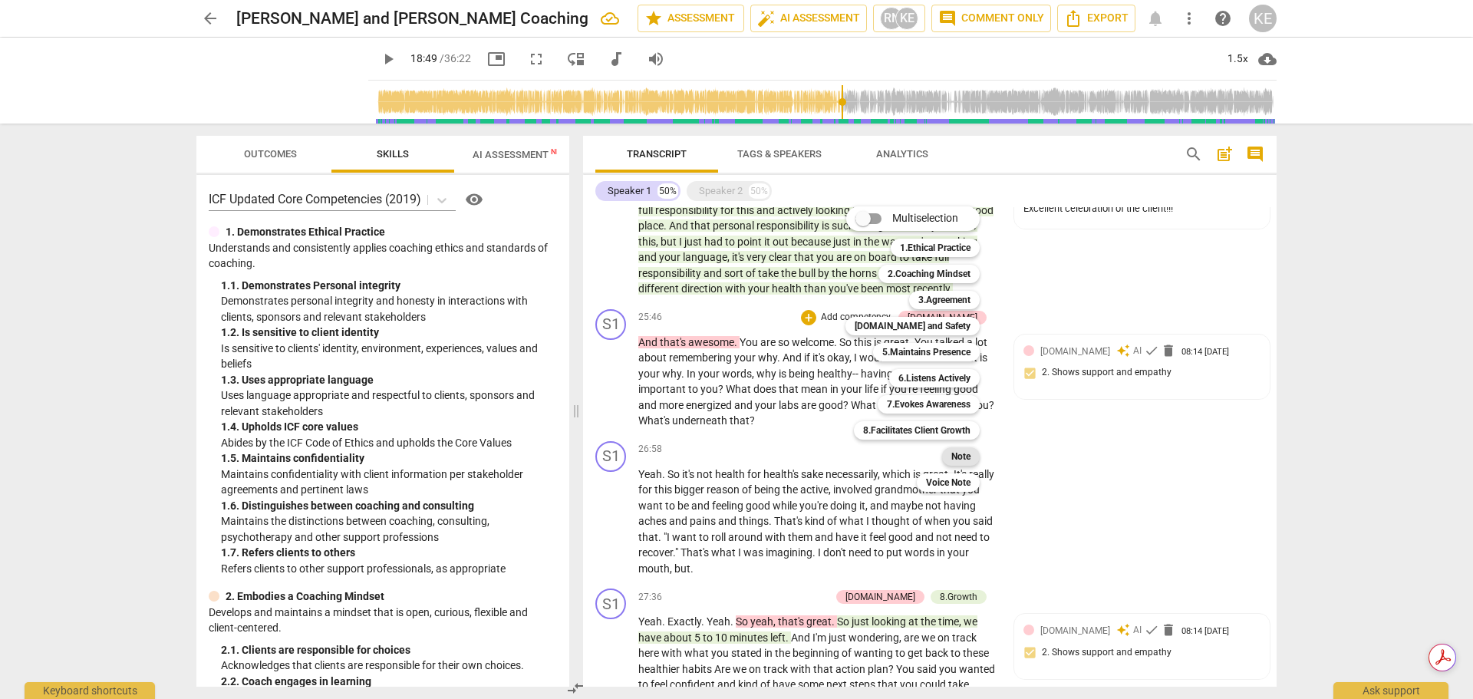
click at [957, 453] on b "Note" at bounding box center [960, 456] width 19 height 18
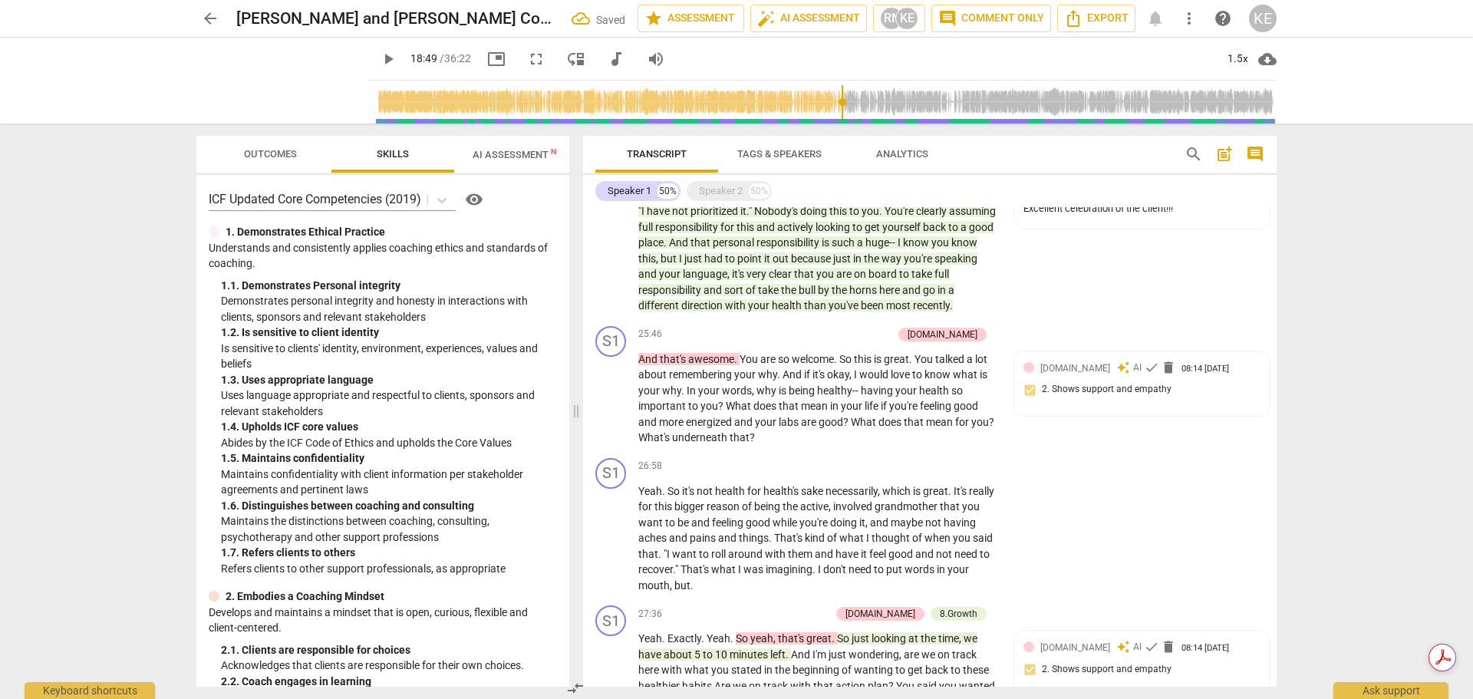
scroll to position [3697, 0]
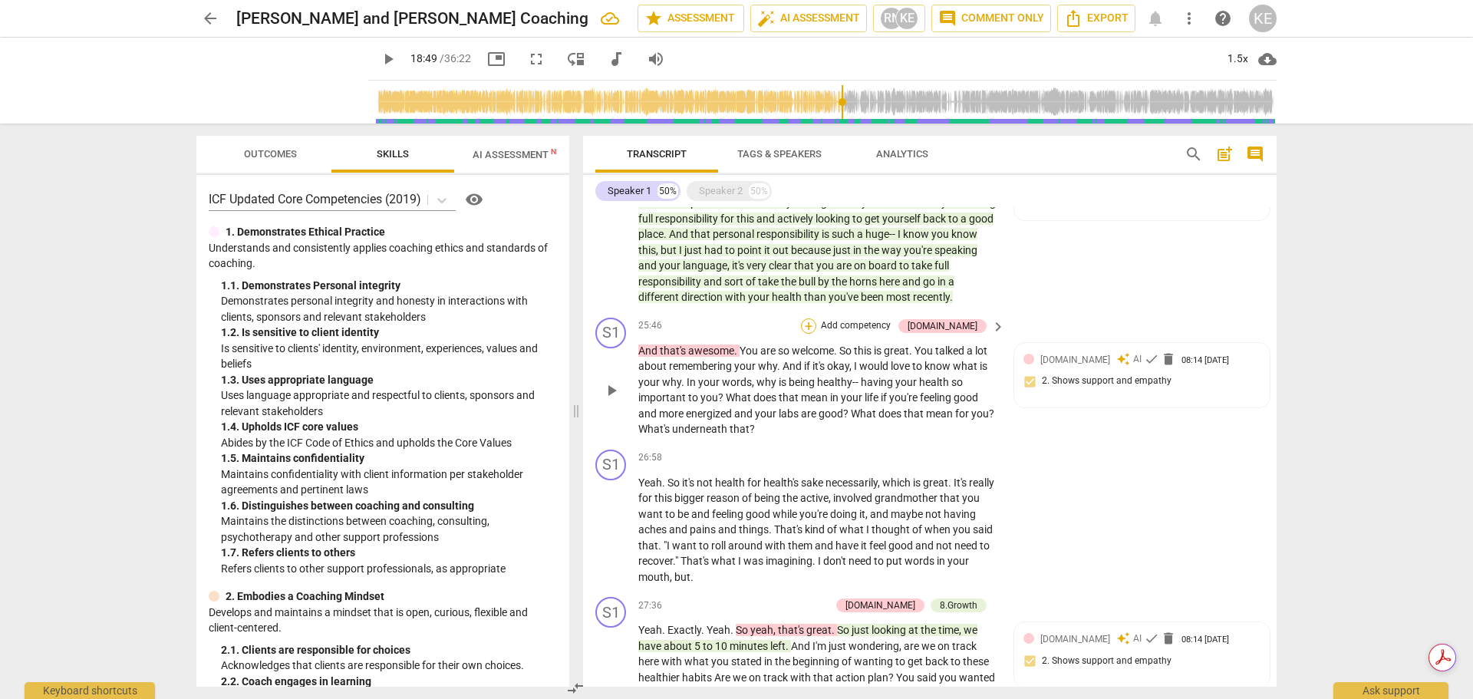
click at [816, 334] on div "+" at bounding box center [808, 325] width 15 height 15
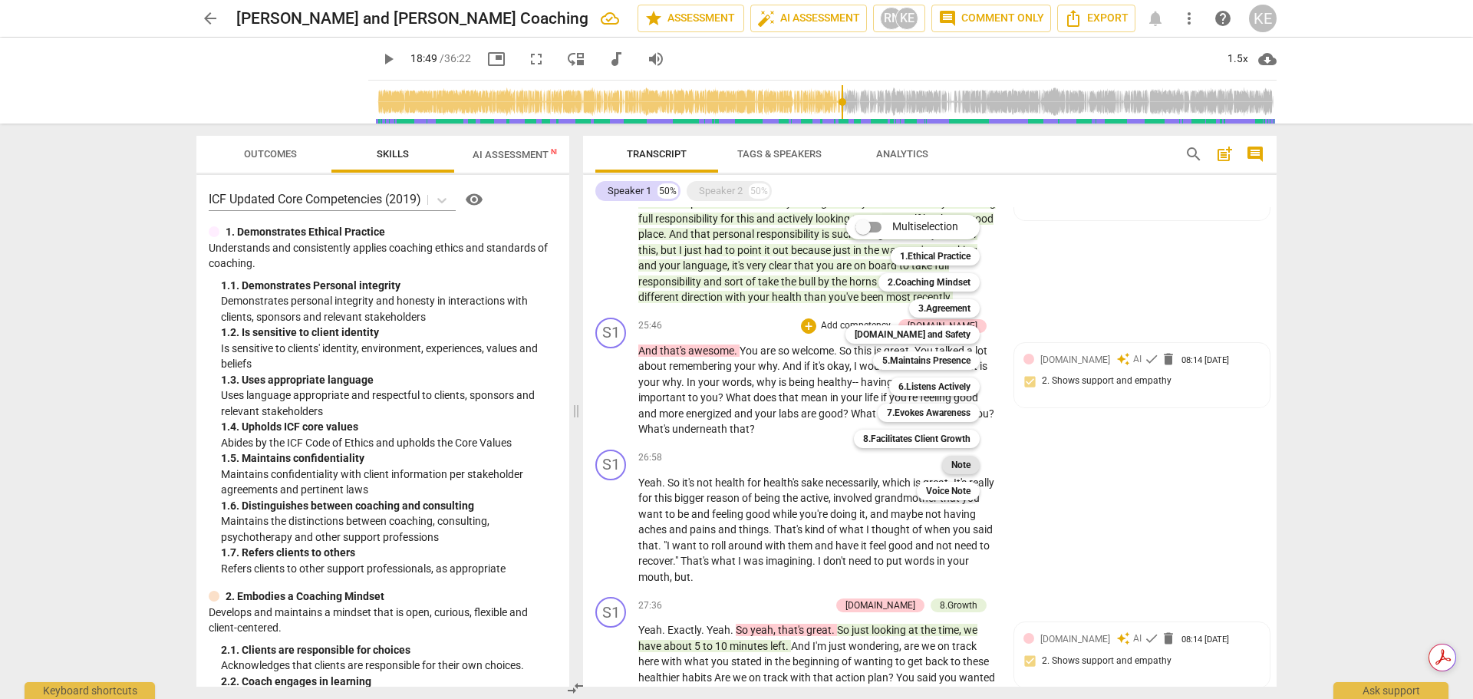
click at [964, 463] on b "Note" at bounding box center [960, 465] width 19 height 18
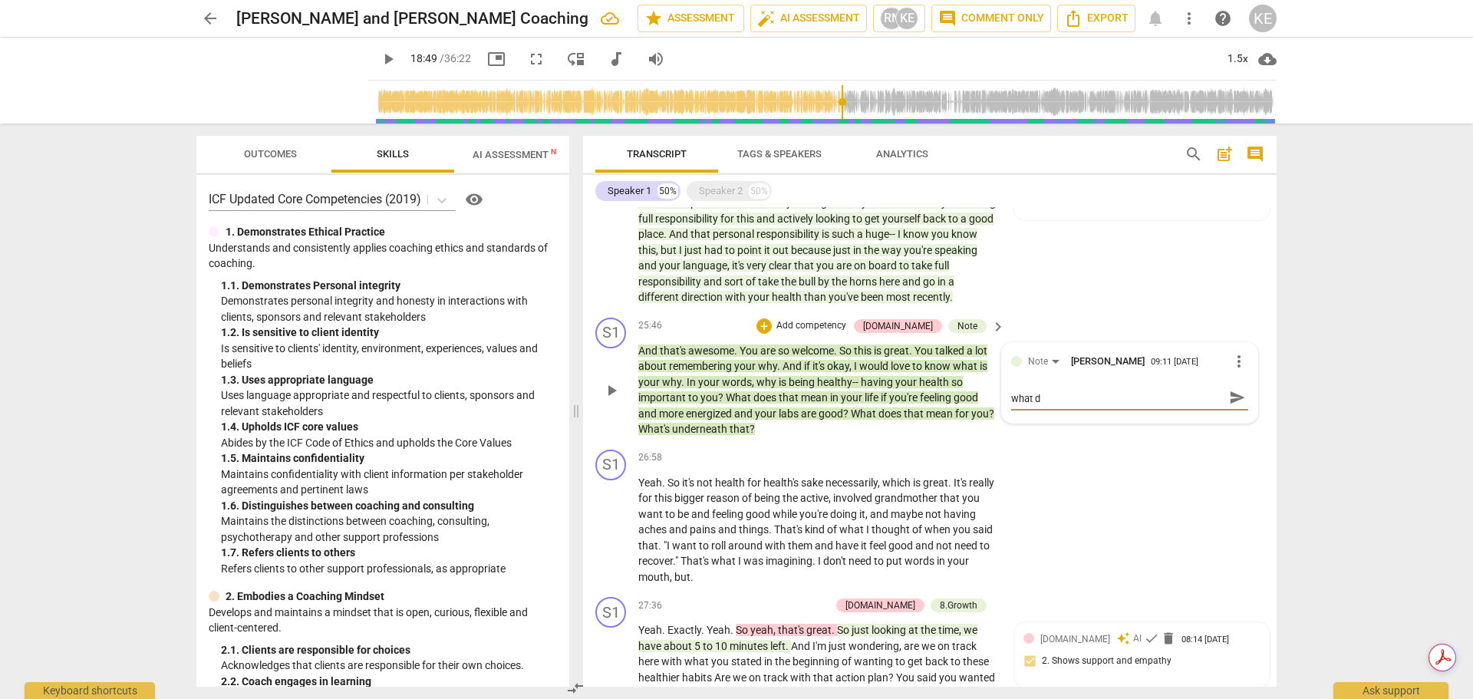
scroll to position [0, 0]
click at [1229, 413] on span "send" at bounding box center [1237, 405] width 17 height 17
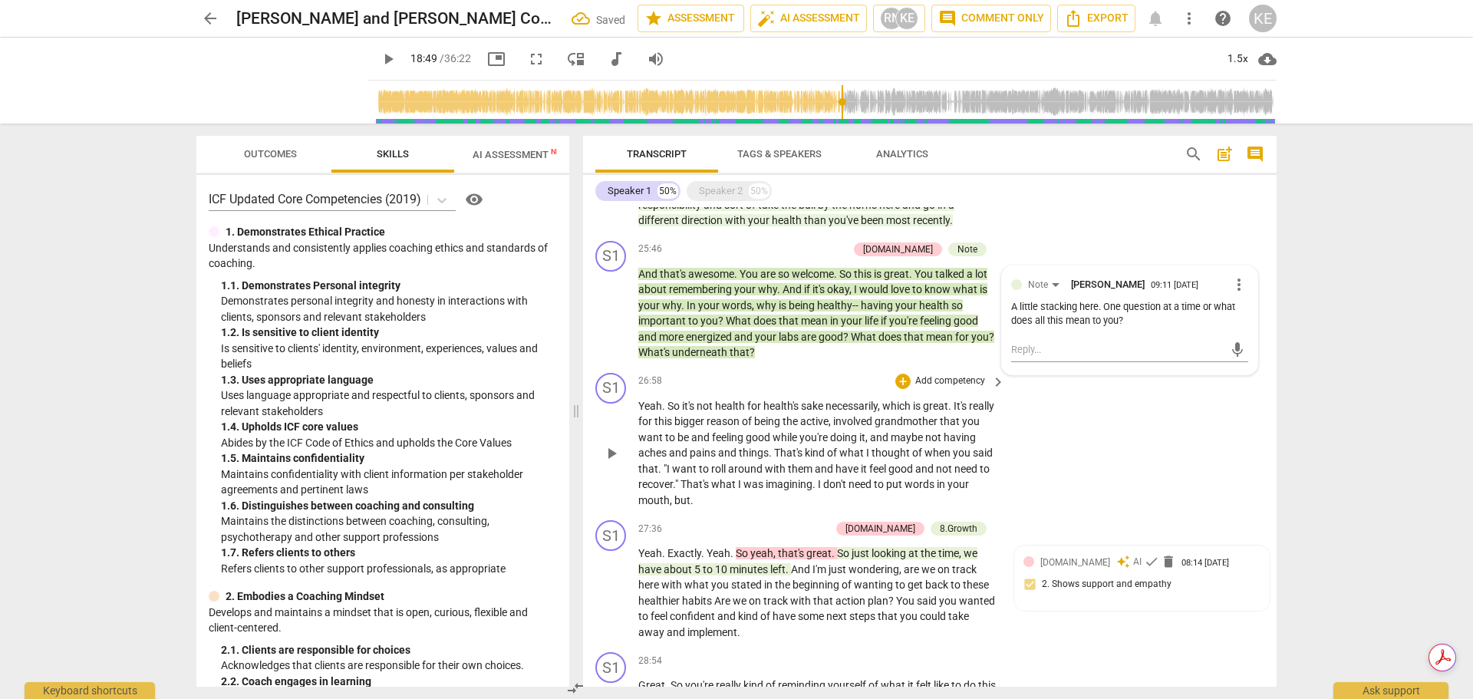
scroll to position [3850, 0]
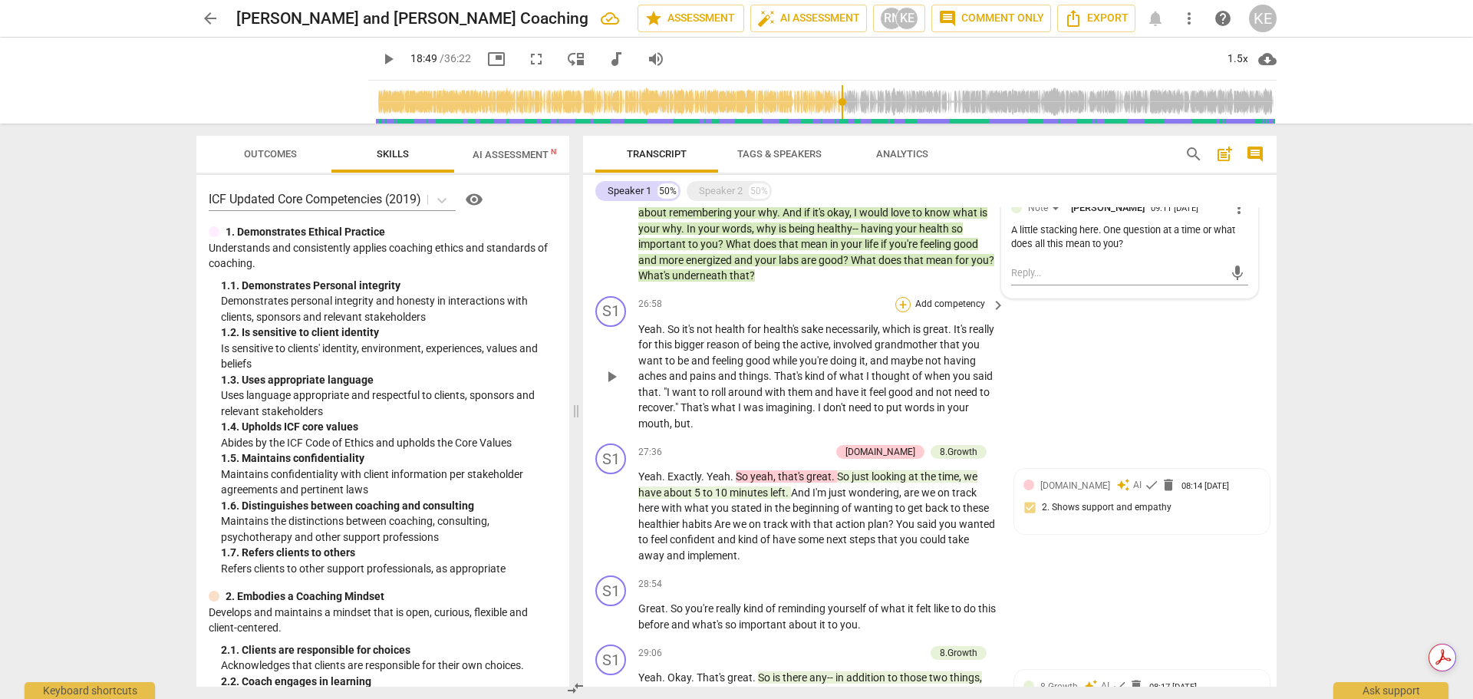
click at [905, 312] on div "+" at bounding box center [902, 304] width 15 height 15
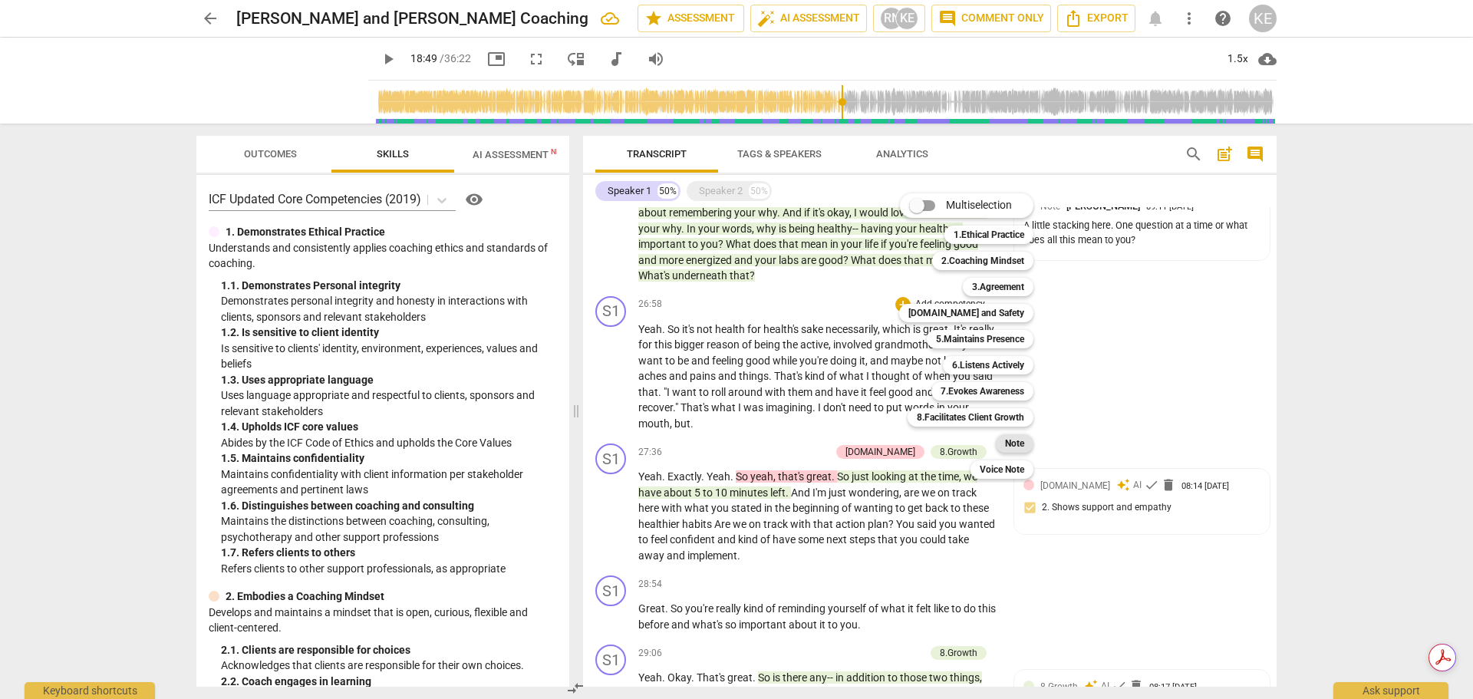
click at [1009, 439] on b "Note" at bounding box center [1014, 443] width 19 height 18
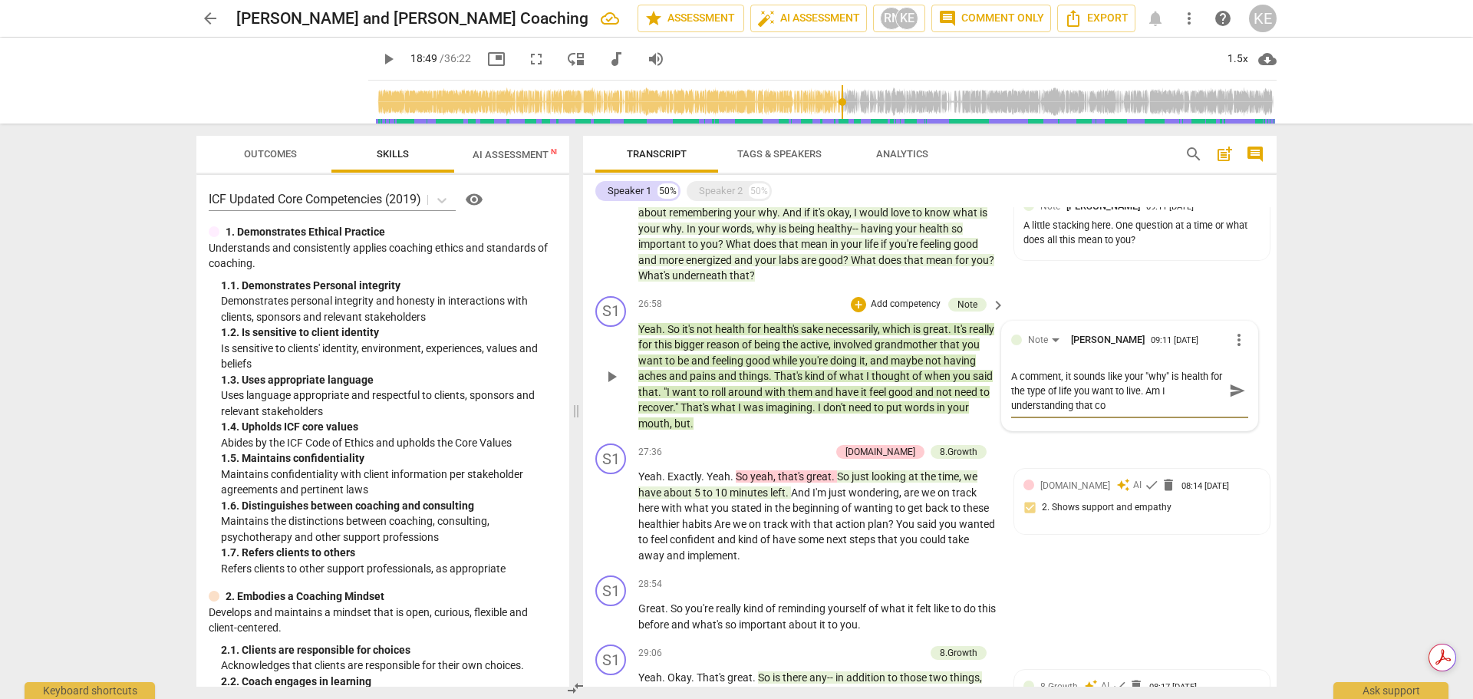
scroll to position [0, 0]
click at [1011, 409] on textarea "A comment, it sounds like your "why" is health for the type of life you want to…" at bounding box center [1117, 391] width 212 height 44
click at [1117, 409] on textarea "Shorter summary or statment like...A comment, it sounds like your "why" is heal…" at bounding box center [1117, 391] width 212 height 44
click at [1053, 413] on textarea "Shorter summary or statement like...A comment, it sounds like your "why" is hea…" at bounding box center [1117, 391] width 212 height 44
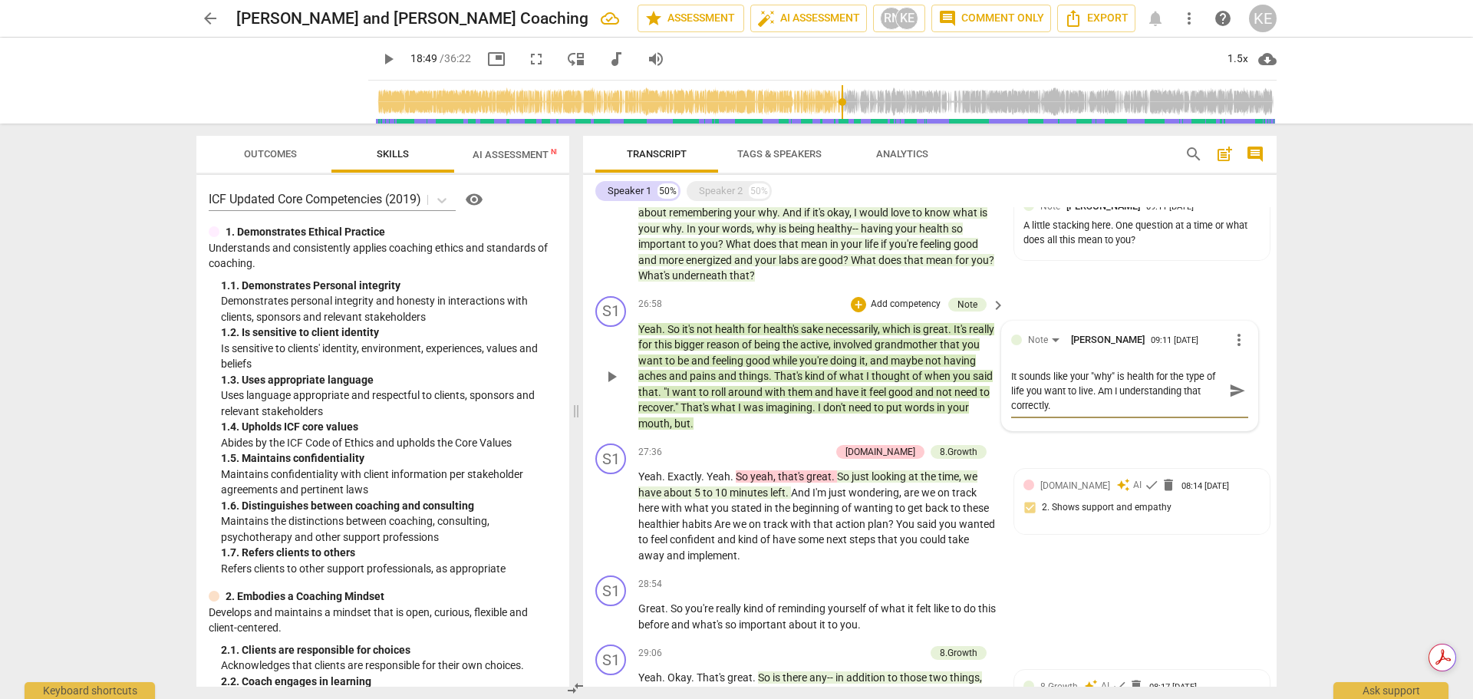
click at [1163, 413] on textarea "Shorter summary or statement like...A comment, It sounds like your "why" is hea…" at bounding box center [1117, 391] width 212 height 44
click at [1230, 399] on span "send" at bounding box center [1237, 390] width 17 height 17
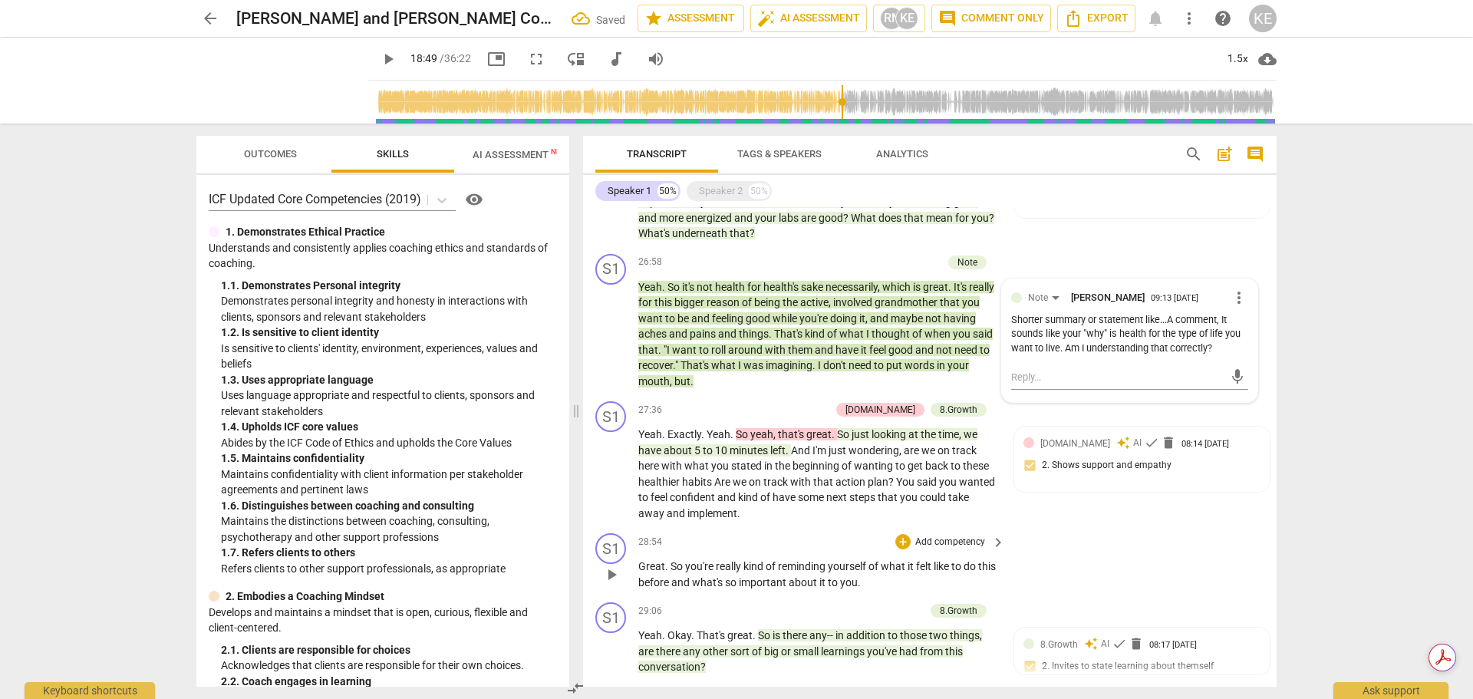
scroll to position [3927, 0]
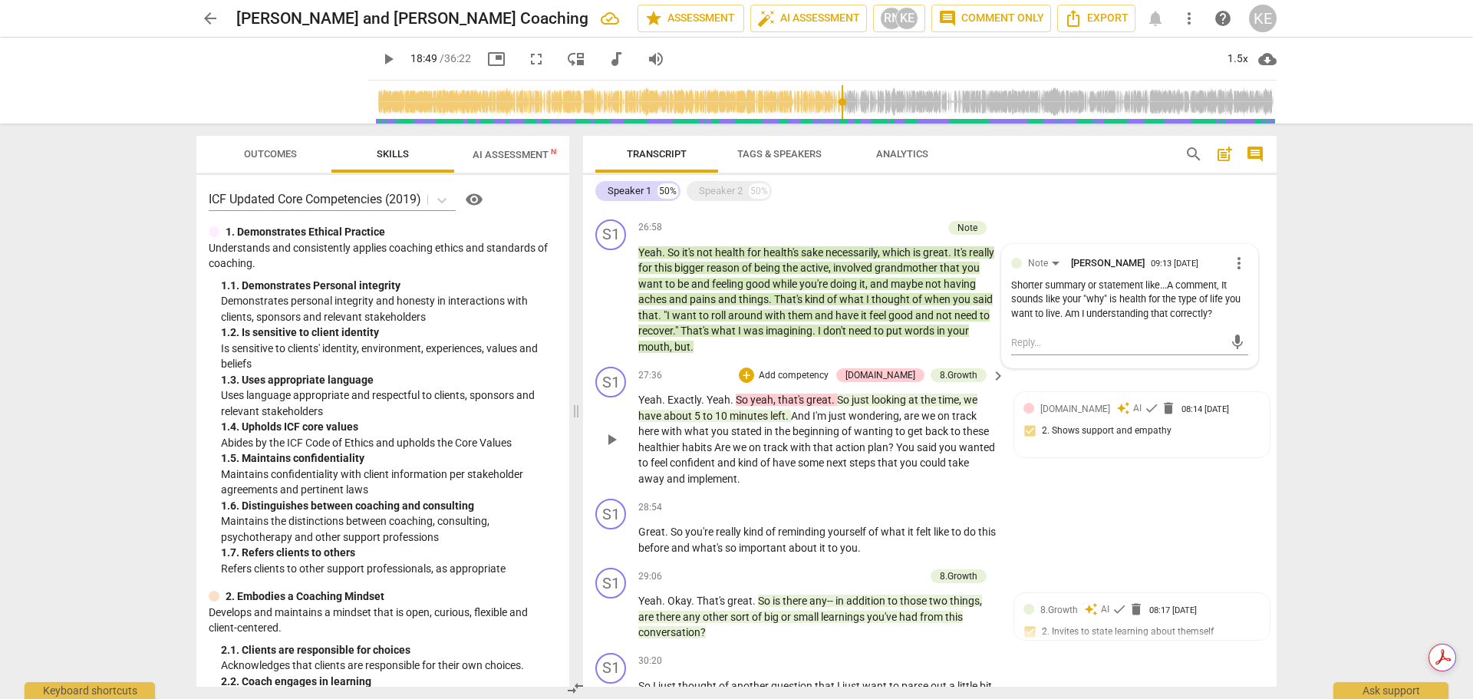
click at [821, 383] on p "Add competency" at bounding box center [793, 376] width 73 height 14
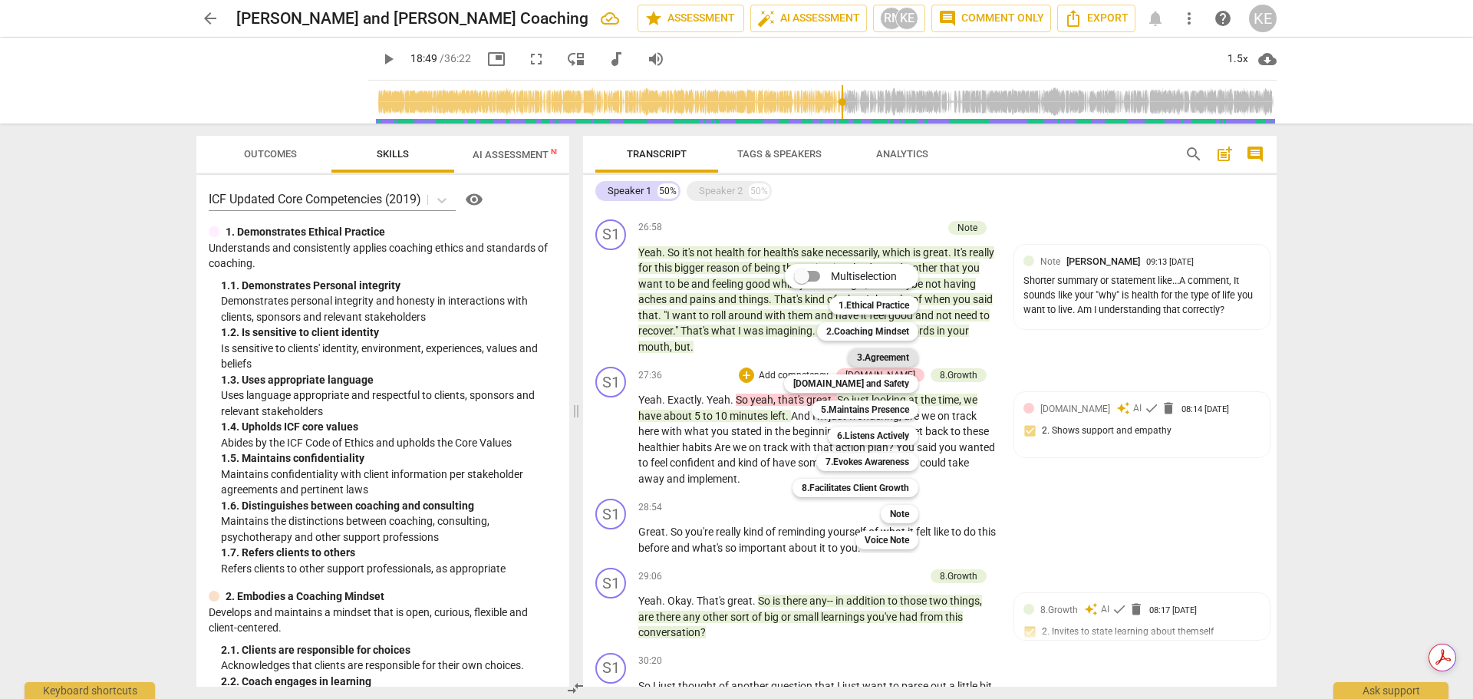
click at [895, 358] on b "3.Agreement" at bounding box center [883, 357] width 52 height 18
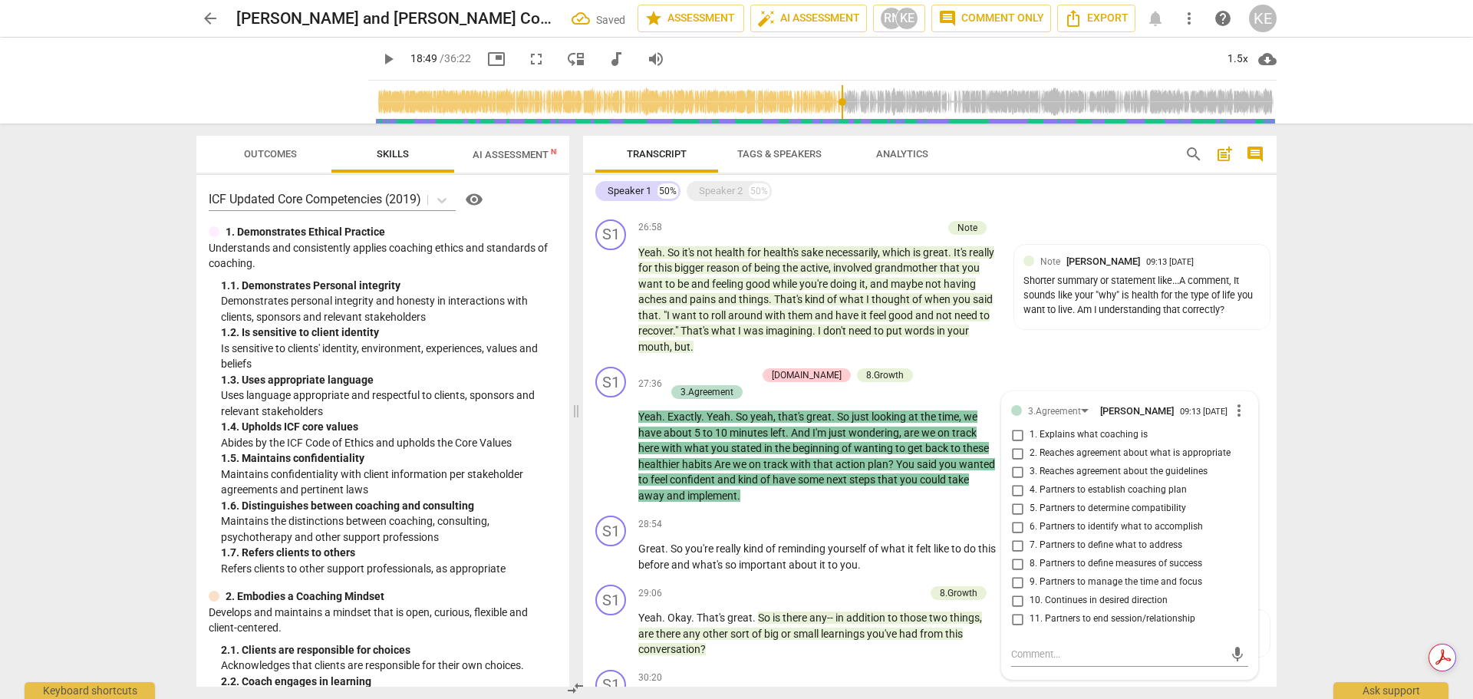
scroll to position [3938, 0]
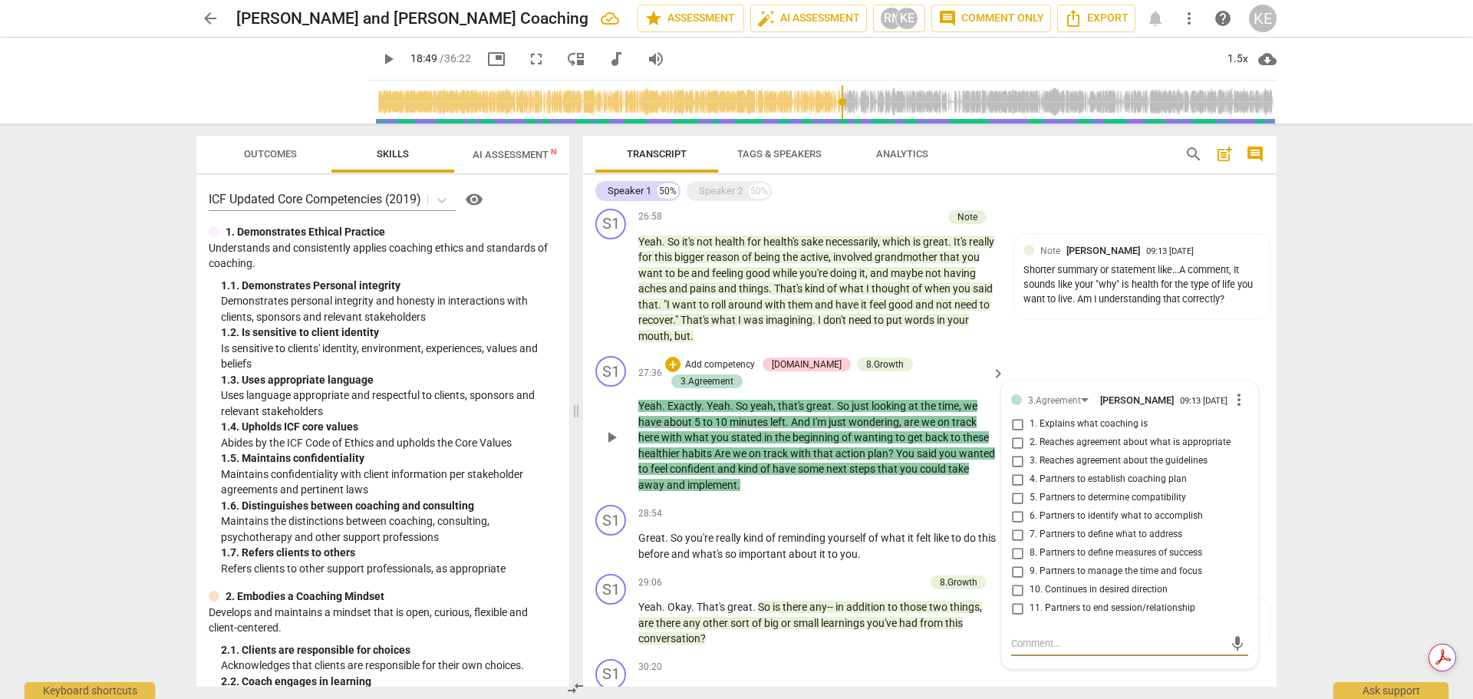
click at [1012, 581] on input "9. Partners to manage the time and focus" at bounding box center [1017, 571] width 25 height 18
click at [1045, 674] on div "format_bold format_list_bulleted [PERSON_NAME] delete Summary: S1 play_arrow pa…" at bounding box center [929, 446] width 693 height 479
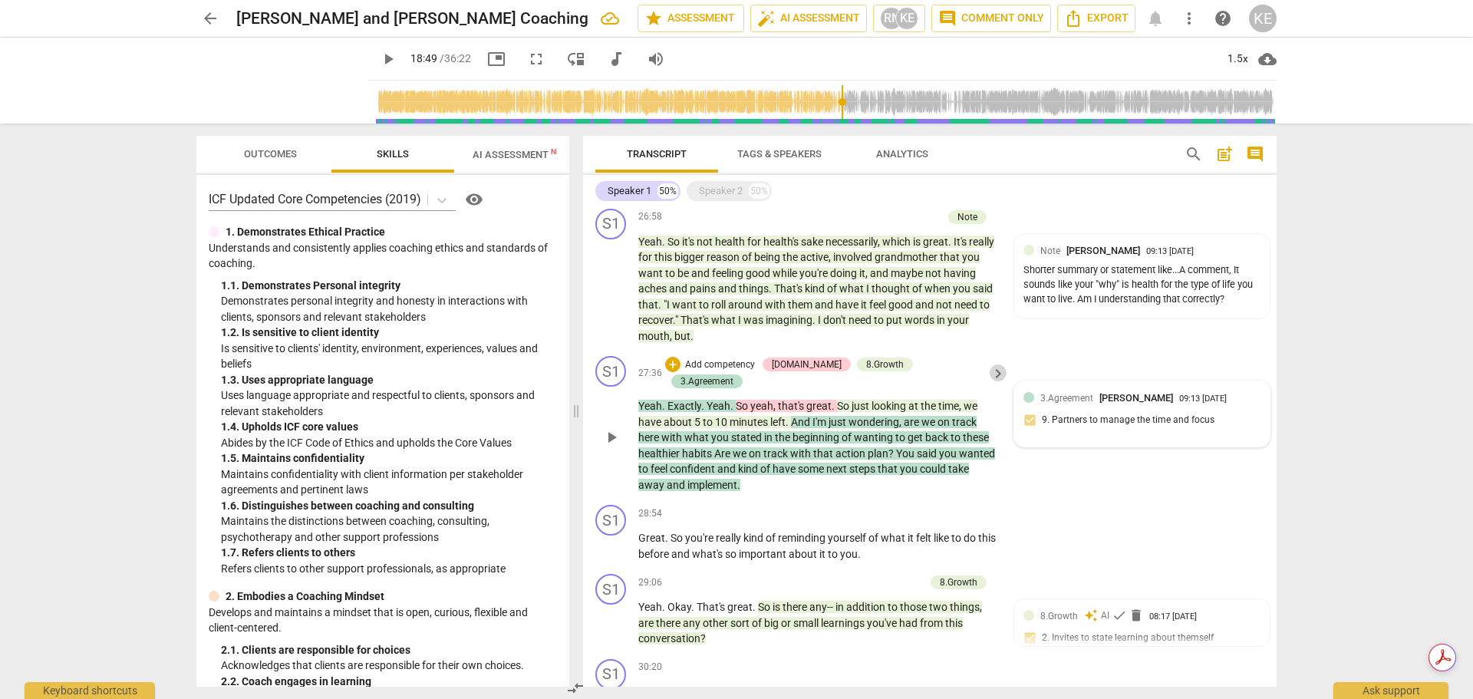
click at [992, 383] on span "keyboard_arrow_right" at bounding box center [998, 373] width 18 height 18
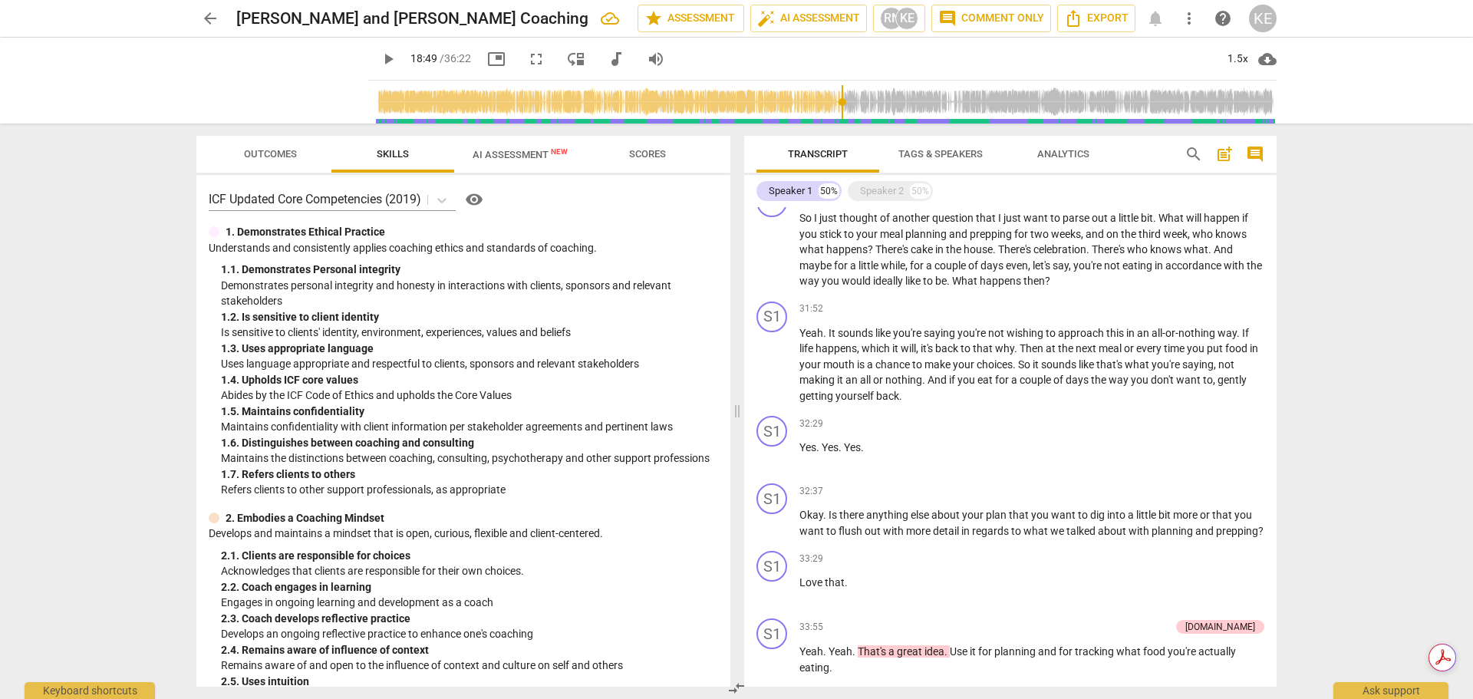
scroll to position [3594, 0]
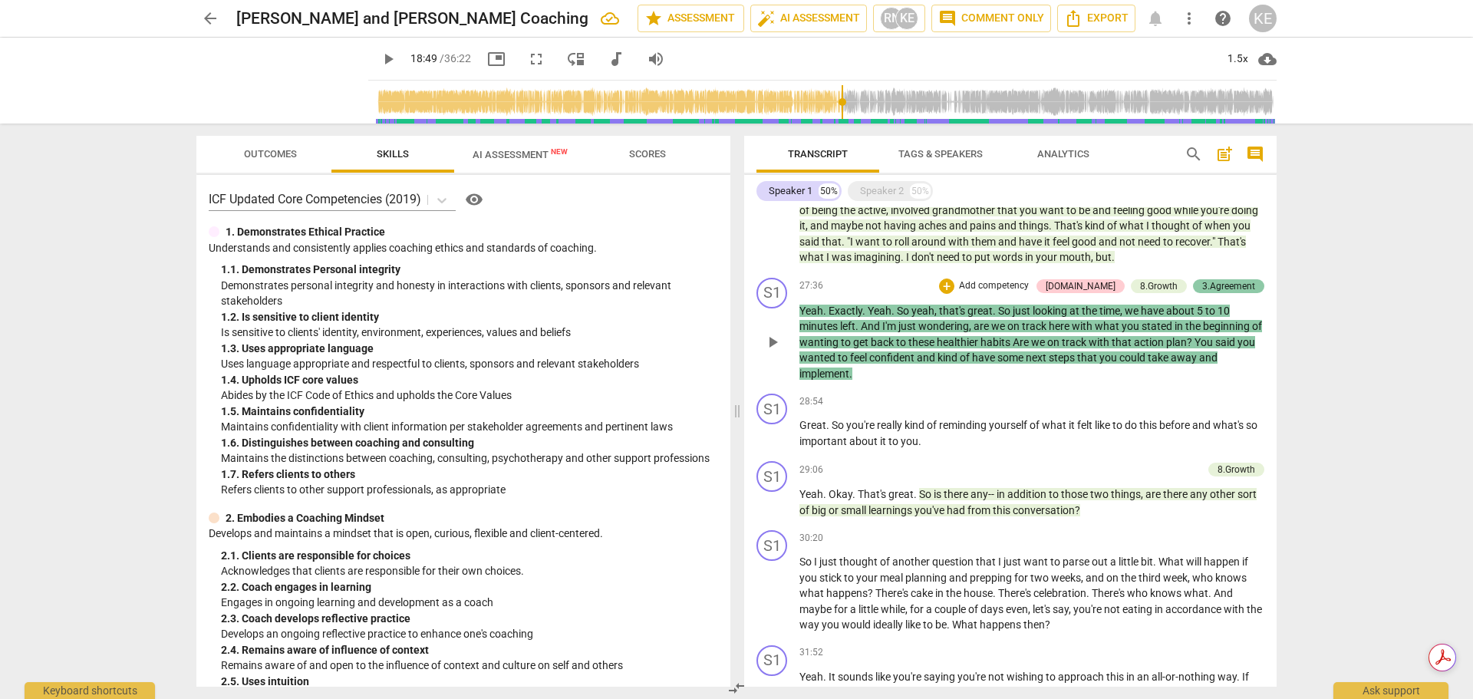
click at [1205, 293] on div "3.Agreement" at bounding box center [1228, 286] width 53 height 14
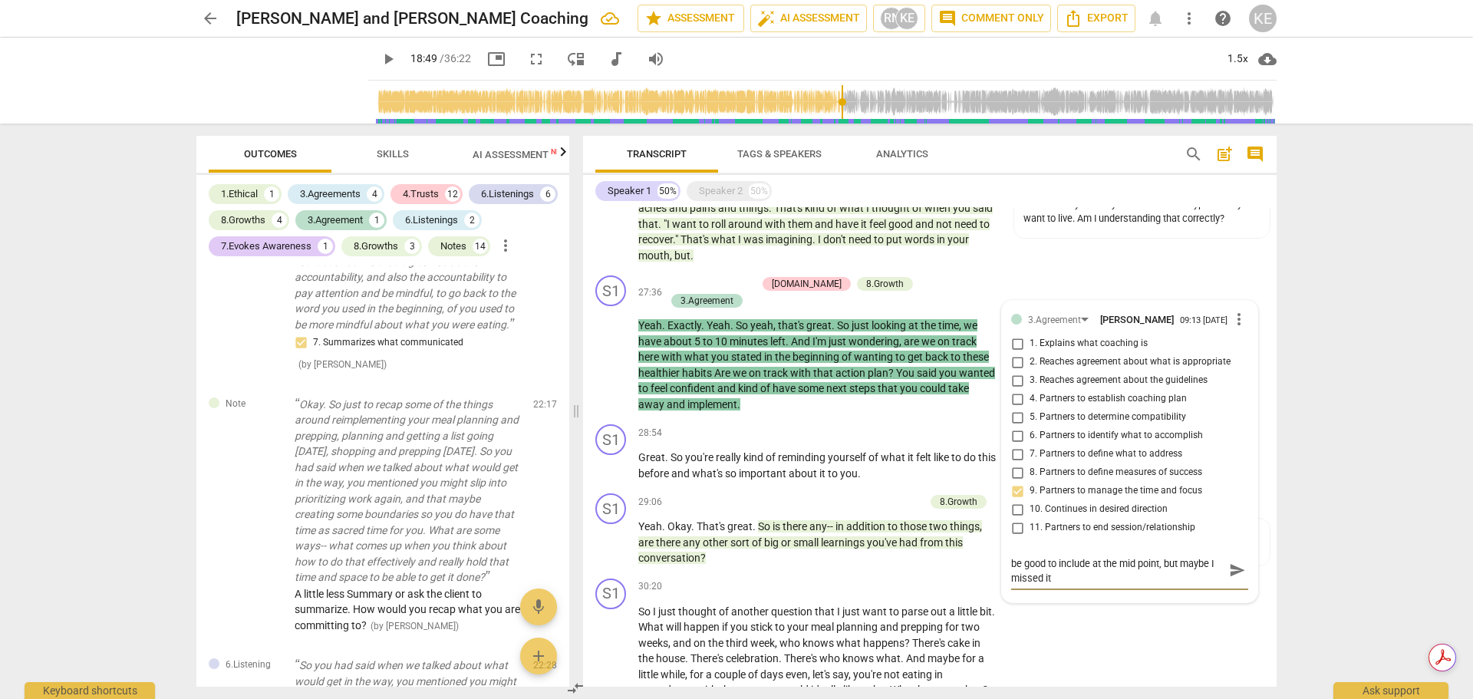
scroll to position [0, 0]
click at [1229, 586] on span "send" at bounding box center [1237, 577] width 17 height 17
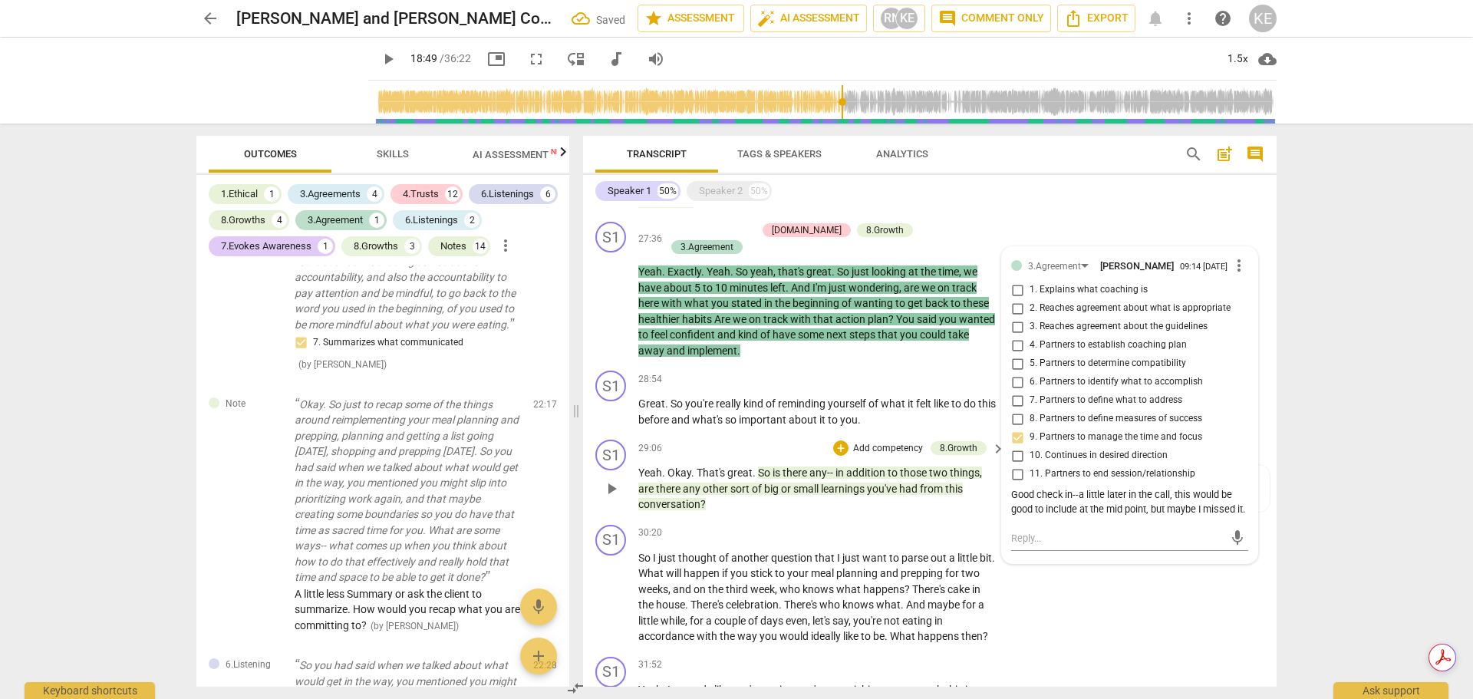
scroll to position [4172, 0]
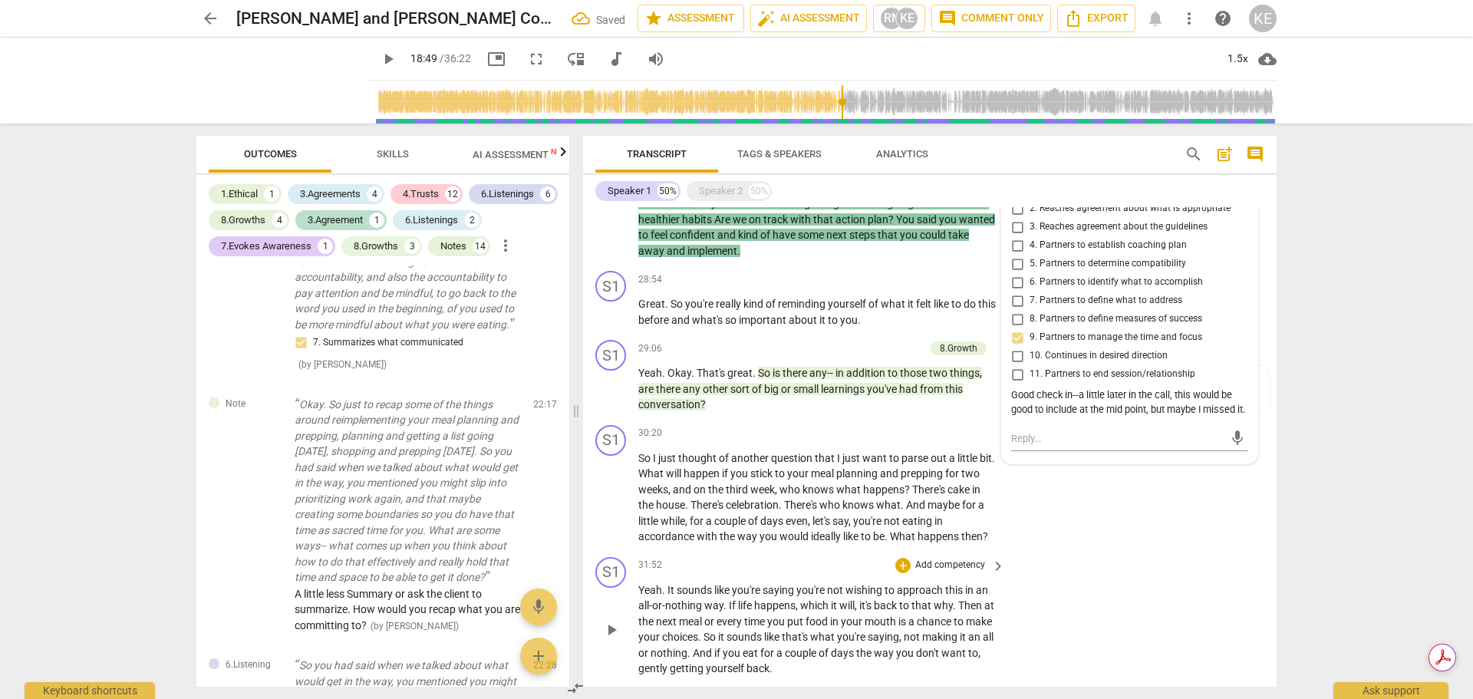
click at [1084, 587] on div "S1 play_arrow pause 31:52 + Add competency keyboard_arrow_right Yeah . It sound…" at bounding box center [929, 617] width 693 height 132
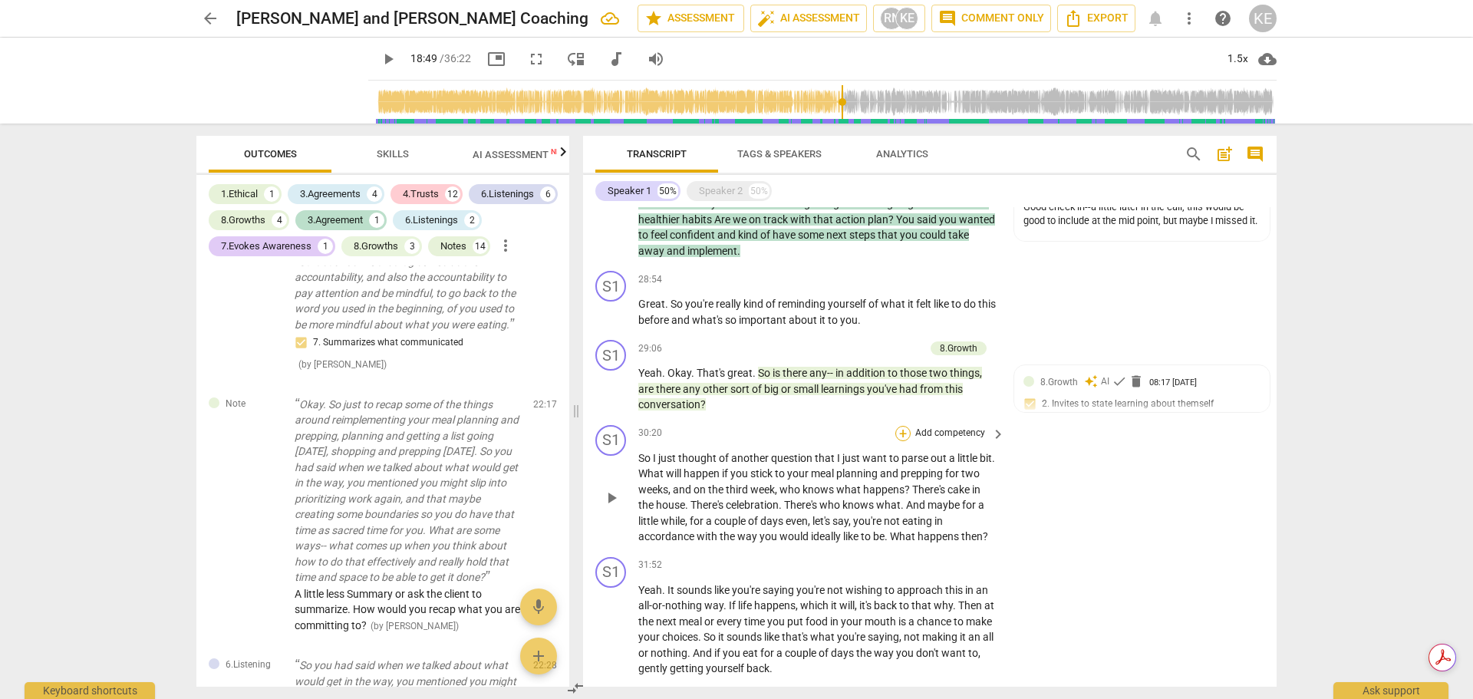
click at [900, 441] on div "+" at bounding box center [902, 433] width 15 height 15
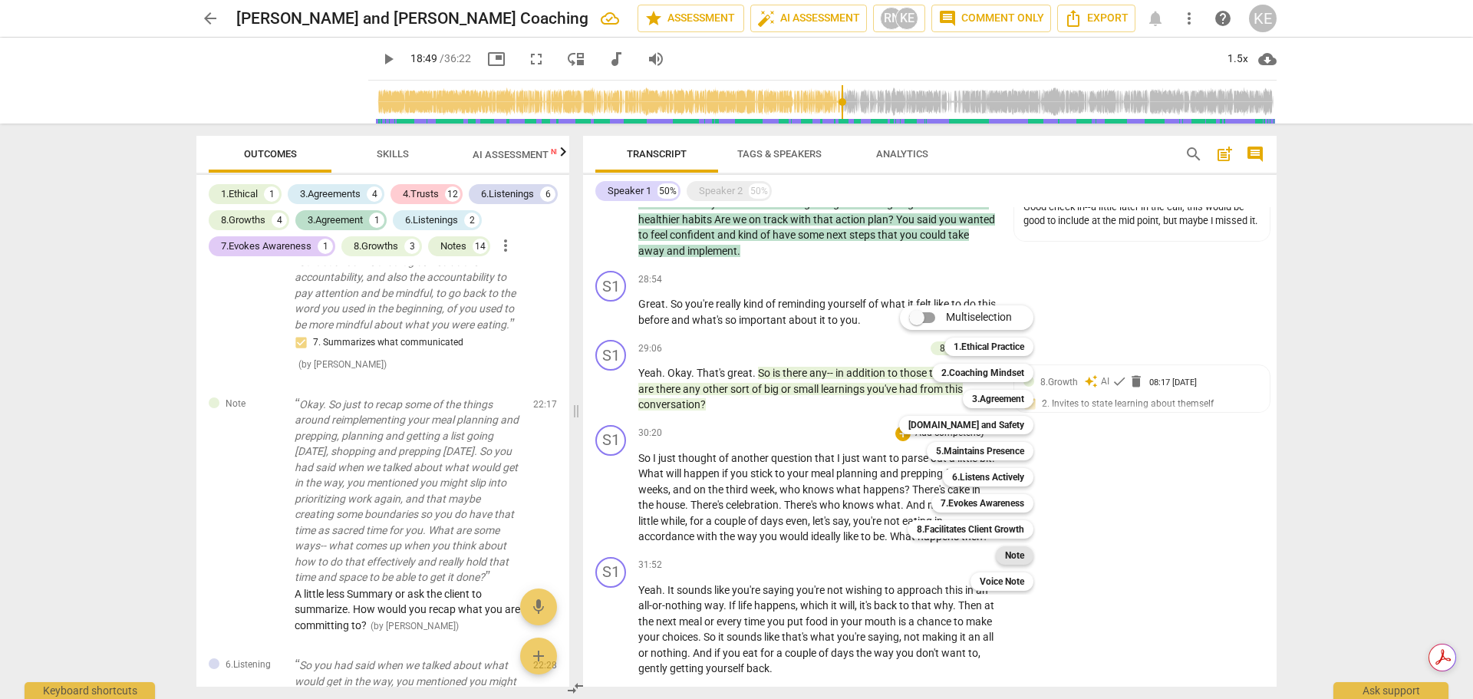
click at [1009, 557] on b "Note" at bounding box center [1014, 555] width 19 height 18
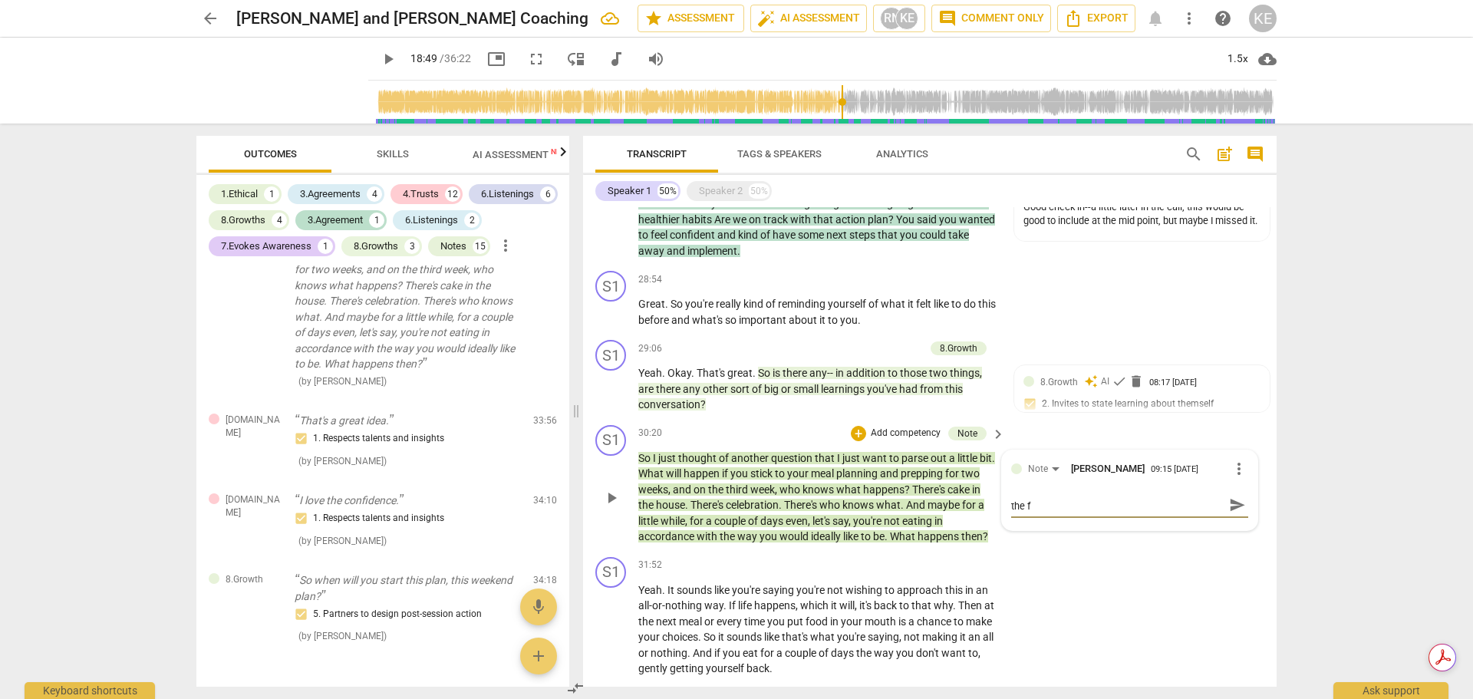
scroll to position [0, 0]
click at [1230, 521] on span "send" at bounding box center [1237, 512] width 17 height 17
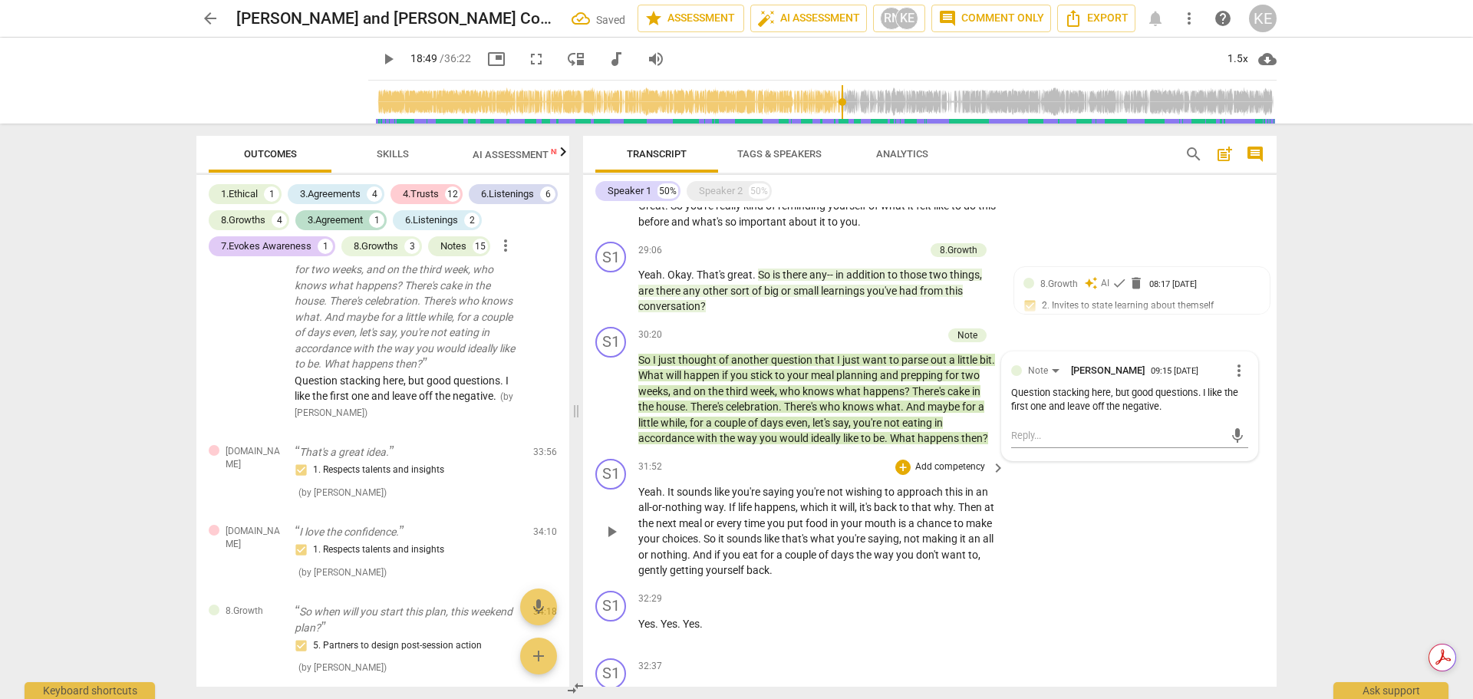
scroll to position [4325, 0]
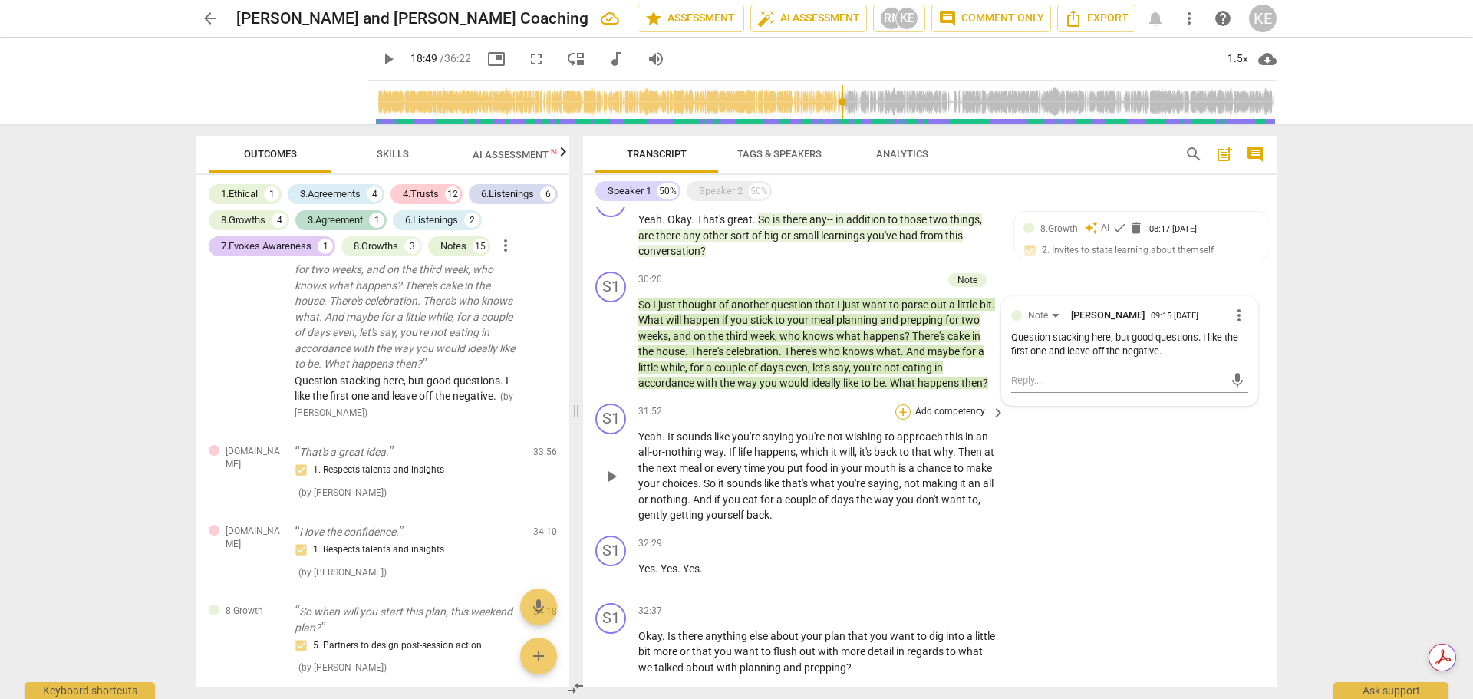
click at [904, 420] on div "+" at bounding box center [902, 411] width 15 height 15
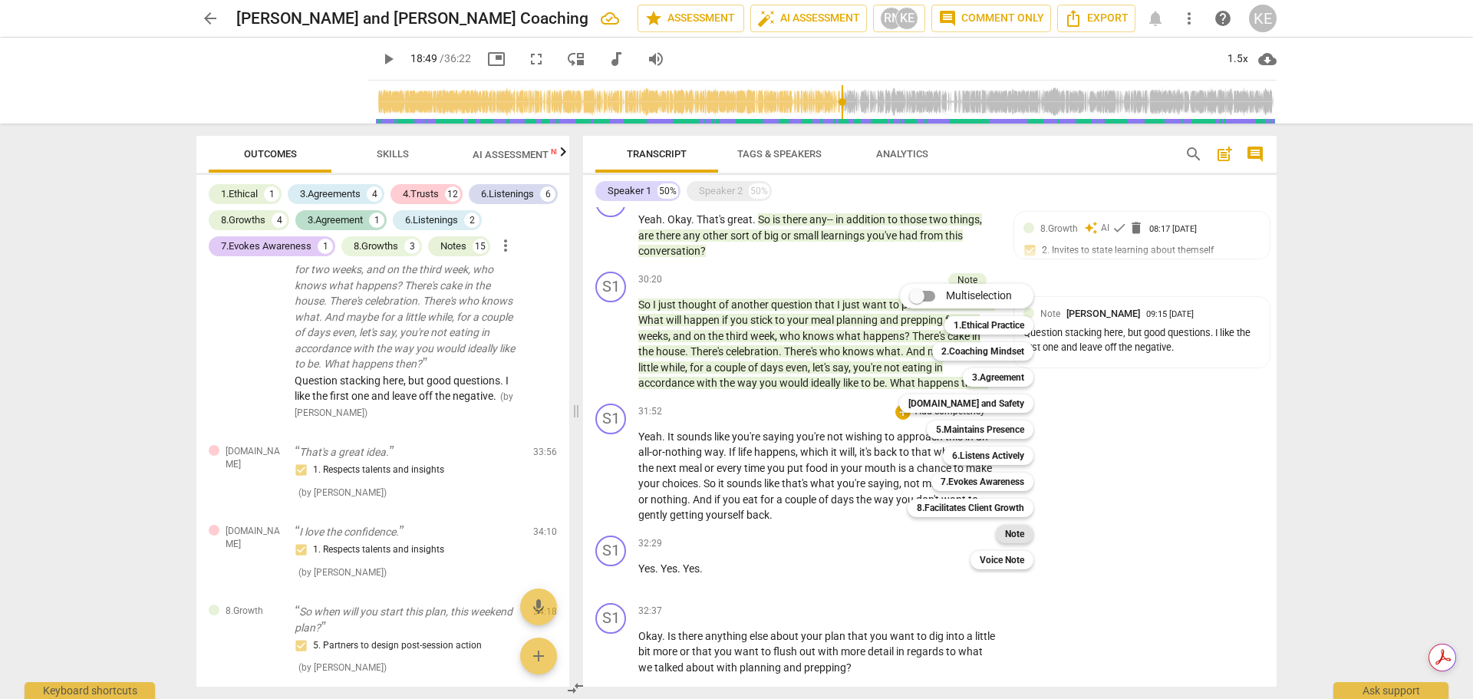
click at [1009, 532] on b "Note" at bounding box center [1014, 534] width 19 height 18
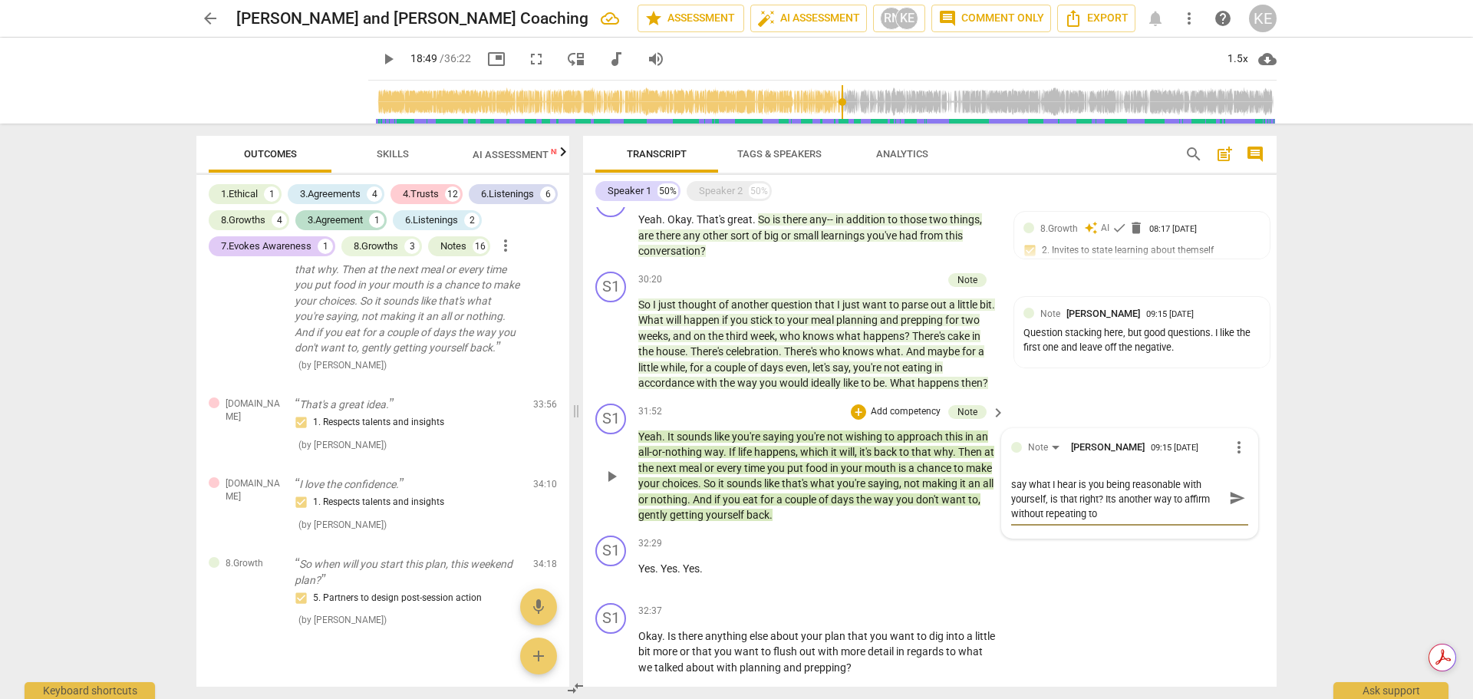
scroll to position [0, 0]
click at [1230, 514] on span "send" at bounding box center [1237, 505] width 17 height 17
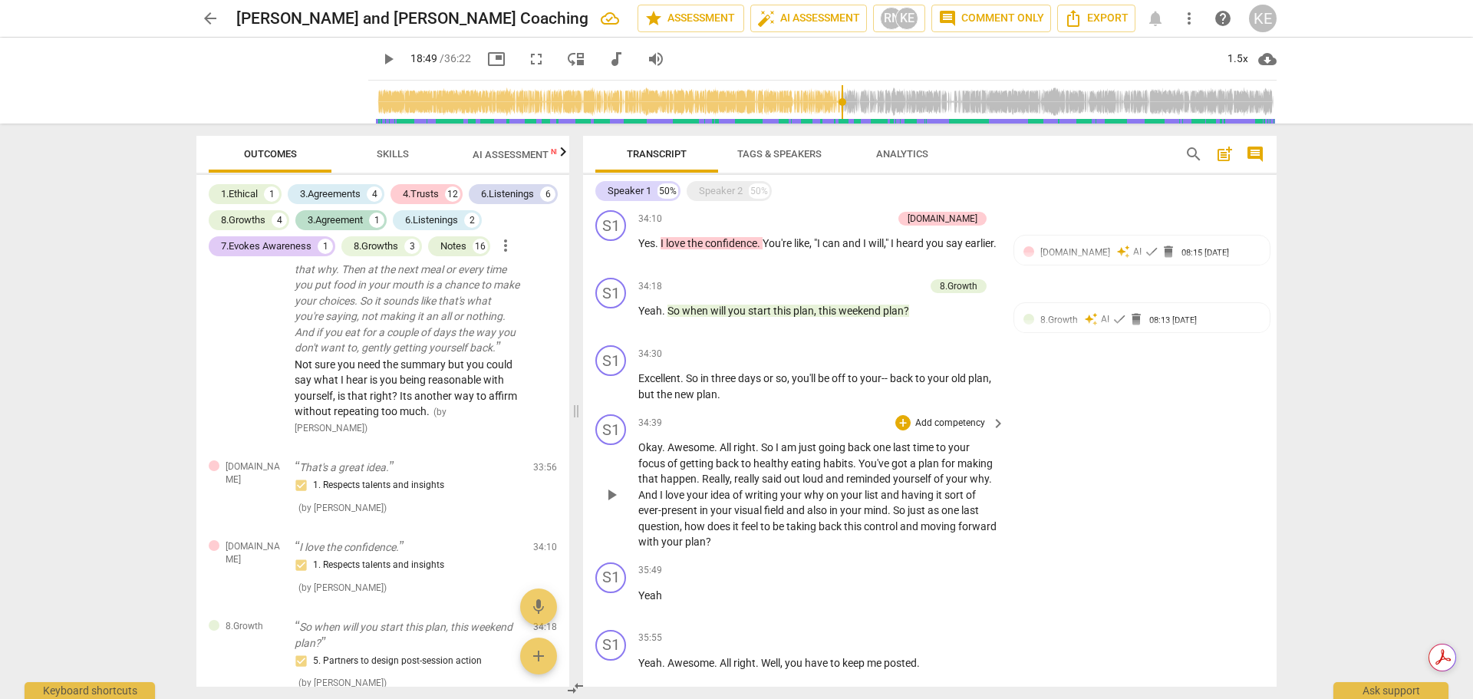
scroll to position [5015, 0]
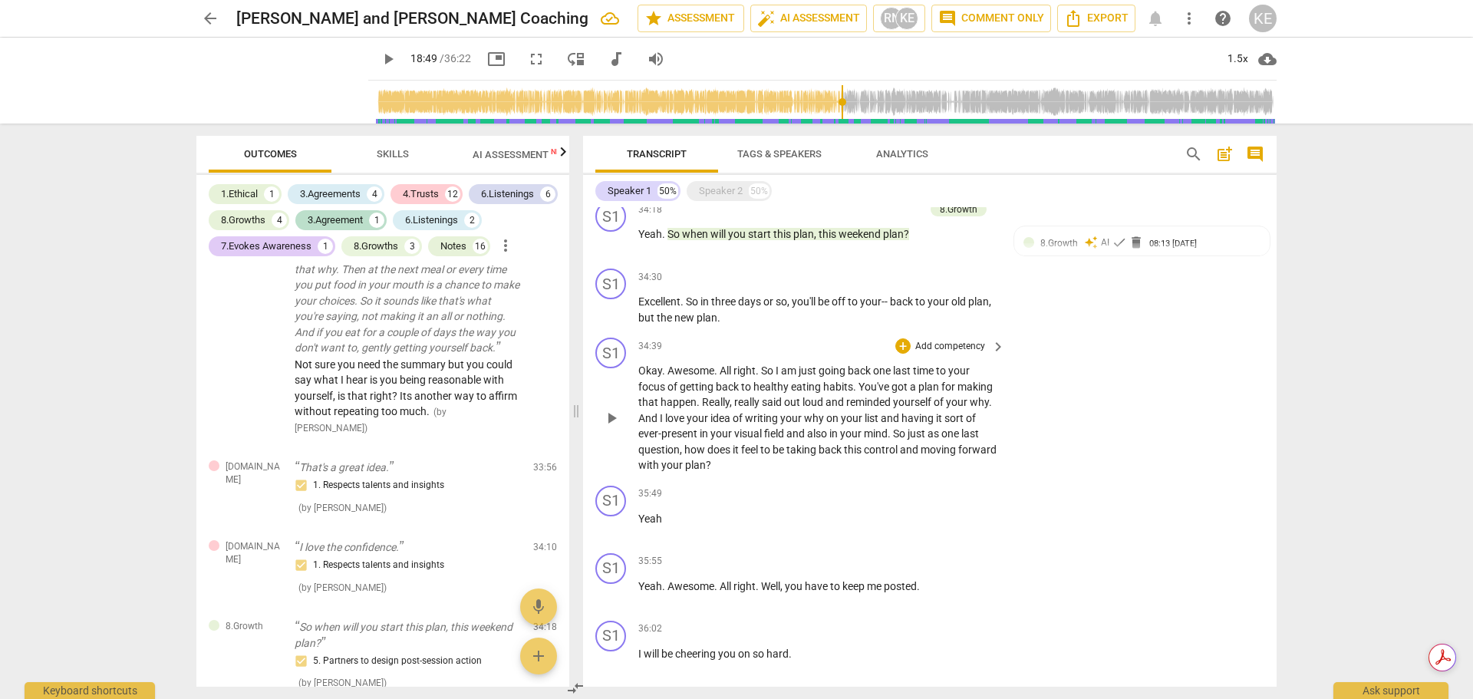
click at [957, 354] on p "Add competency" at bounding box center [949, 347] width 73 height 14
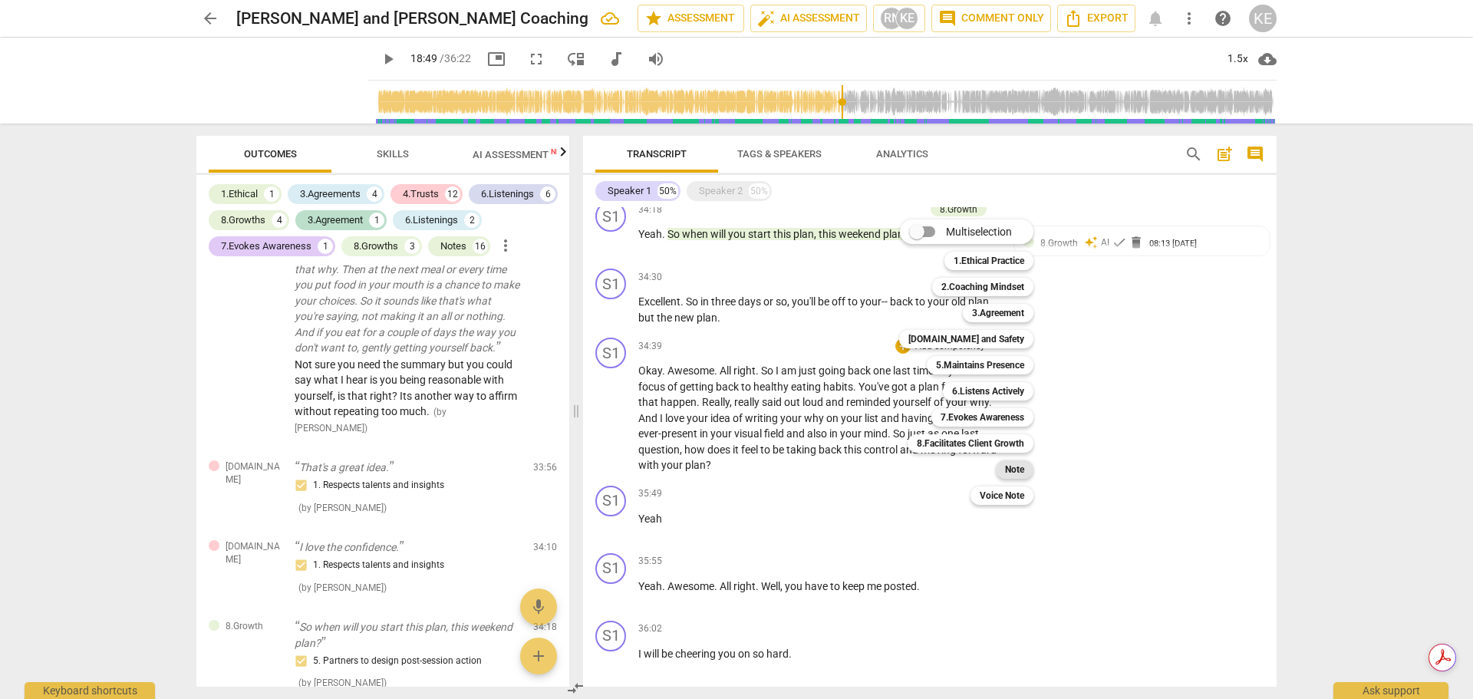
click at [1026, 466] on div "Note" at bounding box center [1015, 469] width 38 height 18
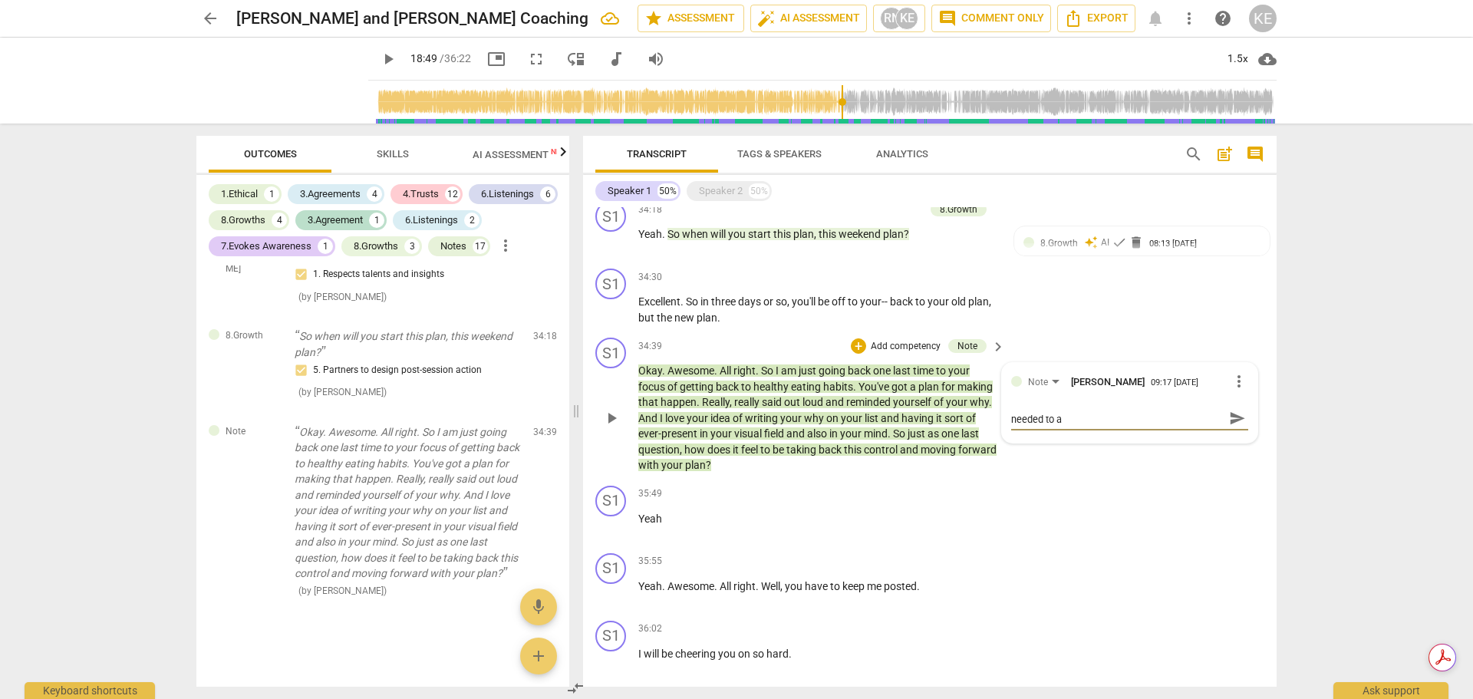
scroll to position [0, 0]
click at [1229, 433] on span "send" at bounding box center [1237, 424] width 17 height 17
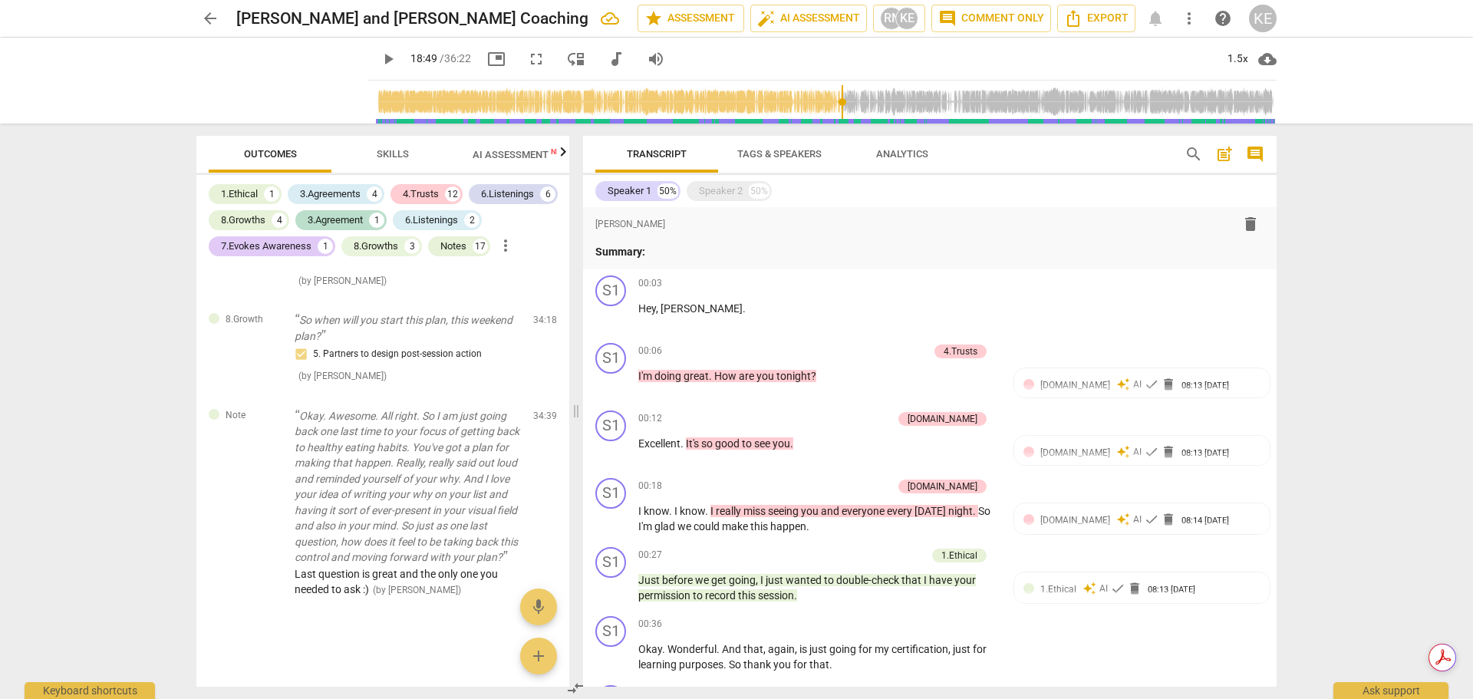
click at [767, 152] on span "Tags & Speakers" at bounding box center [779, 154] width 84 height 12
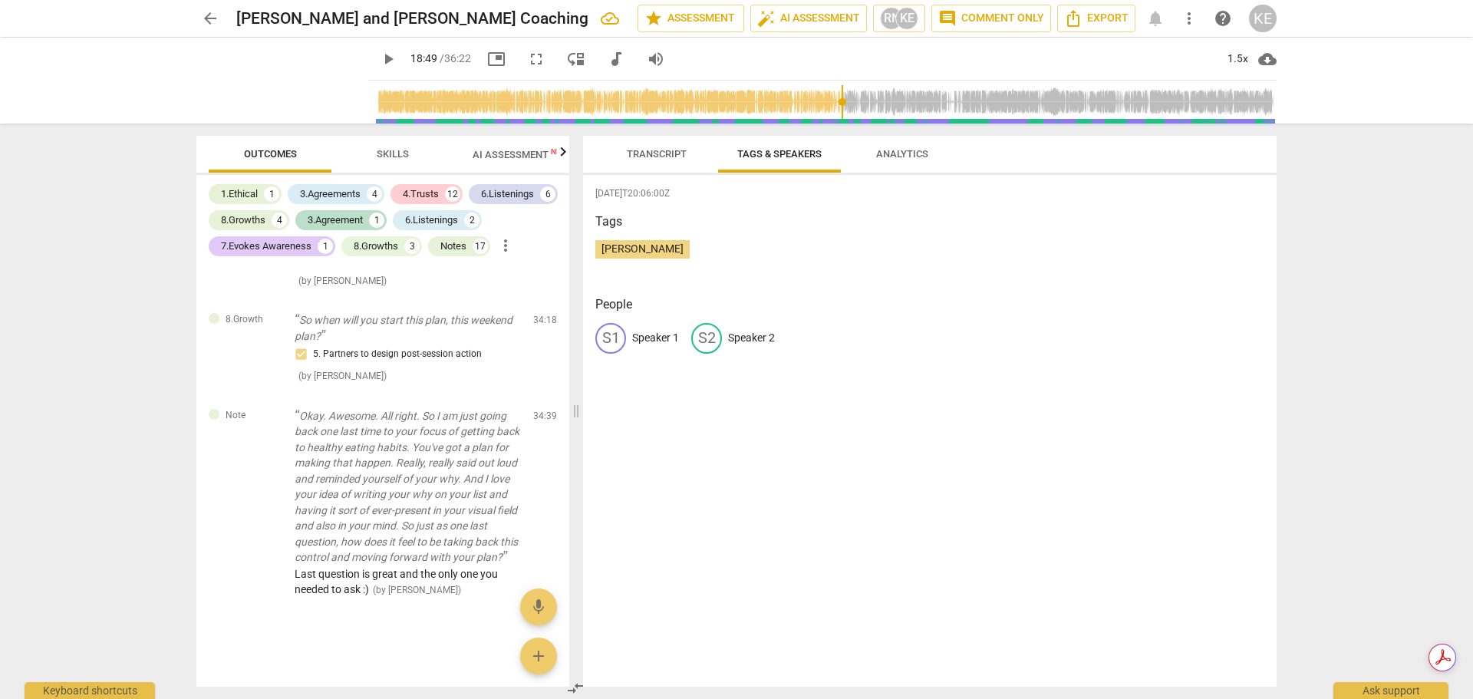
click at [653, 336] on p "Speaker 1" at bounding box center [655, 338] width 47 height 16
click at [621, 156] on span "Transcript" at bounding box center [656, 154] width 97 height 21
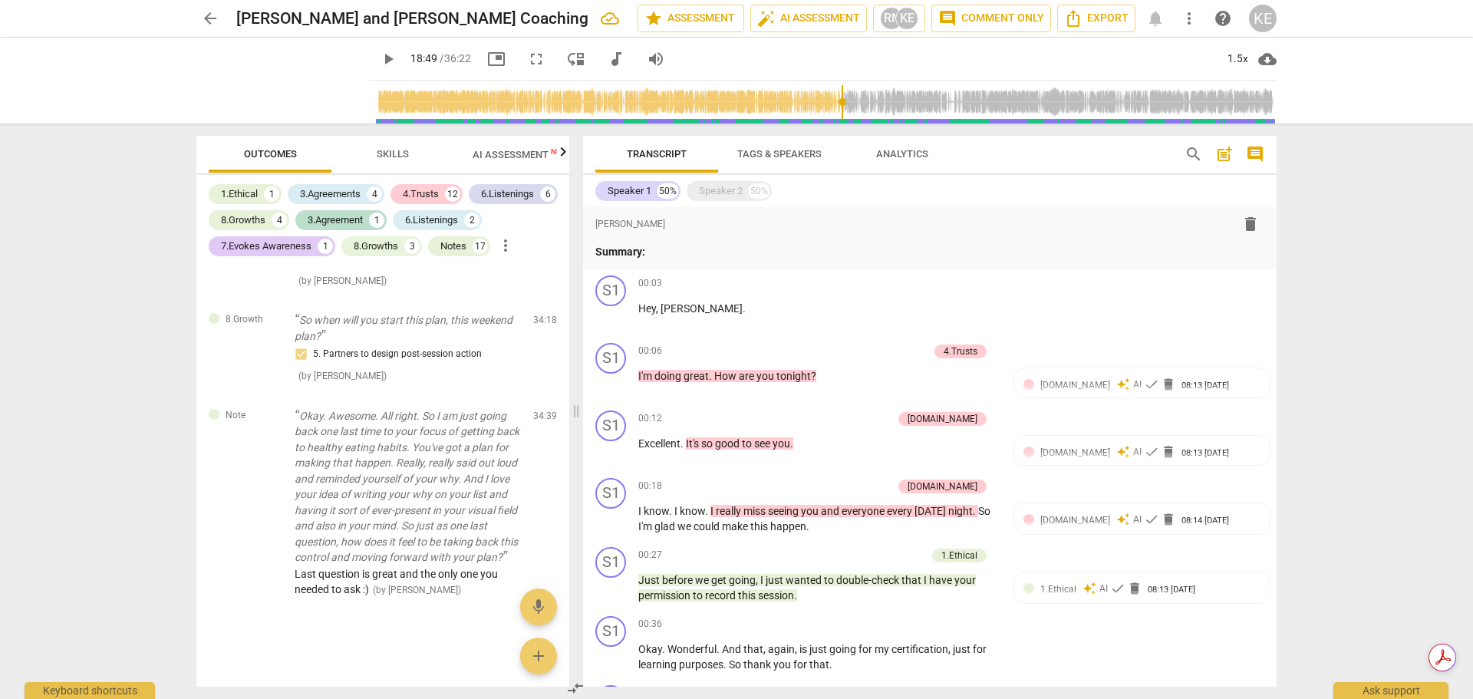
click at [877, 152] on span "Analytics" at bounding box center [902, 154] width 52 height 12
